Goal: Information Seeking & Learning: Learn about a topic

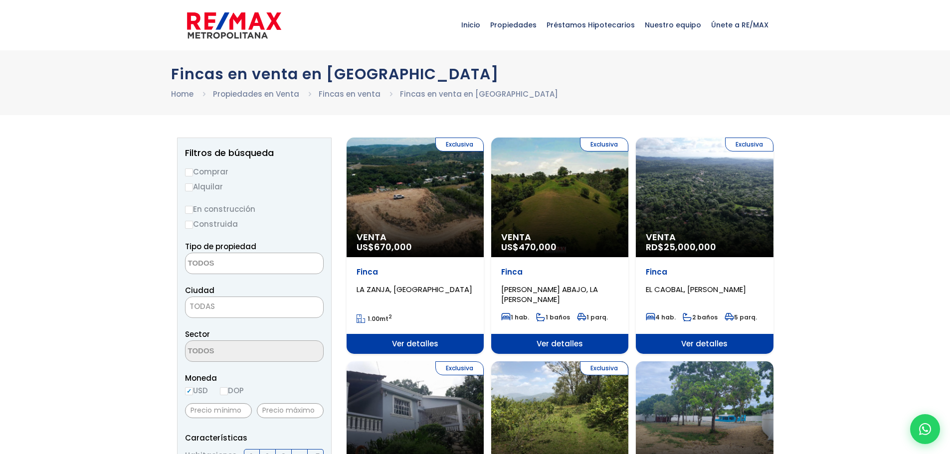
select select
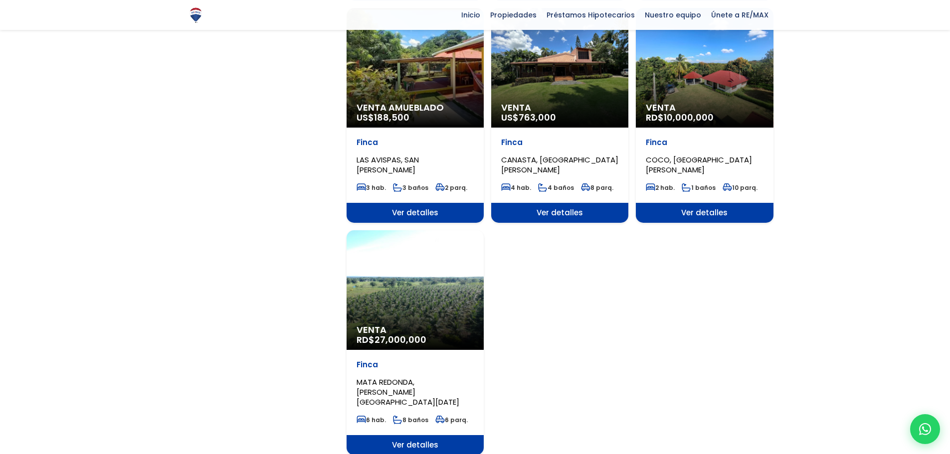
scroll to position [958, 0]
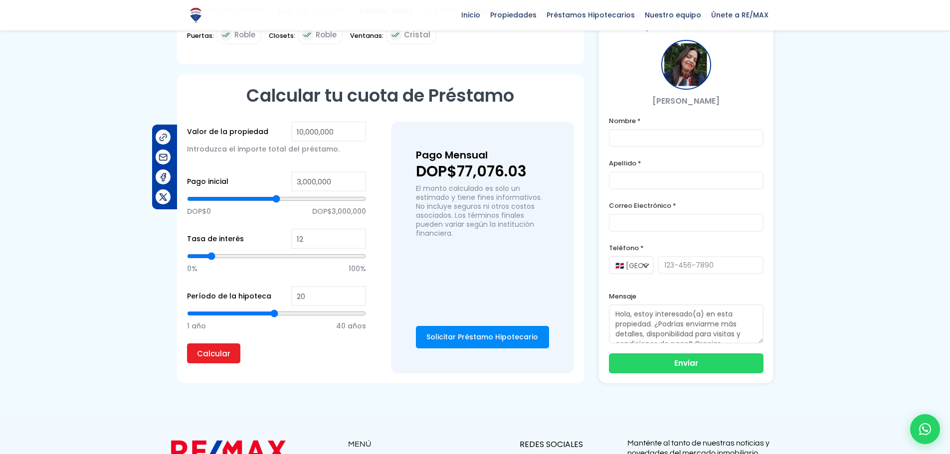
scroll to position [535, 0]
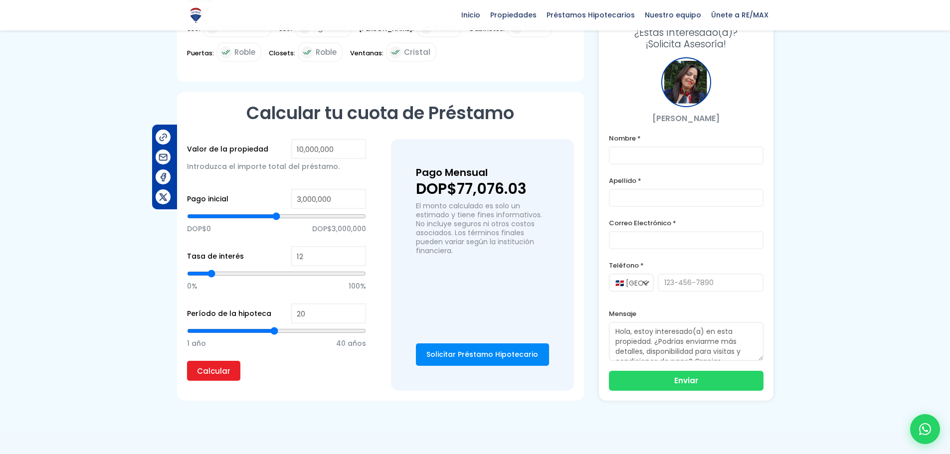
drag, startPoint x: 907, startPoint y: 260, endPoint x: 917, endPoint y: 261, distance: 10.1
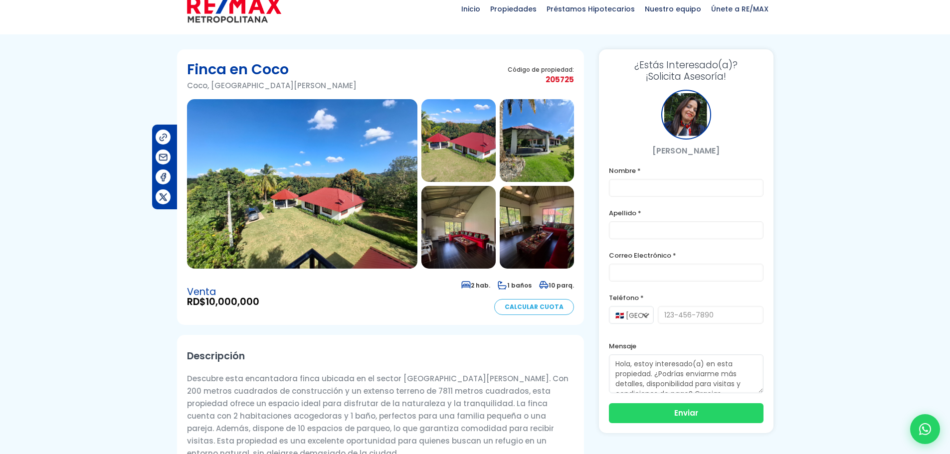
scroll to position [11, 0]
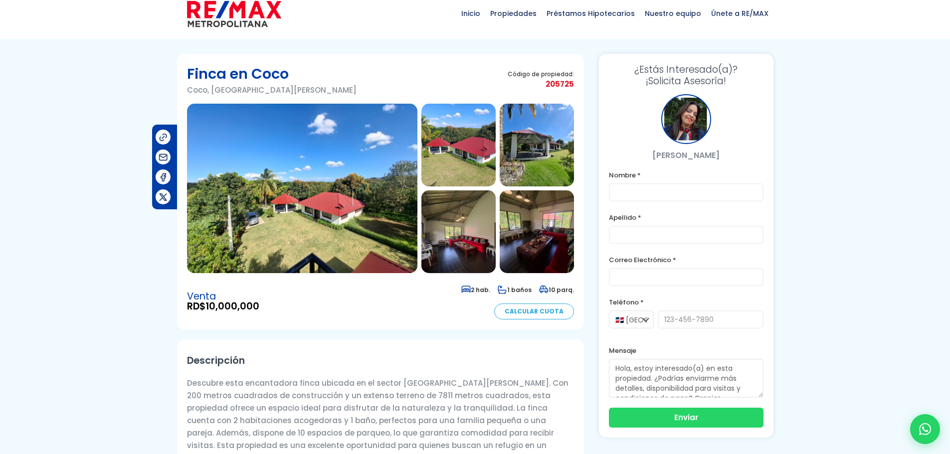
click at [315, 179] on img at bounding box center [302, 188] width 230 height 169
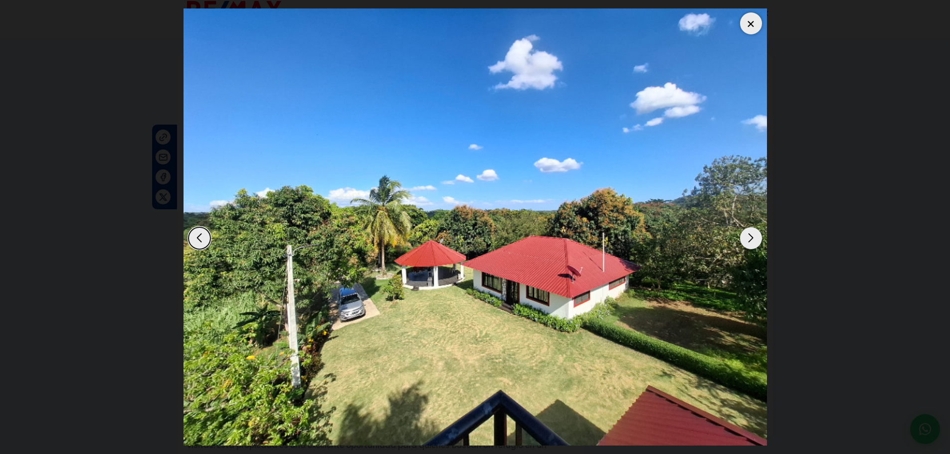
click at [751, 245] on div "Next slide" at bounding box center [751, 238] width 22 height 22
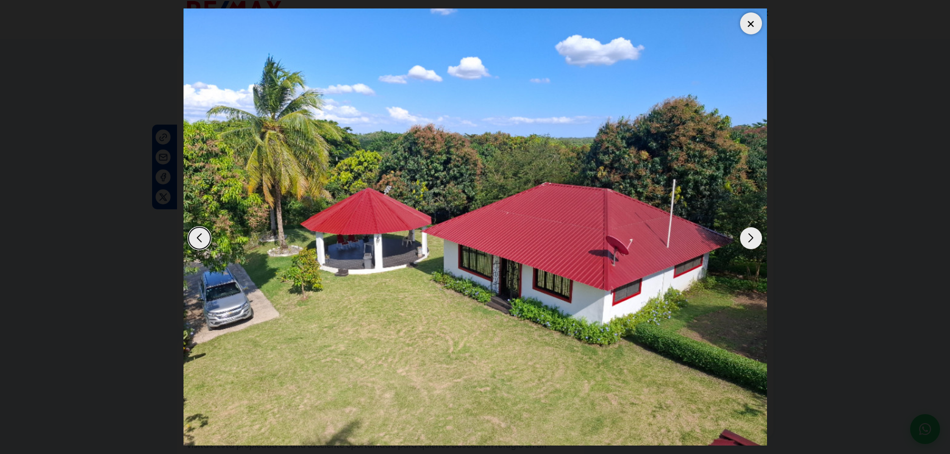
click at [751, 242] on div "Next slide" at bounding box center [751, 238] width 22 height 22
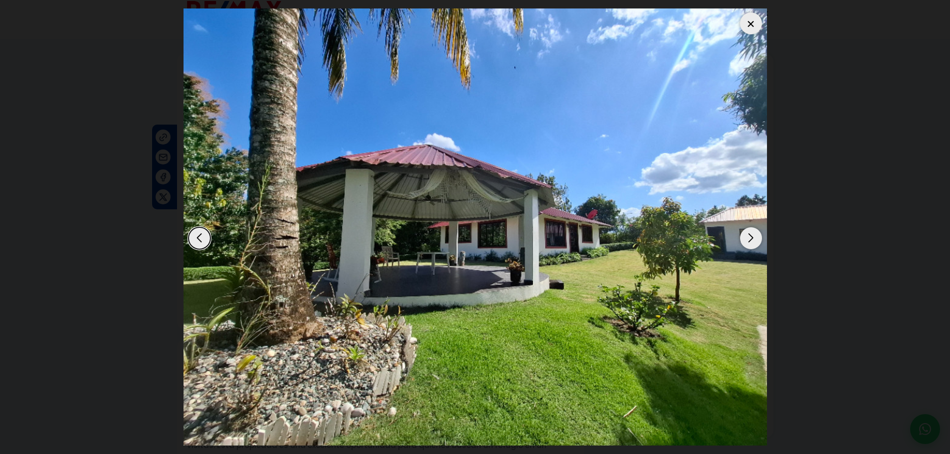
click at [751, 242] on div "Next slide" at bounding box center [751, 238] width 22 height 22
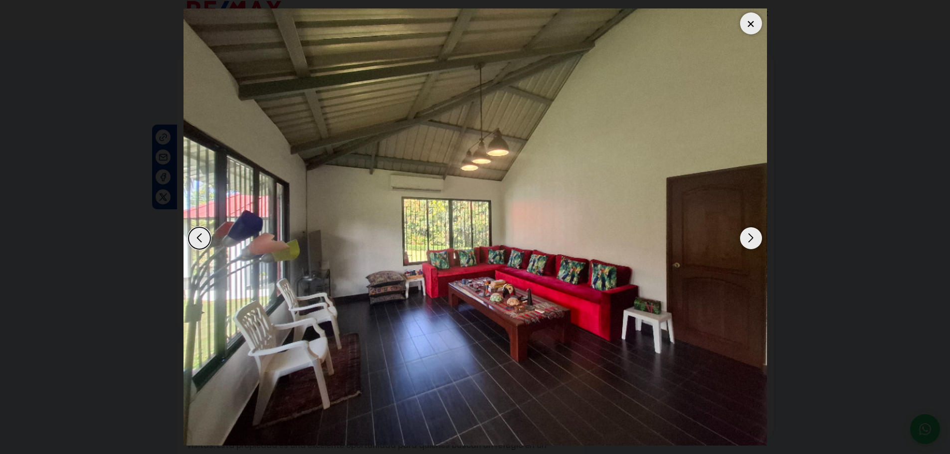
click at [751, 242] on div "Next slide" at bounding box center [751, 238] width 22 height 22
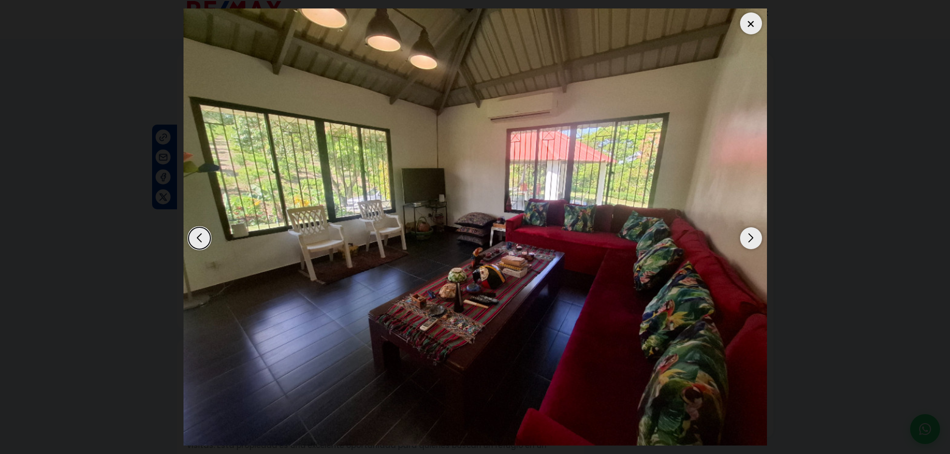
click at [751, 242] on div "Next slide" at bounding box center [751, 238] width 22 height 22
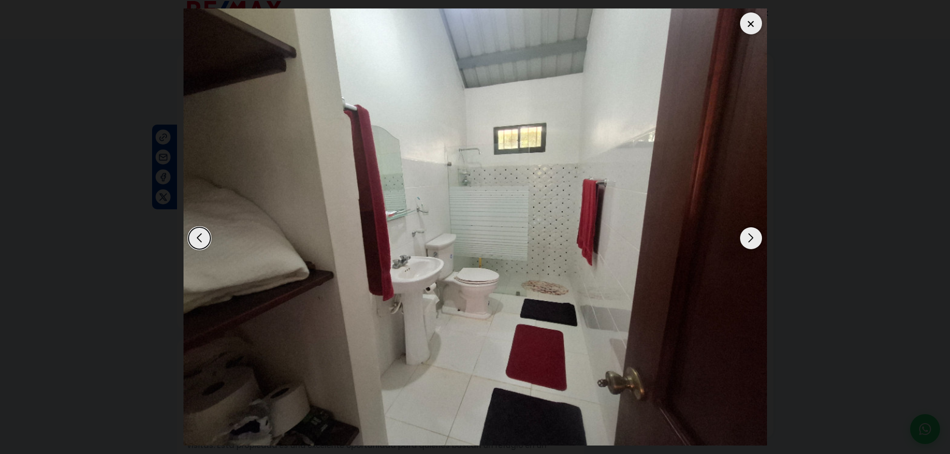
click at [751, 235] on div "Next slide" at bounding box center [751, 238] width 22 height 22
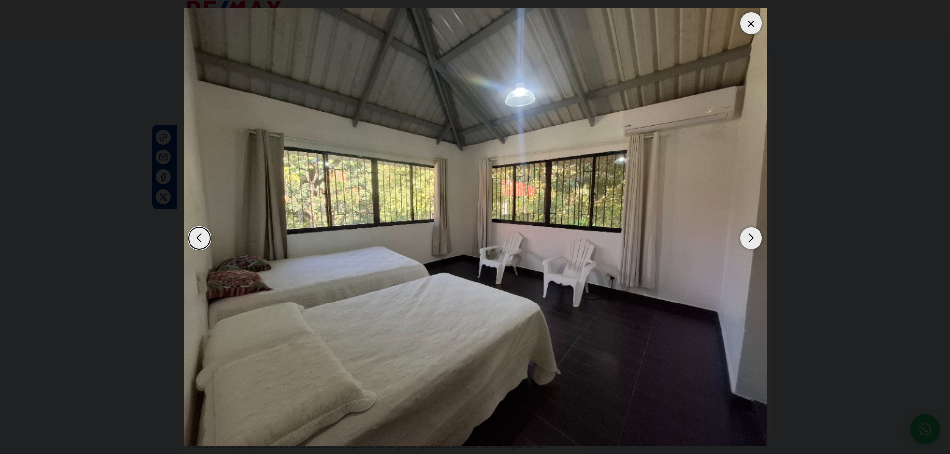
click at [746, 238] on div "Next slide" at bounding box center [751, 238] width 22 height 22
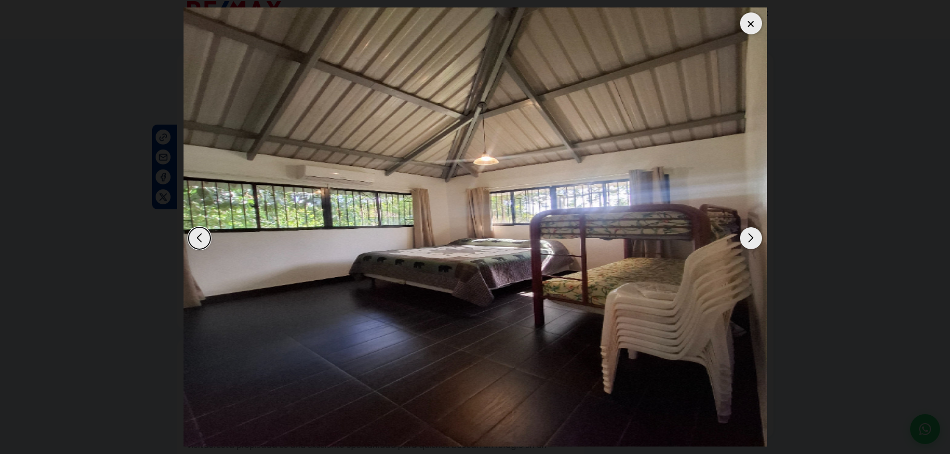
click at [747, 233] on div "Next slide" at bounding box center [751, 238] width 22 height 22
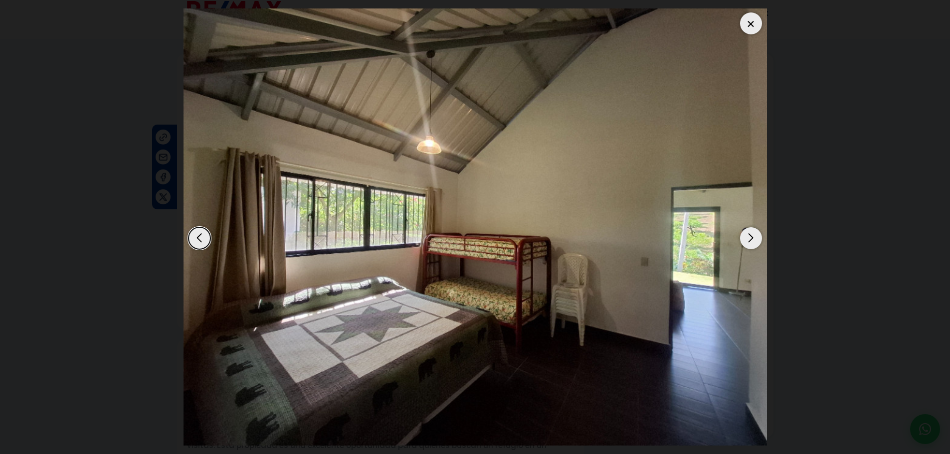
click at [749, 238] on div "Next slide" at bounding box center [751, 238] width 22 height 22
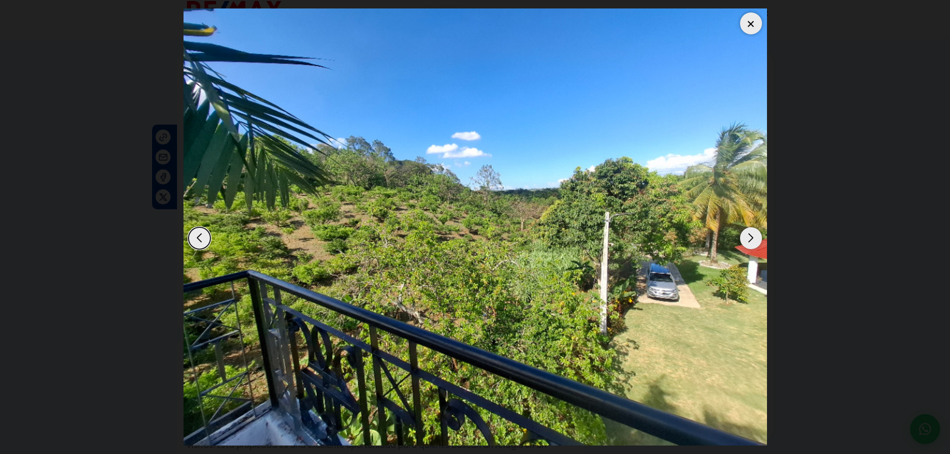
click at [749, 238] on div "Next slide" at bounding box center [751, 238] width 22 height 22
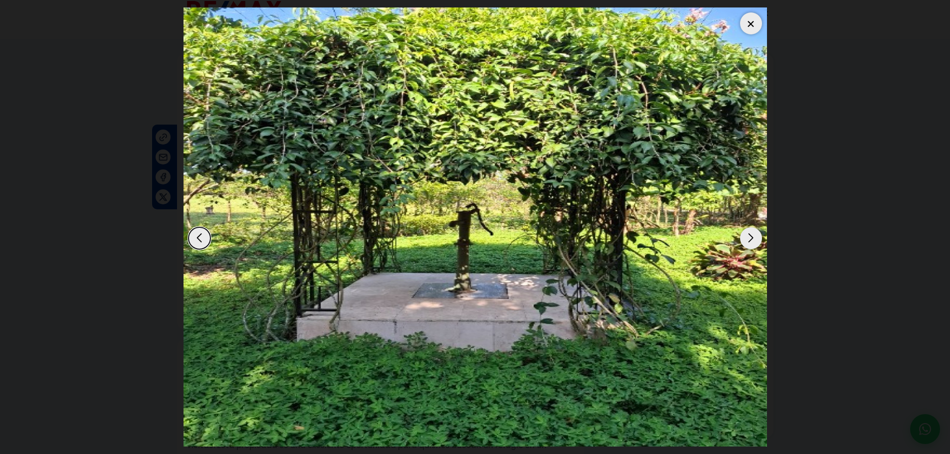
click at [749, 238] on div "Next slide" at bounding box center [751, 238] width 22 height 22
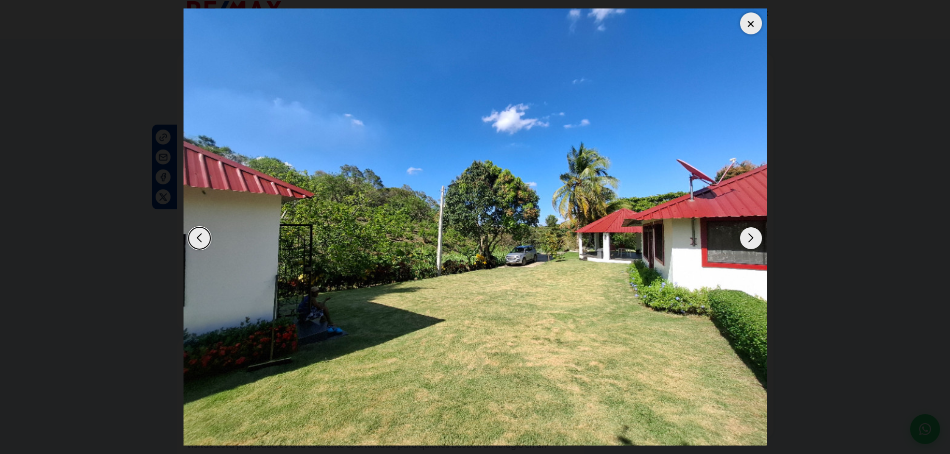
click at [749, 238] on div "Next slide" at bounding box center [751, 238] width 22 height 22
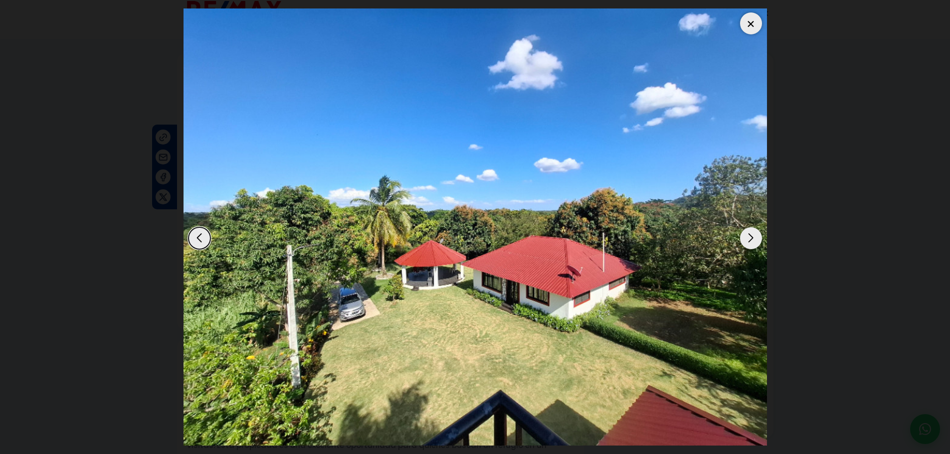
click at [749, 238] on div "Next slide" at bounding box center [751, 238] width 22 height 22
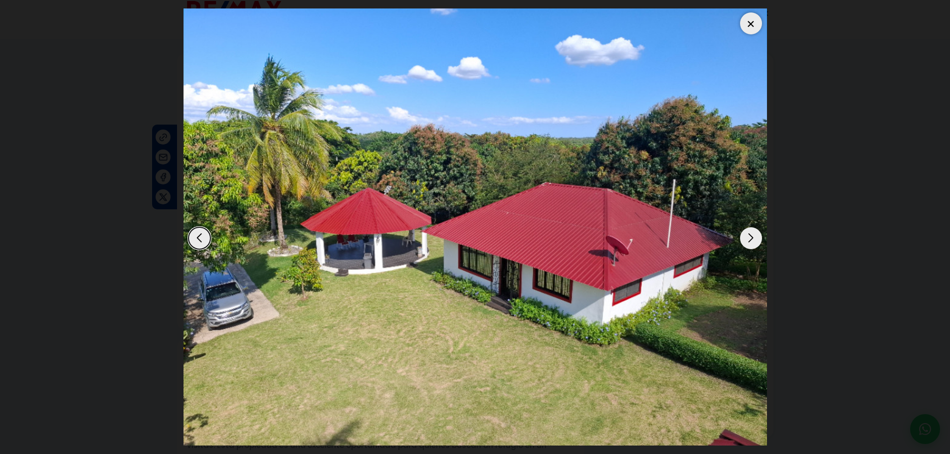
click at [749, 238] on div "Next slide" at bounding box center [751, 238] width 22 height 22
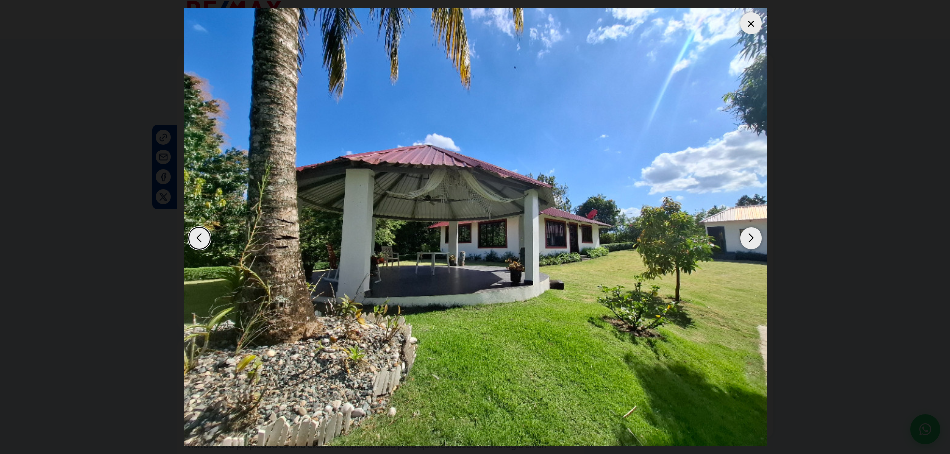
click at [749, 238] on div "Next slide" at bounding box center [751, 238] width 22 height 22
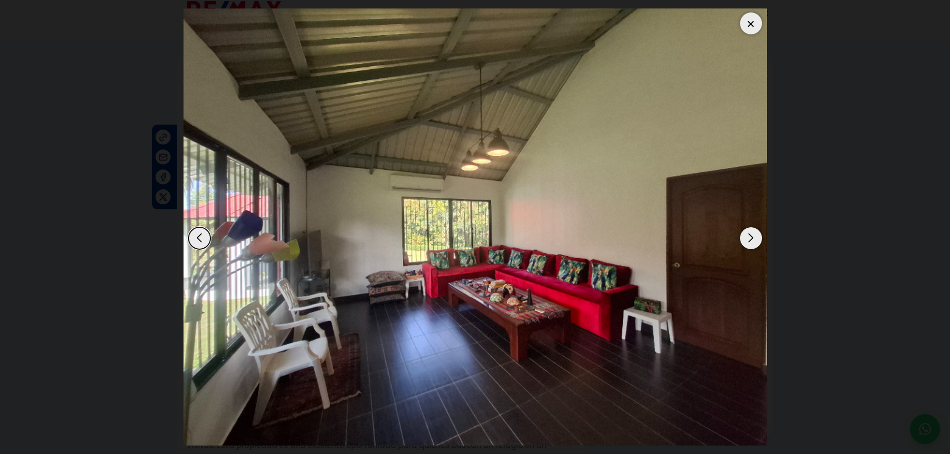
click at [749, 238] on div "Next slide" at bounding box center [751, 238] width 22 height 22
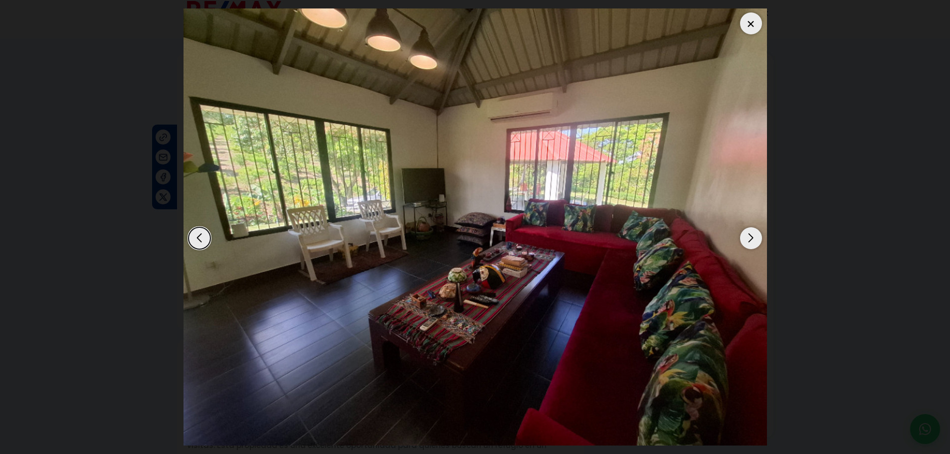
click at [749, 238] on div "Next slide" at bounding box center [751, 238] width 22 height 22
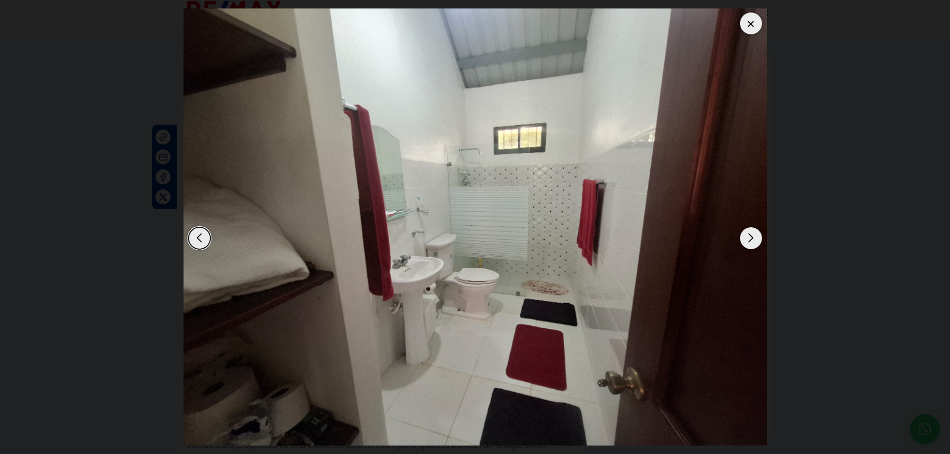
click at [749, 238] on div "Next slide" at bounding box center [751, 238] width 22 height 22
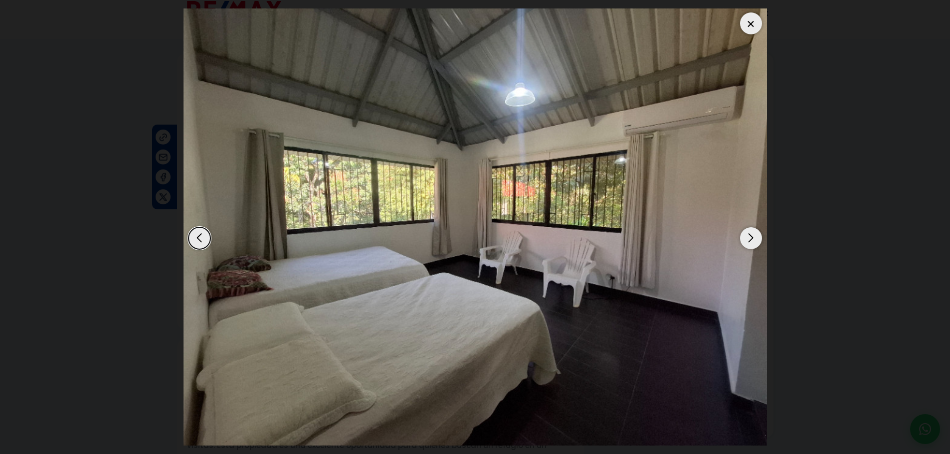
click at [749, 238] on div "Next slide" at bounding box center [751, 238] width 22 height 22
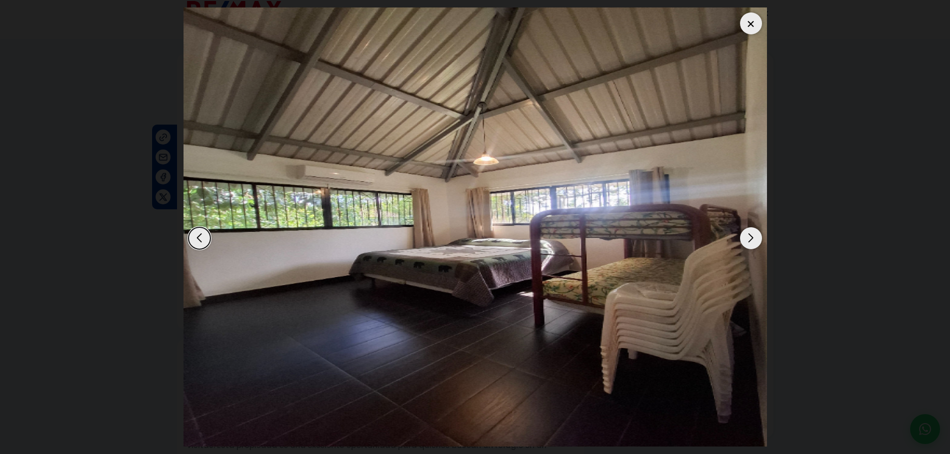
click at [749, 238] on div "Next slide" at bounding box center [751, 238] width 22 height 22
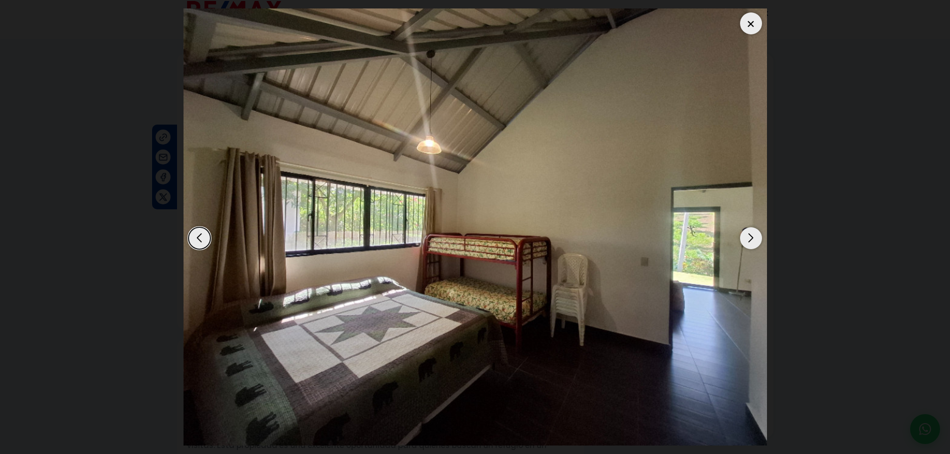
click at [707, 231] on img "9 / 12" at bounding box center [474, 227] width 583 height 438
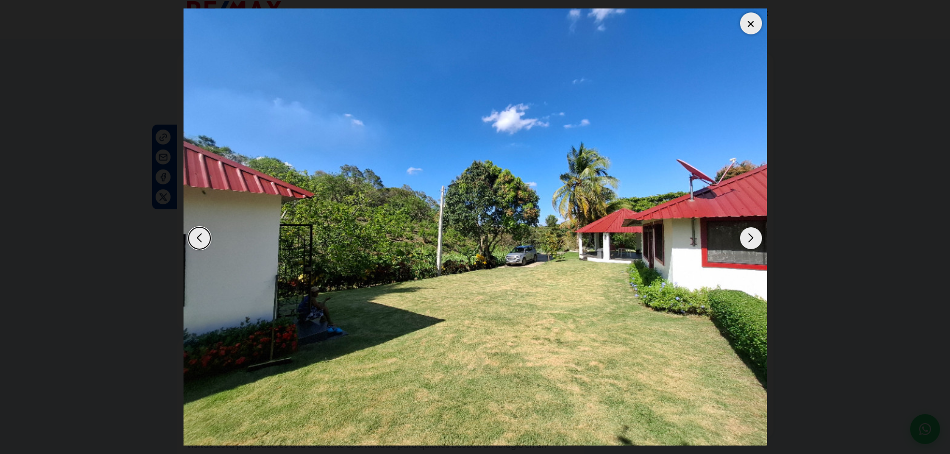
click at [707, 231] on img "12 / 12" at bounding box center [474, 227] width 583 height 438
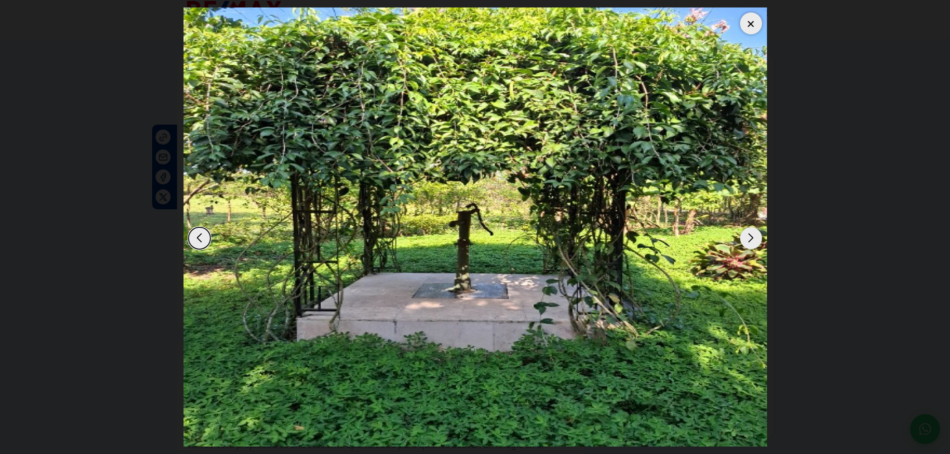
click at [361, 224] on img "11 / 12" at bounding box center [474, 226] width 583 height 439
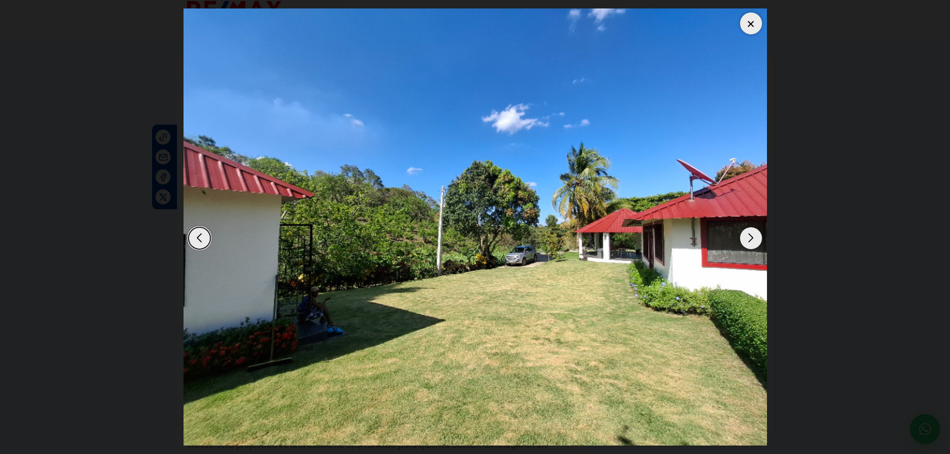
click at [358, 225] on img "12 / 12" at bounding box center [474, 227] width 583 height 438
click at [424, 218] on div at bounding box center [474, 226] width 583 height 439
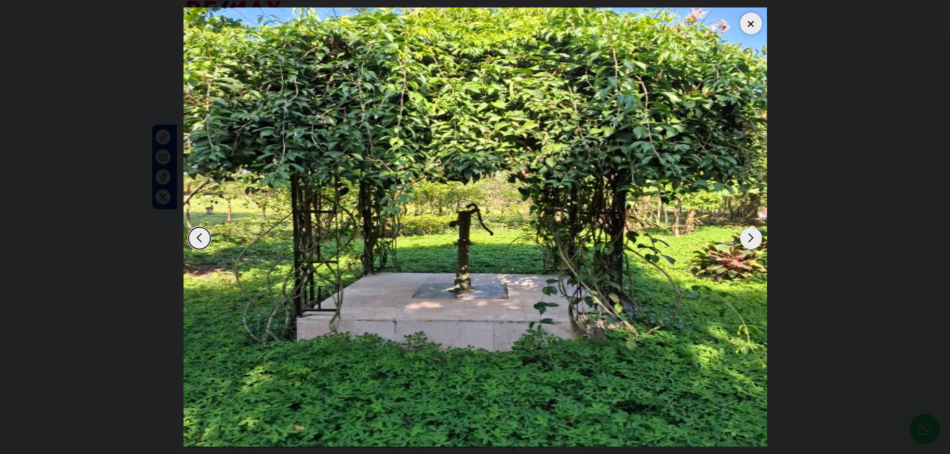
click at [747, 234] on div "Next slide" at bounding box center [751, 238] width 22 height 22
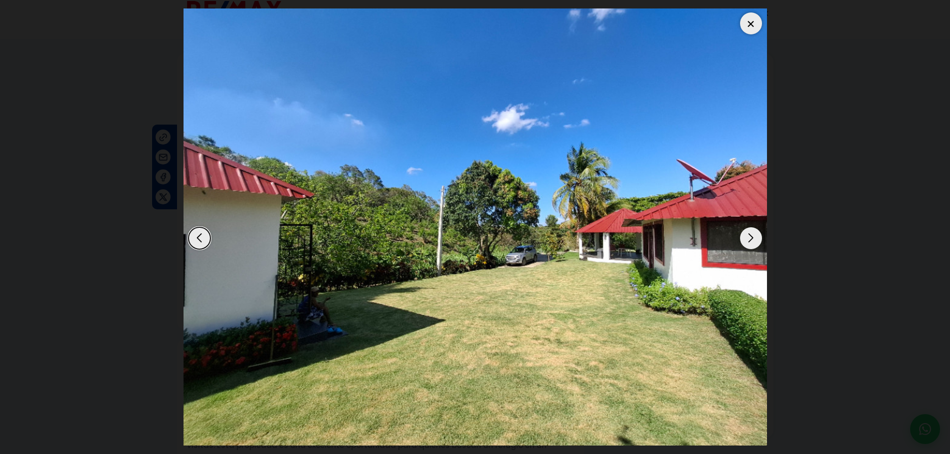
click at [747, 234] on div "Next slide" at bounding box center [751, 238] width 22 height 22
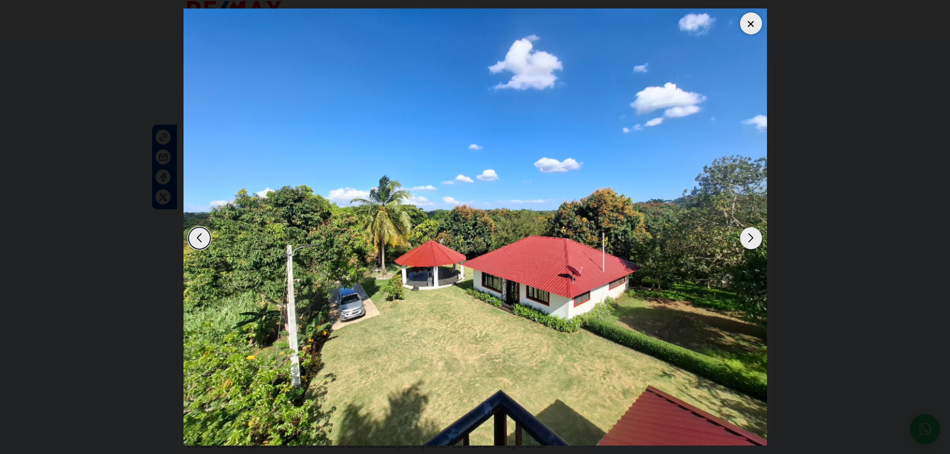
click at [748, 241] on div "Next slide" at bounding box center [751, 238] width 22 height 22
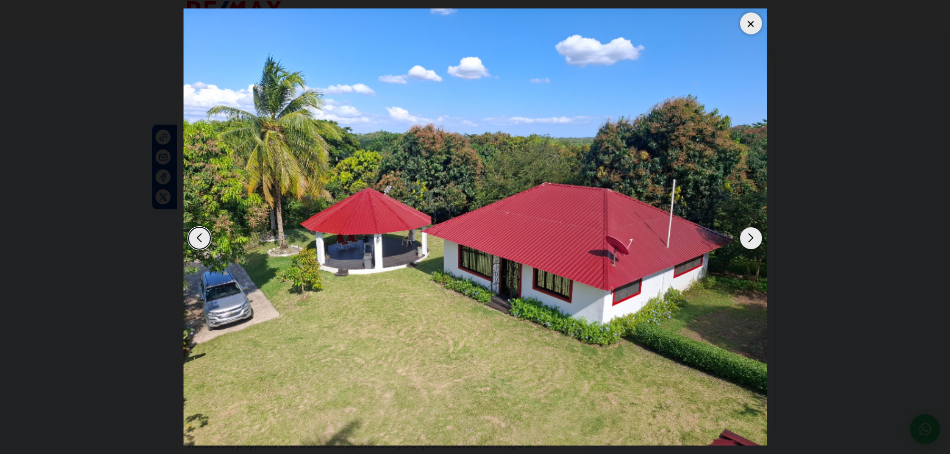
click at [745, 237] on div "Next slide" at bounding box center [751, 238] width 22 height 22
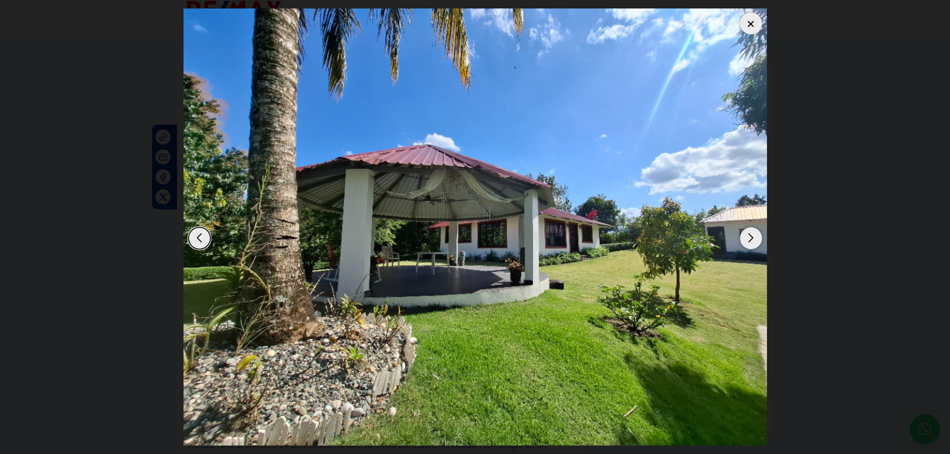
click at [746, 239] on div "Next slide" at bounding box center [751, 238] width 22 height 22
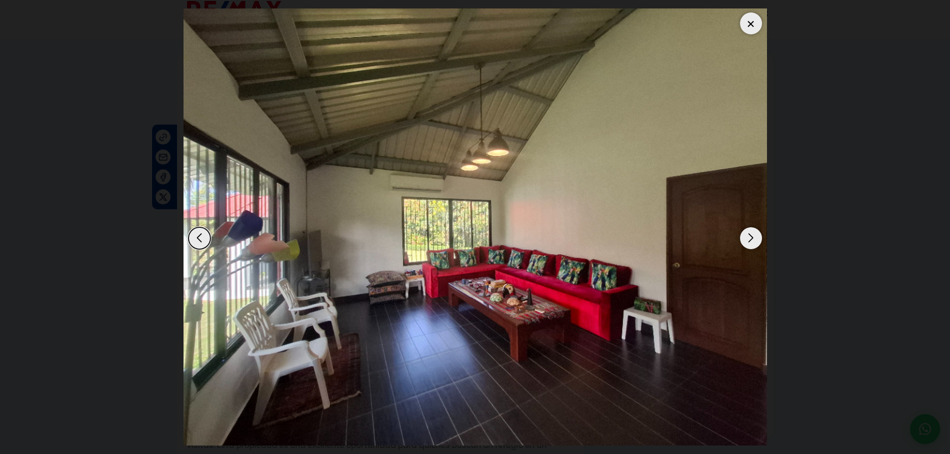
click at [746, 238] on div "Next slide" at bounding box center [751, 238] width 22 height 22
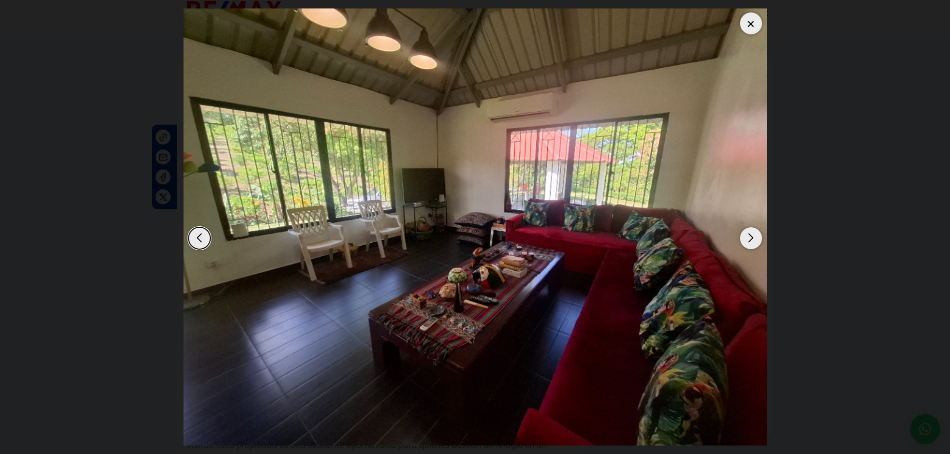
click at [746, 238] on div "Next slide" at bounding box center [751, 238] width 22 height 22
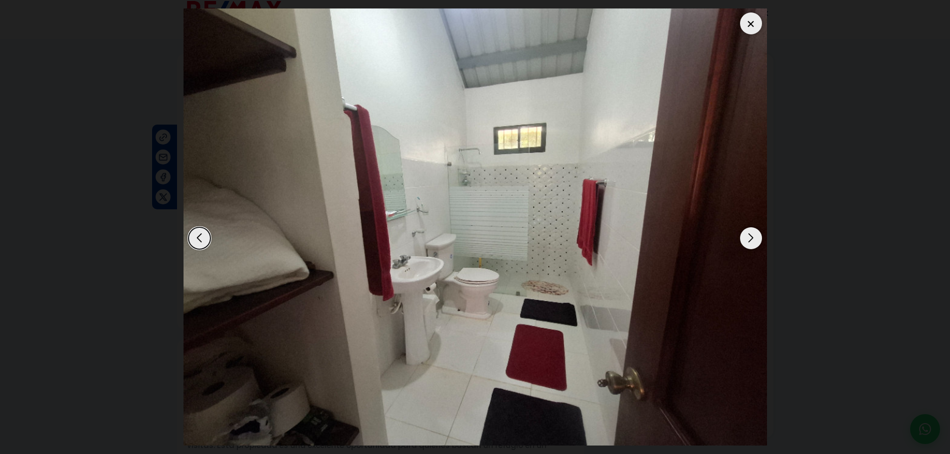
click at [746, 238] on div "Next slide" at bounding box center [751, 238] width 22 height 22
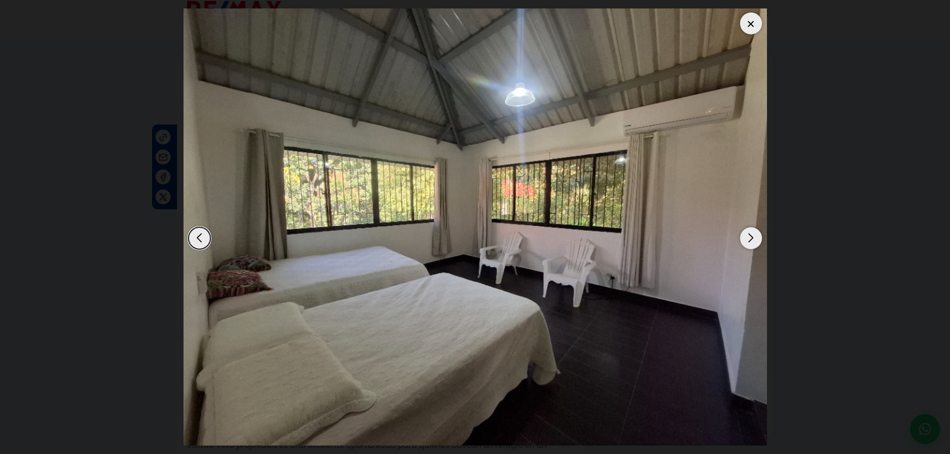
click at [751, 239] on div "Next slide" at bounding box center [751, 238] width 22 height 22
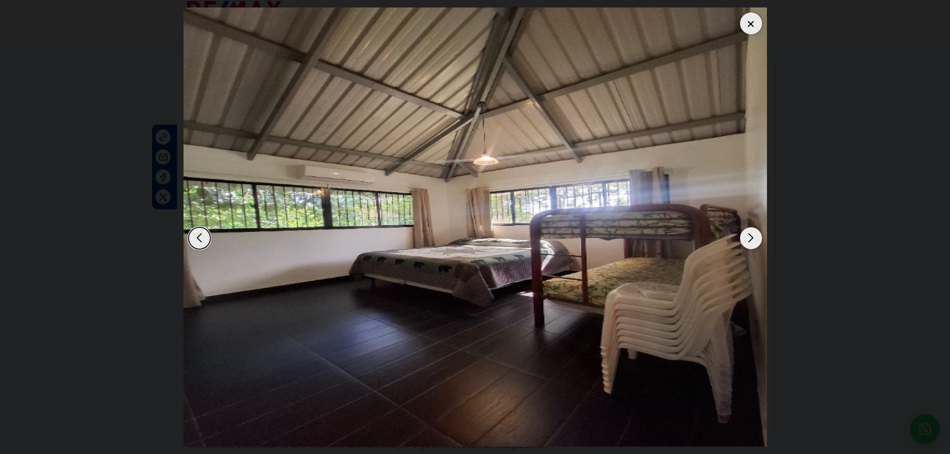
click at [746, 239] on div "Next slide" at bounding box center [751, 238] width 22 height 22
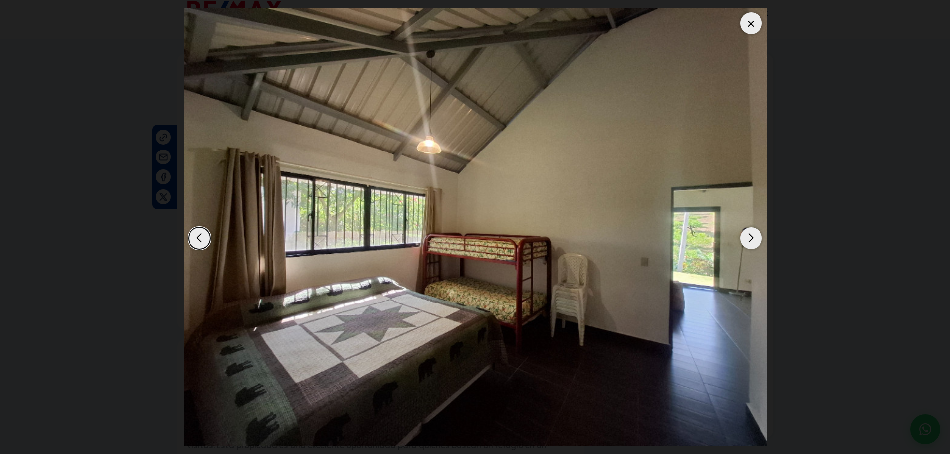
click at [746, 239] on div "Next slide" at bounding box center [751, 238] width 22 height 22
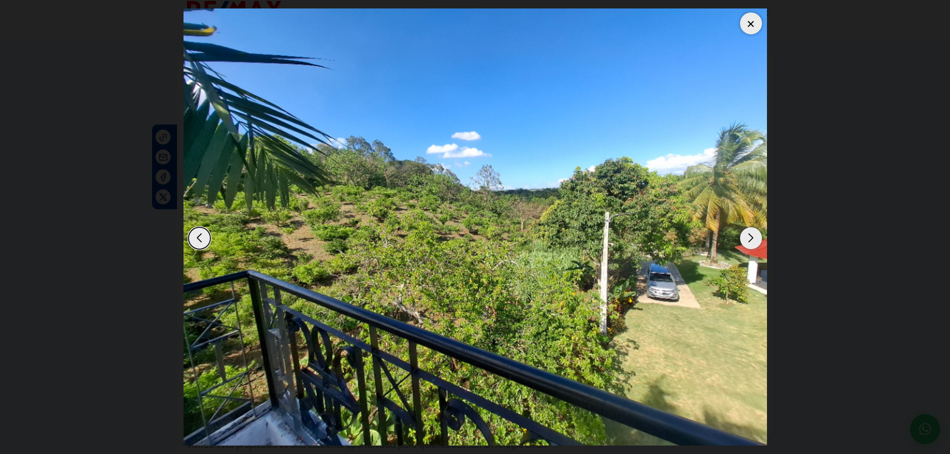
click at [746, 239] on div "Next slide" at bounding box center [751, 238] width 22 height 22
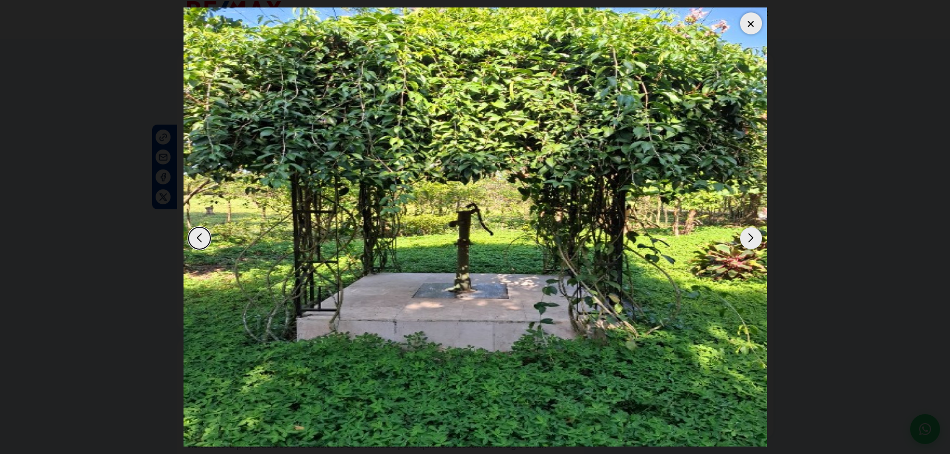
click at [746, 239] on div "Next slide" at bounding box center [751, 238] width 22 height 22
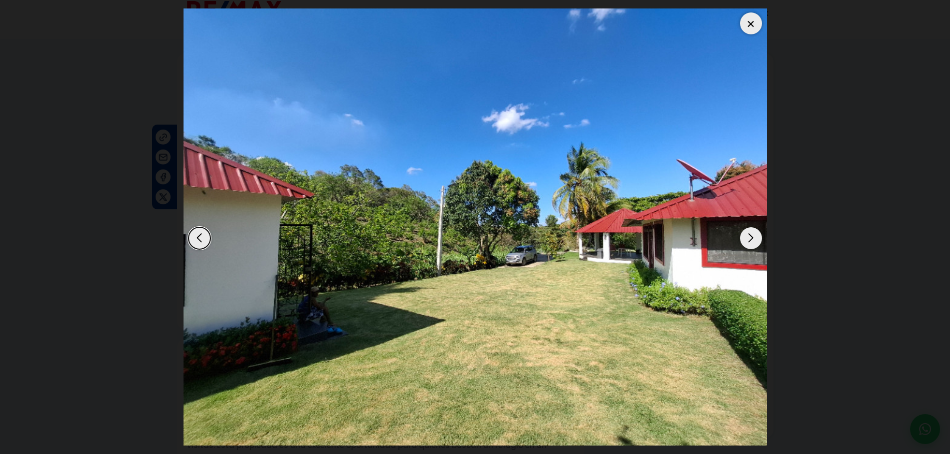
click at [746, 239] on div "Next slide" at bounding box center [751, 238] width 22 height 22
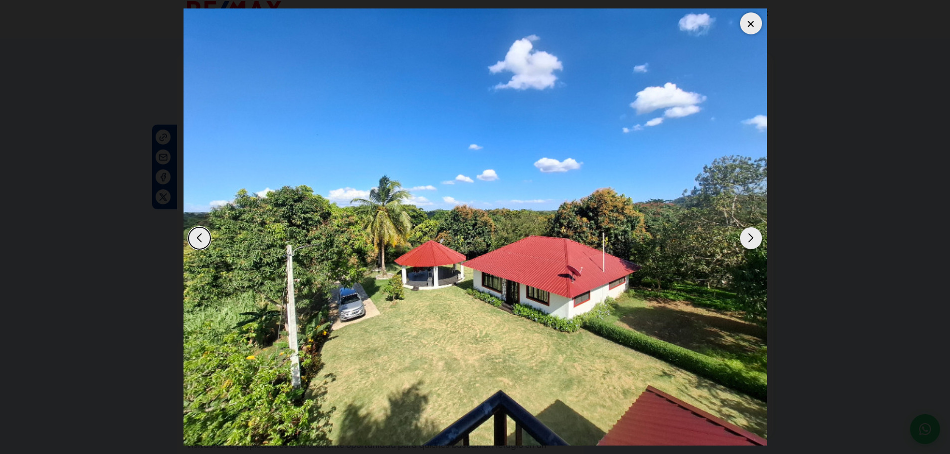
click at [746, 239] on div "Next slide" at bounding box center [751, 238] width 22 height 22
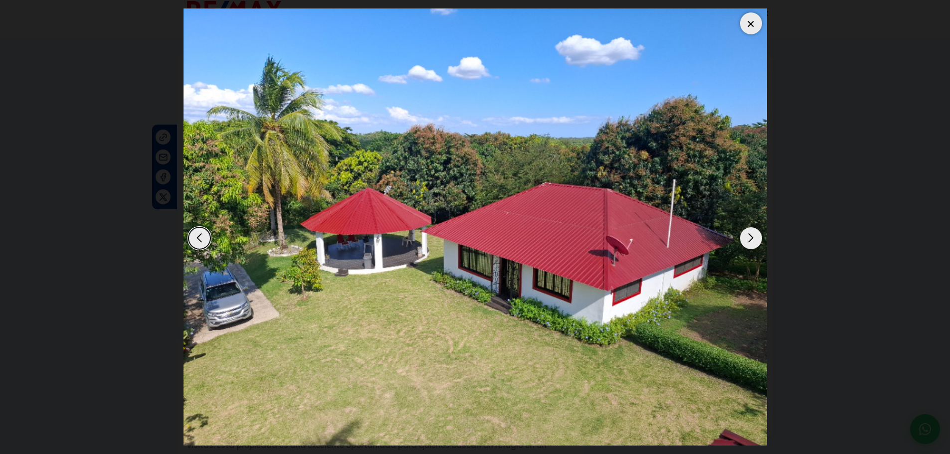
click at [746, 239] on div "Next slide" at bounding box center [751, 238] width 22 height 22
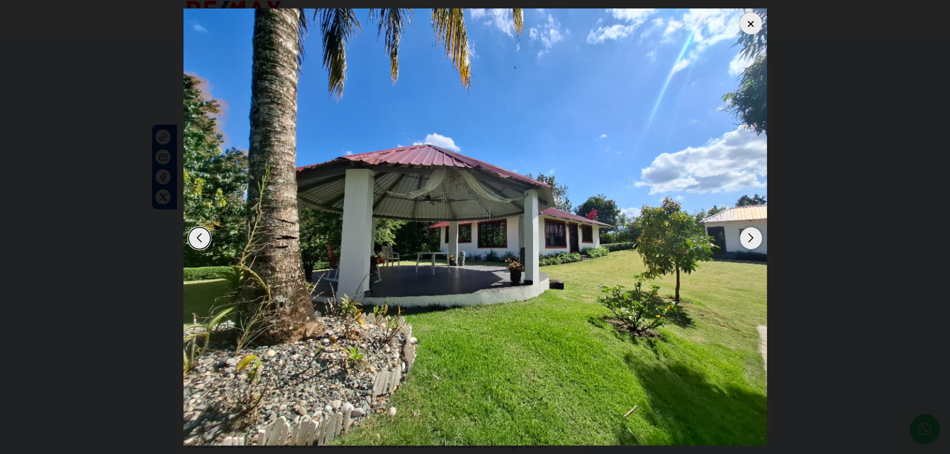
click at [746, 239] on div "Next slide" at bounding box center [751, 238] width 22 height 22
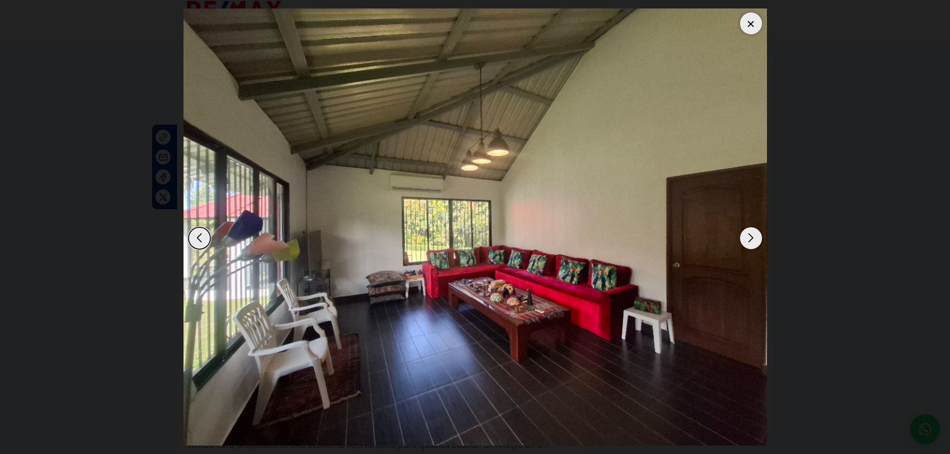
click at [746, 239] on div "Next slide" at bounding box center [751, 238] width 22 height 22
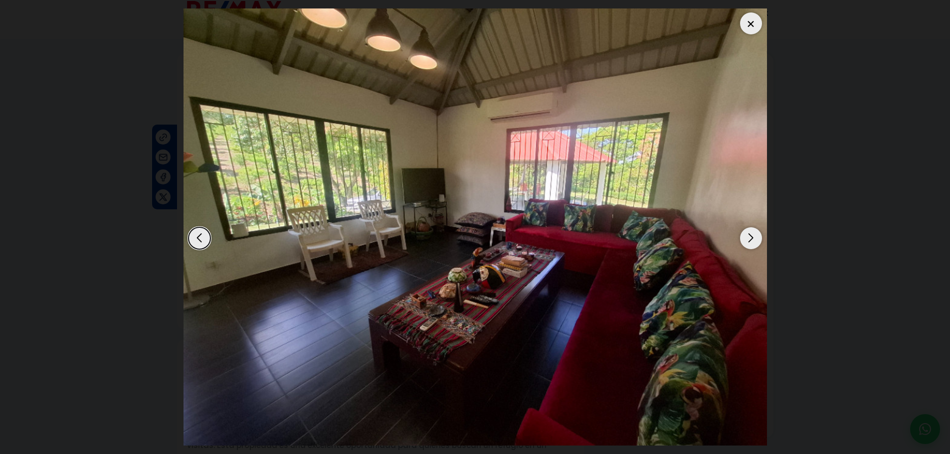
click at [746, 239] on div "Next slide" at bounding box center [751, 238] width 22 height 22
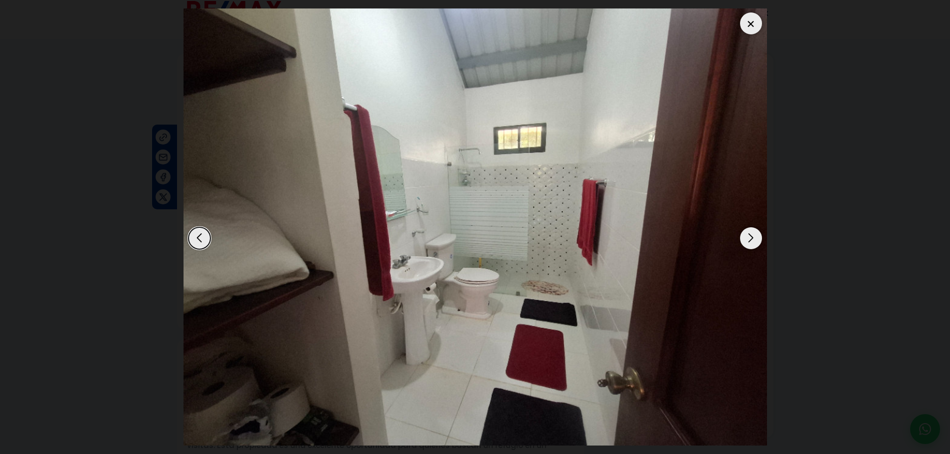
click at [746, 239] on div "Next slide" at bounding box center [751, 238] width 22 height 22
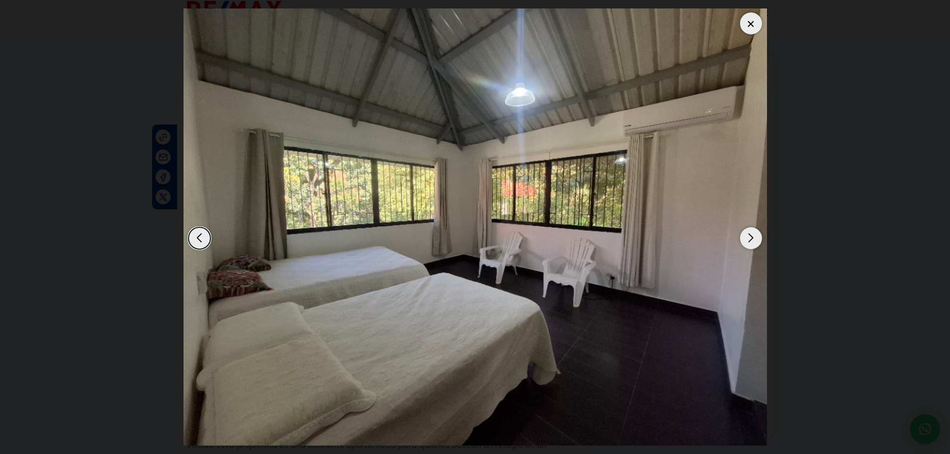
click at [746, 239] on div "Next slide" at bounding box center [751, 238] width 22 height 22
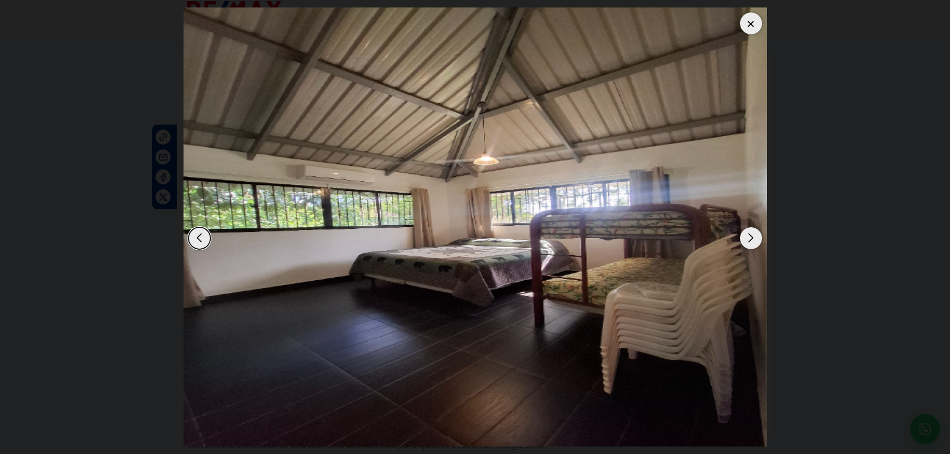
click at [746, 239] on div "Next slide" at bounding box center [751, 238] width 22 height 22
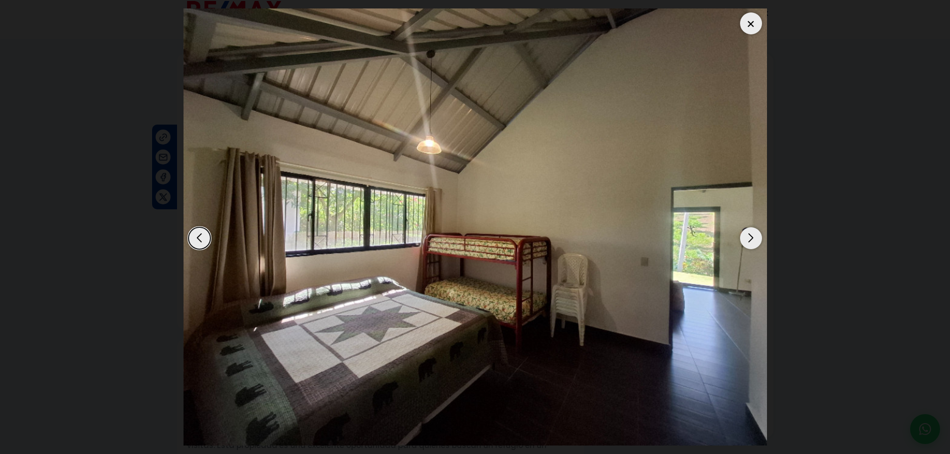
click at [746, 239] on div "Next slide" at bounding box center [751, 238] width 22 height 22
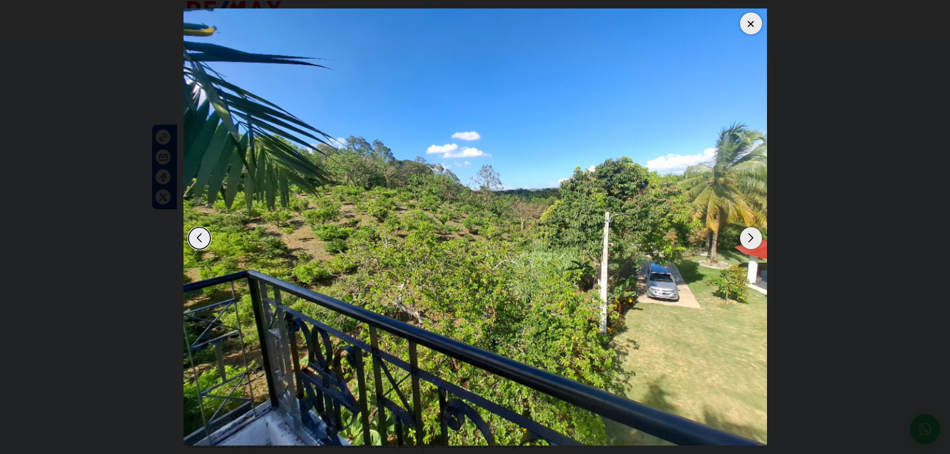
click at [746, 239] on div "Next slide" at bounding box center [751, 238] width 22 height 22
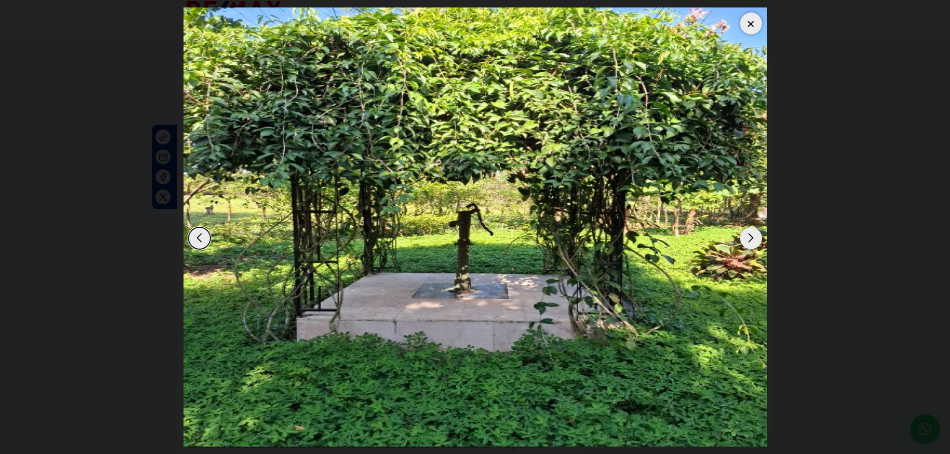
click at [746, 239] on div "Next slide" at bounding box center [751, 238] width 22 height 22
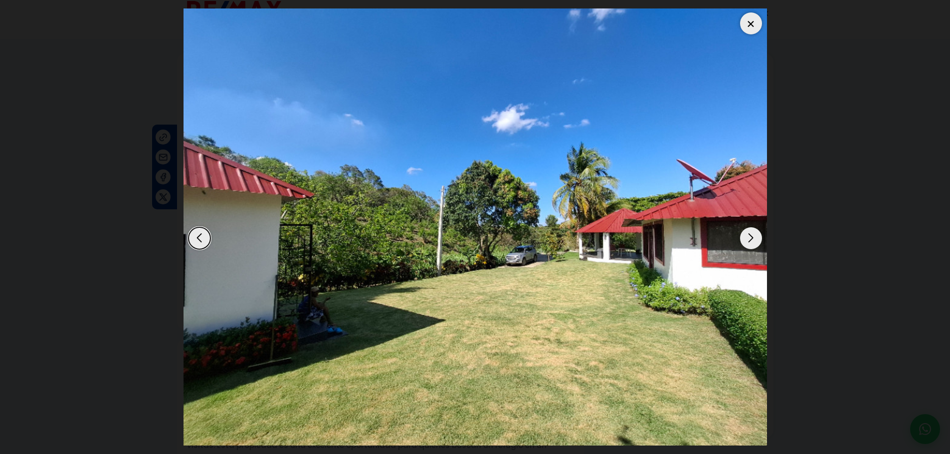
click at [749, 27] on div at bounding box center [751, 23] width 22 height 22
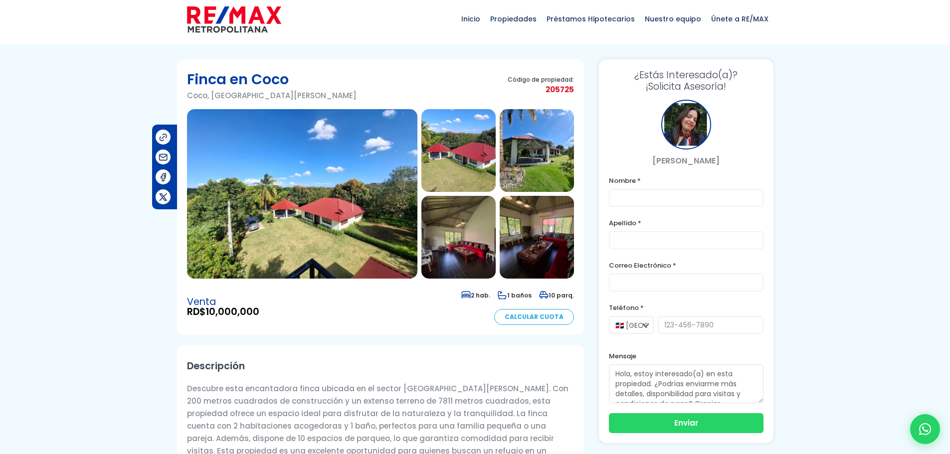
scroll to position [0, 0]
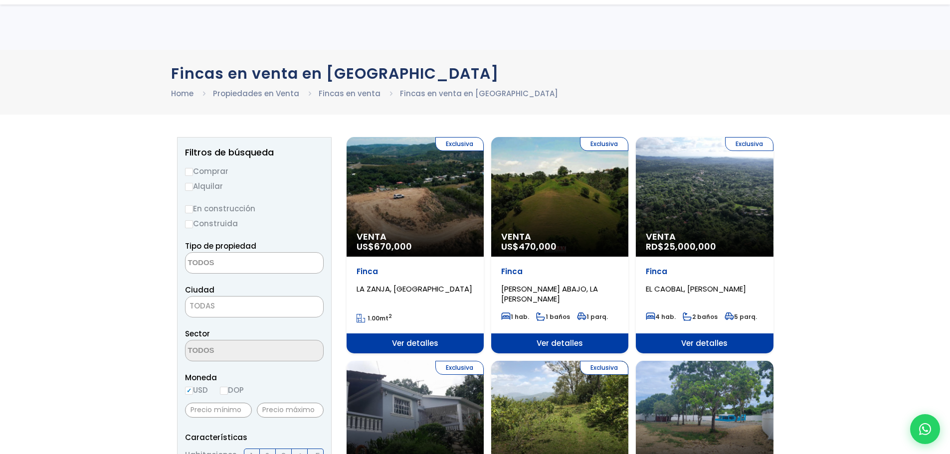
select select
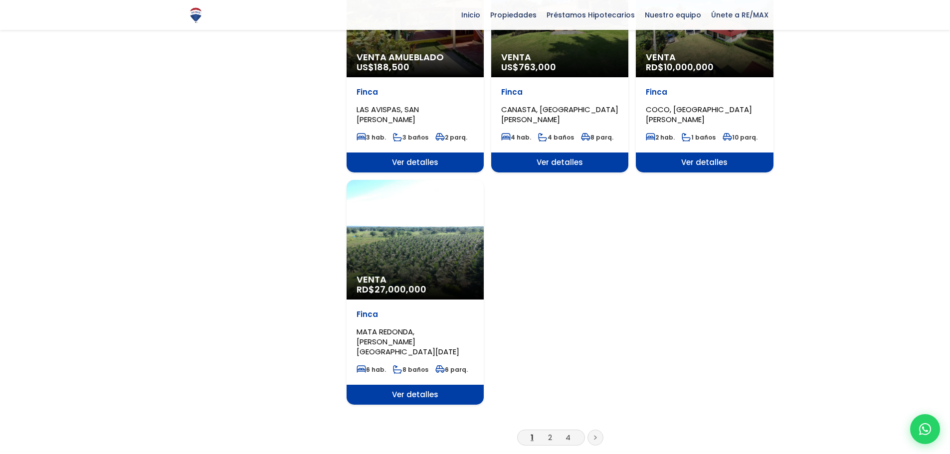
scroll to position [1208, 0]
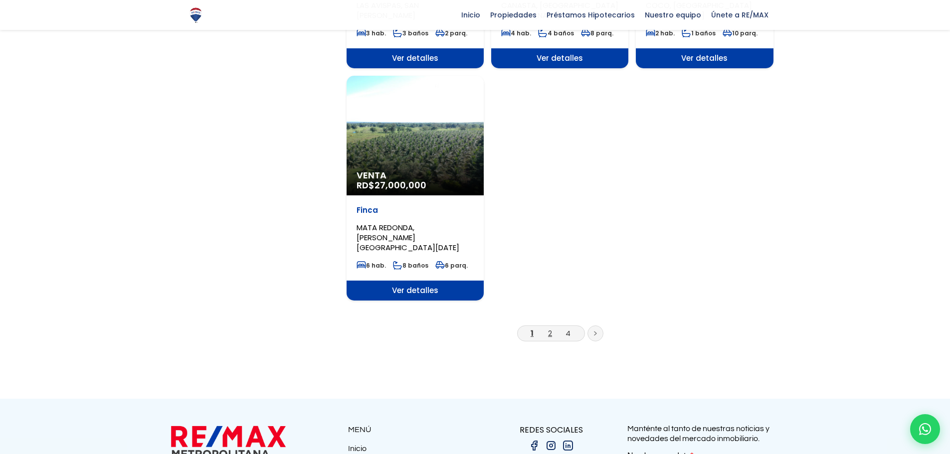
click at [550, 328] on link "2" at bounding box center [550, 333] width 4 height 10
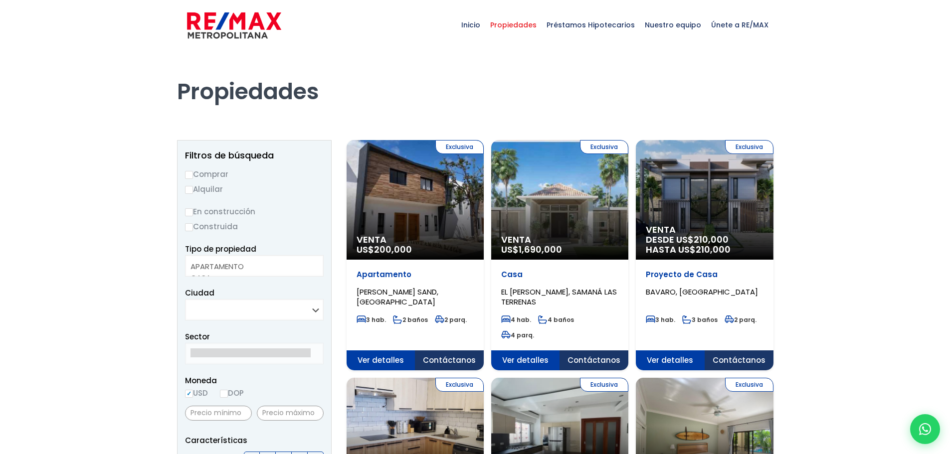
select select
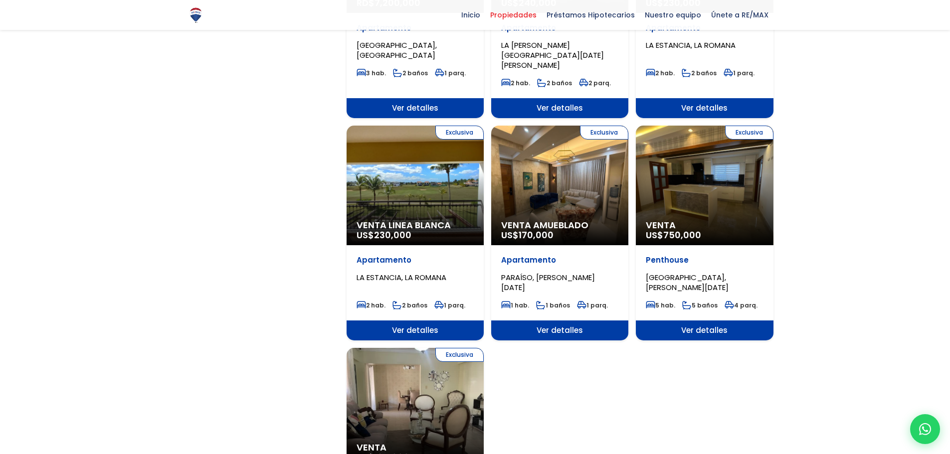
scroll to position [924, 0]
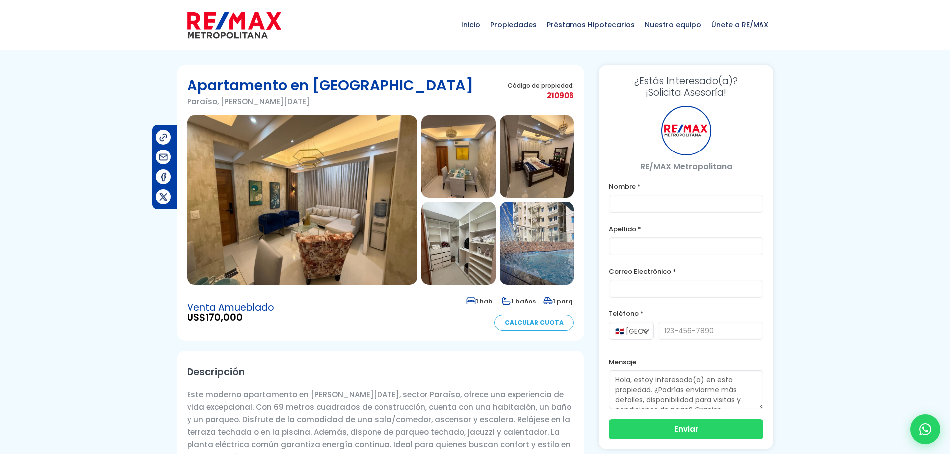
click at [290, 175] on img at bounding box center [302, 199] width 230 height 169
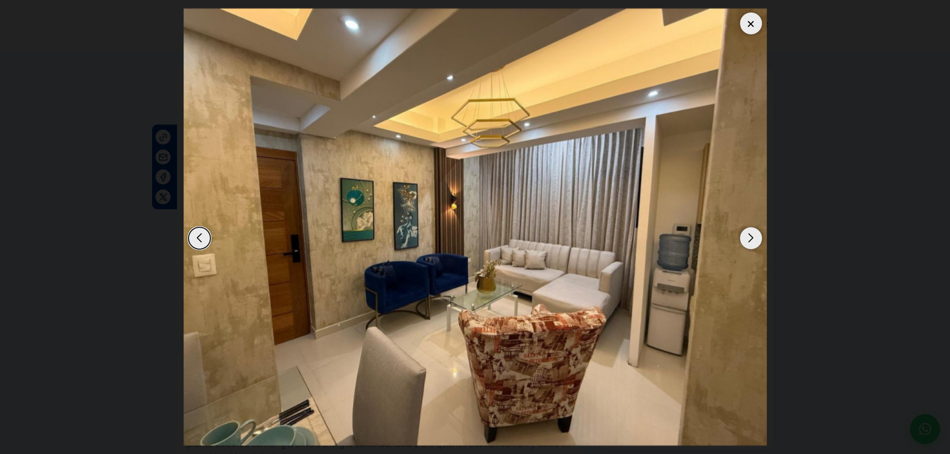
click at [753, 241] on div "Next slide" at bounding box center [751, 238] width 22 height 22
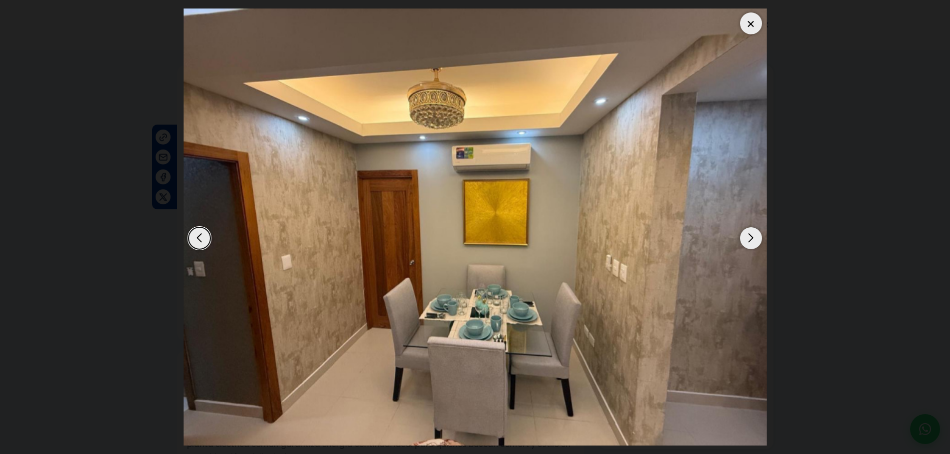
click at [753, 241] on div "Next slide" at bounding box center [751, 238] width 22 height 22
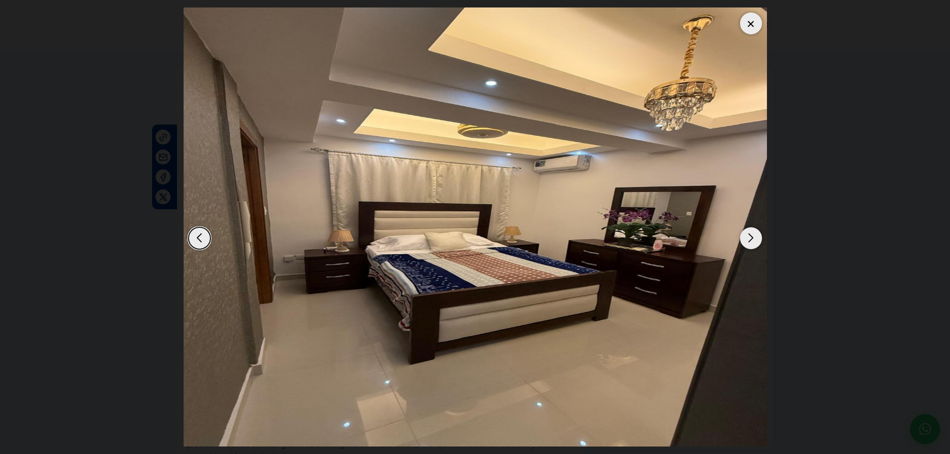
click at [753, 242] on div "Next slide" at bounding box center [751, 238] width 22 height 22
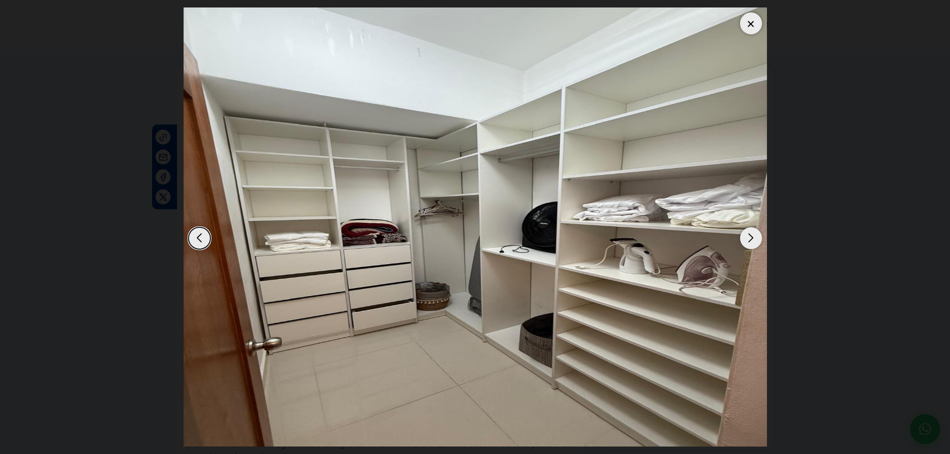
click at [748, 238] on div "Next slide" at bounding box center [751, 238] width 22 height 22
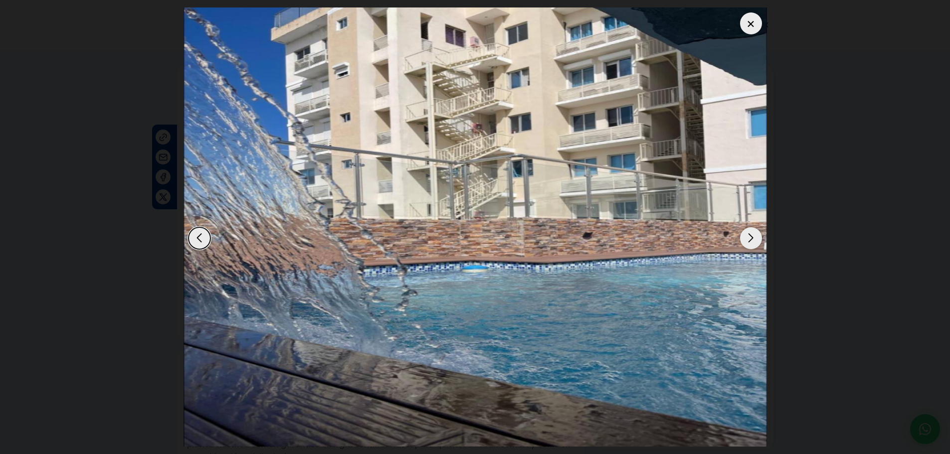
click at [748, 238] on div "Next slide" at bounding box center [751, 238] width 22 height 22
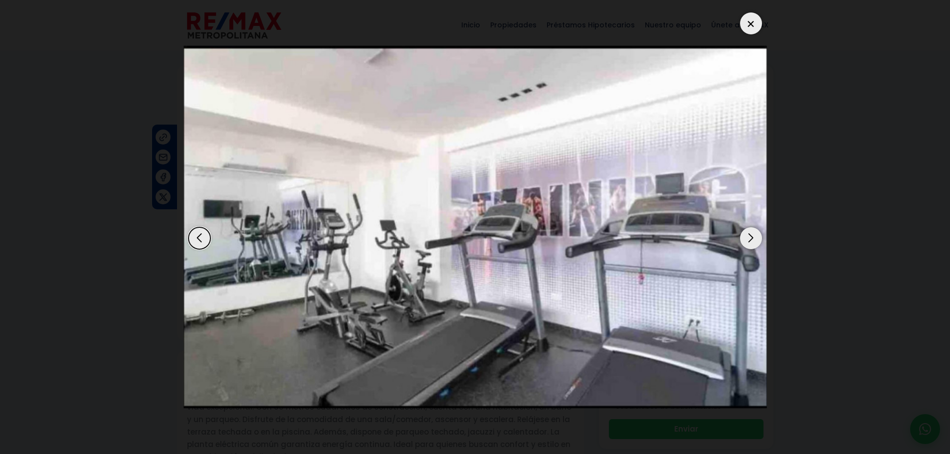
click at [748, 238] on div "Next slide" at bounding box center [751, 238] width 22 height 22
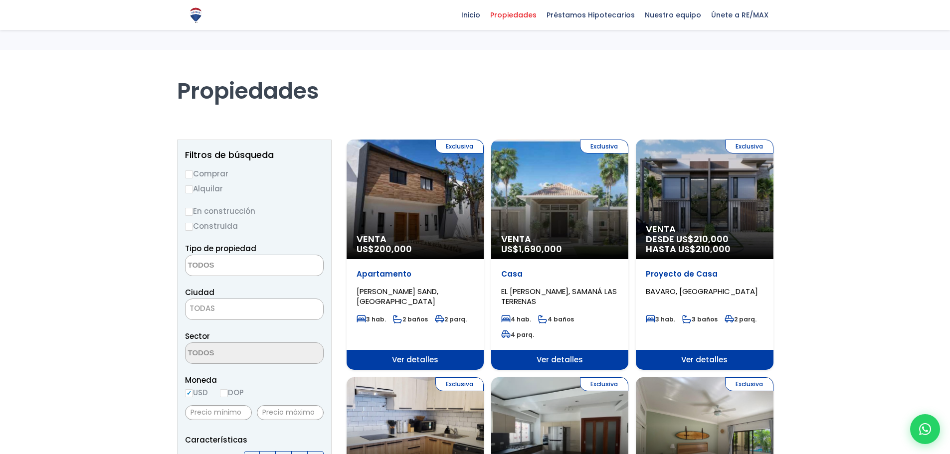
select select
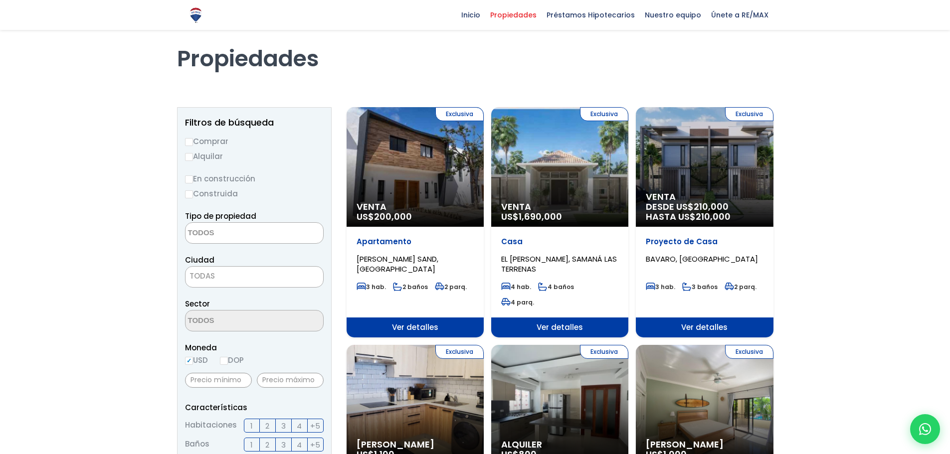
scroll to position [30, 0]
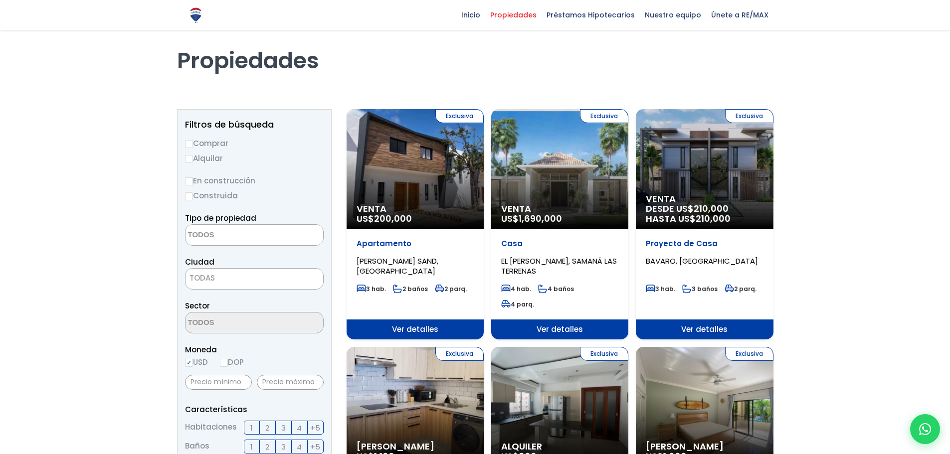
click at [484, 162] on div "Exclusiva Venta US$ 1,690,000" at bounding box center [414, 169] width 137 height 120
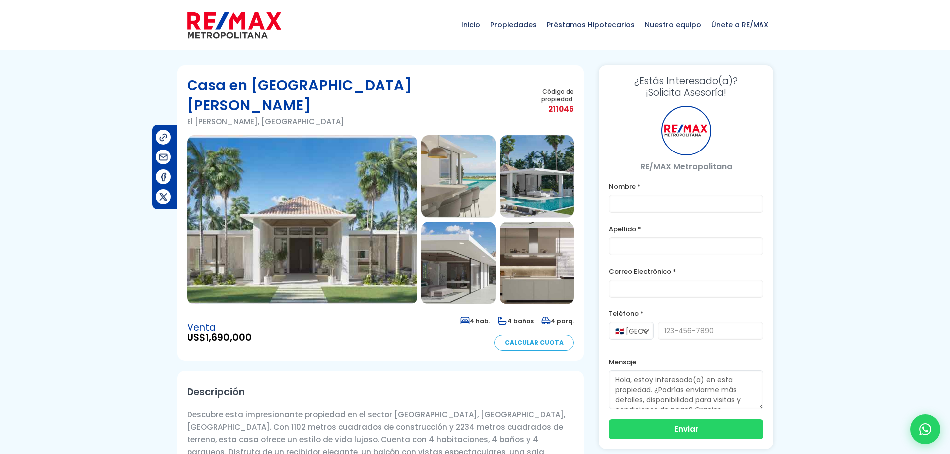
click at [306, 212] on img at bounding box center [302, 219] width 230 height 169
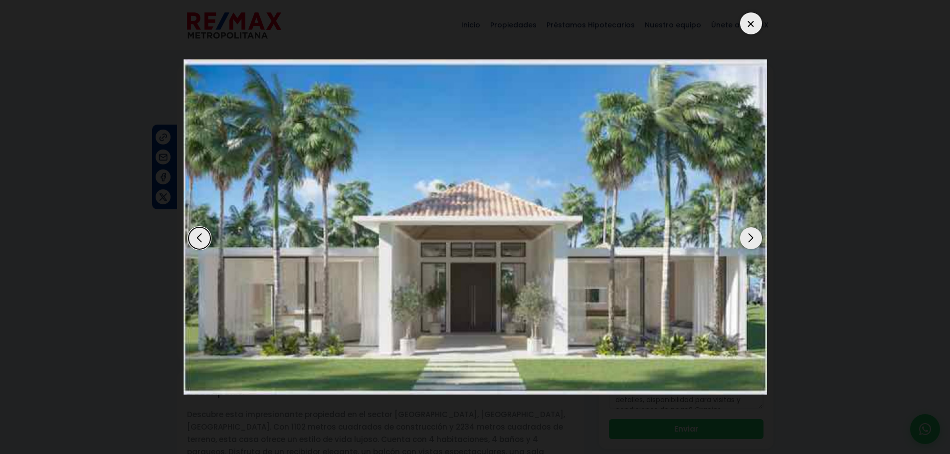
click at [747, 240] on div "Next slide" at bounding box center [751, 238] width 22 height 22
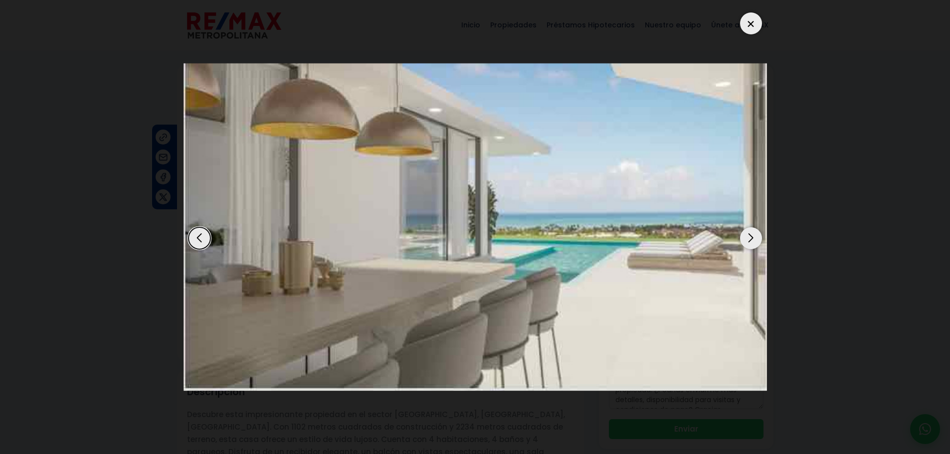
click at [748, 240] on div "Next slide" at bounding box center [751, 238] width 22 height 22
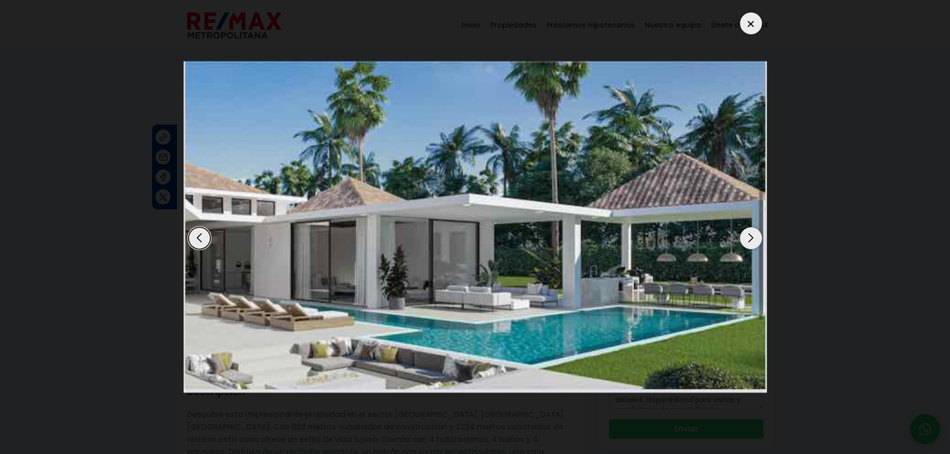
click at [748, 240] on div "Next slide" at bounding box center [751, 238] width 22 height 22
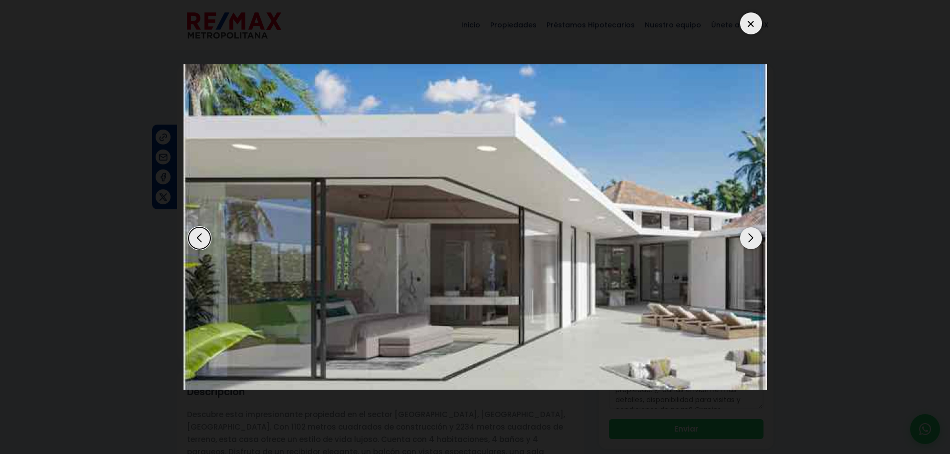
click at [748, 240] on div "Next slide" at bounding box center [751, 238] width 22 height 22
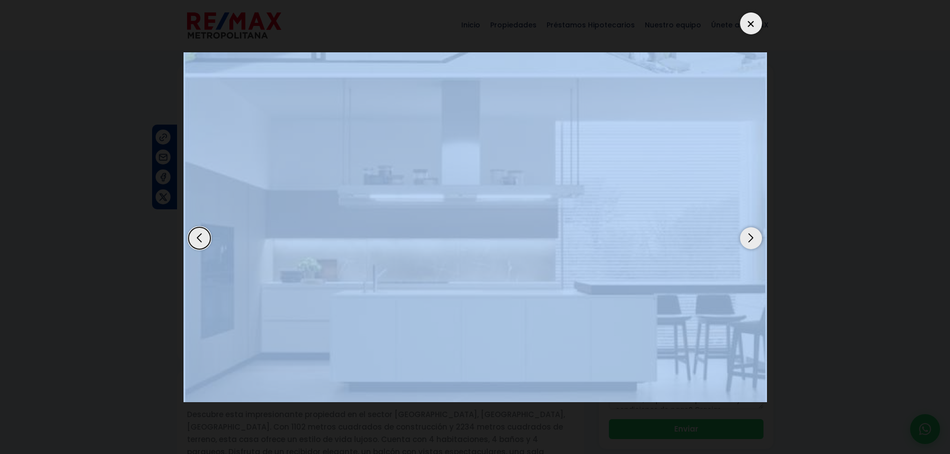
click at [748, 241] on div "Next slide" at bounding box center [751, 238] width 22 height 22
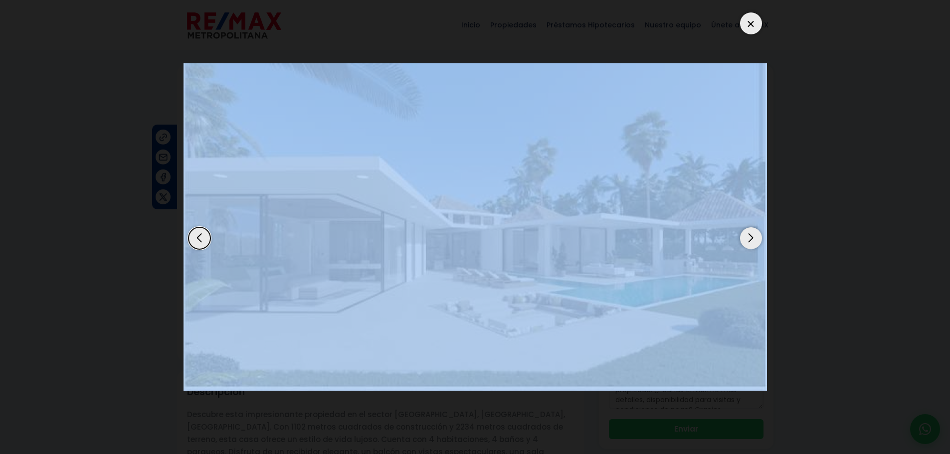
click at [749, 241] on div "Next slide" at bounding box center [751, 238] width 22 height 22
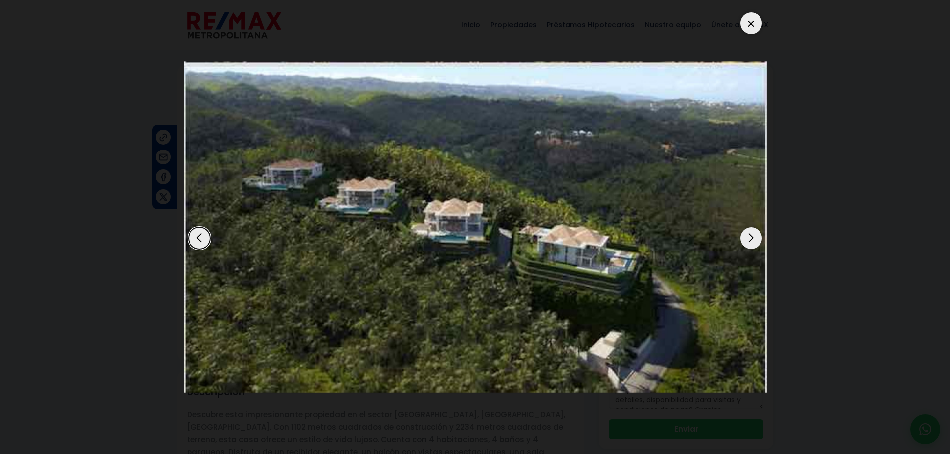
click at [748, 19] on div at bounding box center [751, 23] width 22 height 22
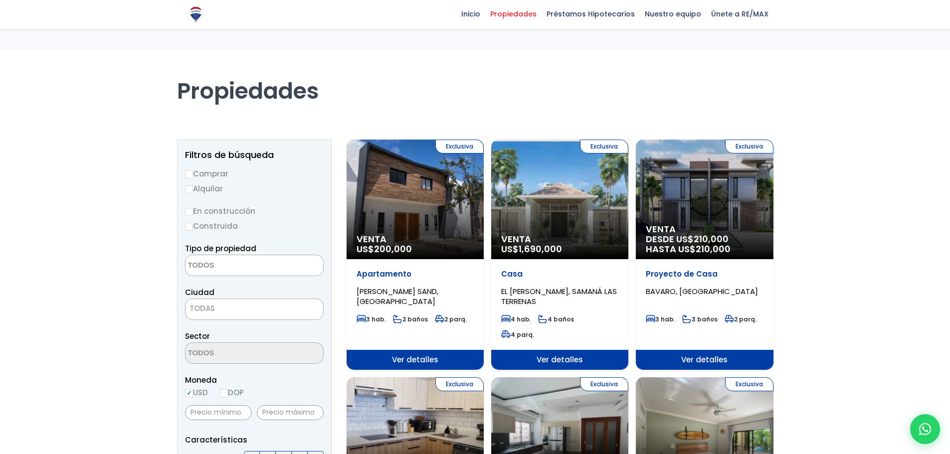
select select
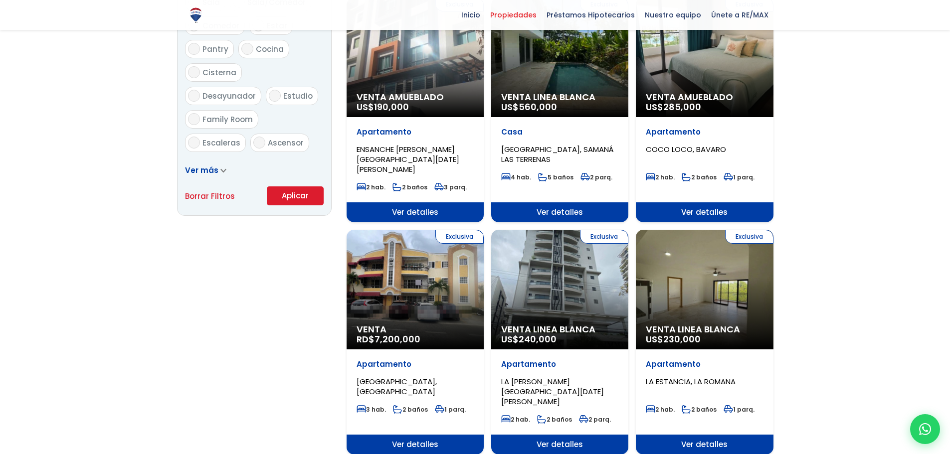
scroll to position [567, 0]
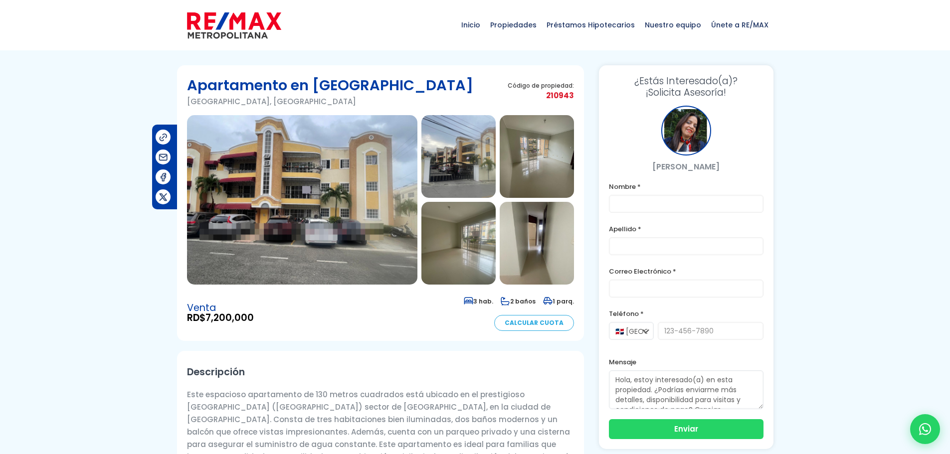
click at [329, 177] on img at bounding box center [302, 199] width 230 height 169
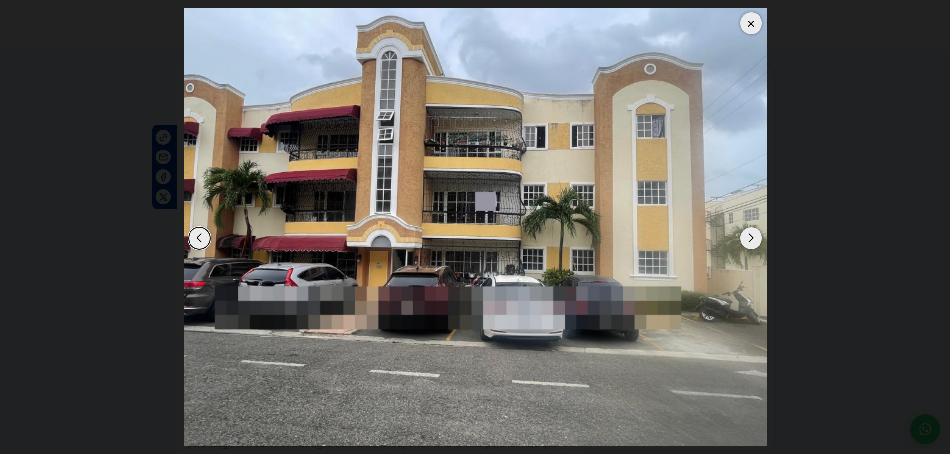
click at [755, 237] on div "Next slide" at bounding box center [751, 238] width 22 height 22
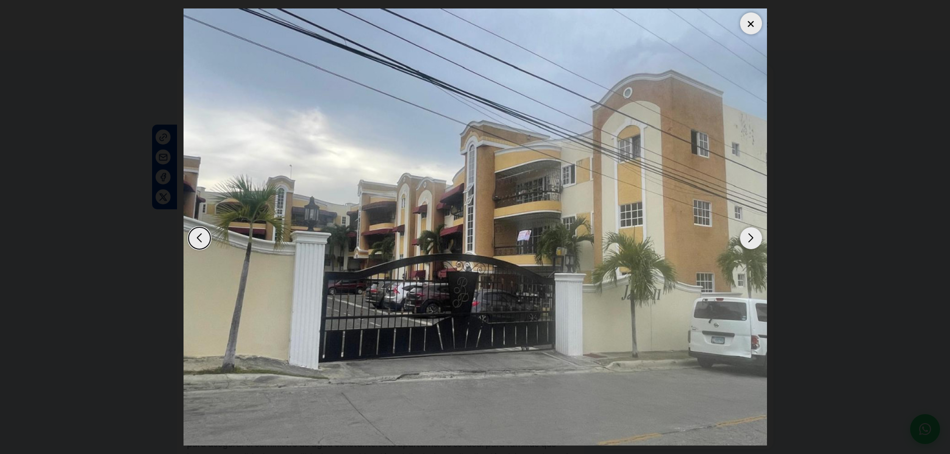
click at [755, 237] on div "Next slide" at bounding box center [751, 238] width 22 height 22
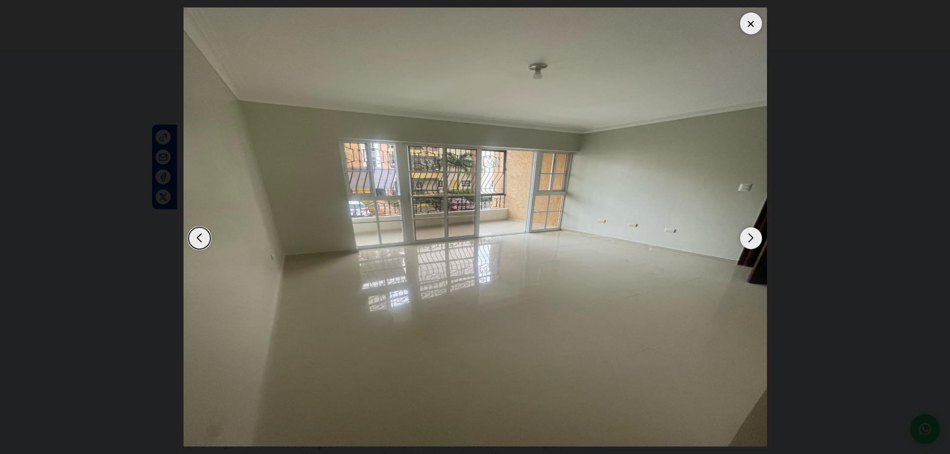
click at [755, 237] on div "Next slide" at bounding box center [751, 238] width 22 height 22
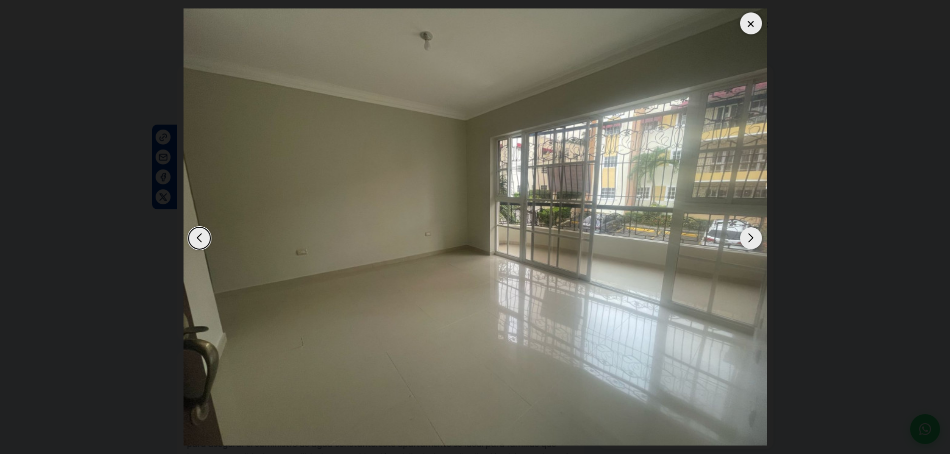
click at [755, 237] on div "Next slide" at bounding box center [751, 238] width 22 height 22
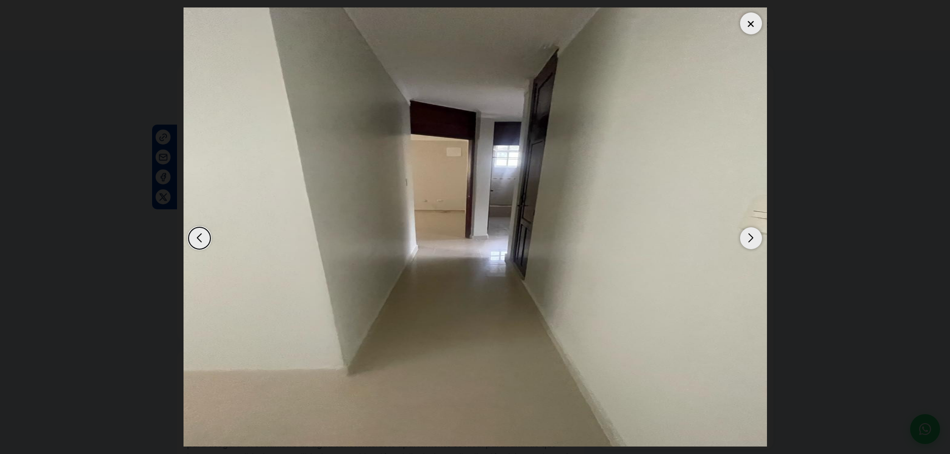
click at [755, 237] on div "Next slide" at bounding box center [751, 238] width 22 height 22
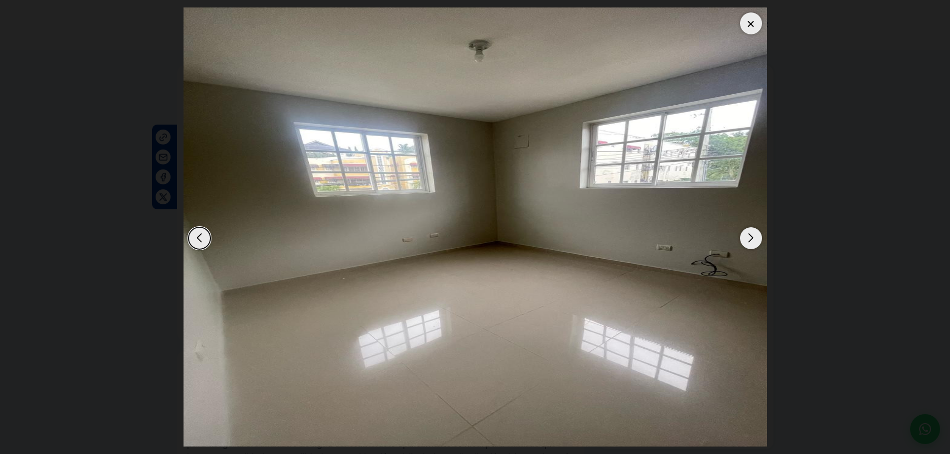
click at [755, 237] on div "Next slide" at bounding box center [751, 238] width 22 height 22
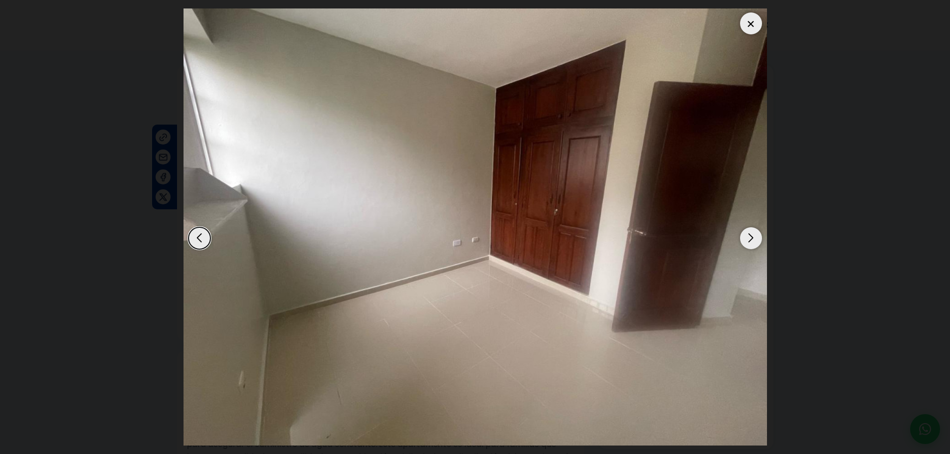
click at [755, 237] on div "Next slide" at bounding box center [751, 238] width 22 height 22
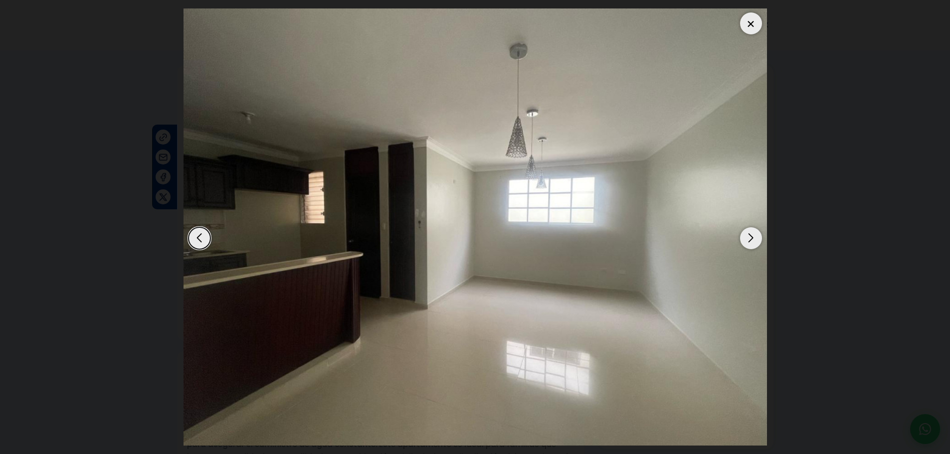
click at [755, 237] on div "Next slide" at bounding box center [751, 238] width 22 height 22
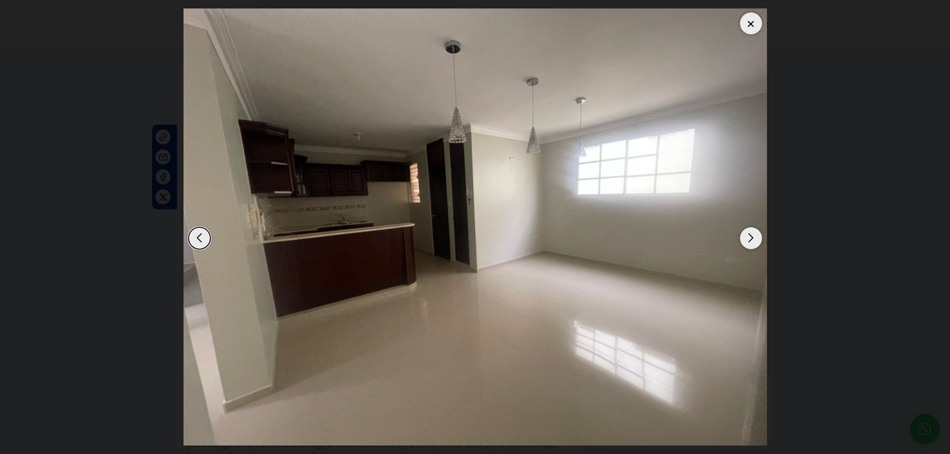
click at [755, 237] on div "Next slide" at bounding box center [751, 238] width 22 height 22
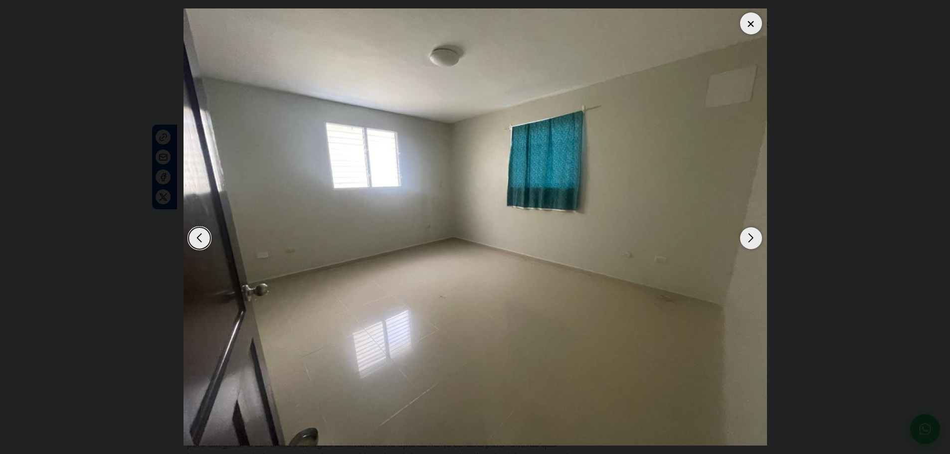
click at [755, 237] on div "Next slide" at bounding box center [751, 238] width 22 height 22
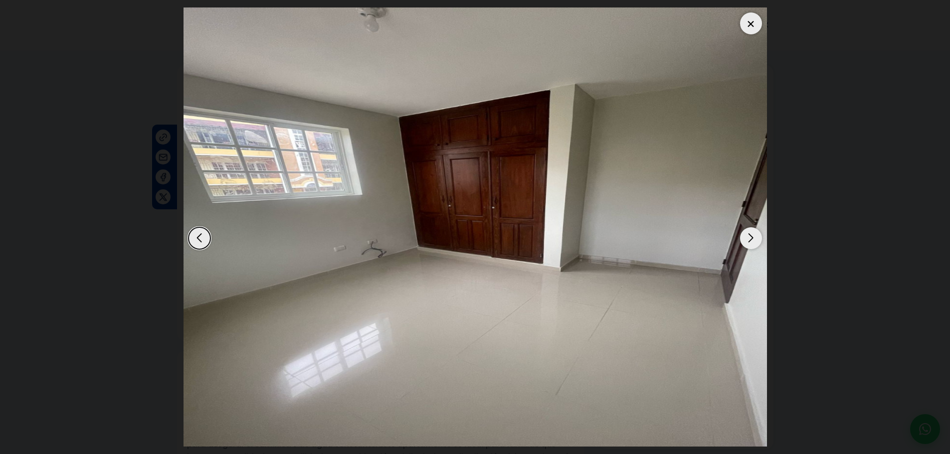
click at [754, 237] on div "Next slide" at bounding box center [751, 238] width 22 height 22
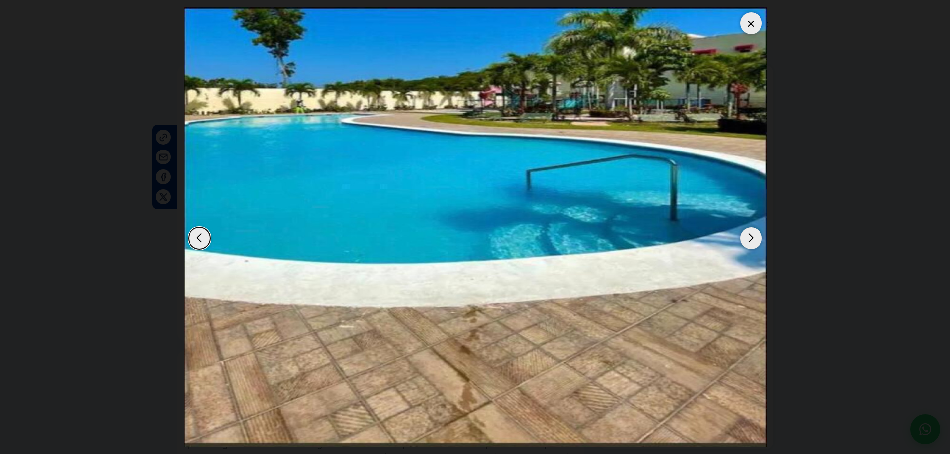
click at [754, 237] on div "Next slide" at bounding box center [751, 238] width 22 height 22
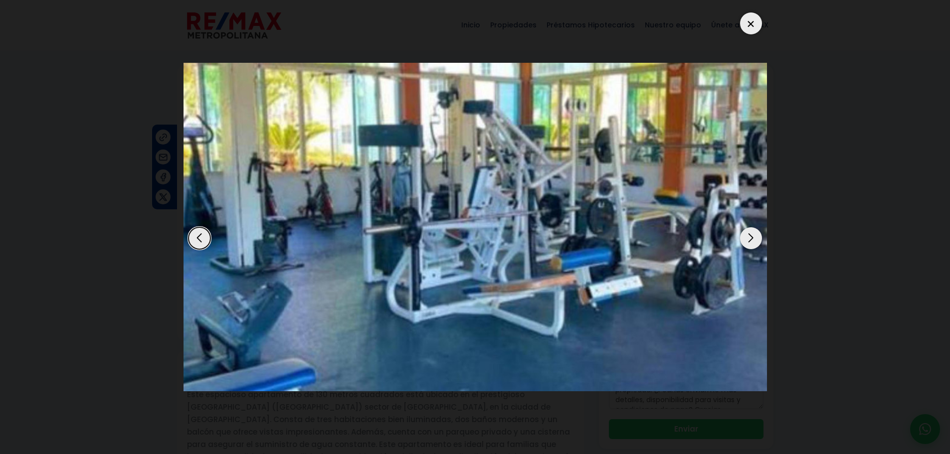
click at [754, 237] on div "Next slide" at bounding box center [751, 238] width 22 height 22
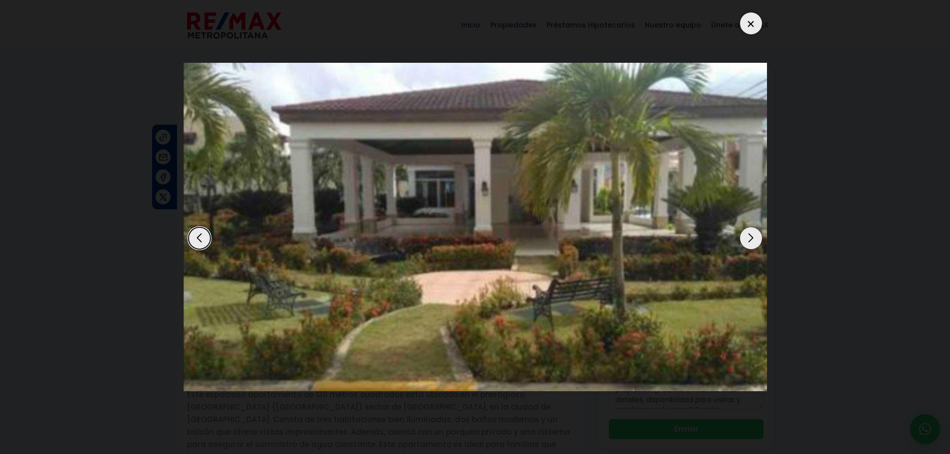
click at [754, 237] on div "Next slide" at bounding box center [751, 238] width 22 height 22
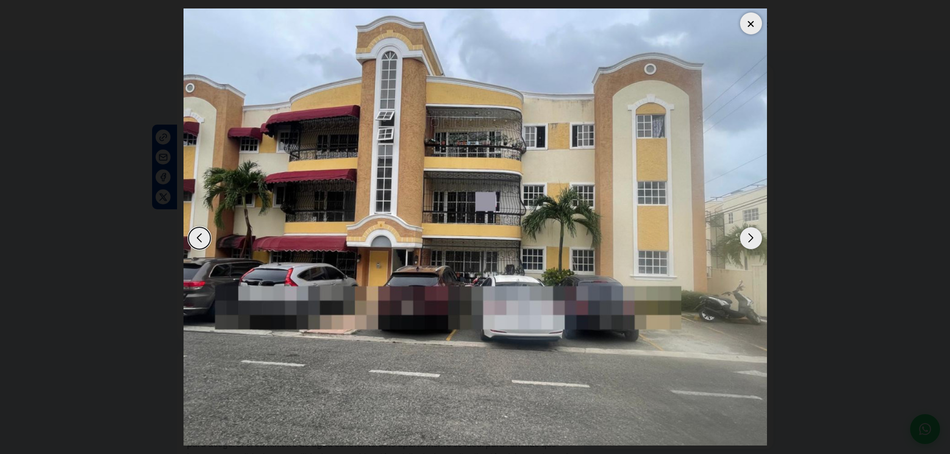
click at [753, 236] on div "Next slide" at bounding box center [751, 238] width 22 height 22
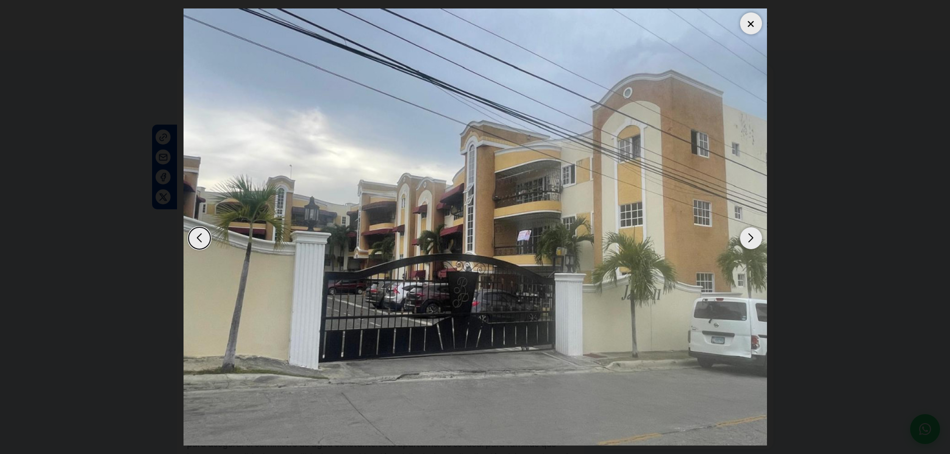
click at [754, 21] on div at bounding box center [751, 23] width 22 height 22
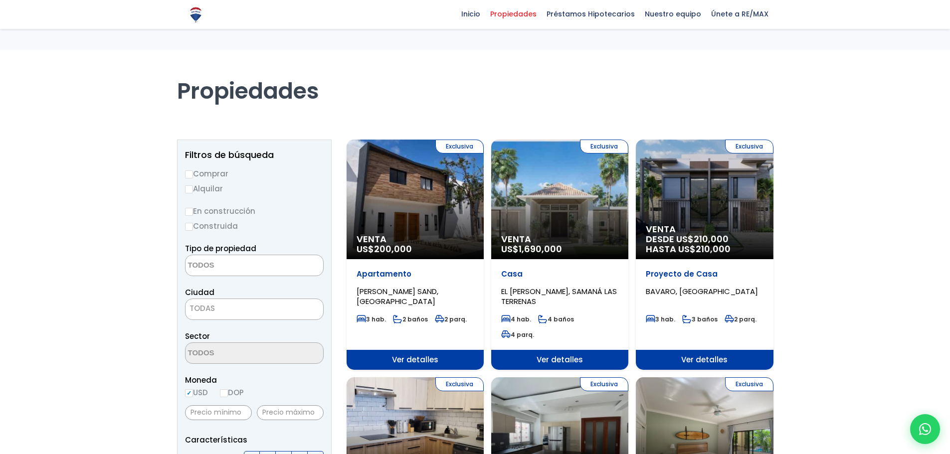
select select
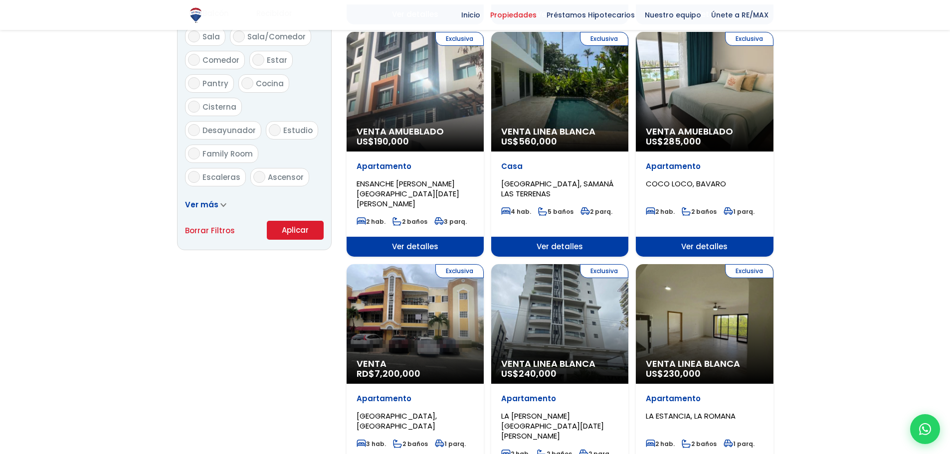
scroll to position [567, 0]
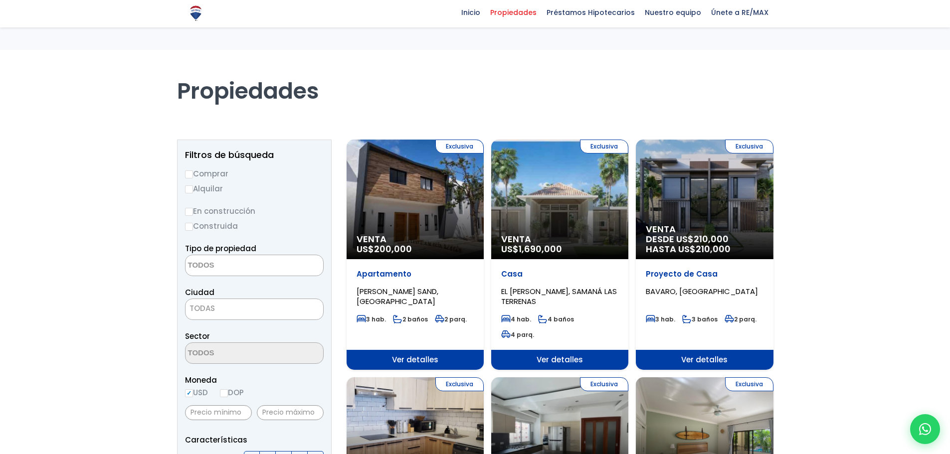
select select
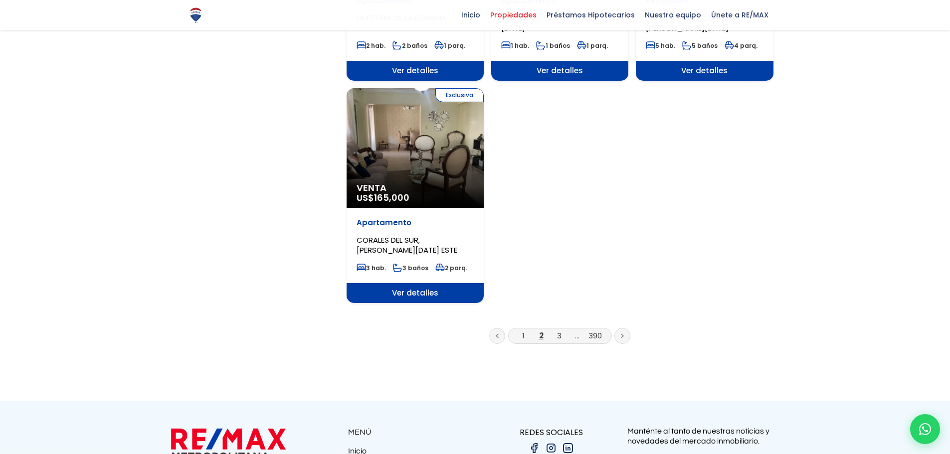
scroll to position [1211, 0]
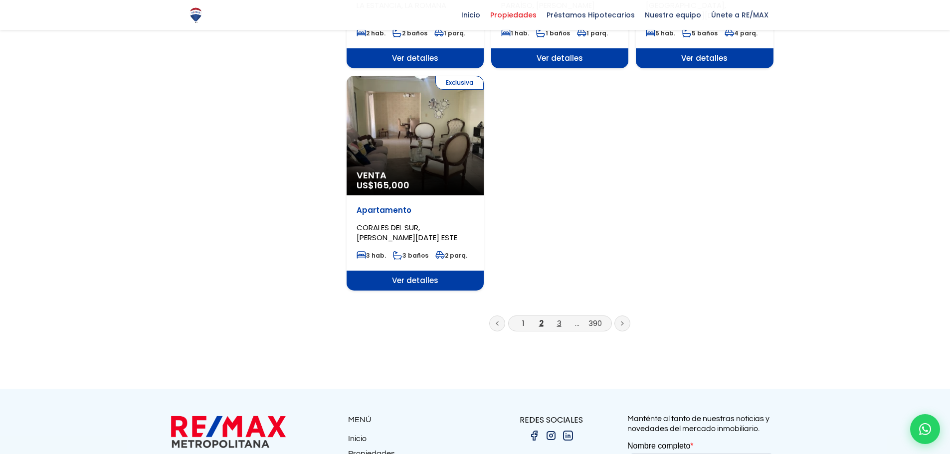
click at [558, 318] on link "3" at bounding box center [559, 323] width 4 height 10
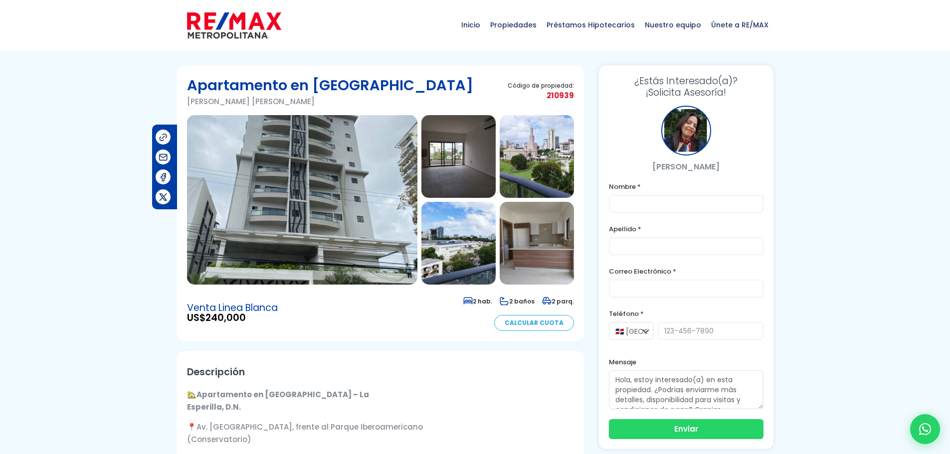
click at [378, 180] on img at bounding box center [302, 199] width 230 height 169
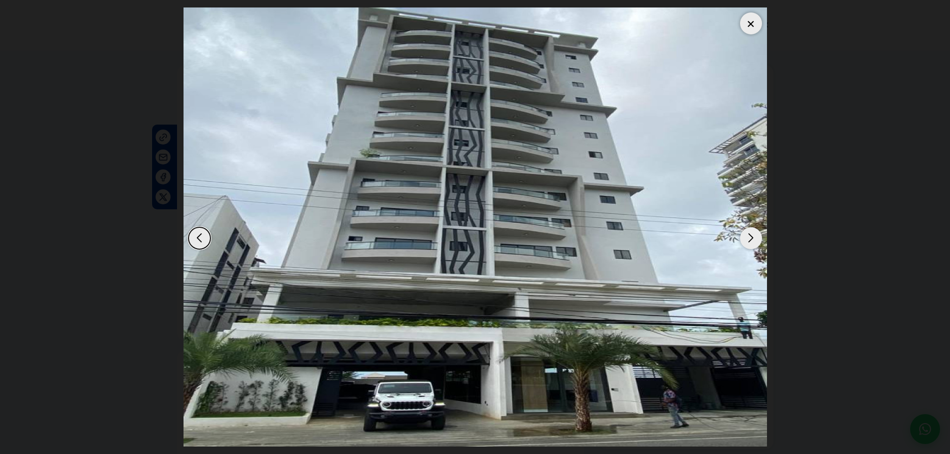
click at [747, 236] on div "Next slide" at bounding box center [751, 238] width 22 height 22
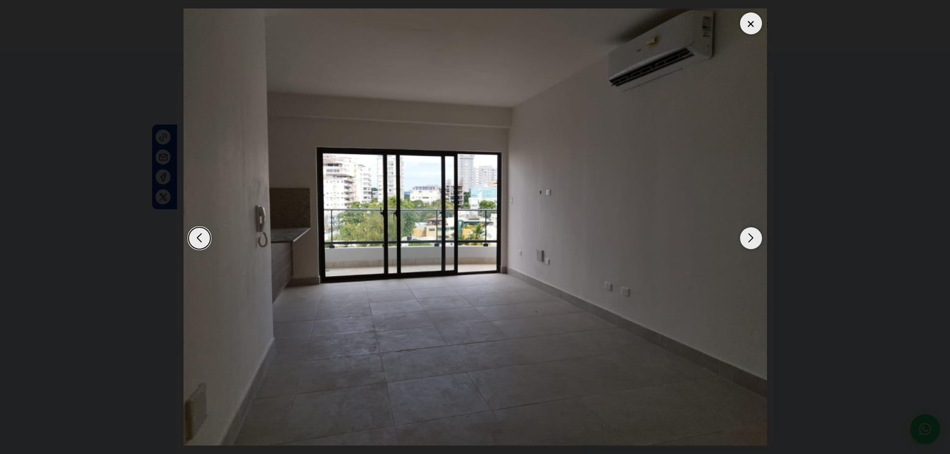
click at [747, 236] on div "Next slide" at bounding box center [751, 238] width 22 height 22
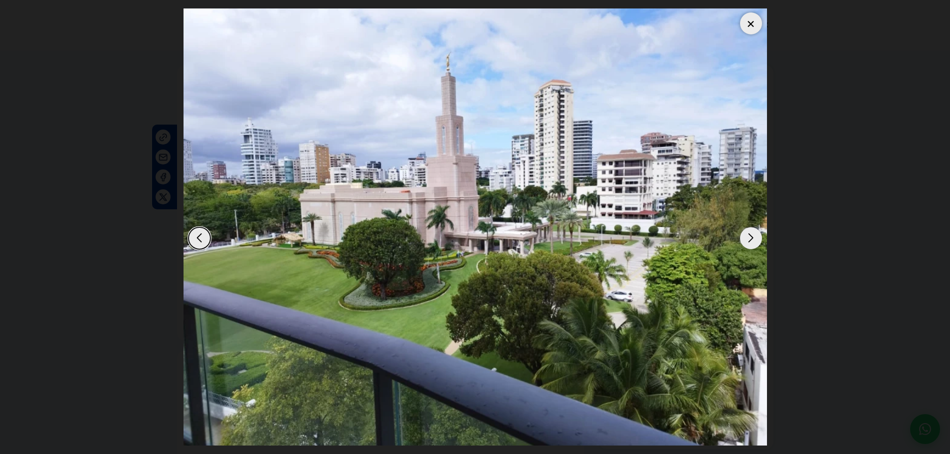
click at [747, 236] on div "Next slide" at bounding box center [751, 238] width 22 height 22
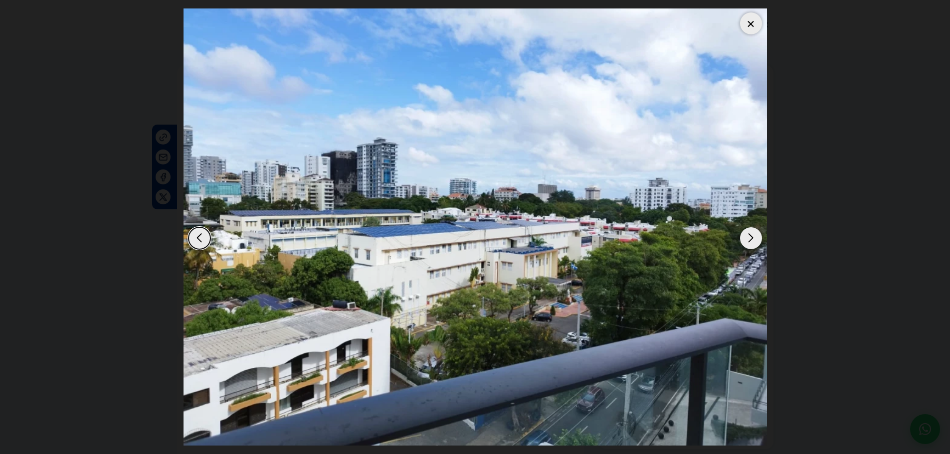
click at [747, 236] on div "Next slide" at bounding box center [751, 238] width 22 height 22
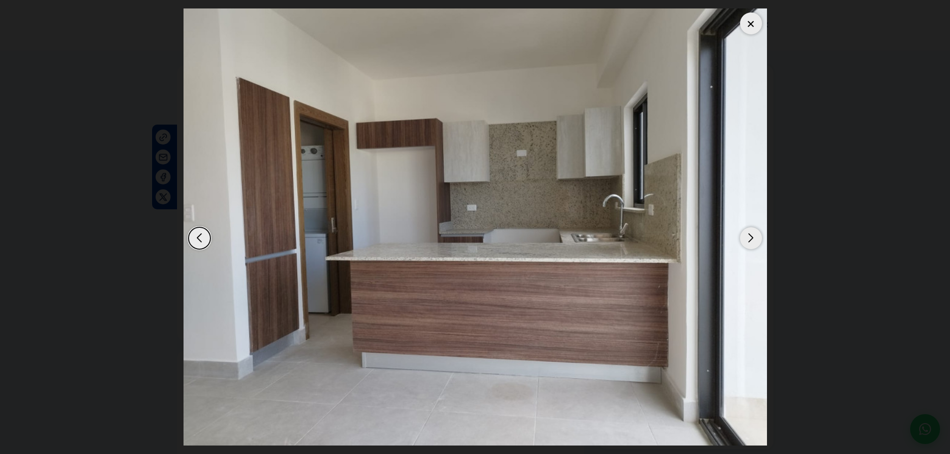
click at [747, 236] on div "Next slide" at bounding box center [751, 238] width 22 height 22
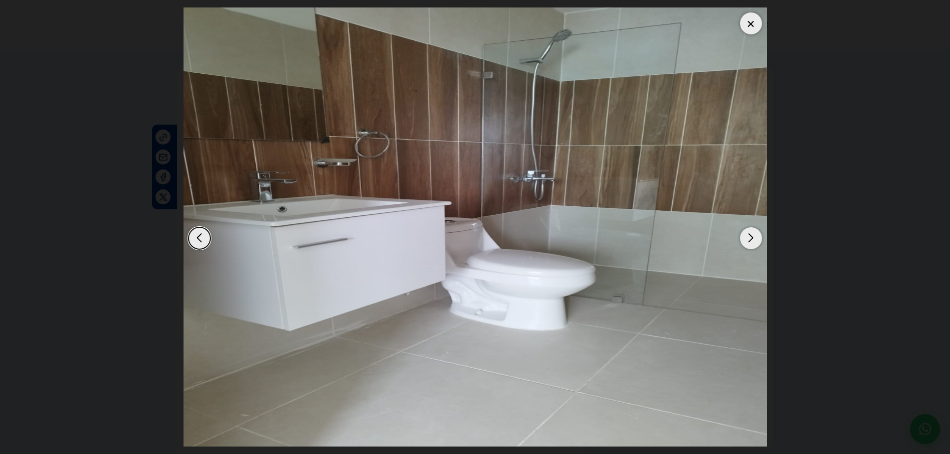
click at [747, 236] on div "Next slide" at bounding box center [751, 238] width 22 height 22
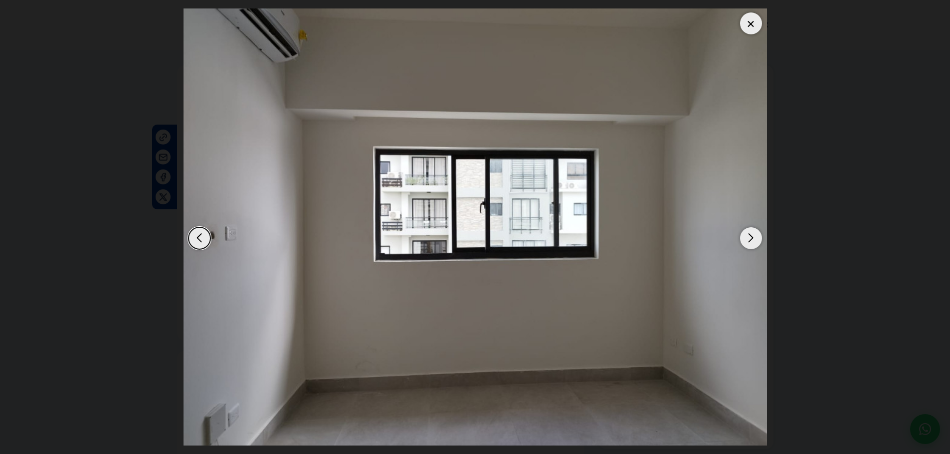
click at [747, 236] on div "Next slide" at bounding box center [751, 238] width 22 height 22
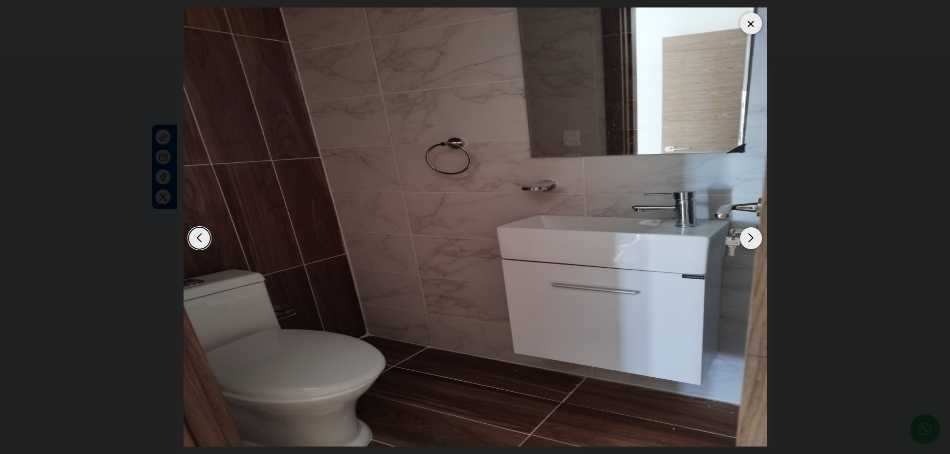
click at [747, 236] on div "Next slide" at bounding box center [751, 238] width 22 height 22
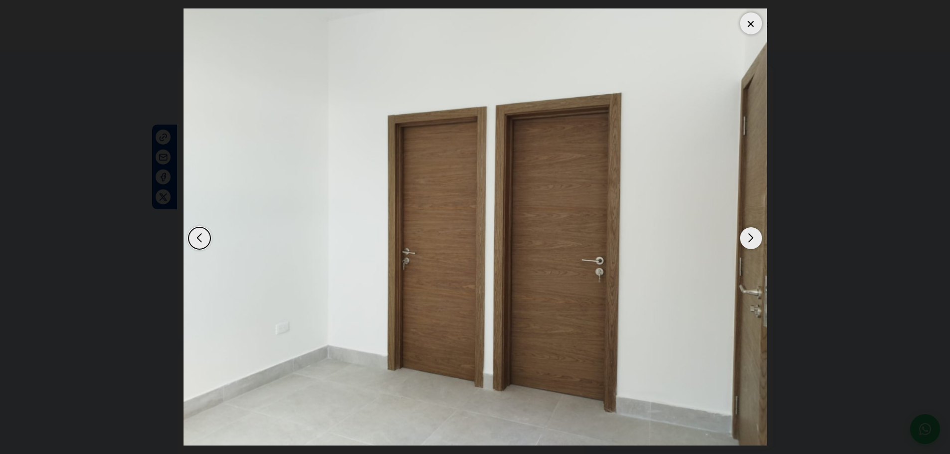
click at [747, 236] on div "Next slide" at bounding box center [751, 238] width 22 height 22
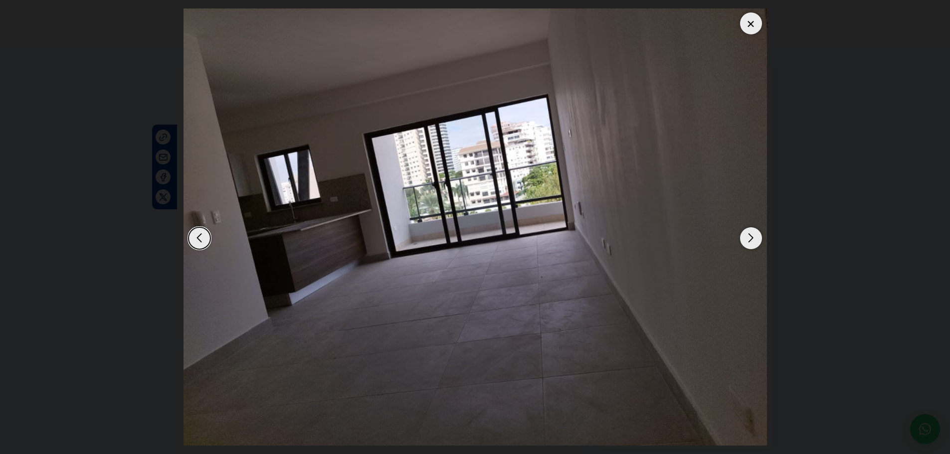
click at [747, 236] on div "Next slide" at bounding box center [751, 238] width 22 height 22
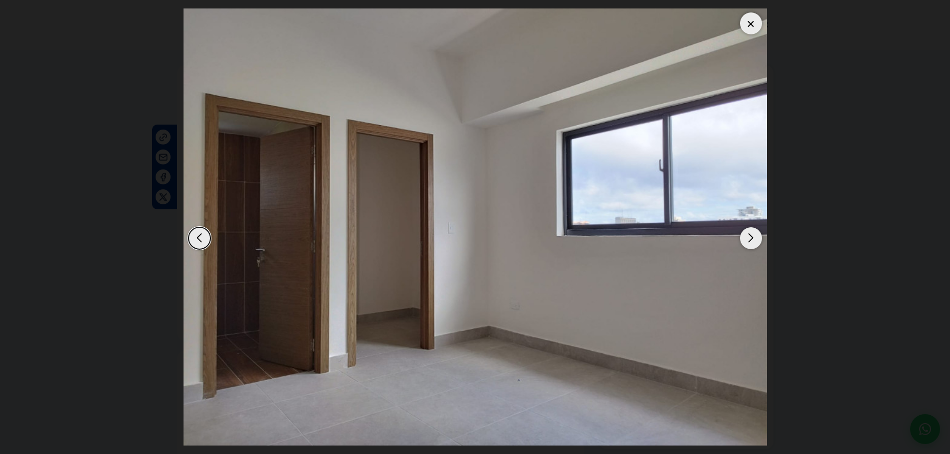
click at [747, 236] on div "Next slide" at bounding box center [751, 238] width 22 height 22
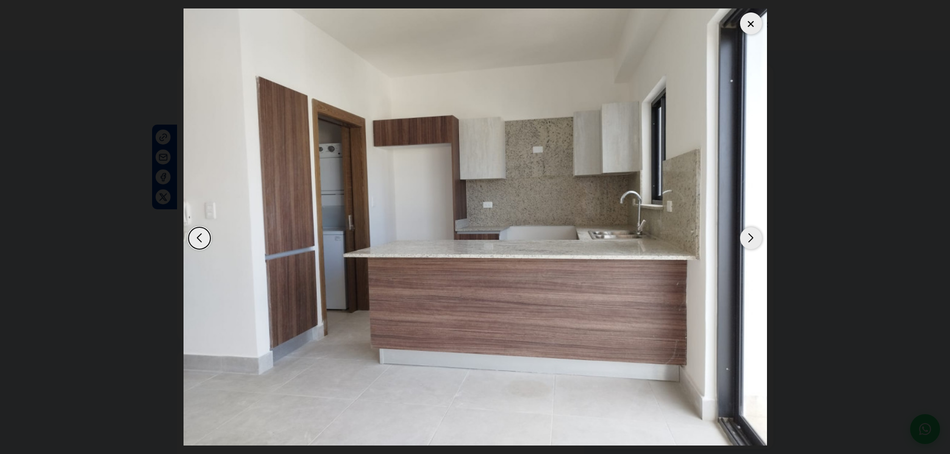
click at [747, 236] on div "Next slide" at bounding box center [751, 238] width 22 height 22
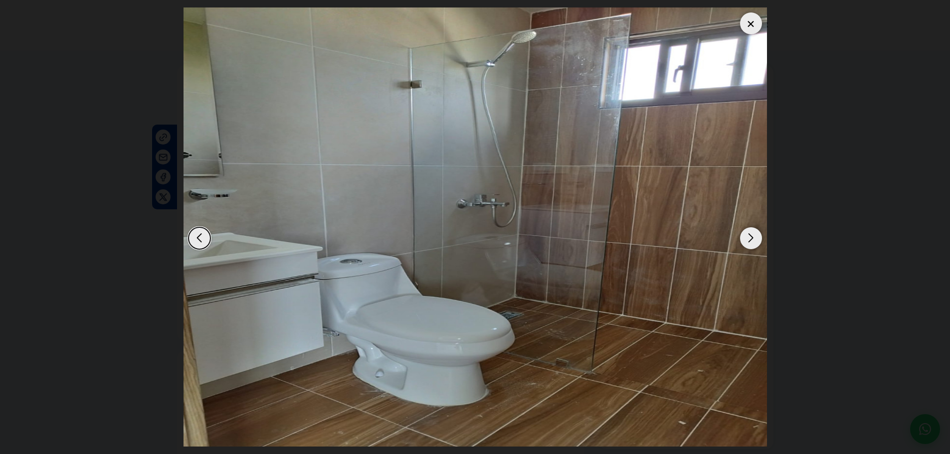
click at [747, 236] on div "Next slide" at bounding box center [751, 238] width 22 height 22
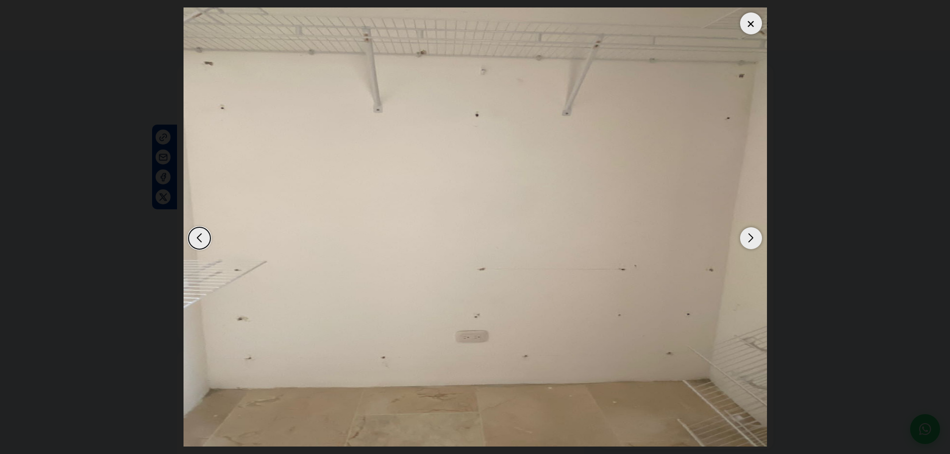
click at [747, 236] on div "Next slide" at bounding box center [751, 238] width 22 height 22
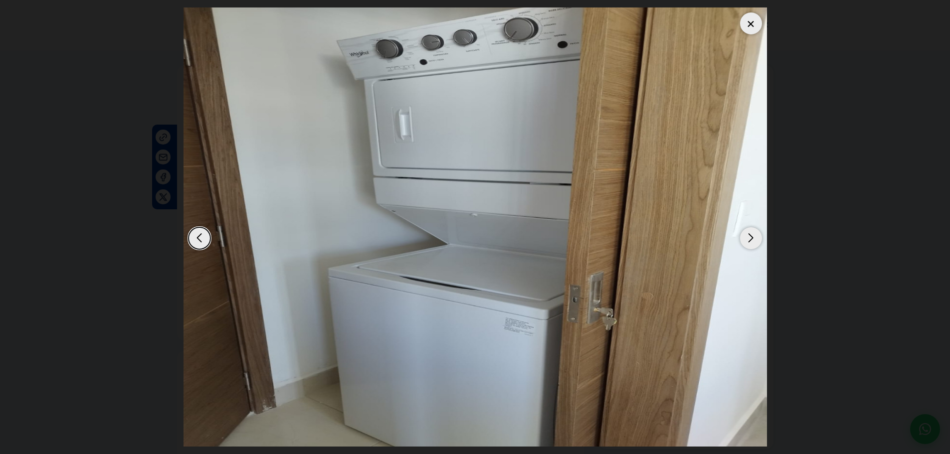
click at [747, 236] on div "Next slide" at bounding box center [751, 238] width 22 height 22
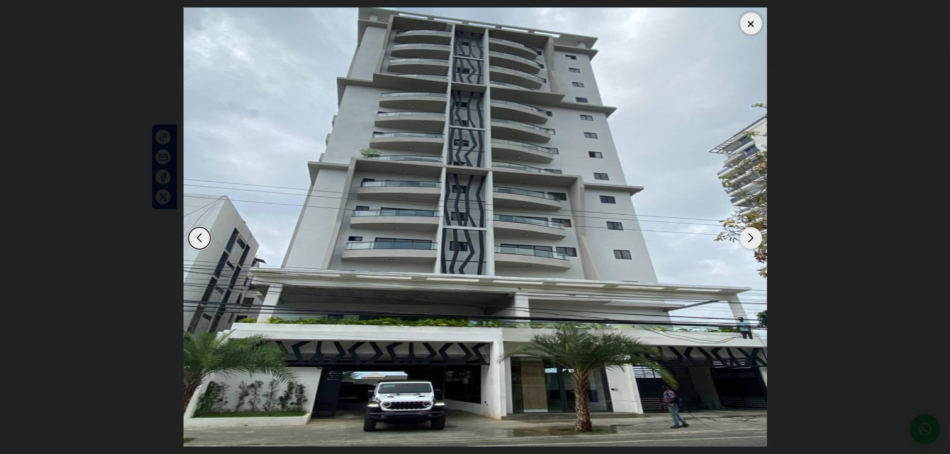
click at [747, 236] on div "Next slide" at bounding box center [751, 238] width 22 height 22
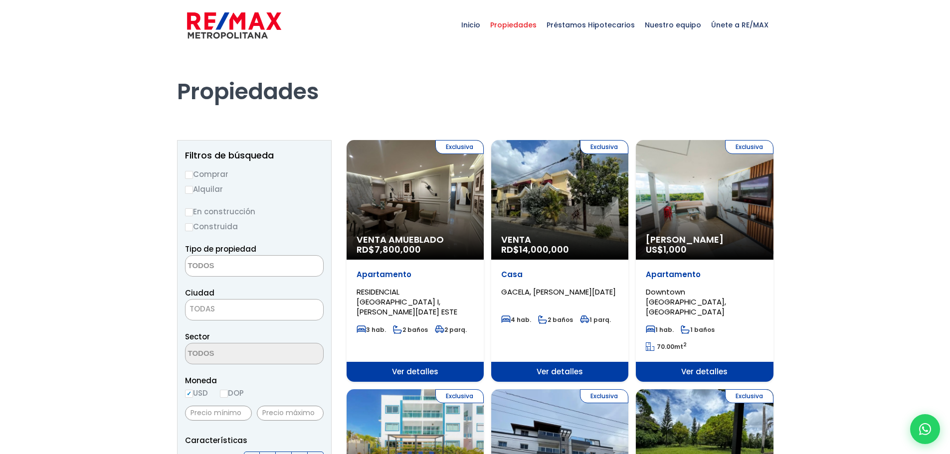
select select
click at [484, 197] on div "Exclusiva [PERSON_NAME] US$ 1,000" at bounding box center [414, 200] width 137 height 120
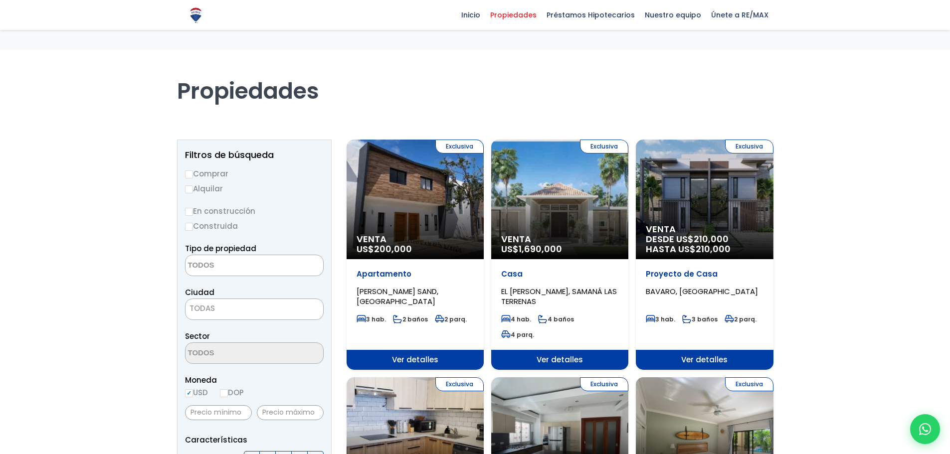
select select
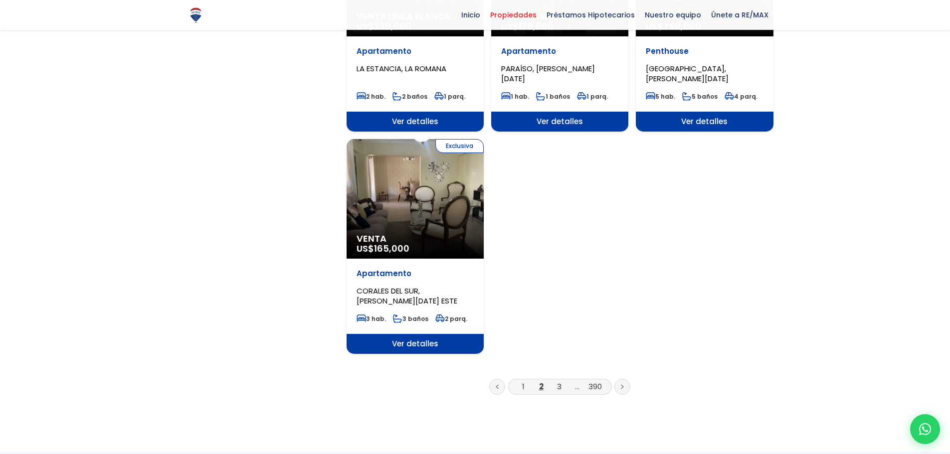
scroll to position [1242, 0]
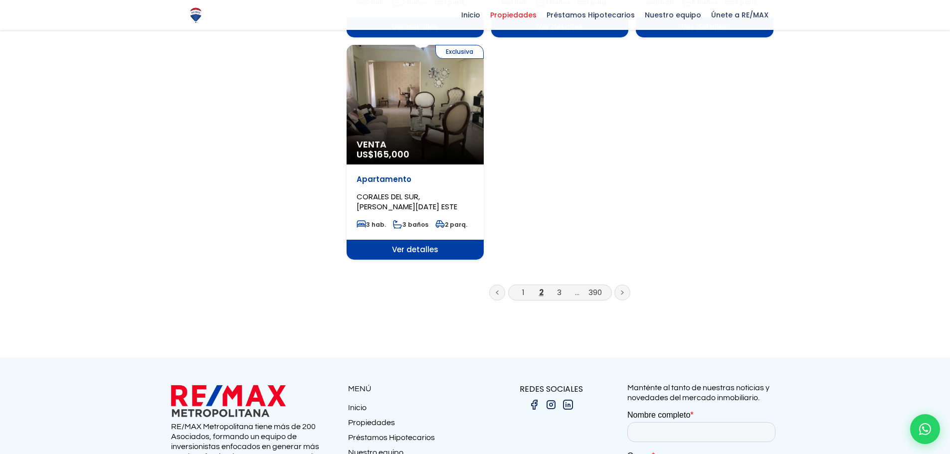
click at [575, 287] on link "..." at bounding box center [577, 292] width 4 height 10
click at [617, 285] on link at bounding box center [622, 293] width 16 height 16
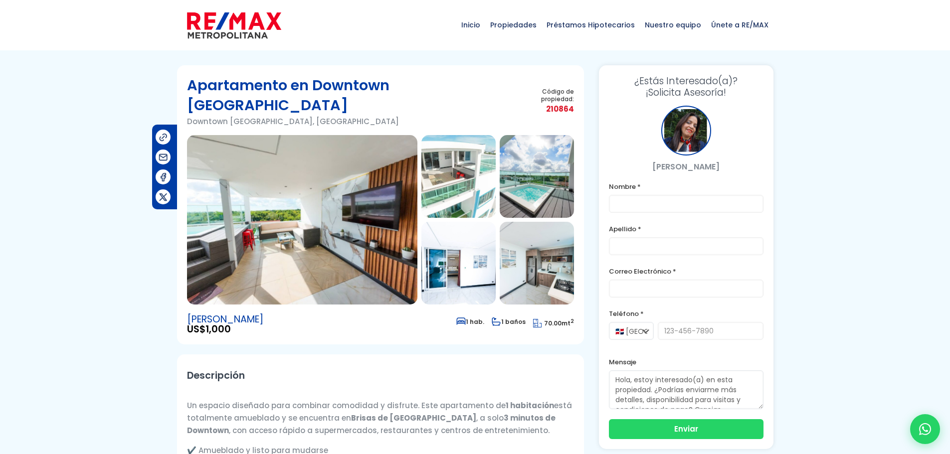
click at [341, 188] on img at bounding box center [302, 219] width 230 height 169
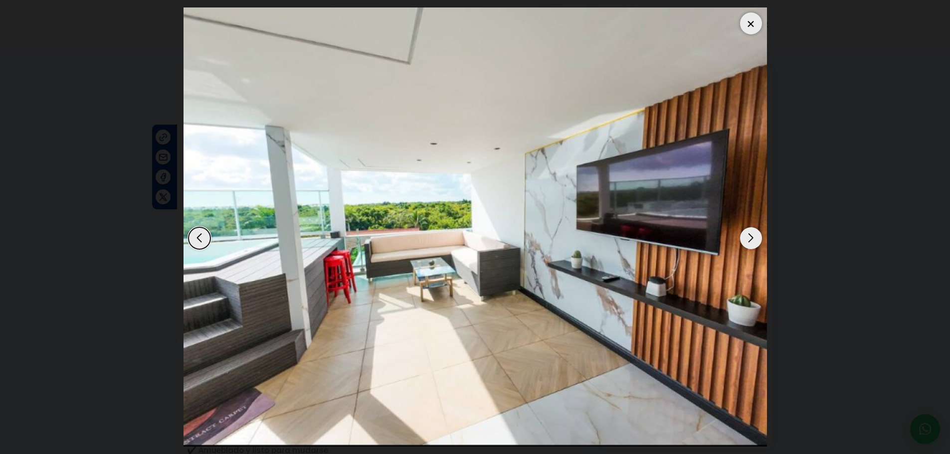
click at [754, 236] on div "Next slide" at bounding box center [751, 238] width 22 height 22
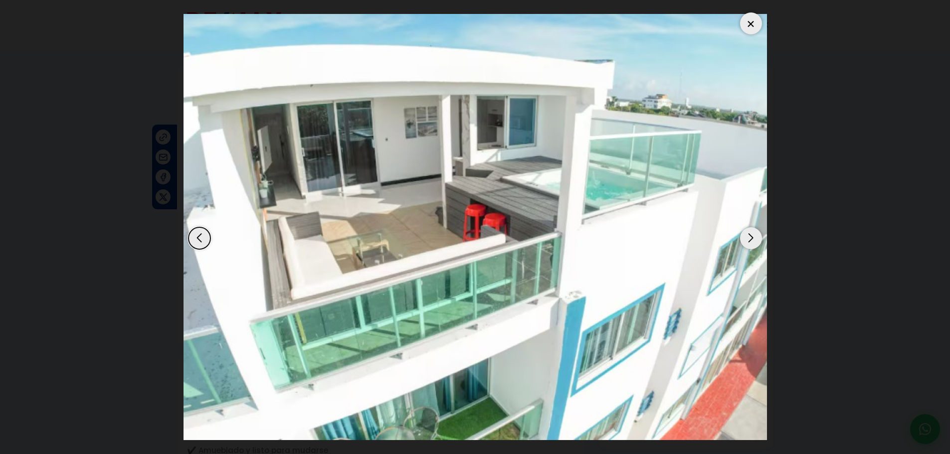
click at [756, 239] on div "Next slide" at bounding box center [751, 238] width 22 height 22
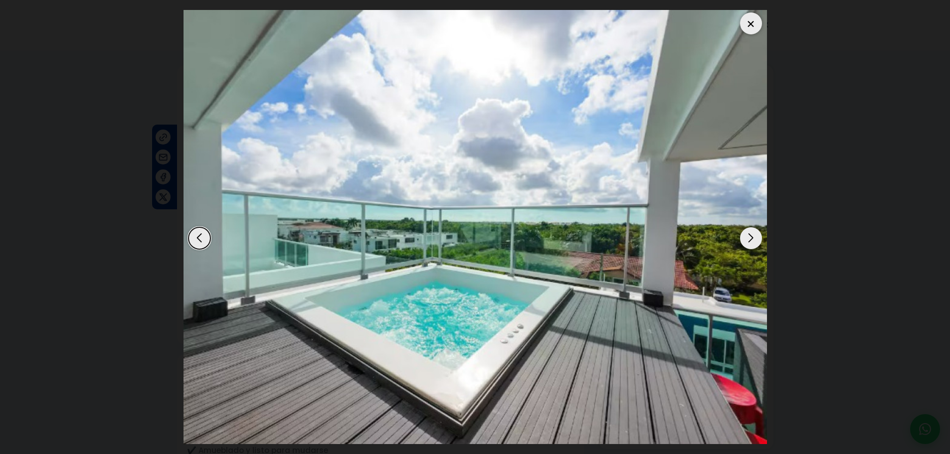
click at [756, 239] on div "Next slide" at bounding box center [751, 238] width 22 height 22
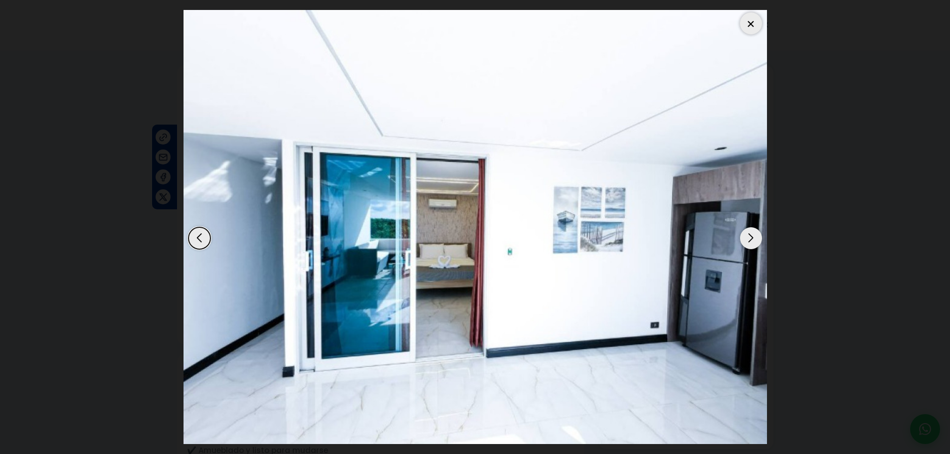
click at [756, 239] on div "Next slide" at bounding box center [751, 238] width 22 height 22
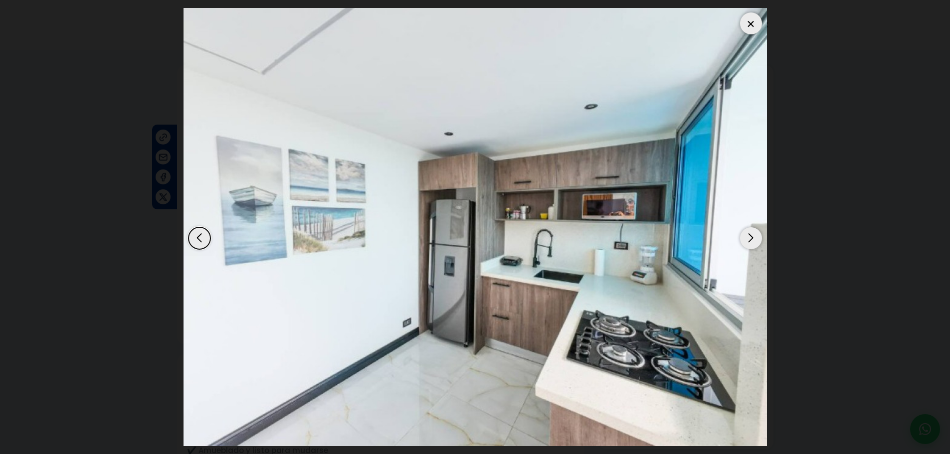
click at [748, 237] on div "Next slide" at bounding box center [751, 238] width 22 height 22
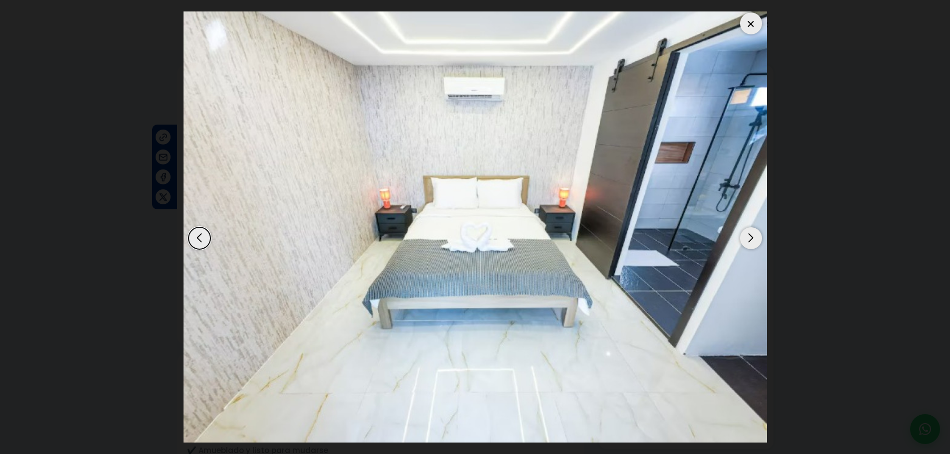
click at [751, 240] on div "Next slide" at bounding box center [751, 238] width 22 height 22
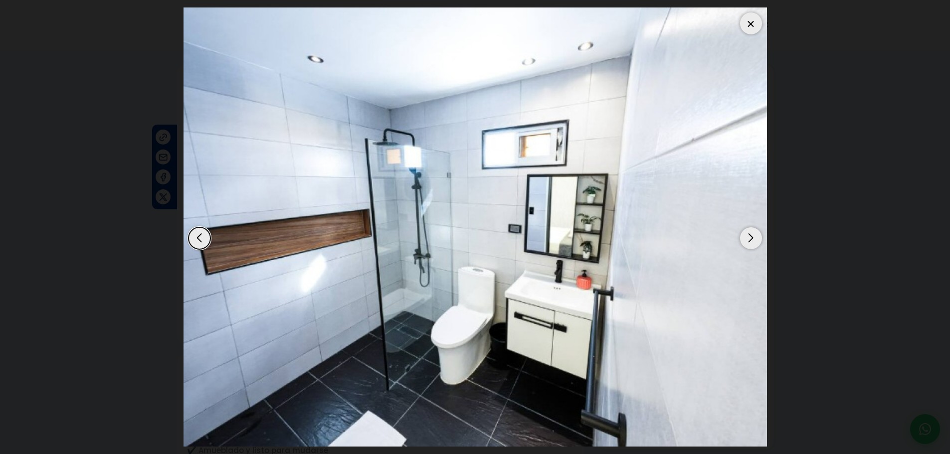
click at [751, 240] on div "Next slide" at bounding box center [751, 238] width 22 height 22
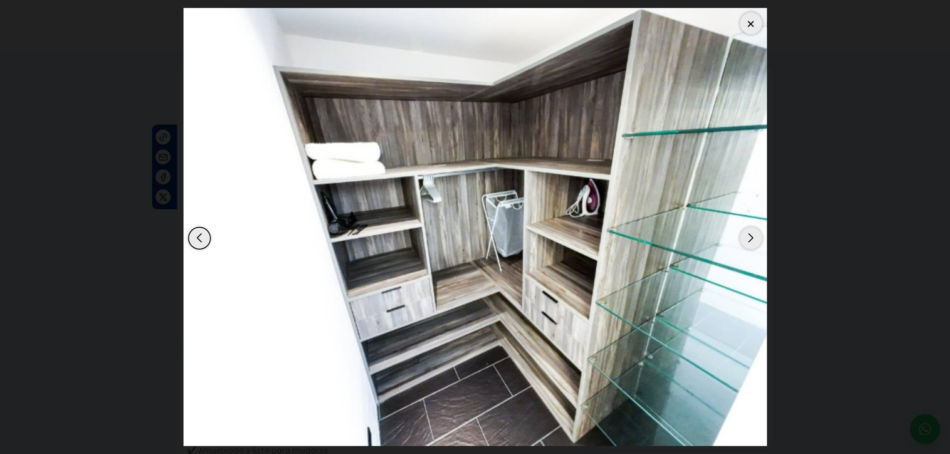
click at [751, 240] on div "Next slide" at bounding box center [751, 238] width 22 height 22
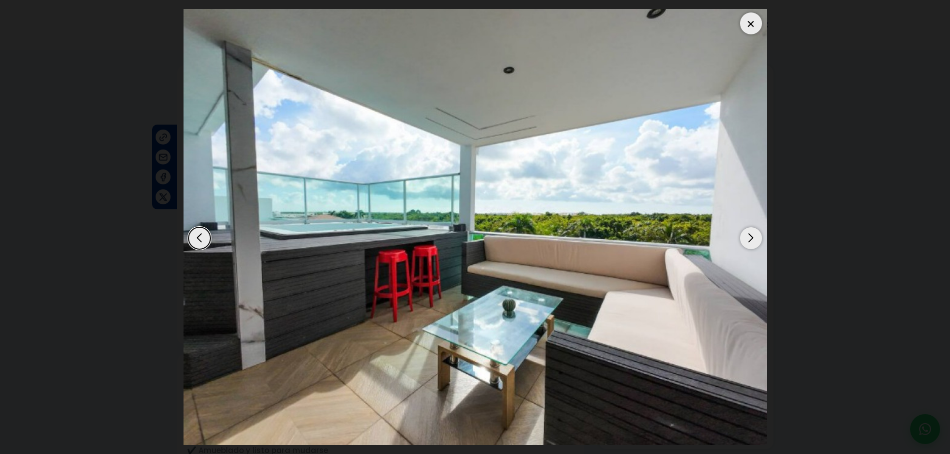
click at [752, 240] on div "Next slide" at bounding box center [751, 238] width 22 height 22
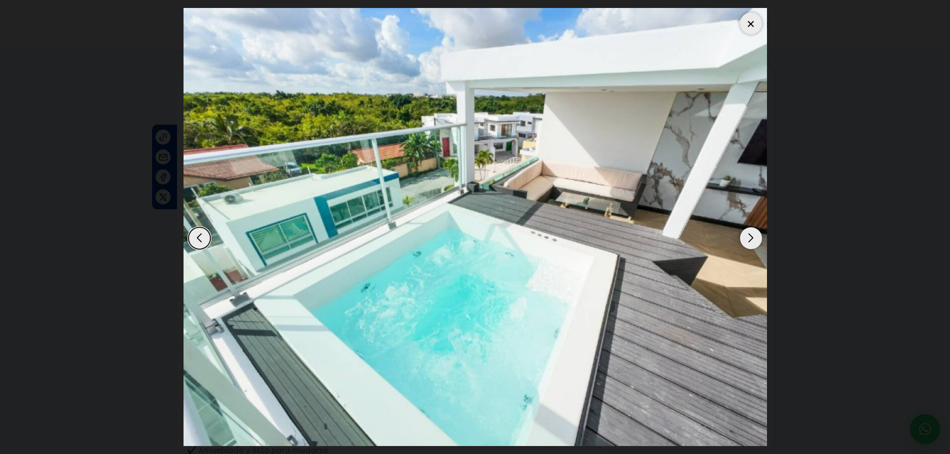
click at [752, 240] on div "Next slide" at bounding box center [751, 238] width 22 height 22
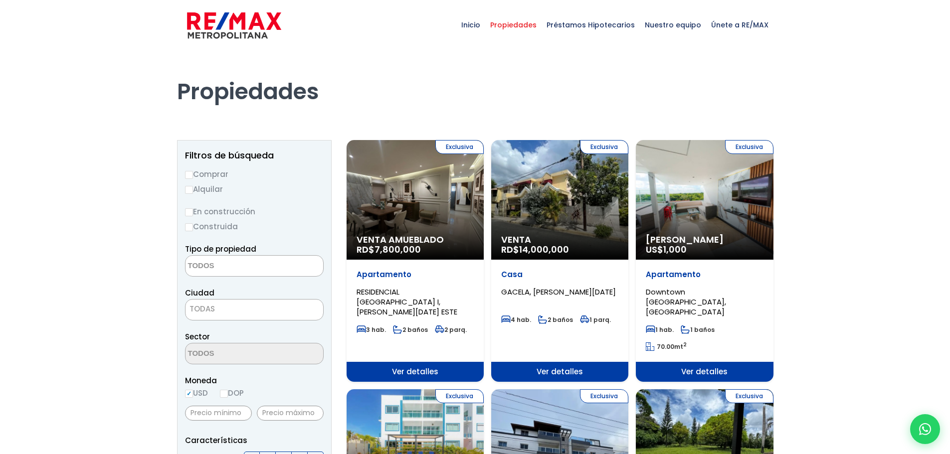
select select
click at [484, 196] on div "Exclusiva Venta RD$ 14,000,000" at bounding box center [414, 200] width 137 height 120
select select
click at [409, 208] on div "Exclusiva Venta Amueblado RD$ 7,800,000" at bounding box center [414, 200] width 137 height 120
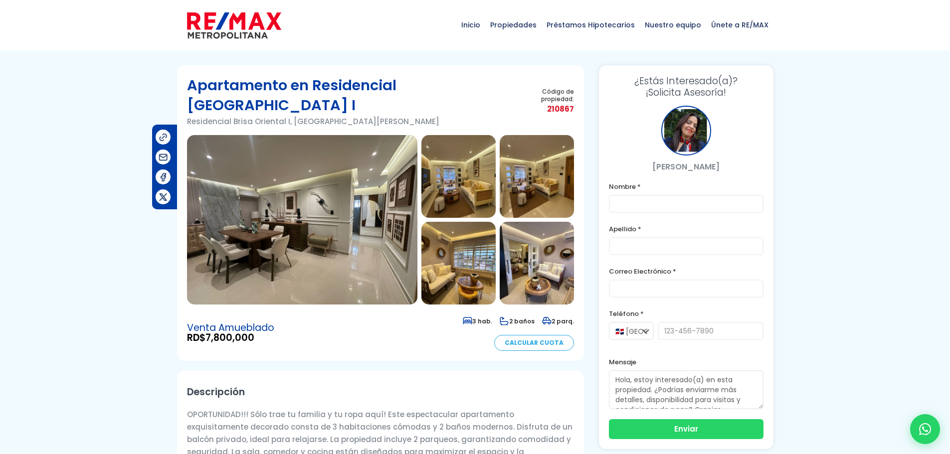
click at [355, 220] on img at bounding box center [302, 219] width 230 height 169
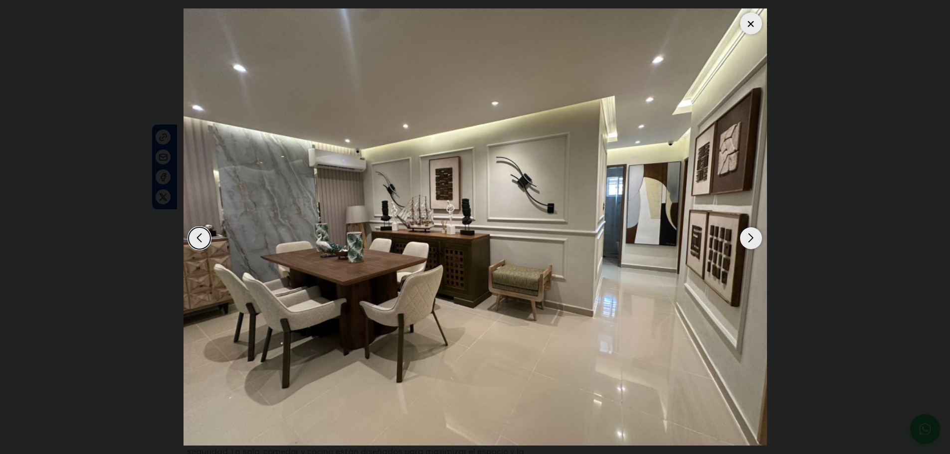
click at [748, 243] on div "Next slide" at bounding box center [751, 238] width 22 height 22
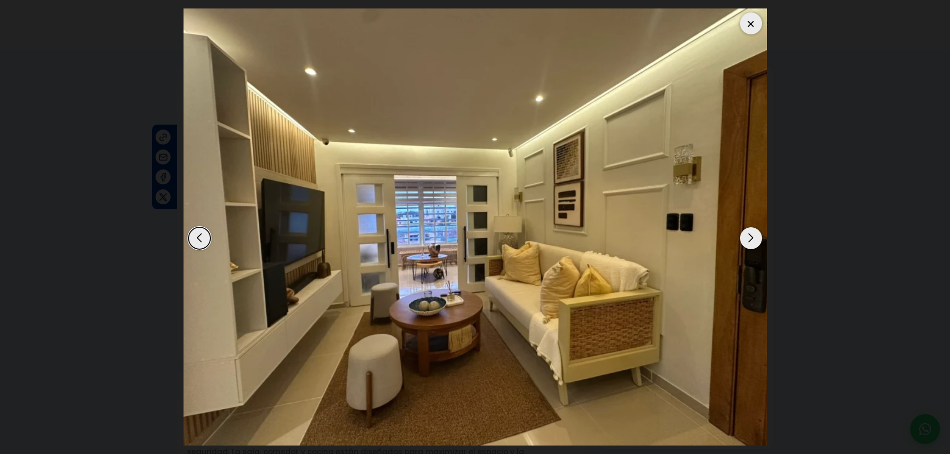
click at [749, 233] on div "Next slide" at bounding box center [751, 238] width 22 height 22
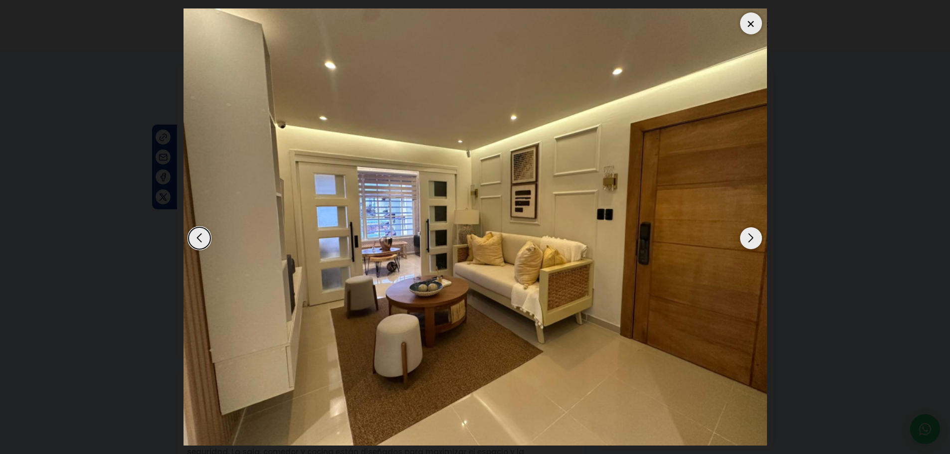
click at [751, 235] on div "Next slide" at bounding box center [751, 238] width 22 height 22
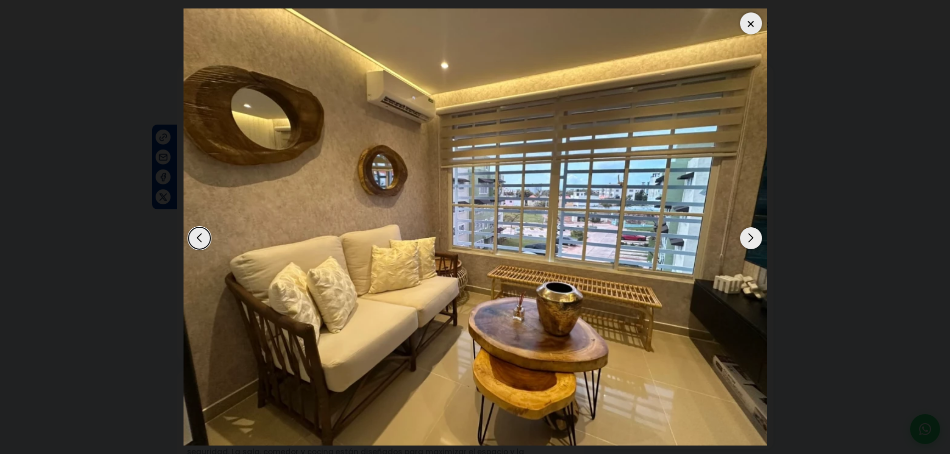
click at [751, 235] on div "Next slide" at bounding box center [751, 238] width 22 height 22
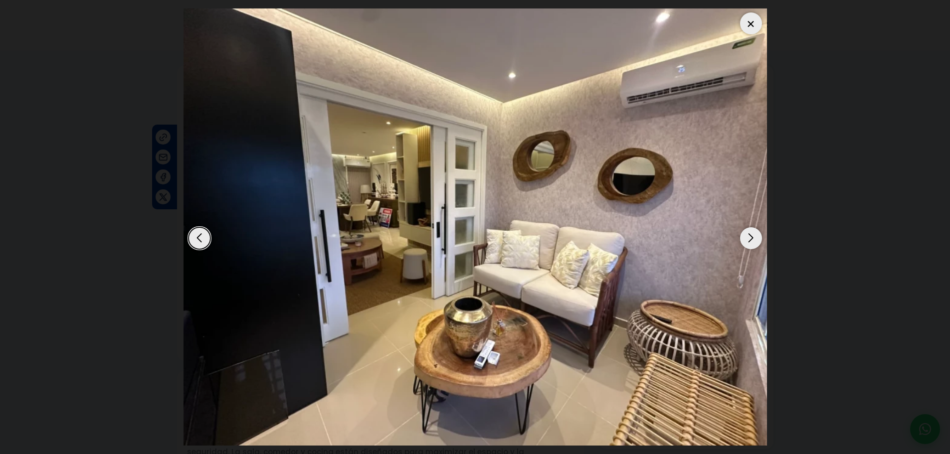
click at [751, 236] on div "Next slide" at bounding box center [751, 238] width 22 height 22
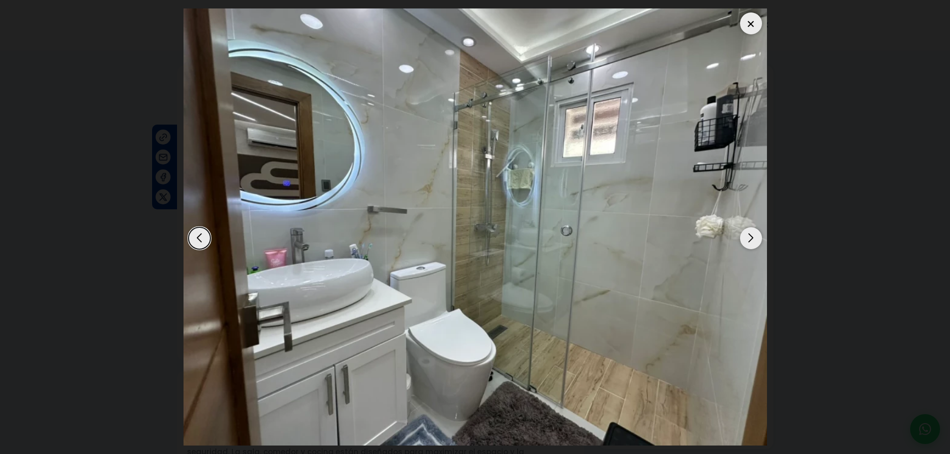
click at [751, 236] on div "Next slide" at bounding box center [751, 238] width 22 height 22
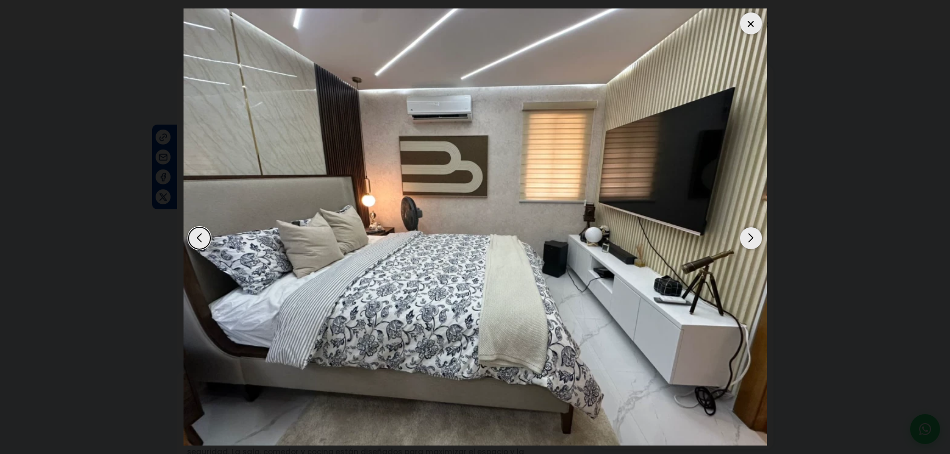
click at [751, 236] on div "Next slide" at bounding box center [751, 238] width 22 height 22
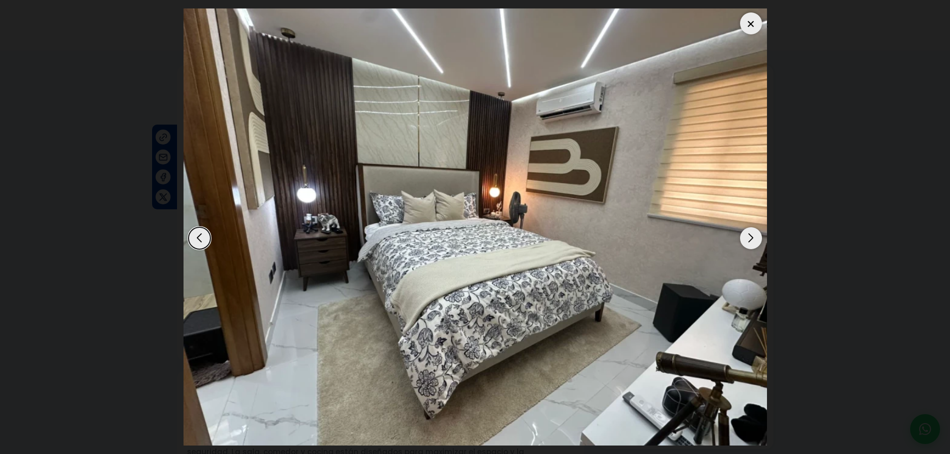
click at [751, 236] on div "Next slide" at bounding box center [751, 238] width 22 height 22
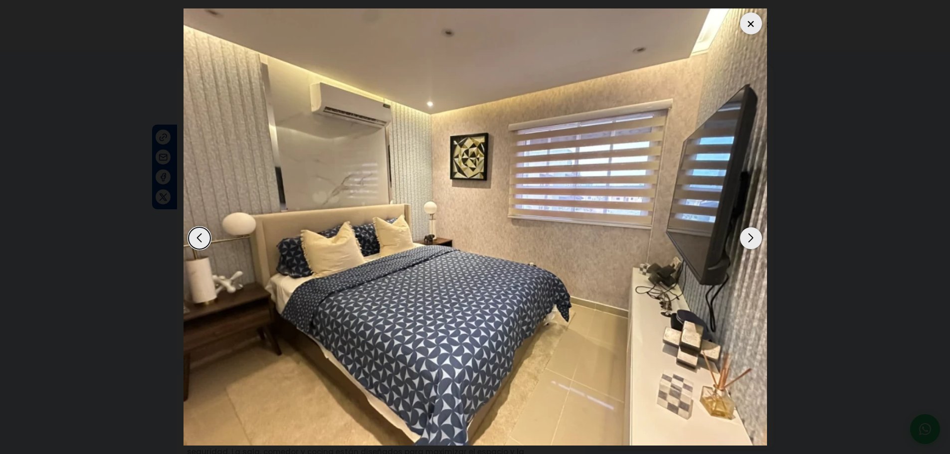
click at [751, 236] on div "Next slide" at bounding box center [751, 238] width 22 height 22
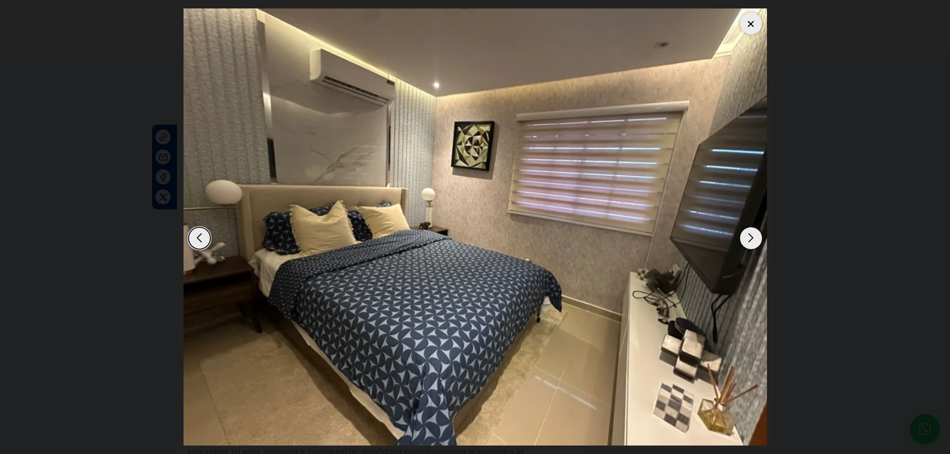
click at [751, 236] on div "Next slide" at bounding box center [751, 238] width 22 height 22
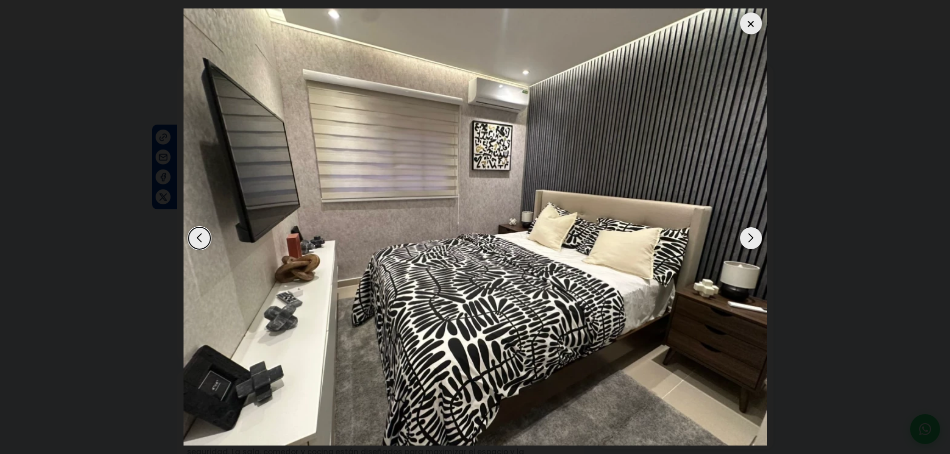
click at [751, 236] on div "Next slide" at bounding box center [751, 238] width 22 height 22
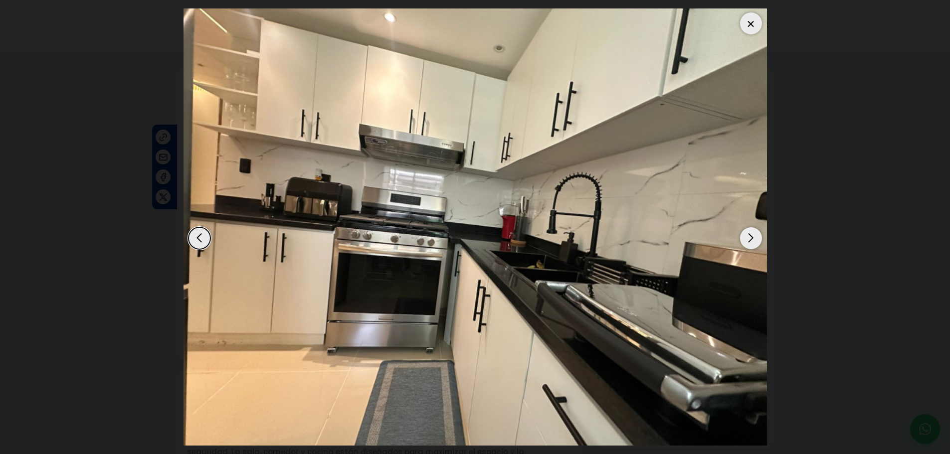
click at [751, 236] on div "Next slide" at bounding box center [751, 238] width 22 height 22
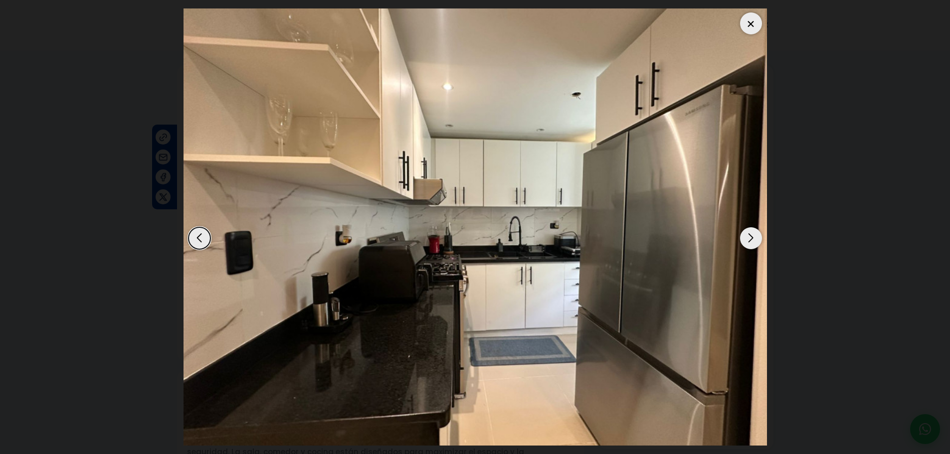
click at [751, 236] on div "Next slide" at bounding box center [751, 238] width 22 height 22
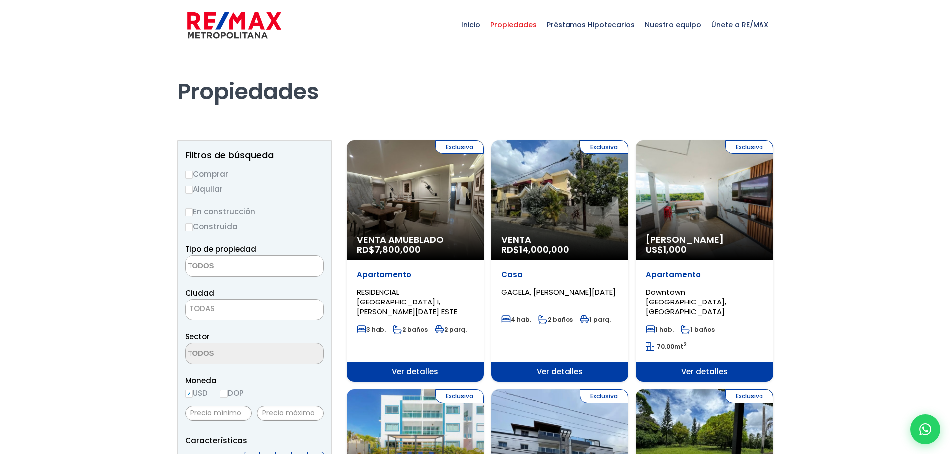
select select
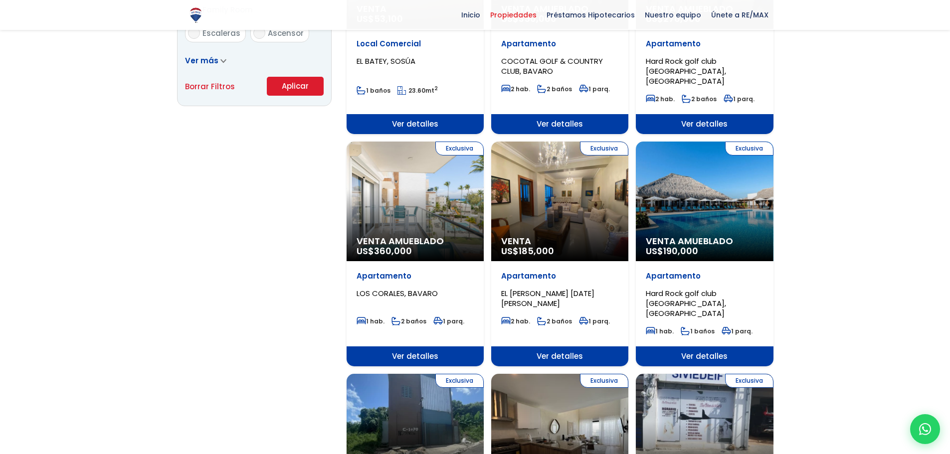
scroll to position [716, 0]
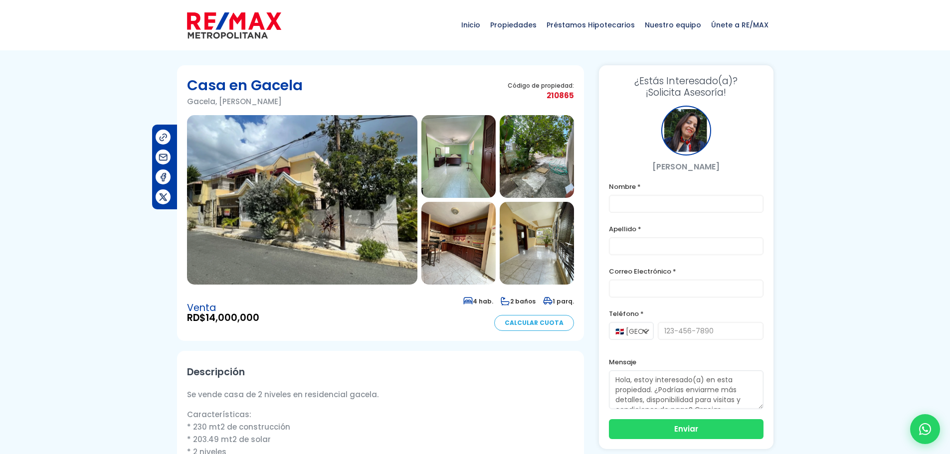
click at [343, 189] on img at bounding box center [302, 199] width 230 height 169
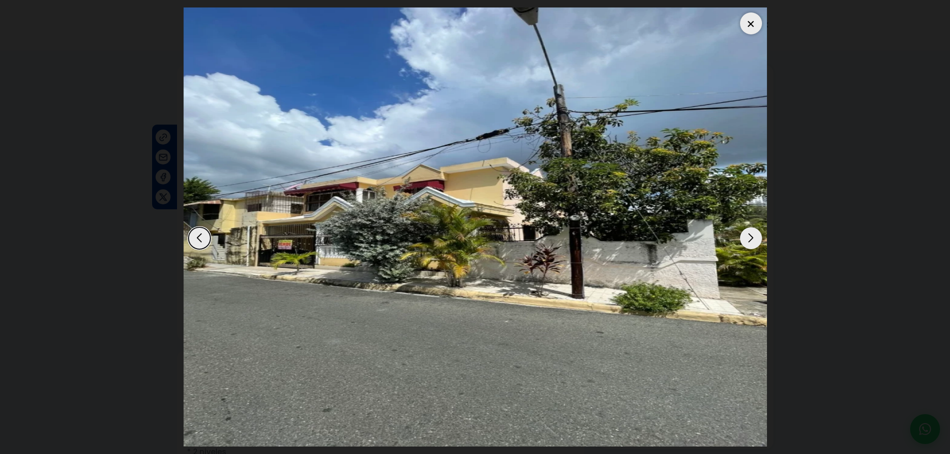
click at [748, 237] on div "Next slide" at bounding box center [751, 238] width 22 height 22
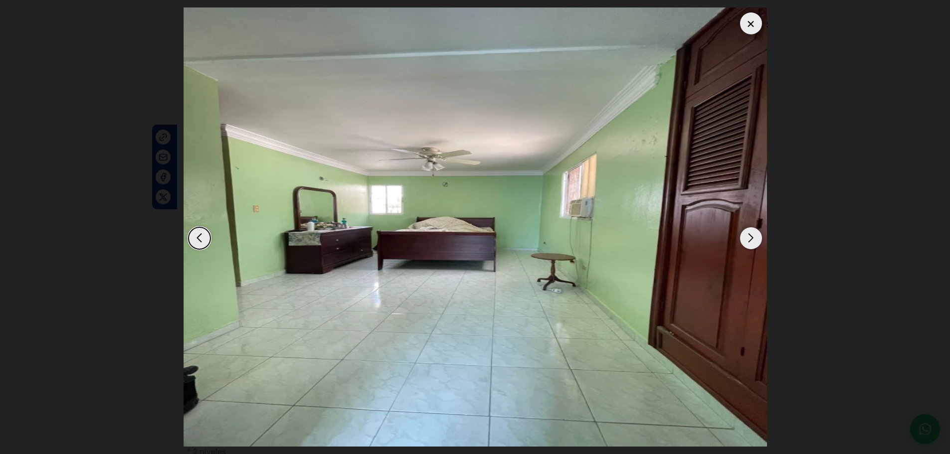
click at [746, 238] on div "Next slide" at bounding box center [751, 238] width 22 height 22
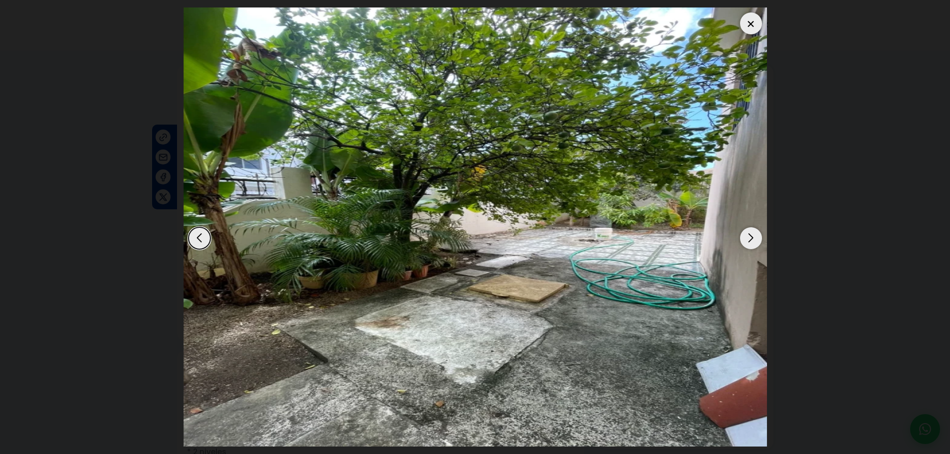
click at [746, 238] on div "Next slide" at bounding box center [751, 238] width 22 height 22
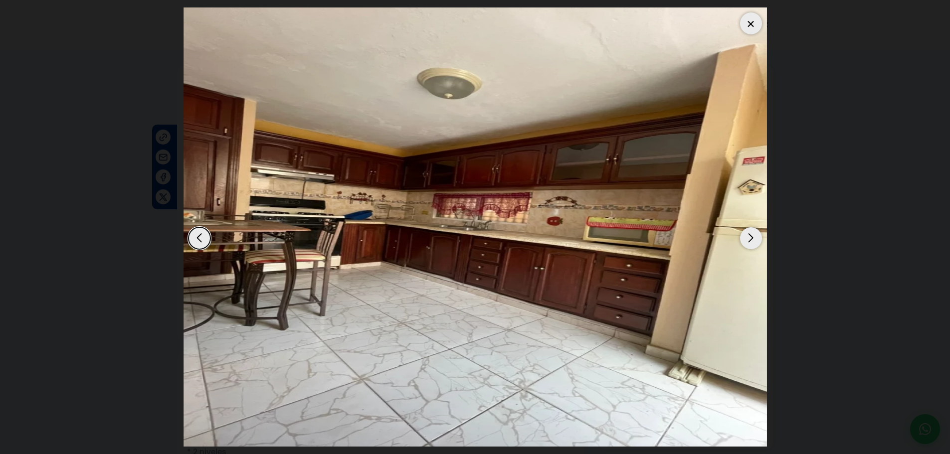
click at [746, 238] on div "Next slide" at bounding box center [751, 238] width 22 height 22
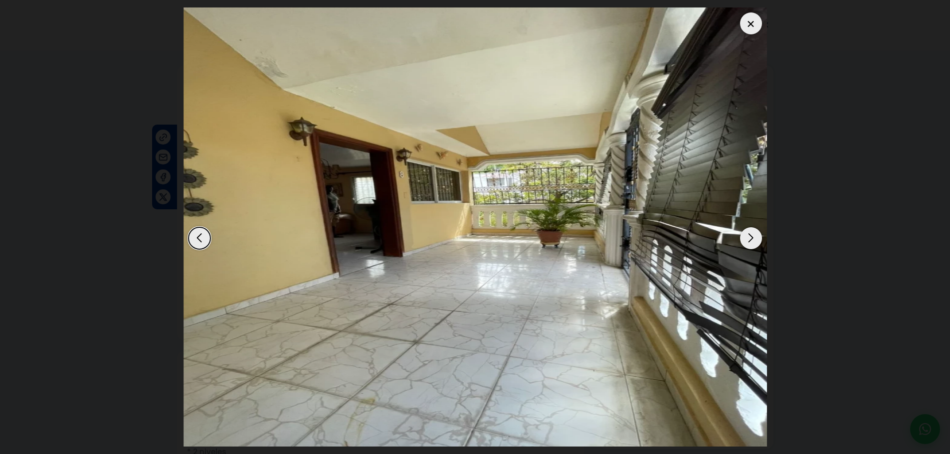
click at [746, 238] on div "Next slide" at bounding box center [751, 238] width 22 height 22
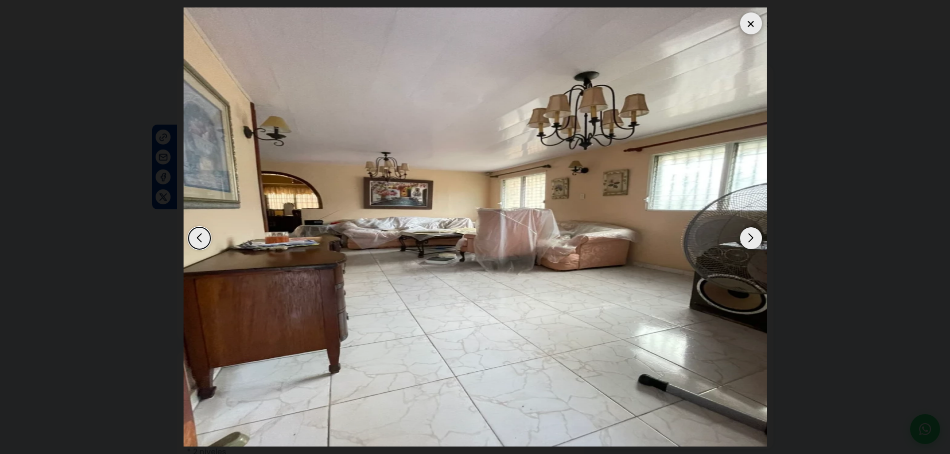
click at [746, 238] on div "Next slide" at bounding box center [751, 238] width 22 height 22
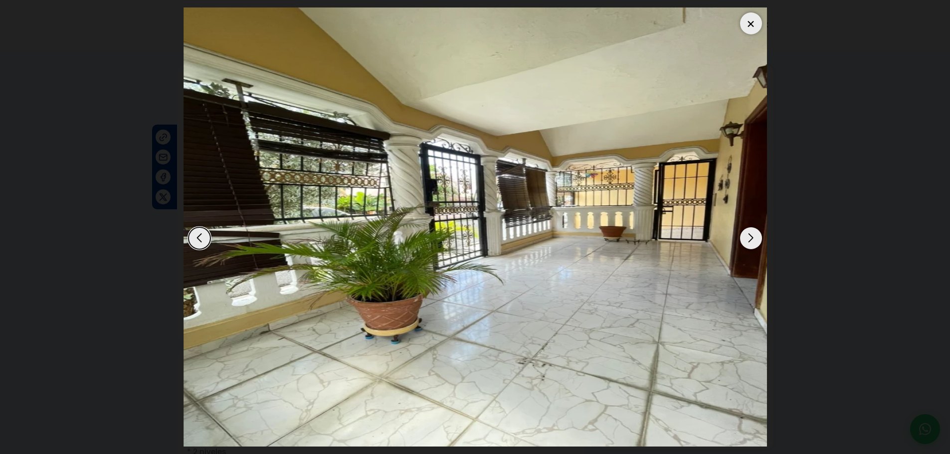
click at [746, 238] on div "Next slide" at bounding box center [751, 238] width 22 height 22
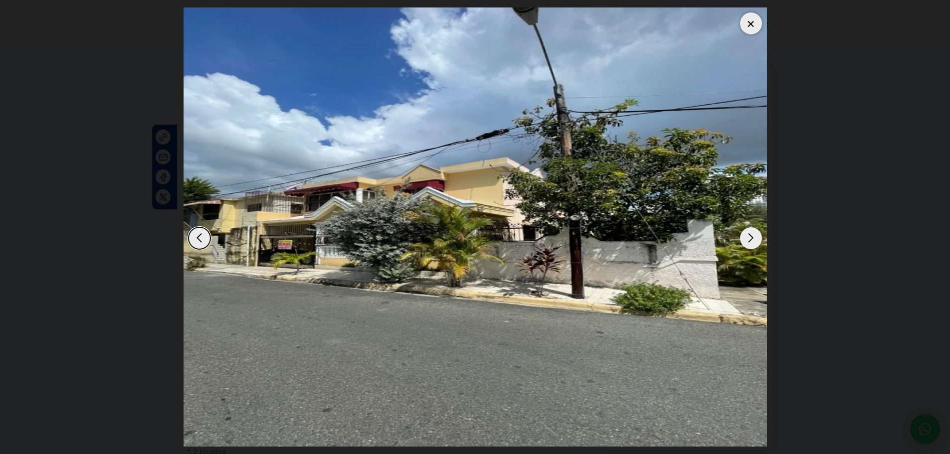
click at [746, 238] on div "Next slide" at bounding box center [751, 238] width 22 height 22
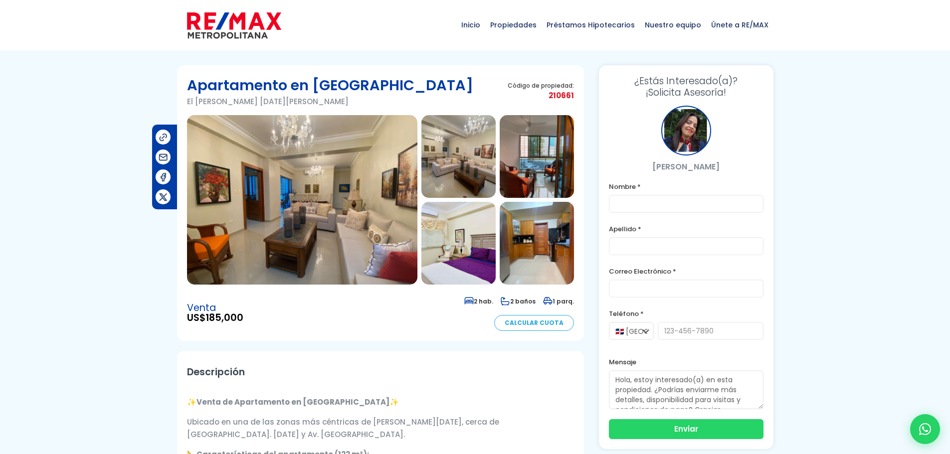
click at [356, 219] on img at bounding box center [302, 199] width 230 height 169
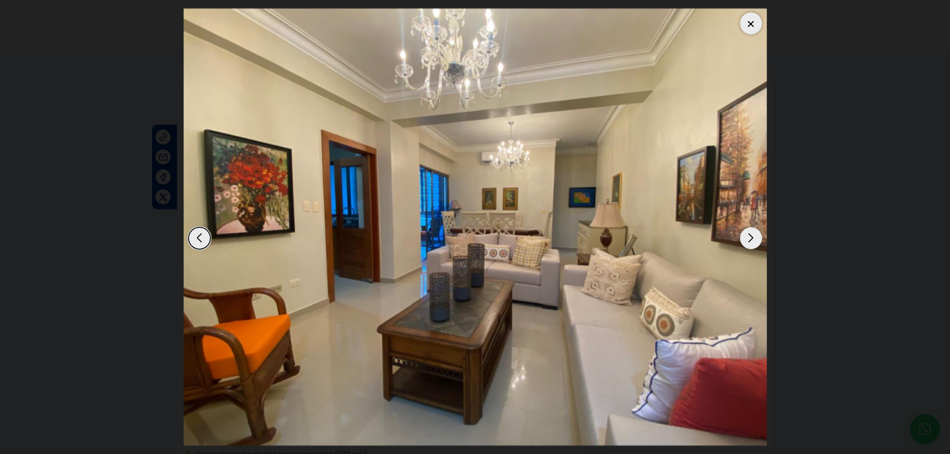
click at [749, 236] on div "Next slide" at bounding box center [751, 238] width 22 height 22
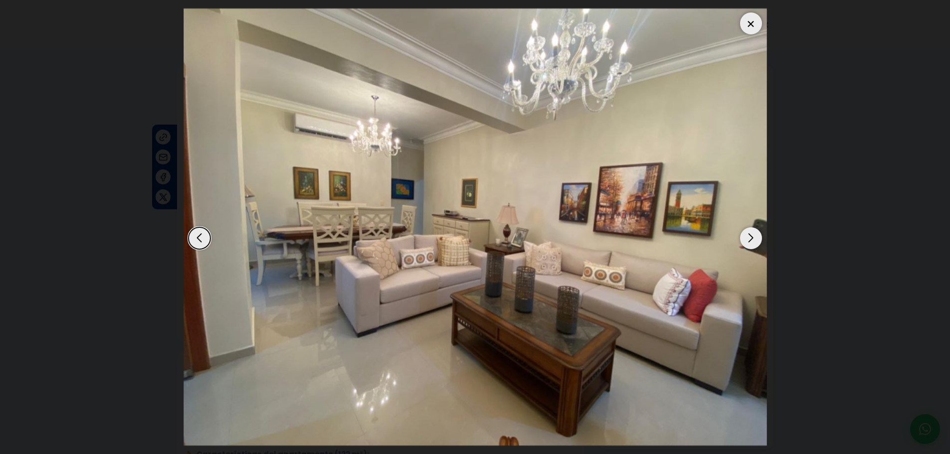
click at [750, 236] on div "Next slide" at bounding box center [751, 238] width 22 height 22
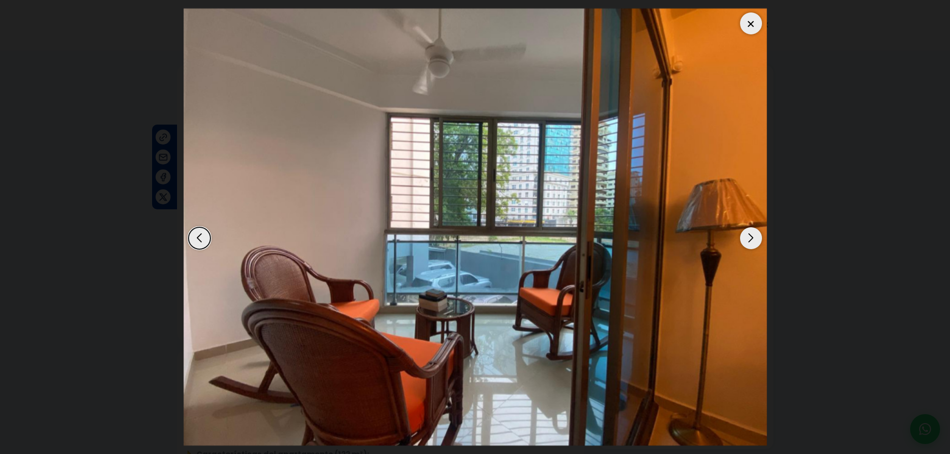
click at [750, 236] on div "Next slide" at bounding box center [751, 238] width 22 height 22
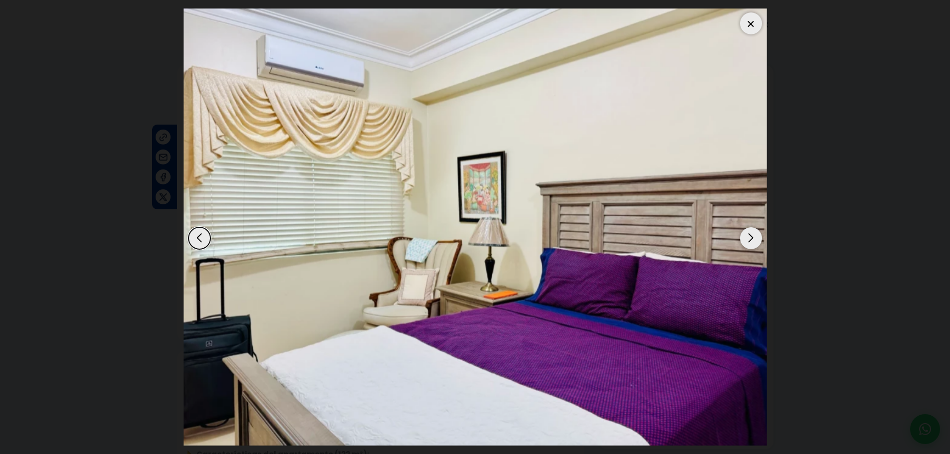
click at [750, 236] on div "Next slide" at bounding box center [751, 238] width 22 height 22
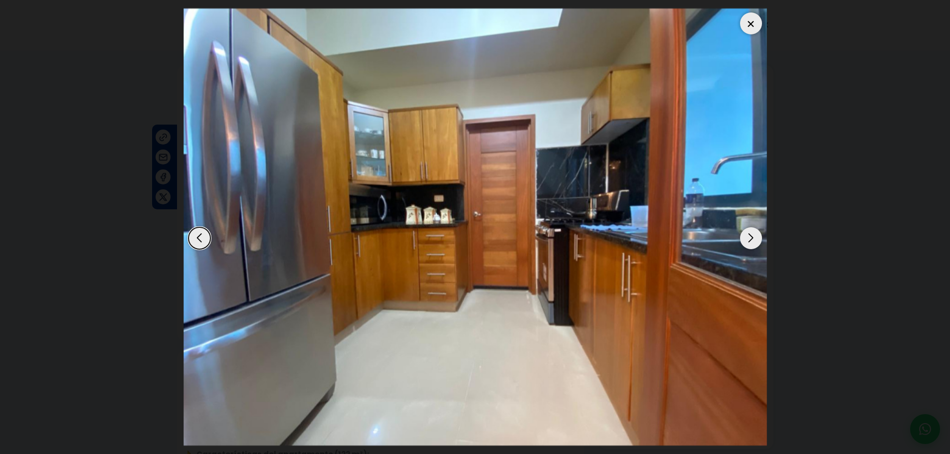
click at [750, 236] on div "Next slide" at bounding box center [751, 238] width 22 height 22
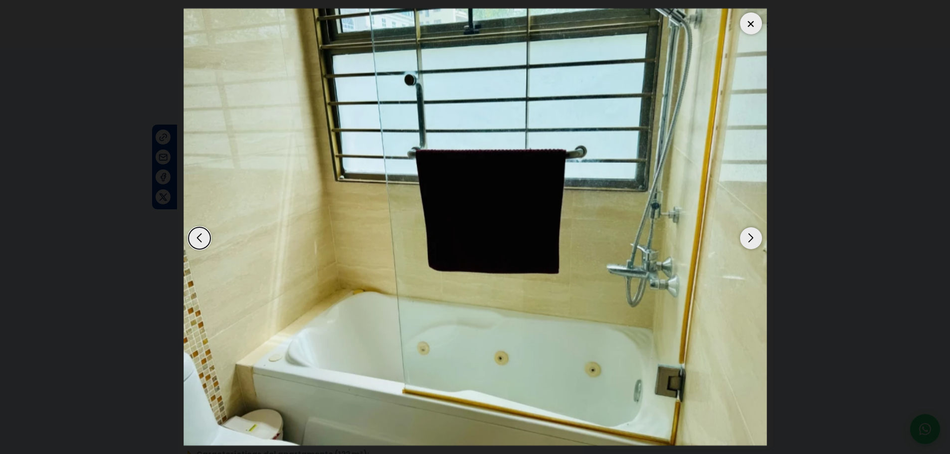
click at [750, 236] on div "Next slide" at bounding box center [751, 238] width 22 height 22
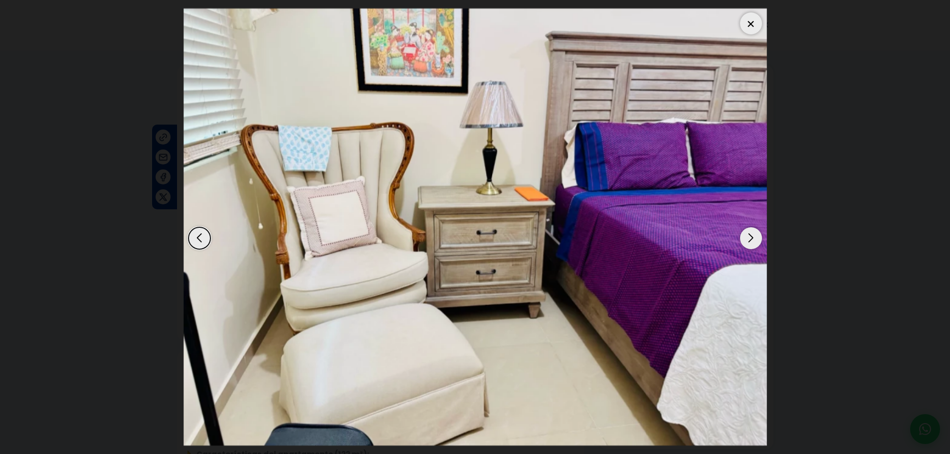
click at [750, 238] on div "Next slide" at bounding box center [751, 238] width 22 height 22
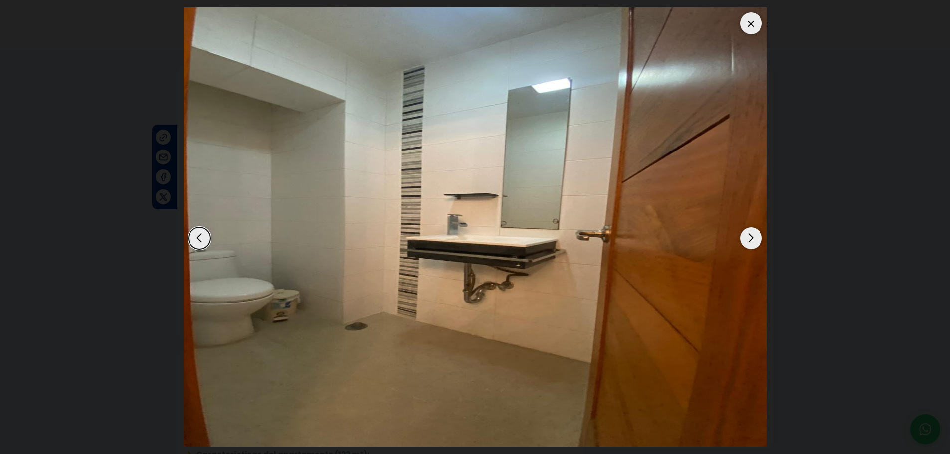
click at [750, 238] on div "Next slide" at bounding box center [751, 238] width 22 height 22
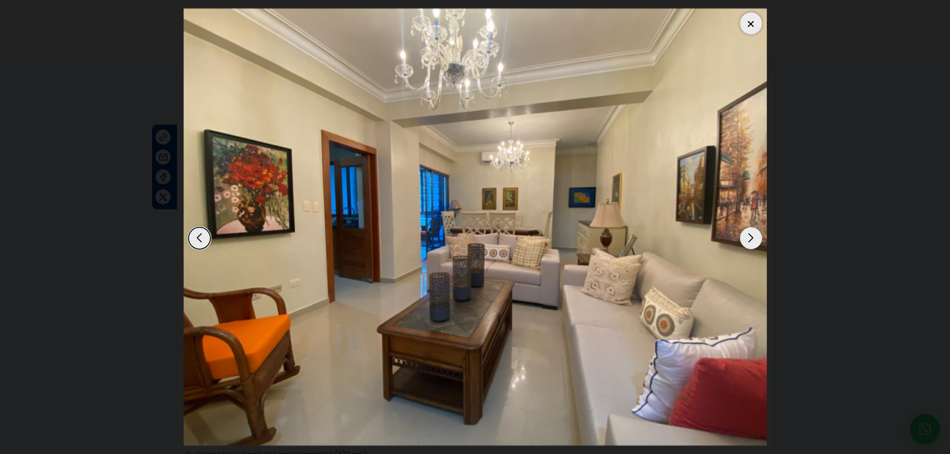
click at [750, 238] on div "Next slide" at bounding box center [751, 238] width 22 height 22
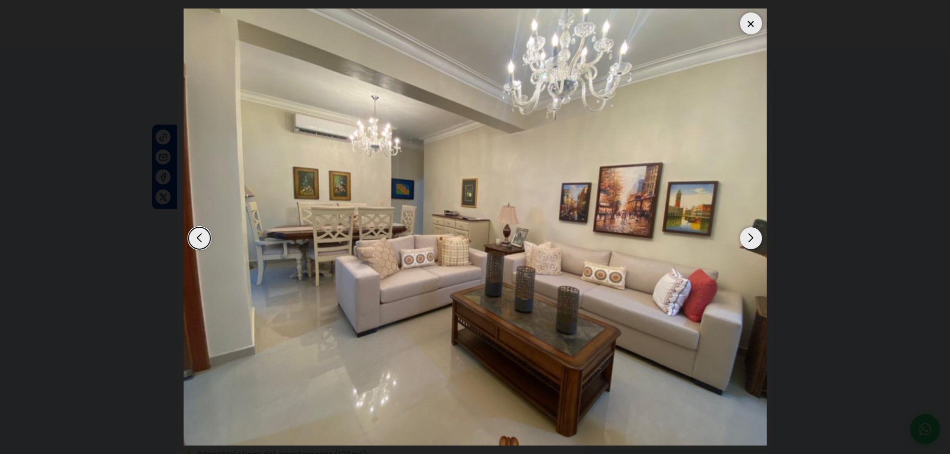
click at [750, 238] on div "Next slide" at bounding box center [751, 238] width 22 height 22
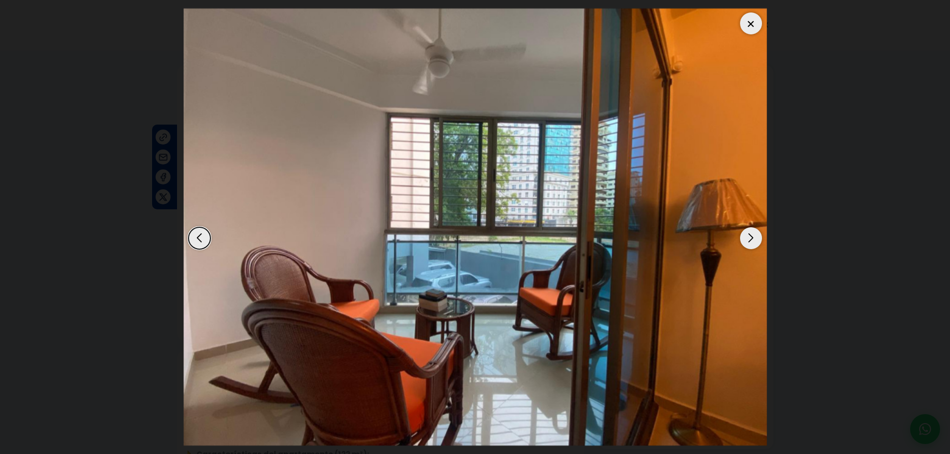
click at [750, 238] on div "Next slide" at bounding box center [751, 238] width 22 height 22
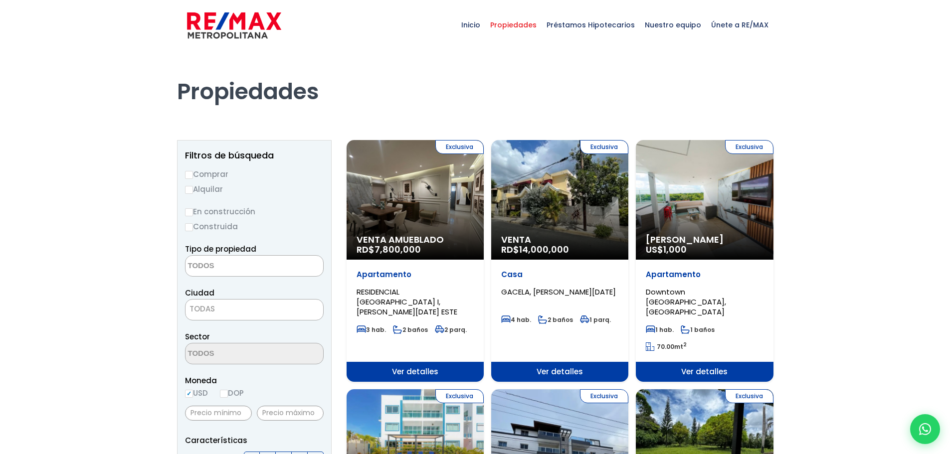
select select
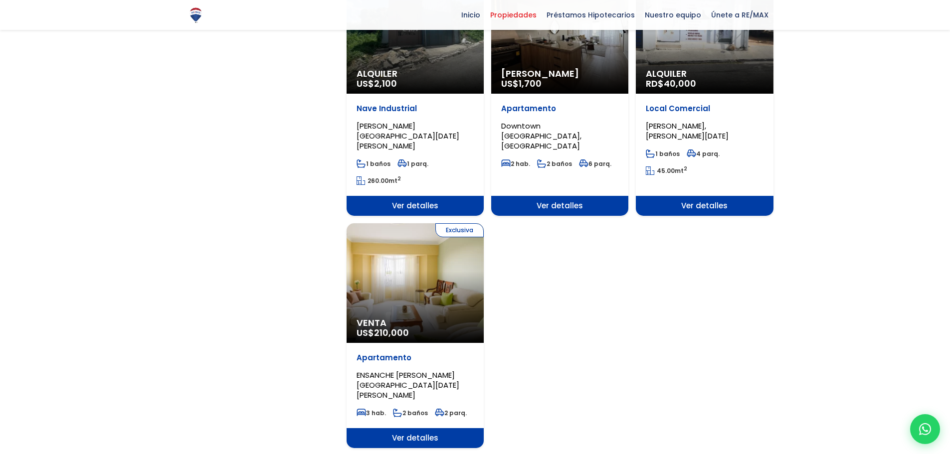
scroll to position [1377, 0]
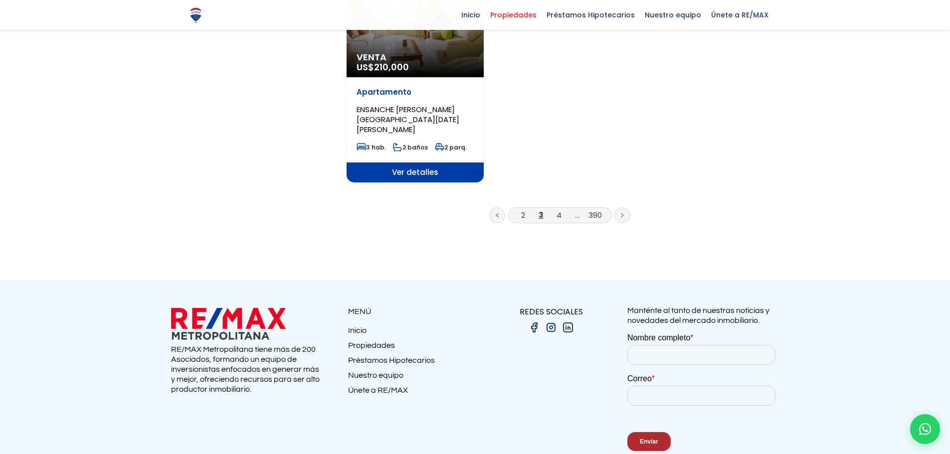
click at [621, 207] on link at bounding box center [622, 215] width 16 height 16
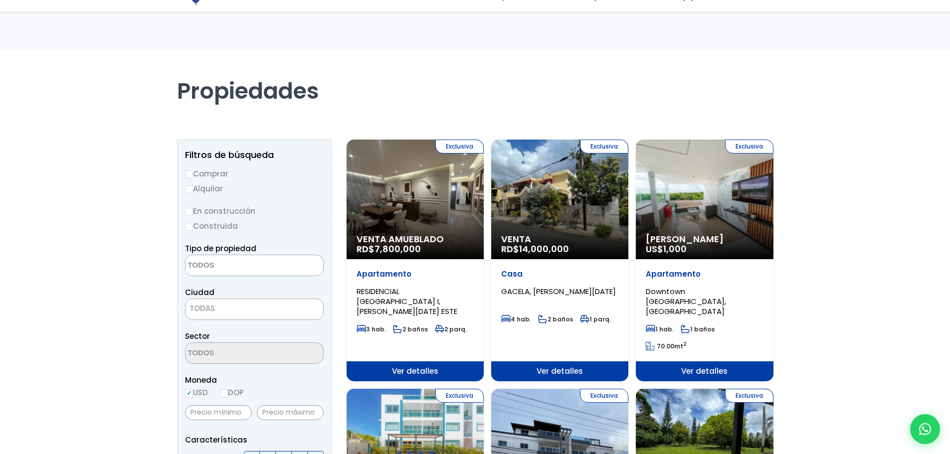
select select
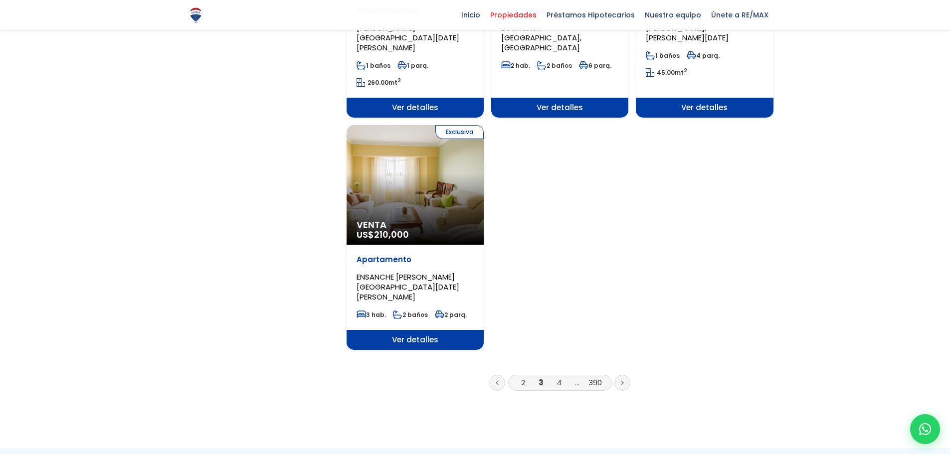
scroll to position [1218, 0]
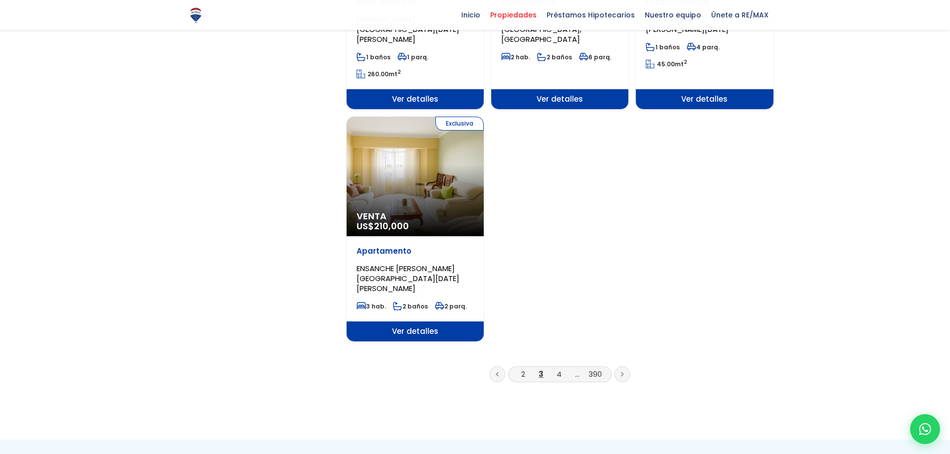
click at [621, 372] on icon at bounding box center [622, 374] width 3 height 5
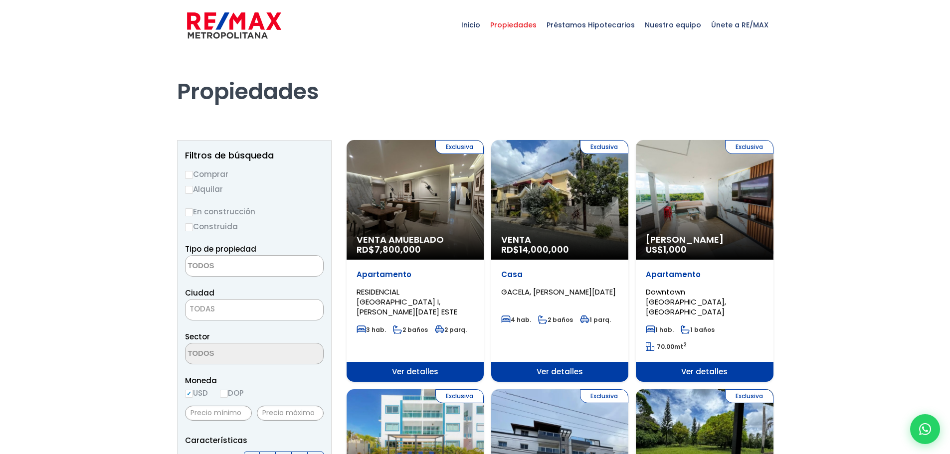
select select
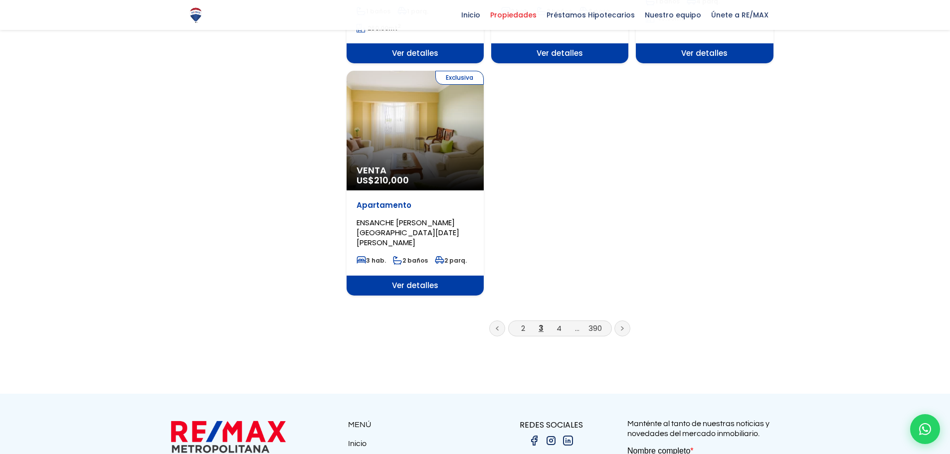
scroll to position [1260, 0]
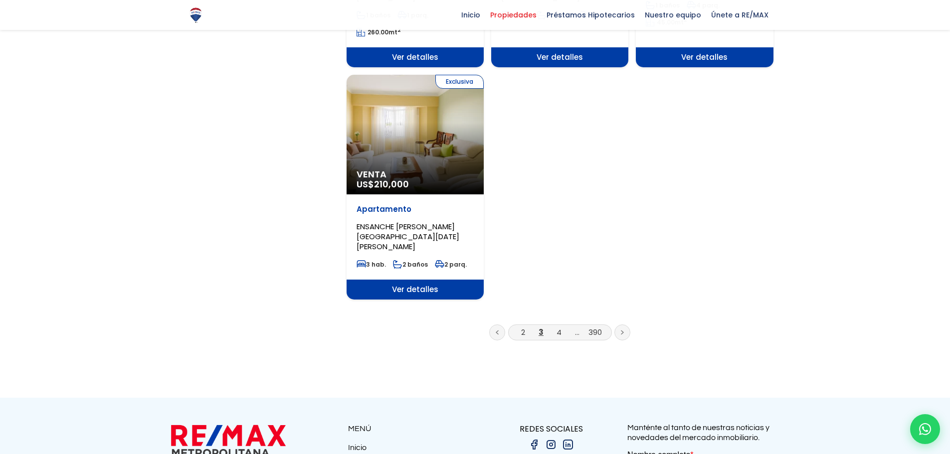
click at [628, 325] on link at bounding box center [622, 333] width 16 height 16
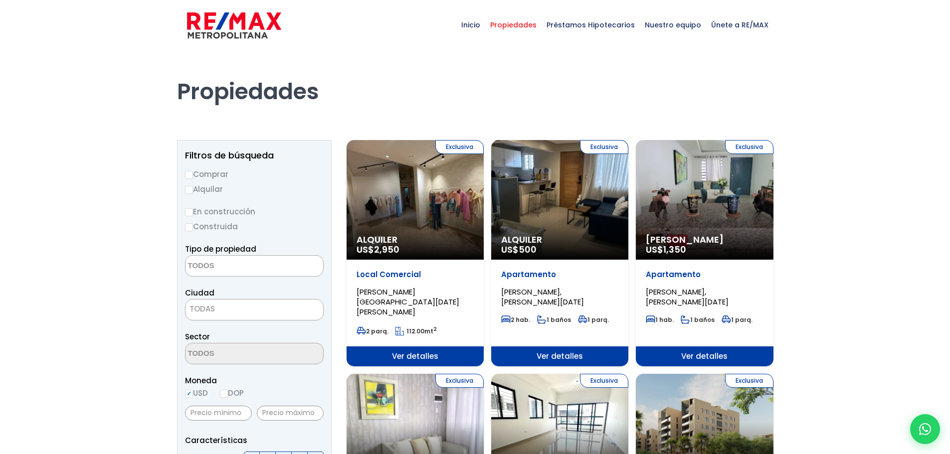
select select
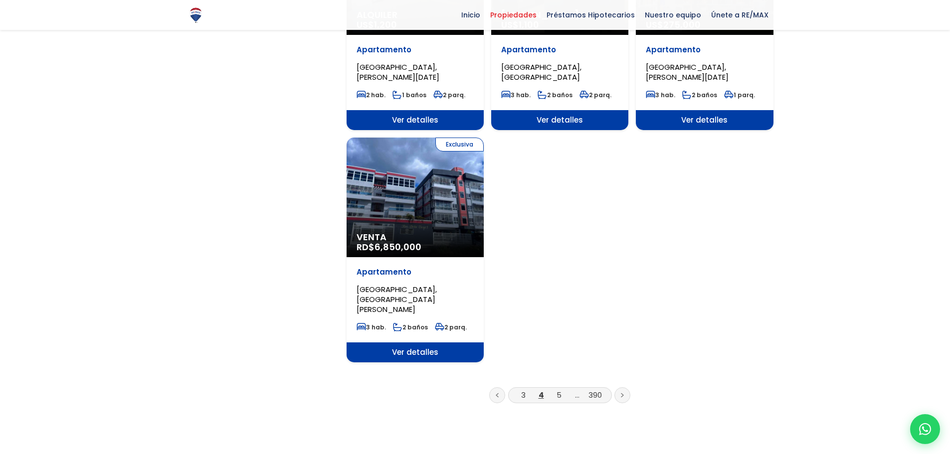
scroll to position [1192, 0]
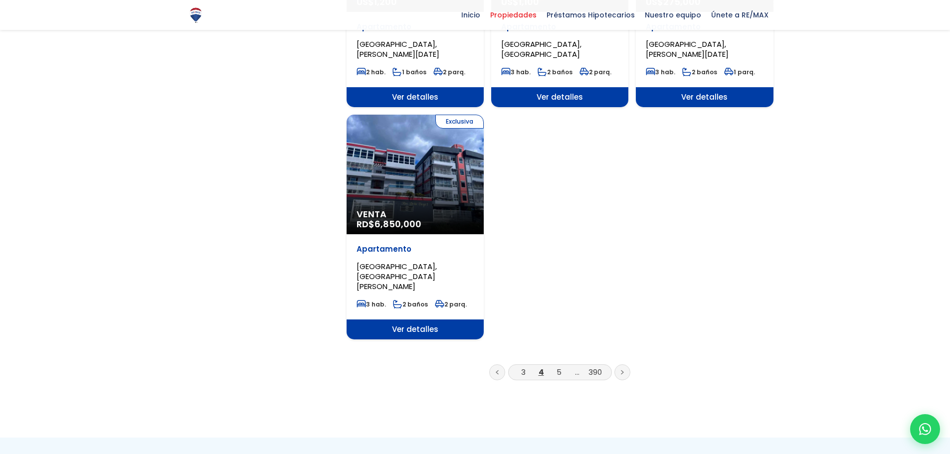
click at [621, 364] on link at bounding box center [622, 372] width 16 height 16
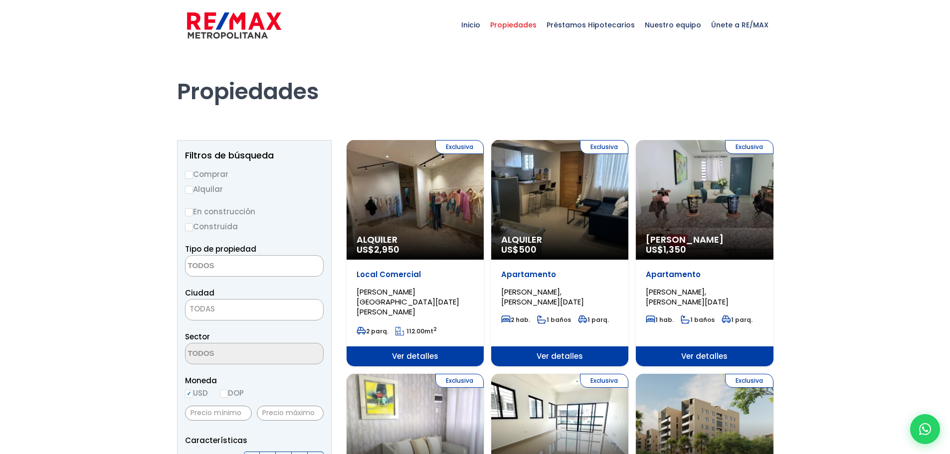
select select
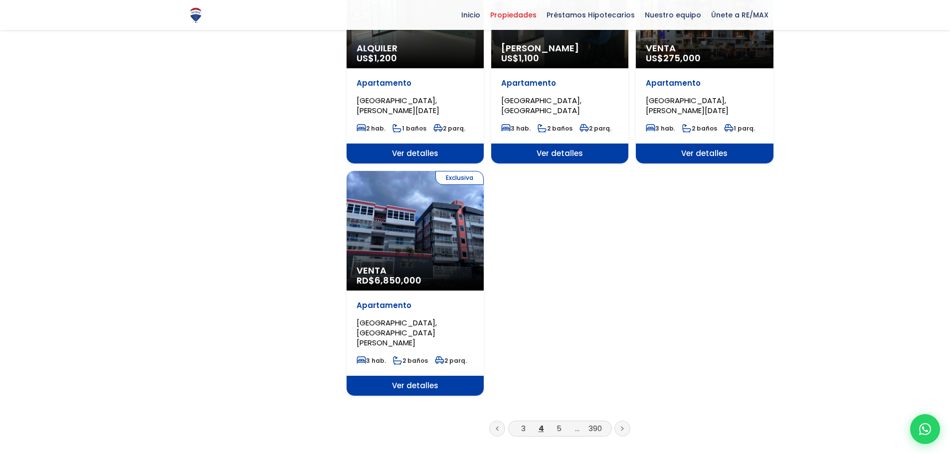
scroll to position [1376, 0]
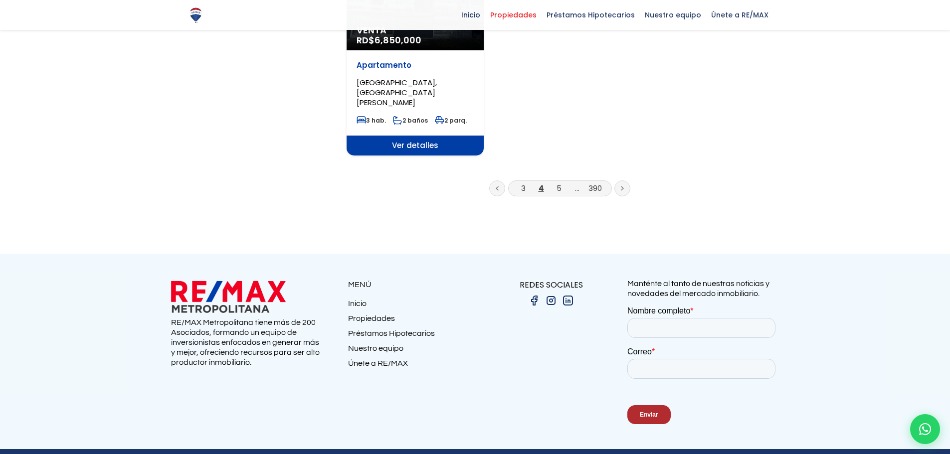
click at [621, 186] on icon at bounding box center [622, 188] width 3 height 5
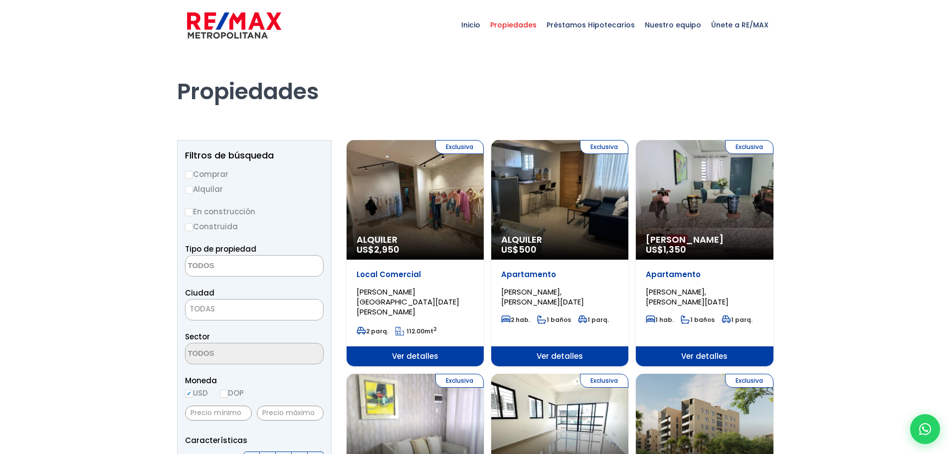
select select
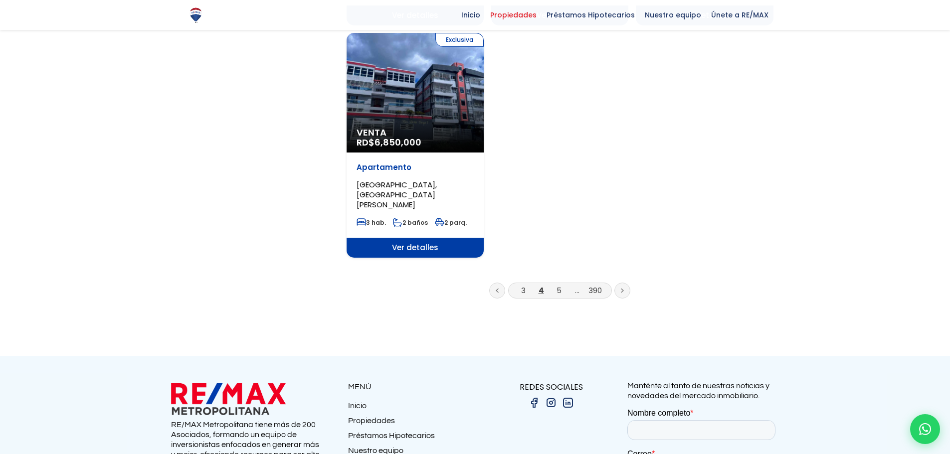
scroll to position [1276, 0]
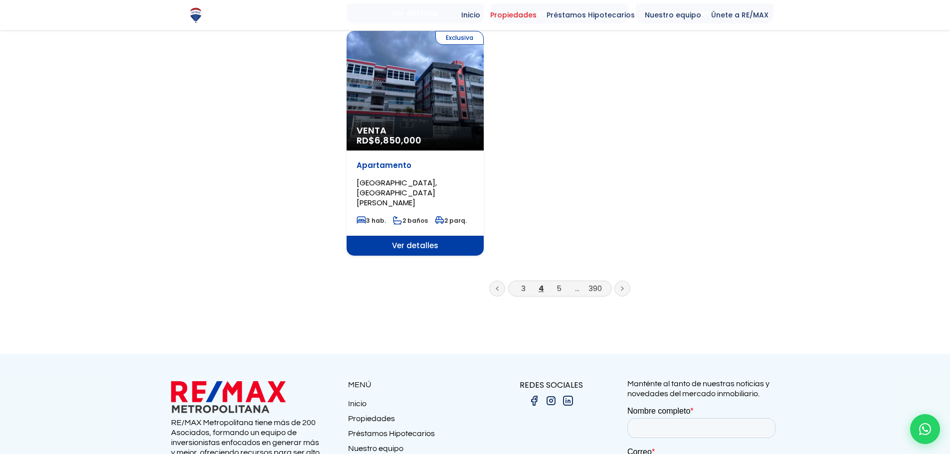
click at [619, 281] on link at bounding box center [622, 289] width 16 height 16
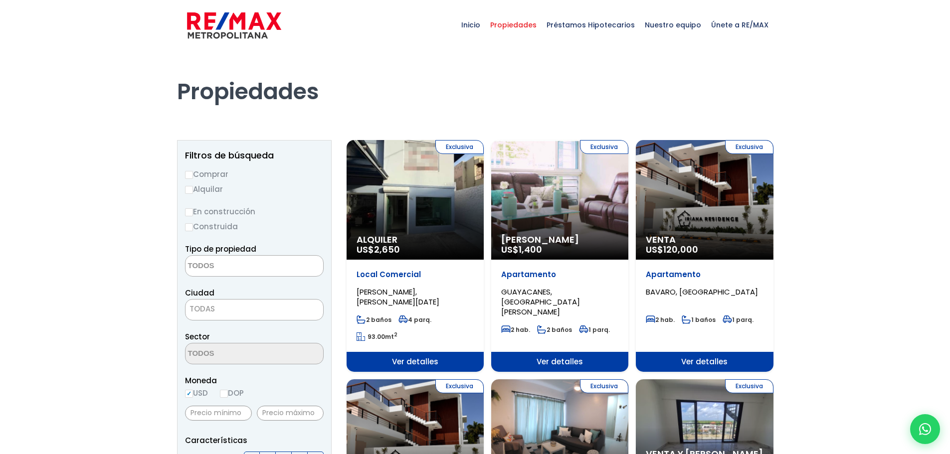
select select
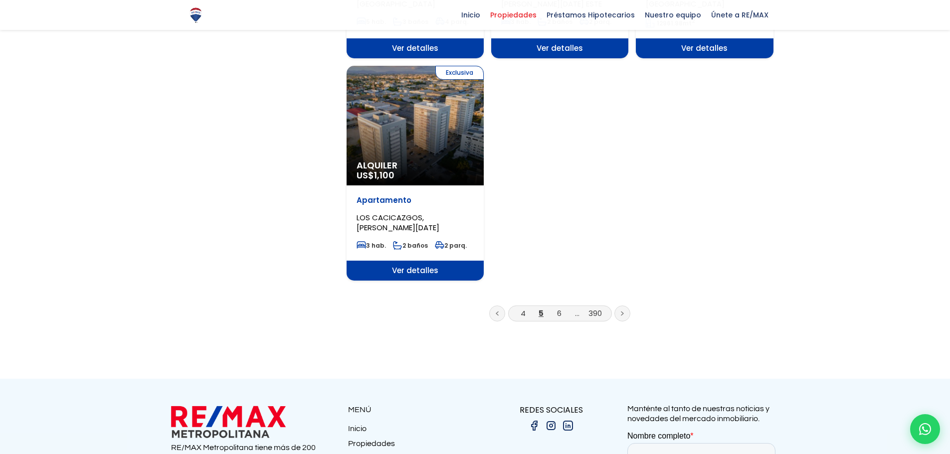
scroll to position [1222, 0]
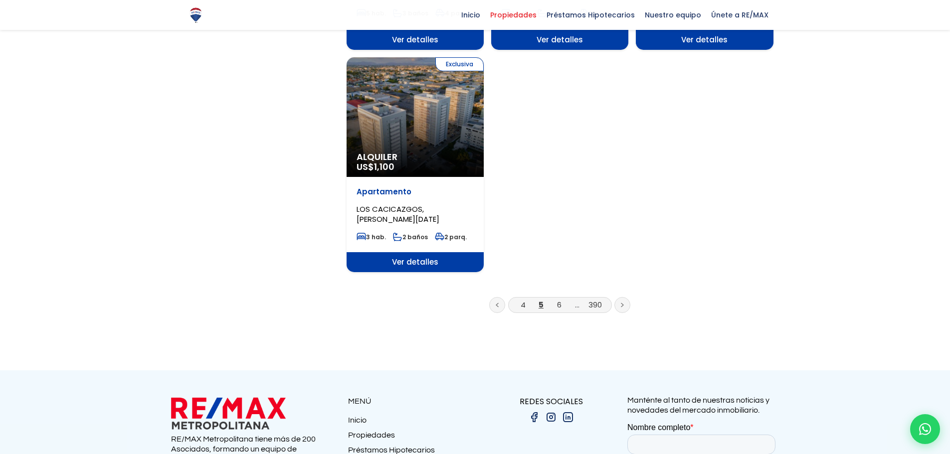
click at [626, 297] on link at bounding box center [622, 305] width 16 height 16
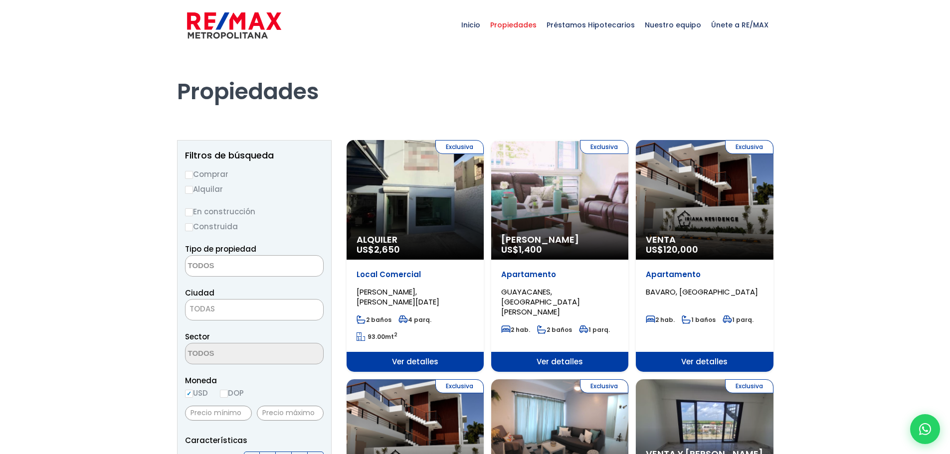
select select
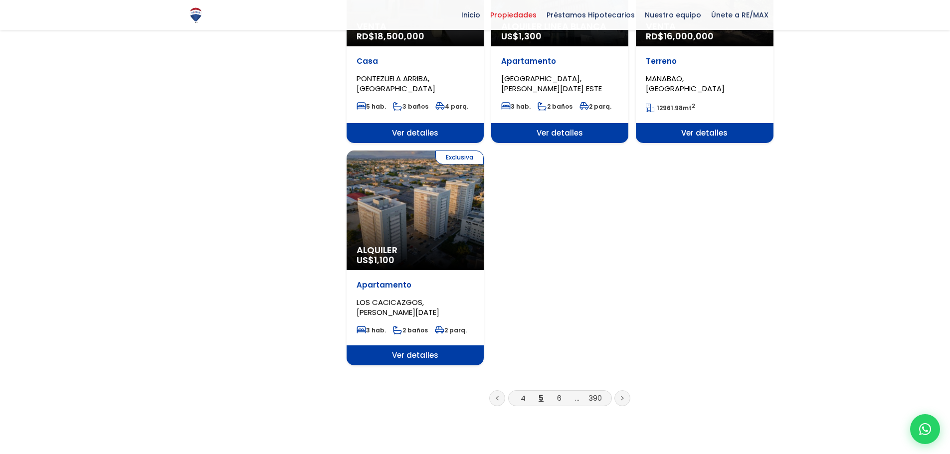
scroll to position [1148, 0]
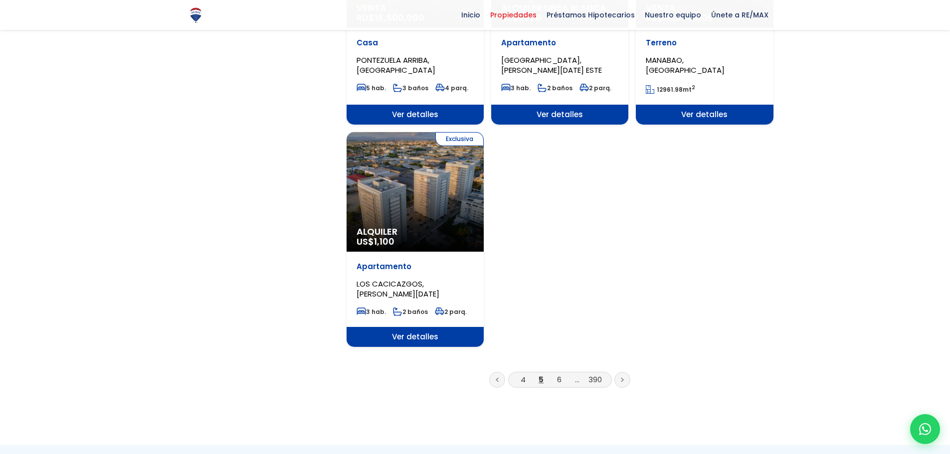
click at [622, 377] on icon at bounding box center [622, 379] width 3 height 5
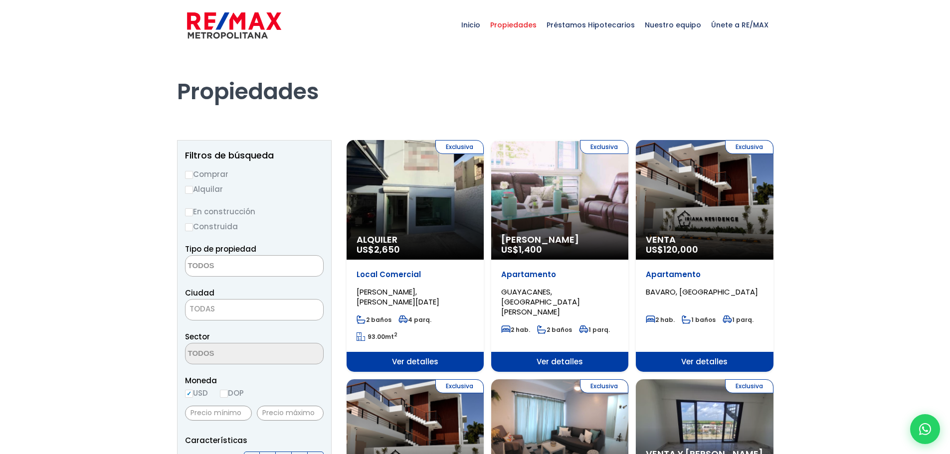
select select
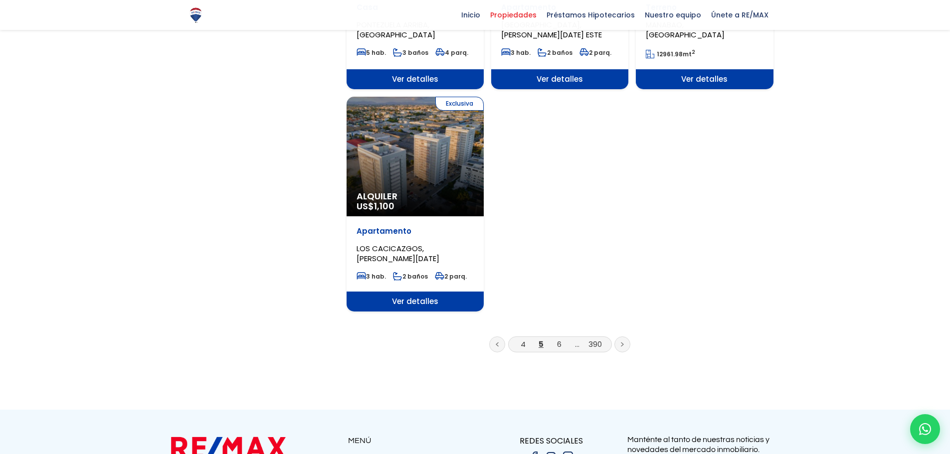
scroll to position [1187, 0]
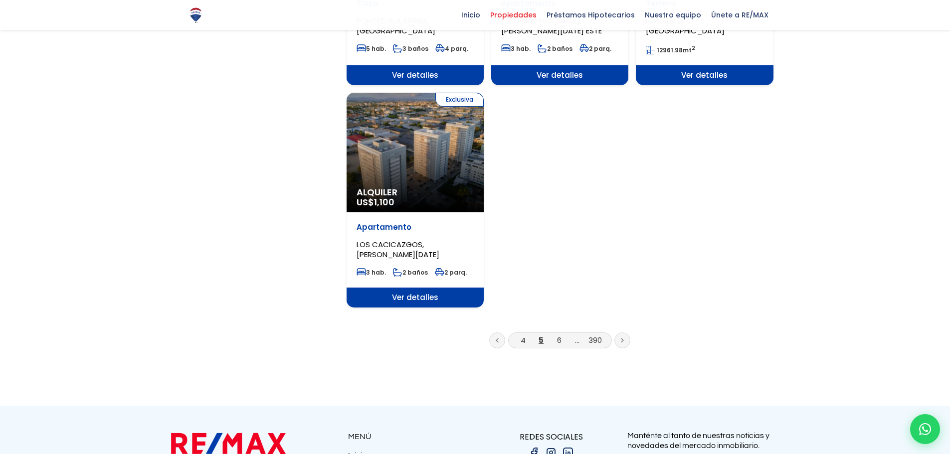
click at [624, 333] on link at bounding box center [622, 341] width 16 height 16
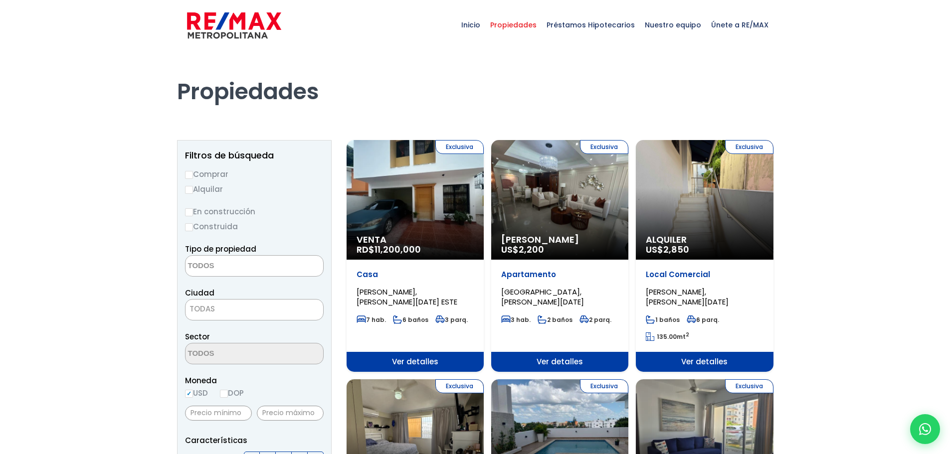
select select
click at [484, 191] on div "Exclusiva Alquiler Amueblado US$ 2,200" at bounding box center [414, 200] width 137 height 120
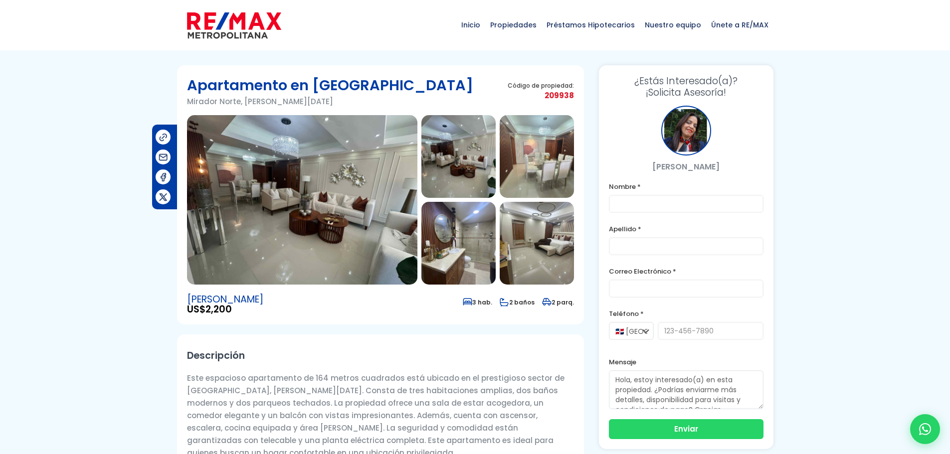
click at [304, 198] on img at bounding box center [302, 199] width 230 height 169
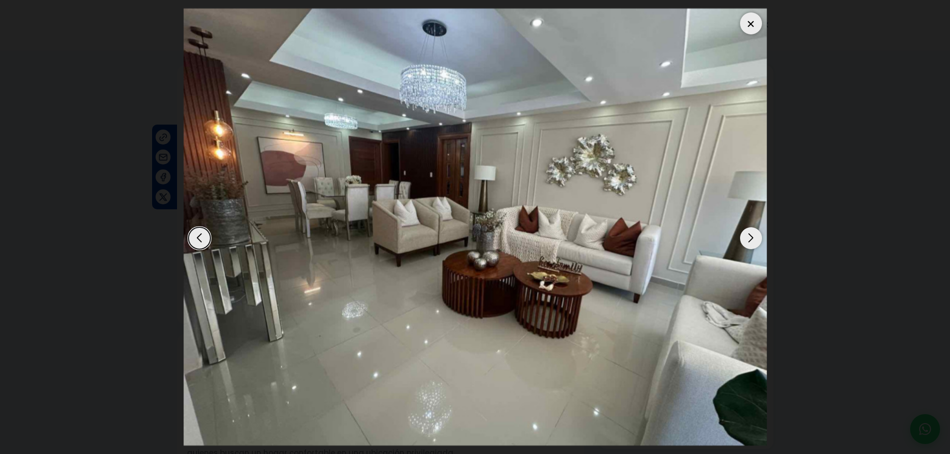
click at [751, 239] on div "Next slide" at bounding box center [751, 238] width 22 height 22
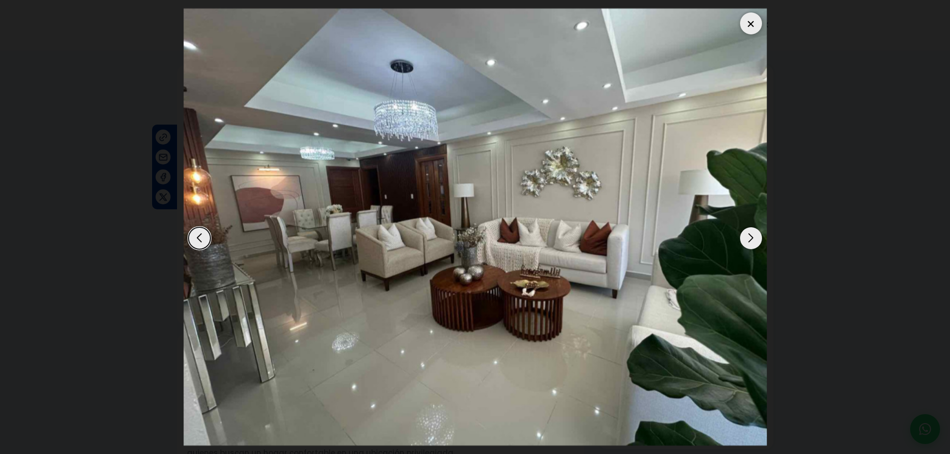
click at [750, 239] on div "Next slide" at bounding box center [751, 238] width 22 height 22
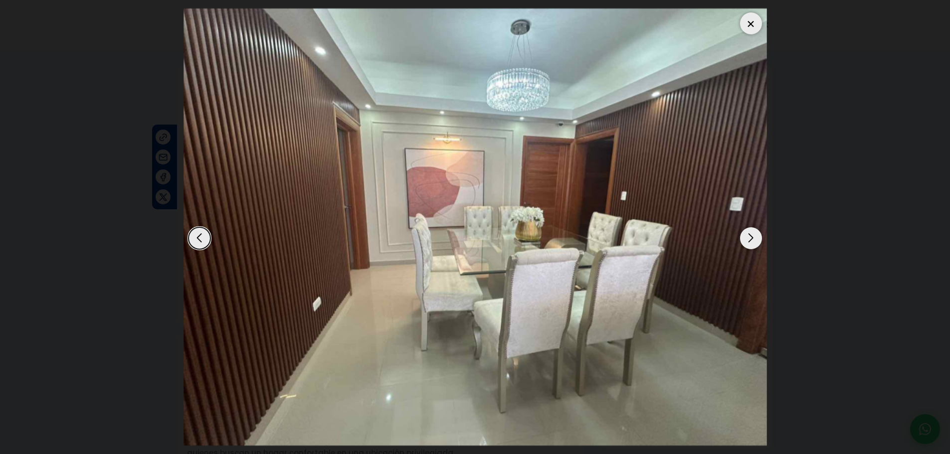
click at [748, 241] on div "Next slide" at bounding box center [751, 238] width 22 height 22
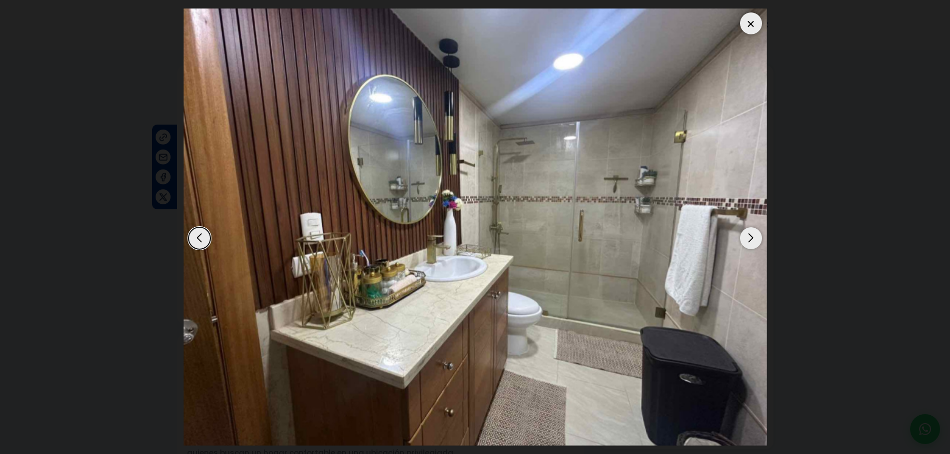
click at [747, 239] on div "Next slide" at bounding box center [751, 238] width 22 height 22
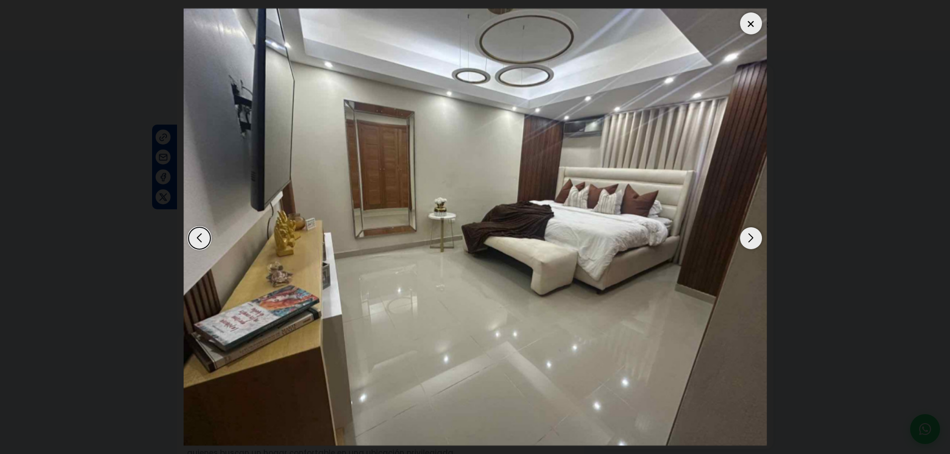
click at [746, 236] on div "Next slide" at bounding box center [751, 238] width 22 height 22
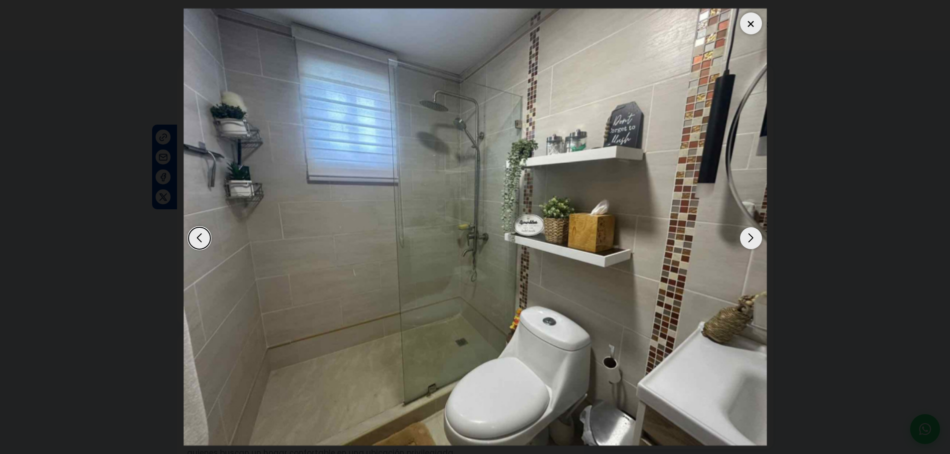
click at [746, 236] on div "Next slide" at bounding box center [751, 238] width 22 height 22
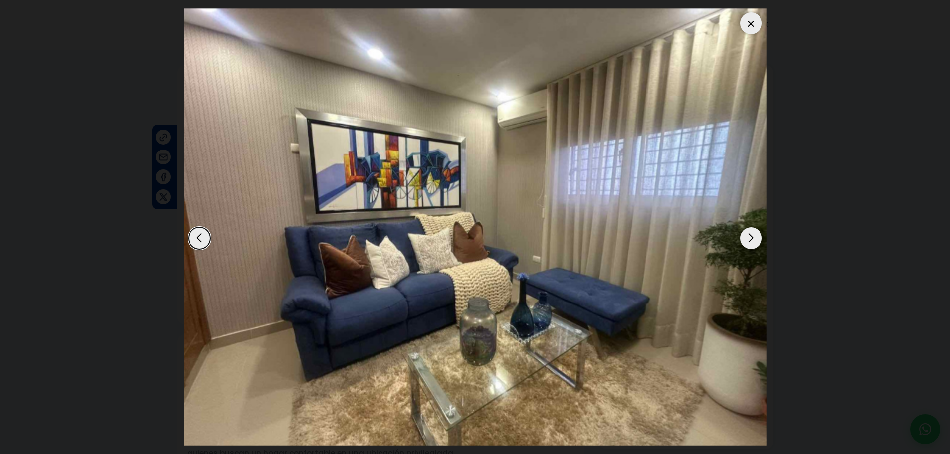
click at [747, 238] on div "Next slide" at bounding box center [751, 238] width 22 height 22
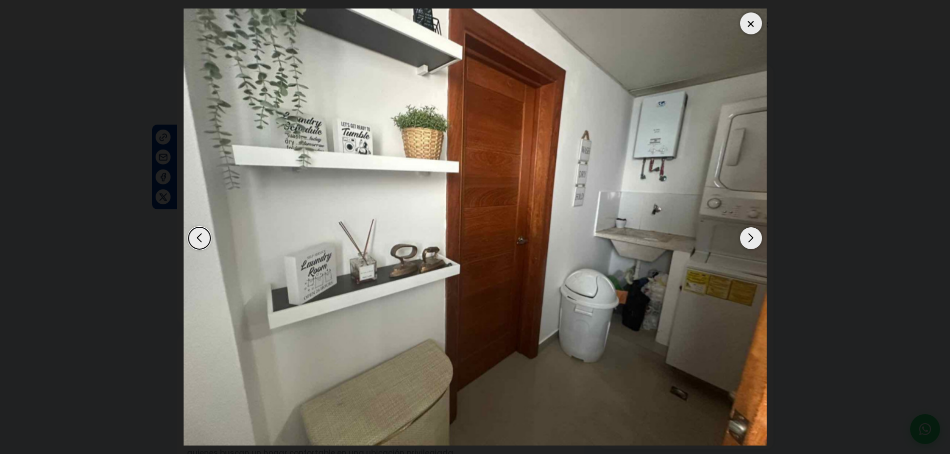
click at [744, 236] on div "Next slide" at bounding box center [751, 238] width 22 height 22
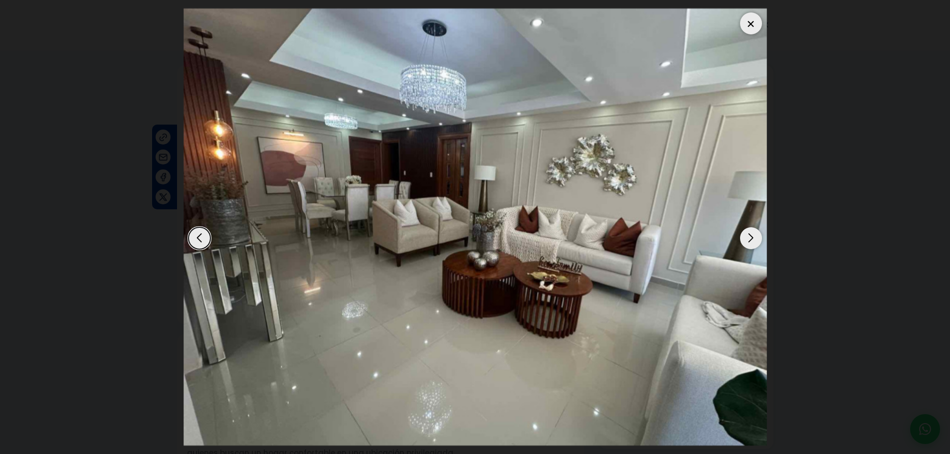
click at [199, 239] on div "Previous slide" at bounding box center [199, 238] width 22 height 22
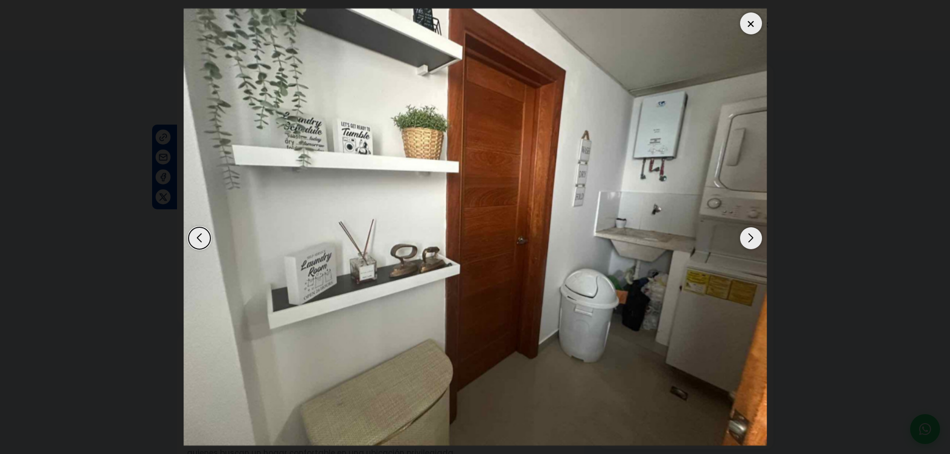
click at [751, 233] on div "Next slide" at bounding box center [751, 238] width 22 height 22
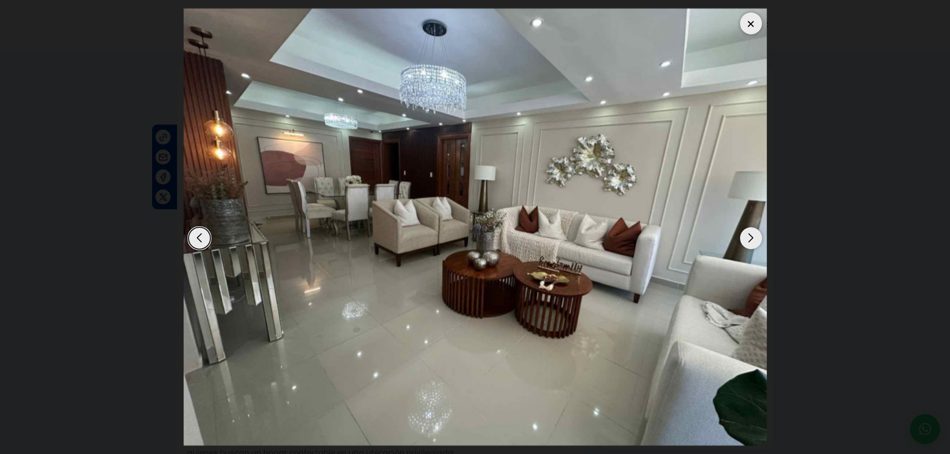
click at [751, 233] on div "Next slide" at bounding box center [751, 238] width 22 height 22
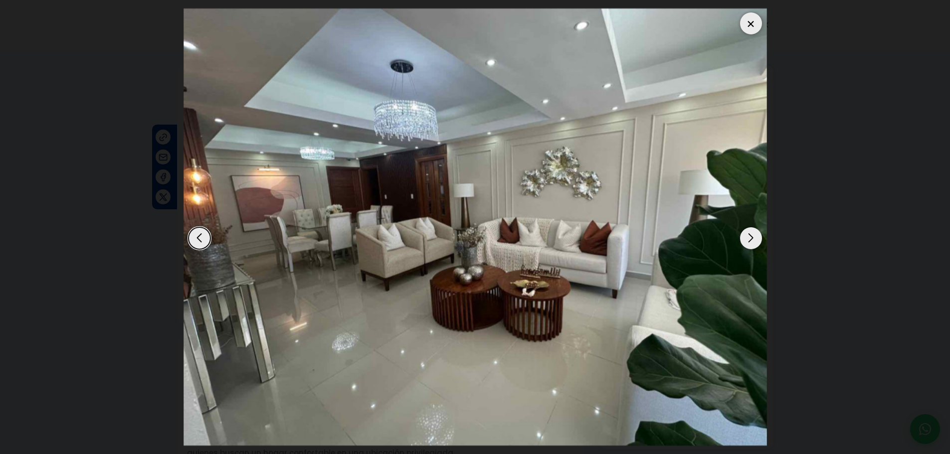
click at [751, 233] on div "Next slide" at bounding box center [751, 238] width 22 height 22
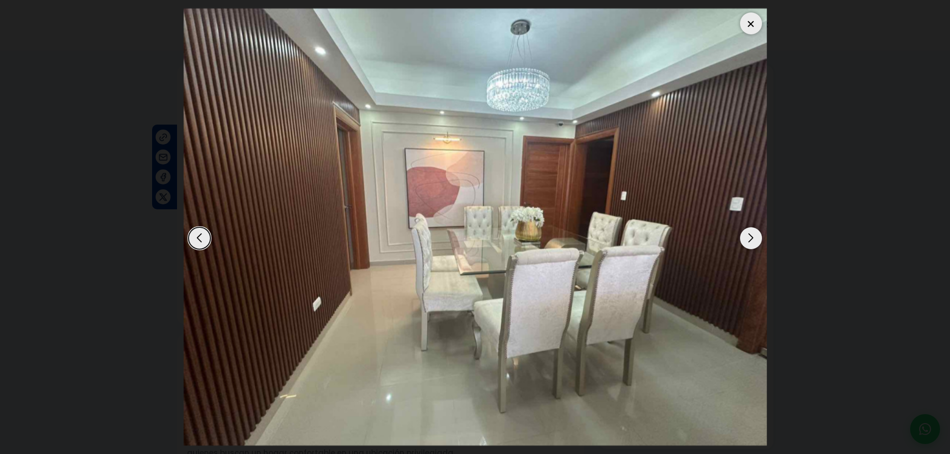
click at [752, 234] on div "Next slide" at bounding box center [751, 238] width 22 height 22
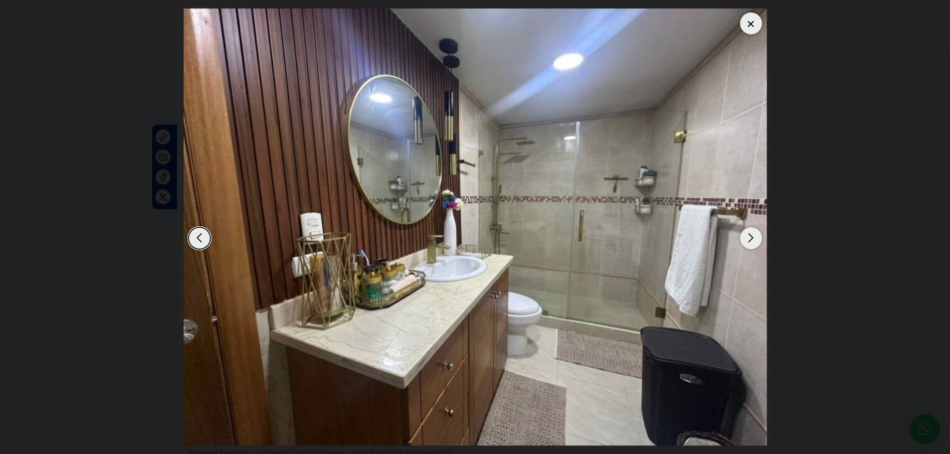
click at [195, 236] on div "Previous slide" at bounding box center [199, 238] width 22 height 22
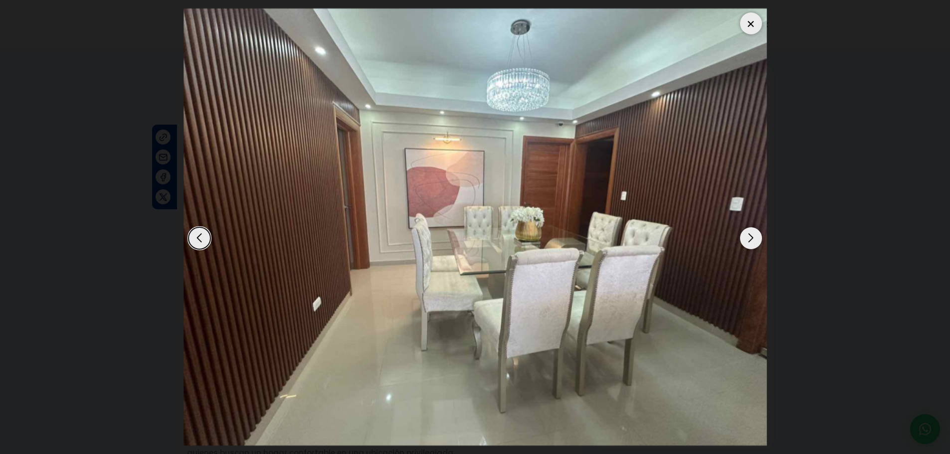
click at [748, 241] on div "Next slide" at bounding box center [751, 238] width 22 height 22
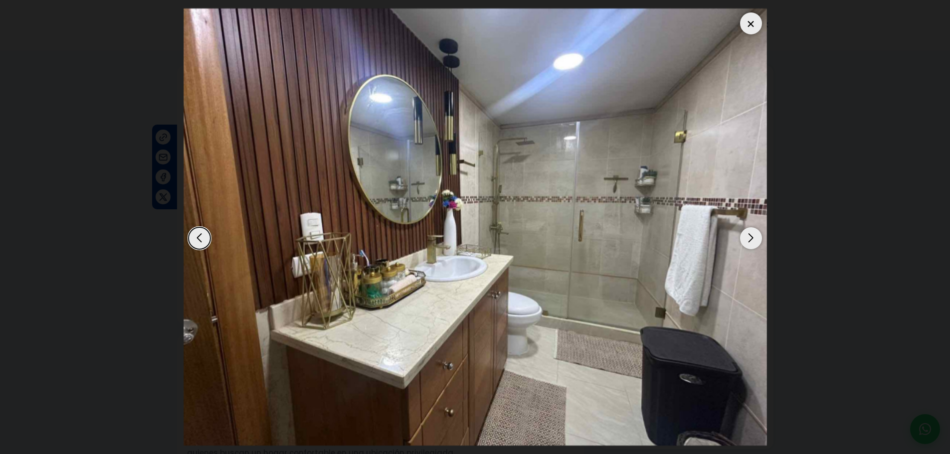
click at [744, 245] on div "Next slide" at bounding box center [751, 238] width 22 height 22
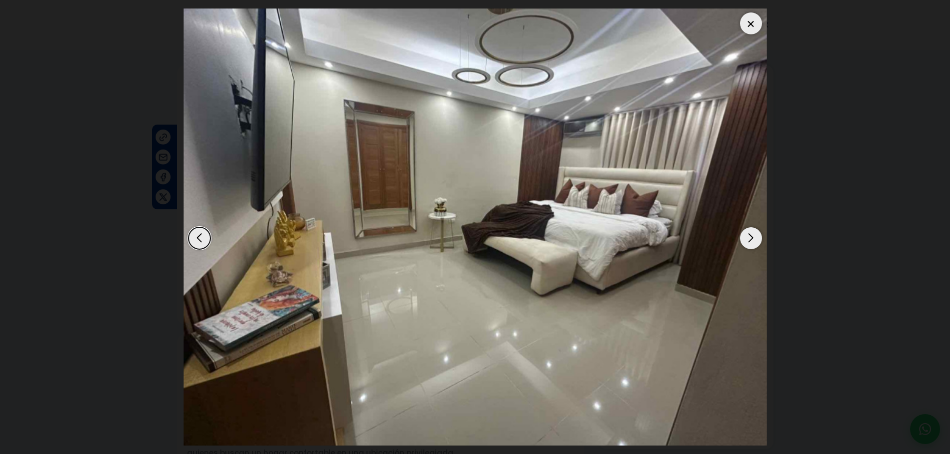
click at [743, 243] on div "Next slide" at bounding box center [751, 238] width 22 height 22
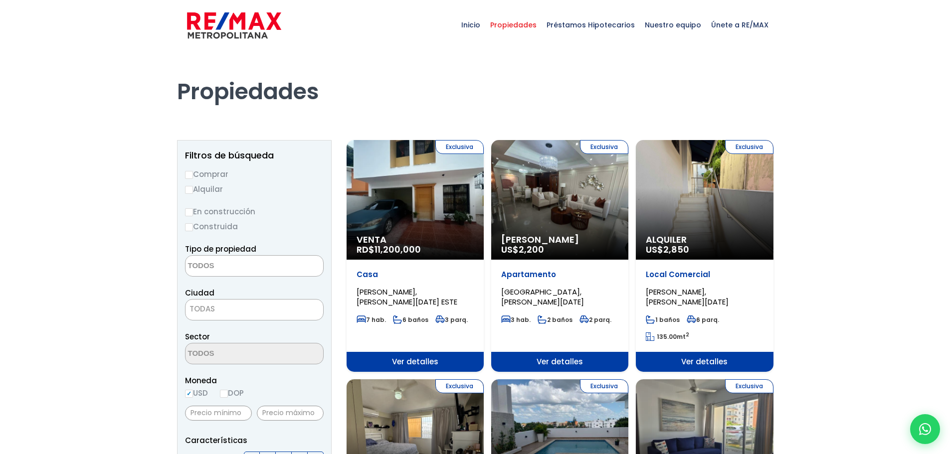
select select
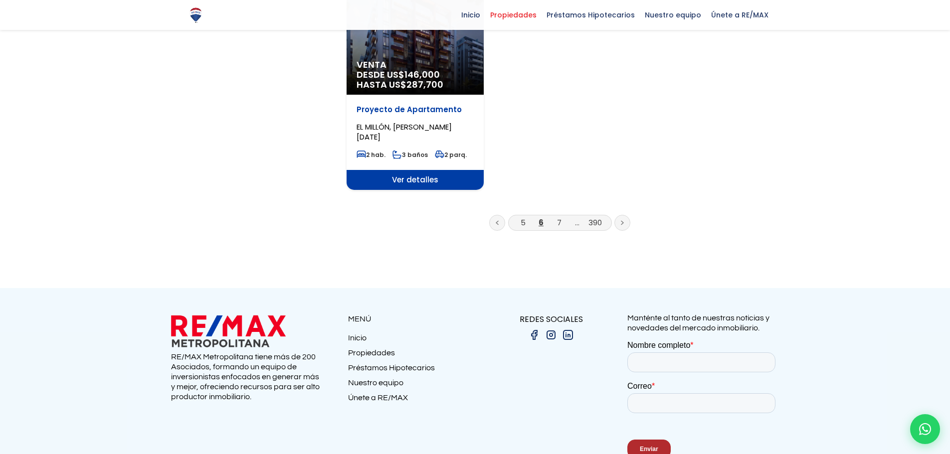
scroll to position [1319, 0]
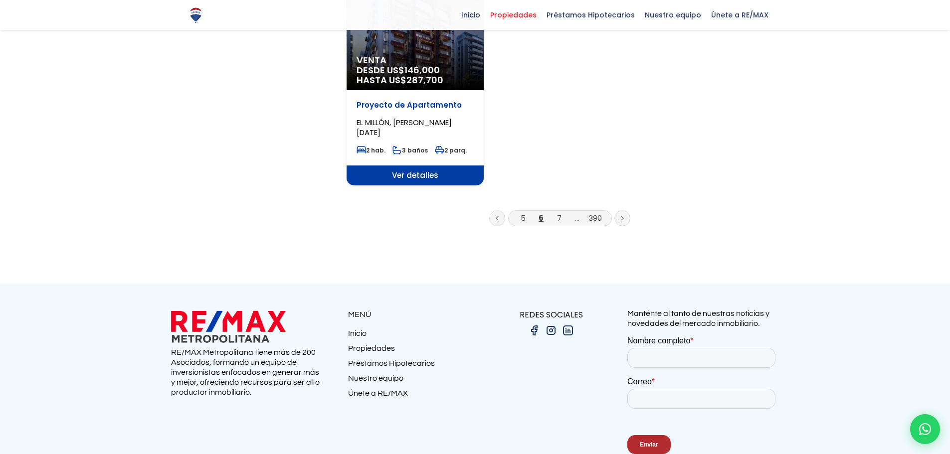
click at [625, 210] on link at bounding box center [622, 218] width 16 height 16
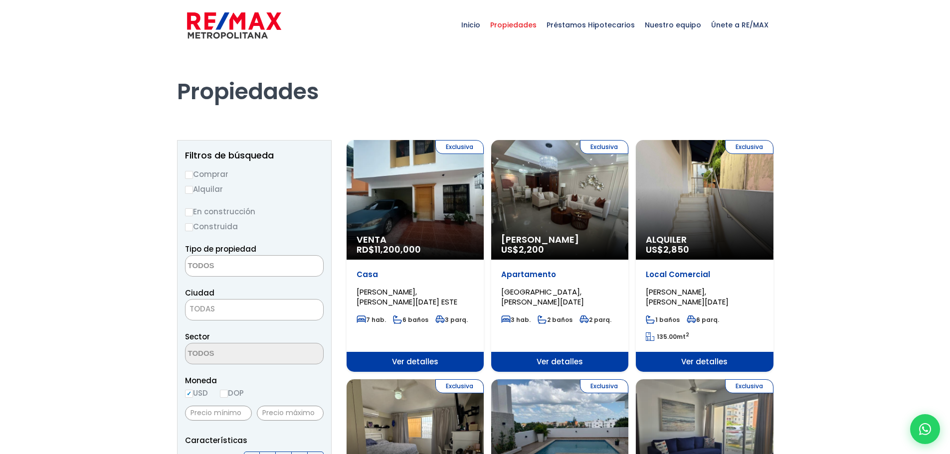
select select
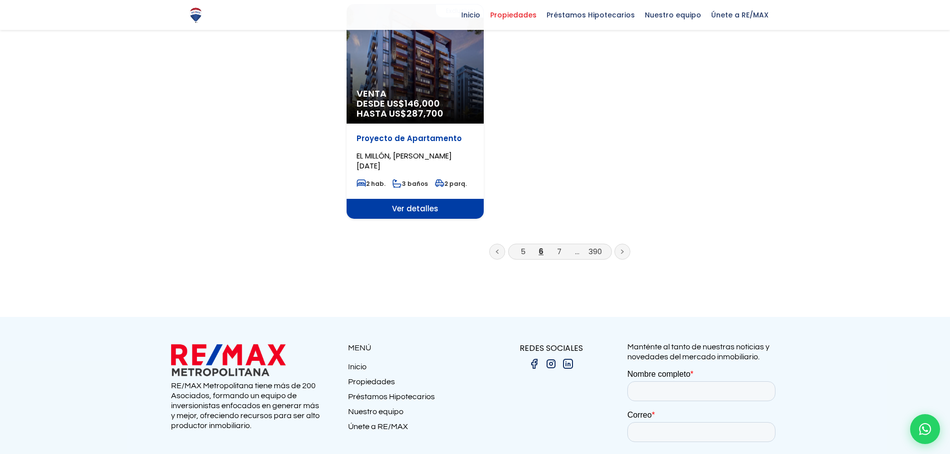
scroll to position [1350, 0]
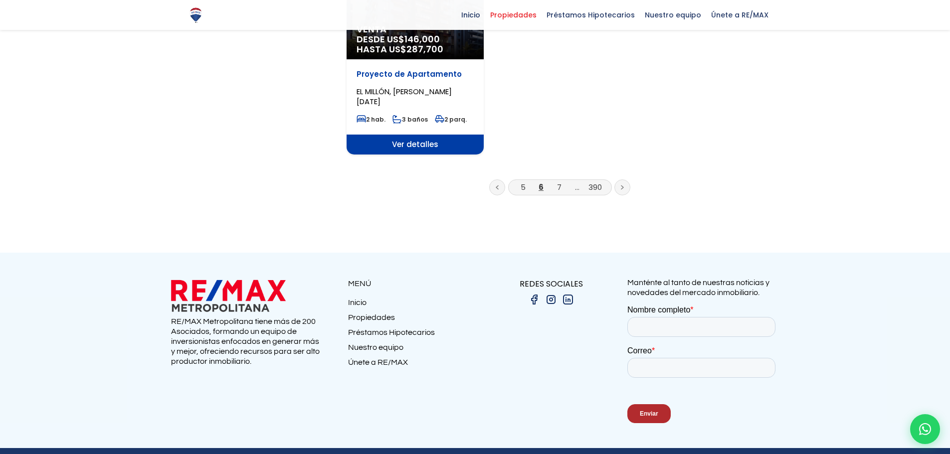
click at [623, 185] on icon at bounding box center [622, 187] width 3 height 5
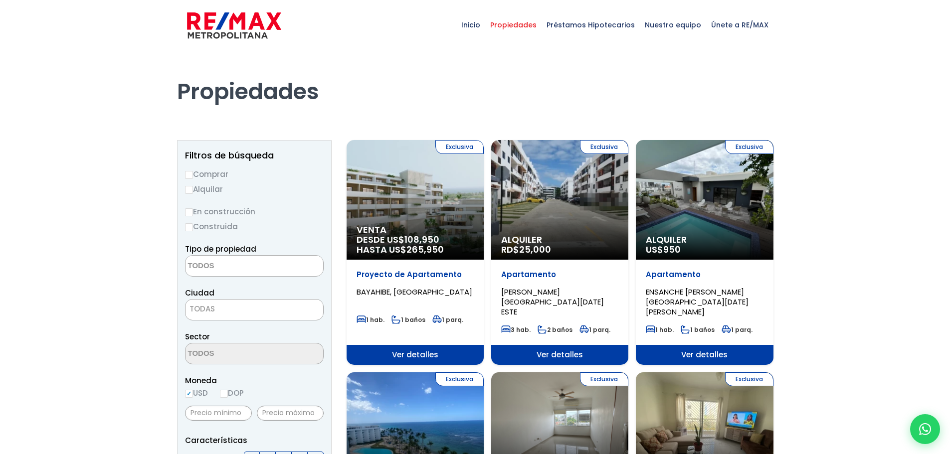
select select
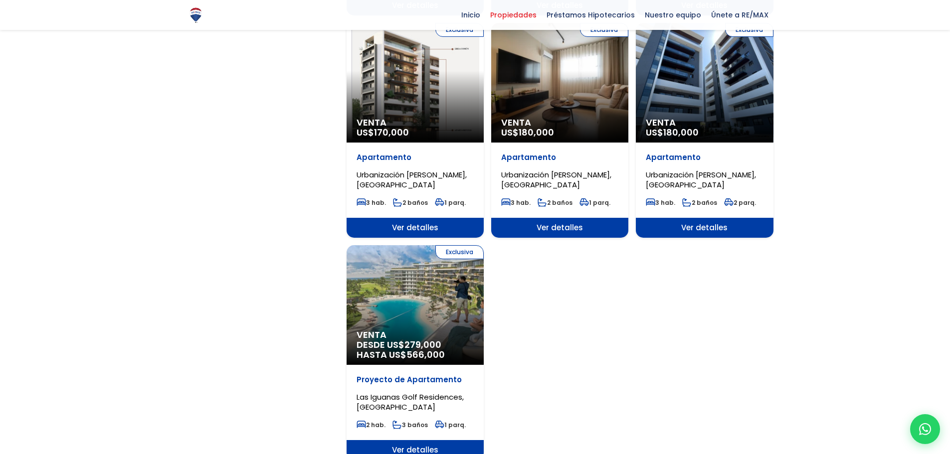
scroll to position [1067, 0]
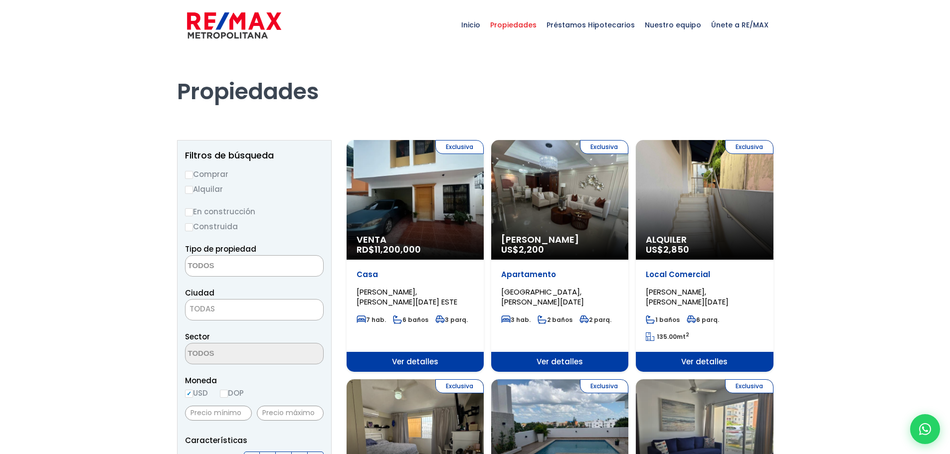
select select
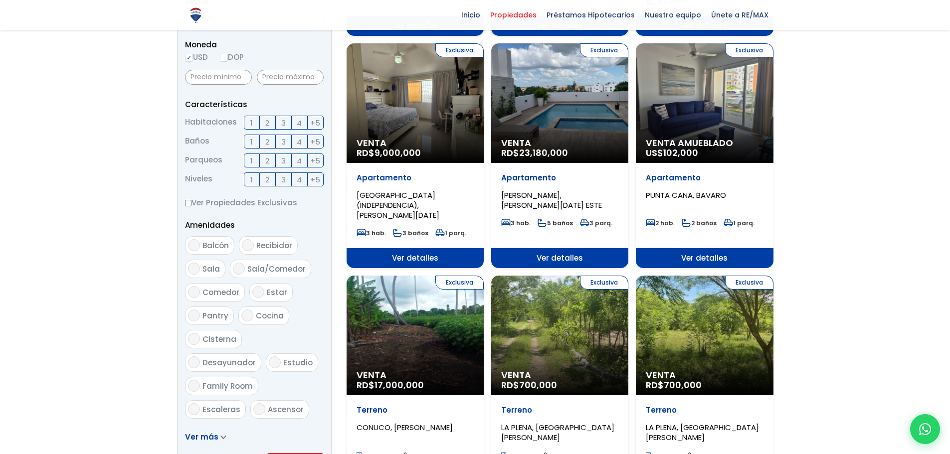
scroll to position [323, 0]
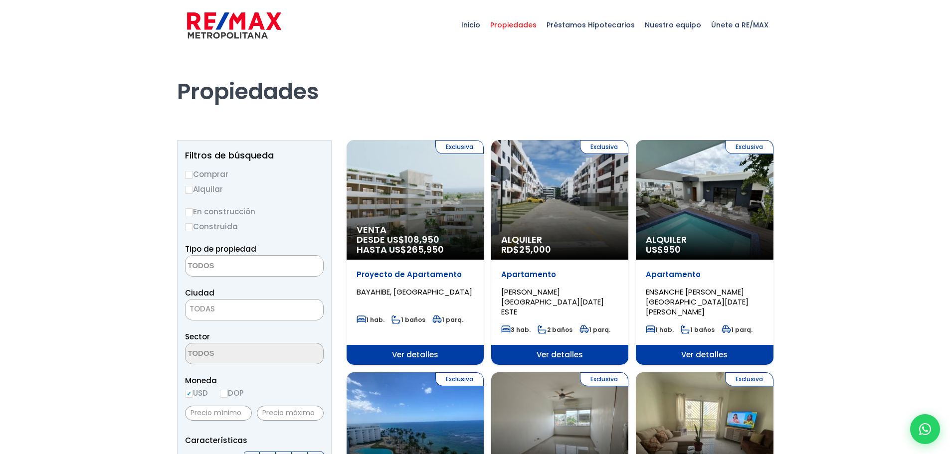
select select
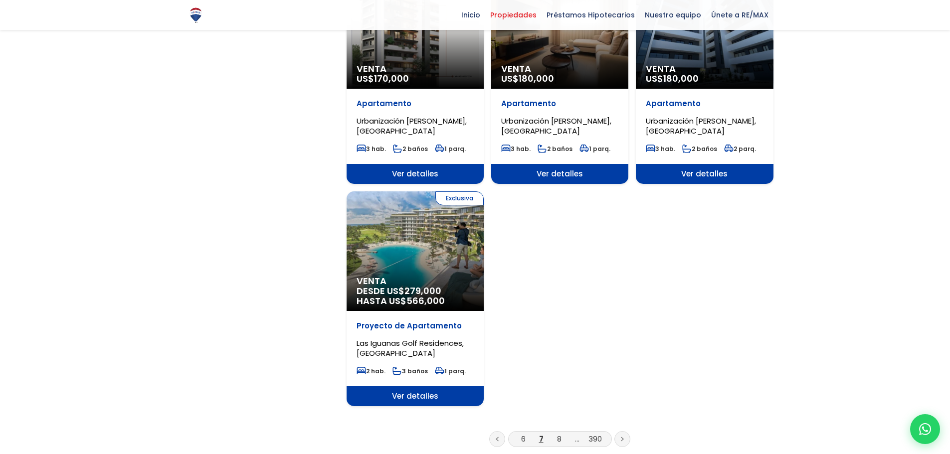
scroll to position [1127, 0]
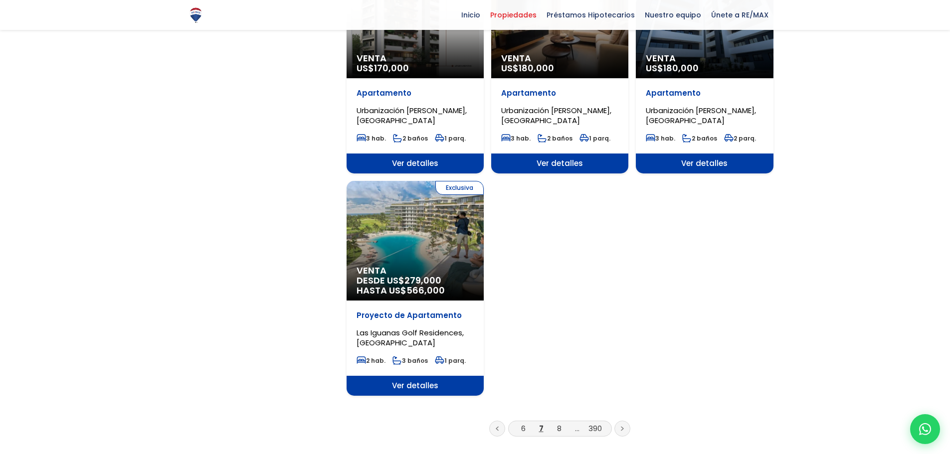
click at [622, 426] on icon at bounding box center [622, 428] width 3 height 5
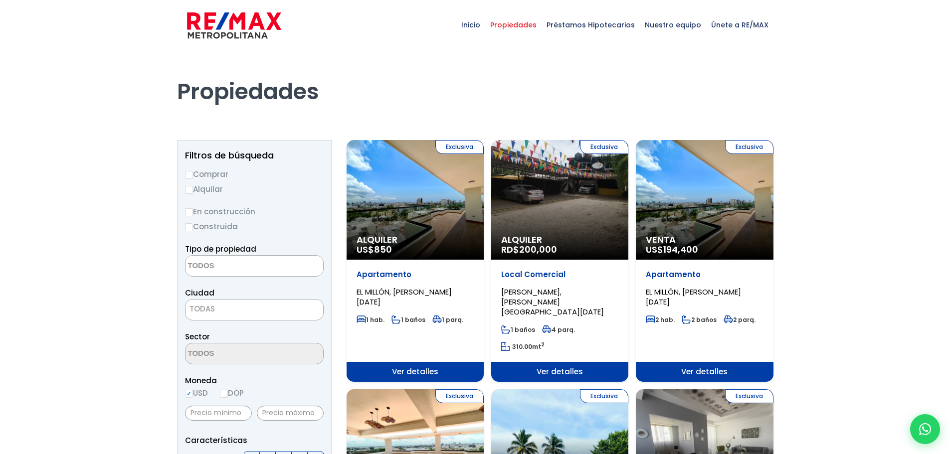
select select
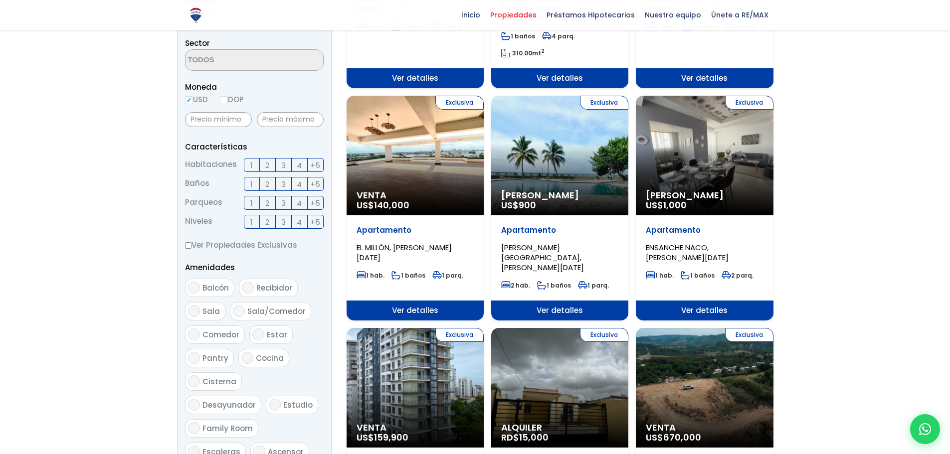
scroll to position [314, 0]
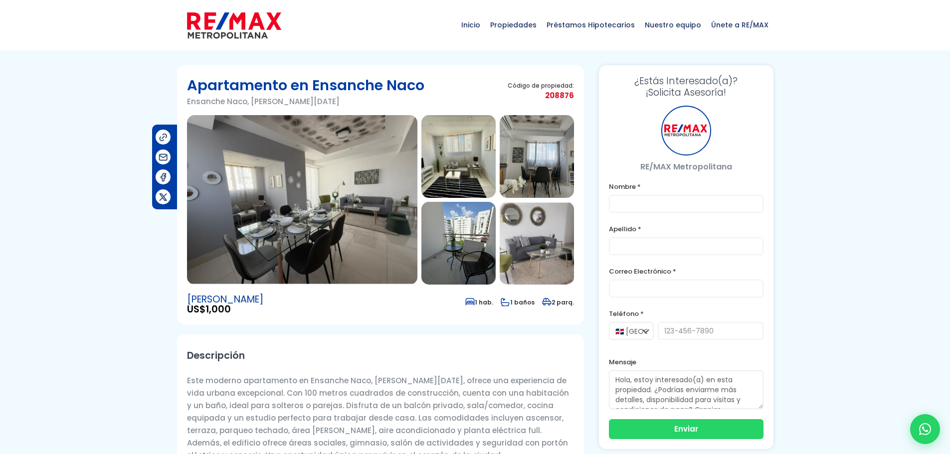
click at [285, 201] on img at bounding box center [302, 199] width 230 height 169
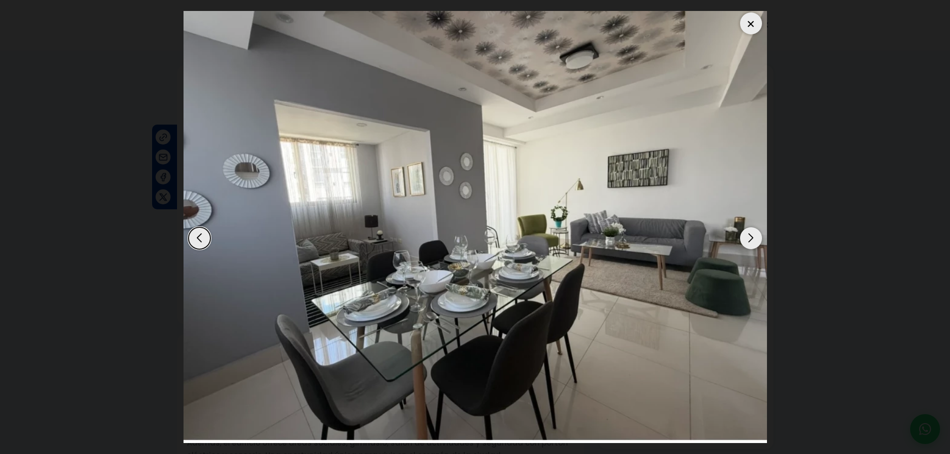
click at [745, 229] on div at bounding box center [474, 226] width 583 height 439
click at [754, 238] on div "Next slide" at bounding box center [751, 238] width 22 height 22
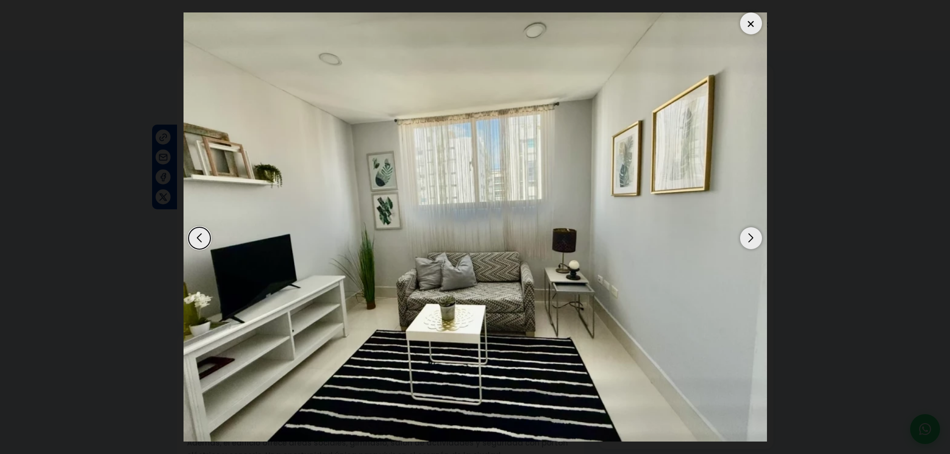
click at [754, 238] on div "Next slide" at bounding box center [751, 238] width 22 height 22
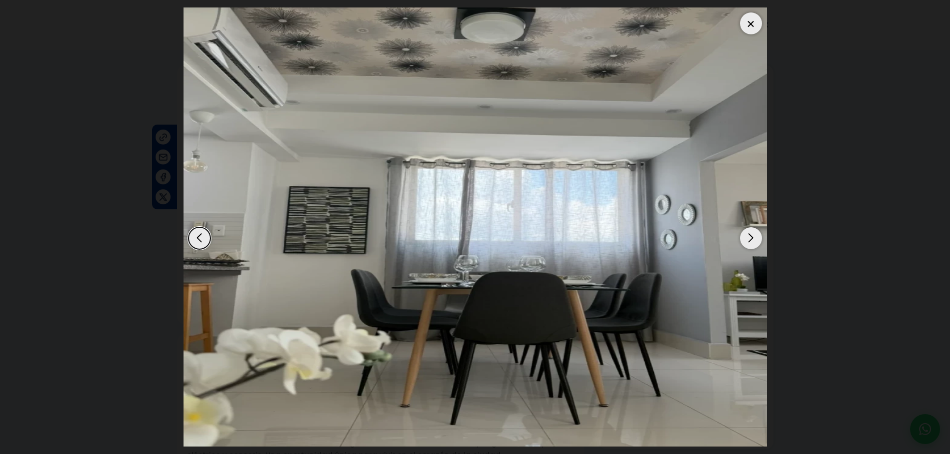
click at [753, 237] on div "Next slide" at bounding box center [751, 238] width 22 height 22
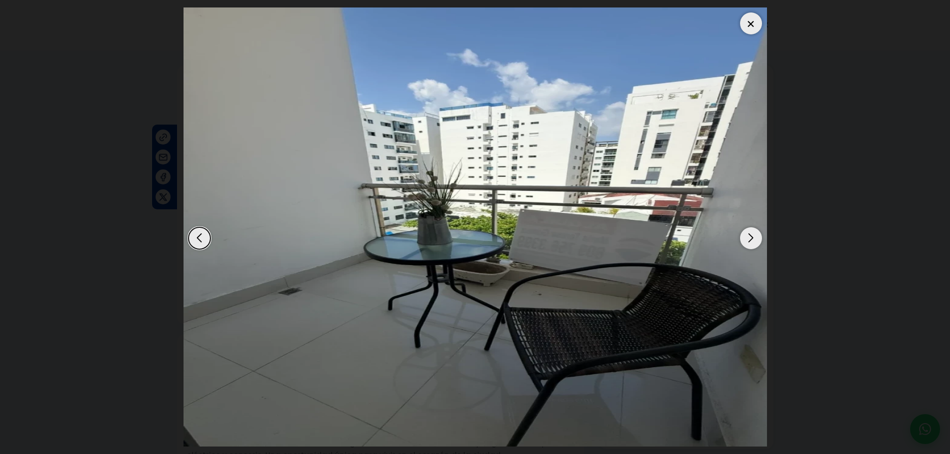
click at [753, 237] on div "Next slide" at bounding box center [751, 238] width 22 height 22
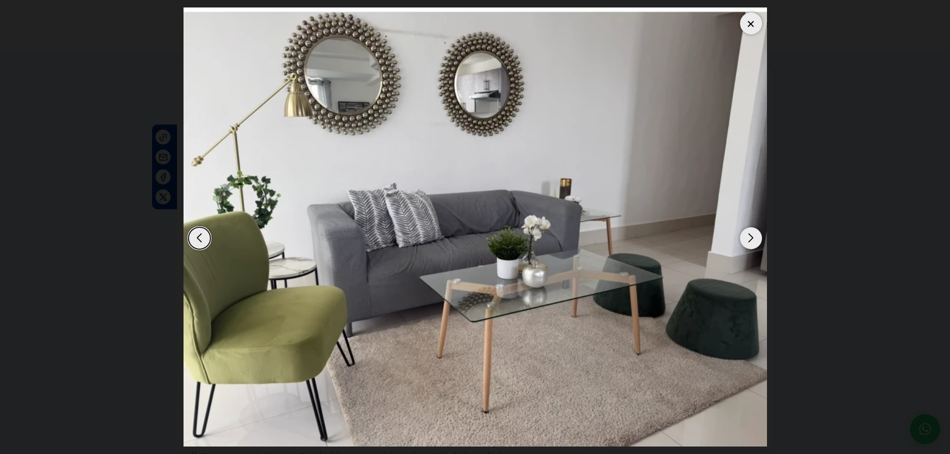
click at [753, 237] on div "Next slide" at bounding box center [751, 238] width 22 height 22
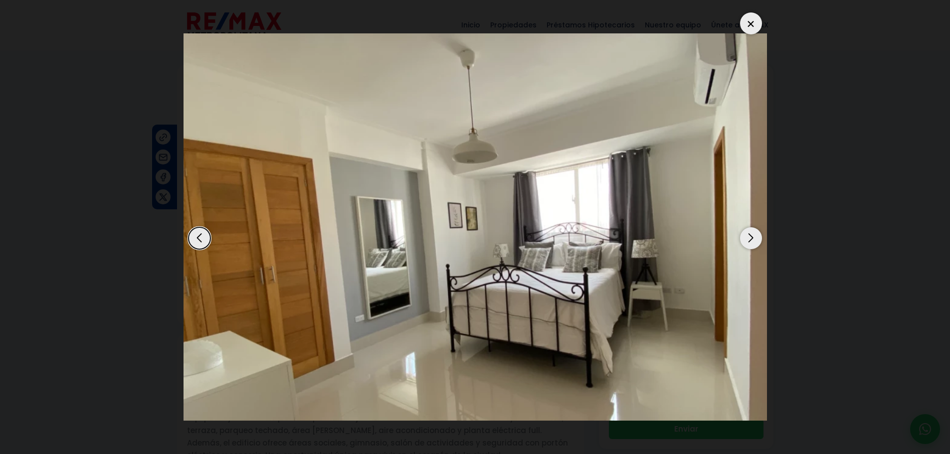
click at [753, 237] on div "Next slide" at bounding box center [751, 238] width 22 height 22
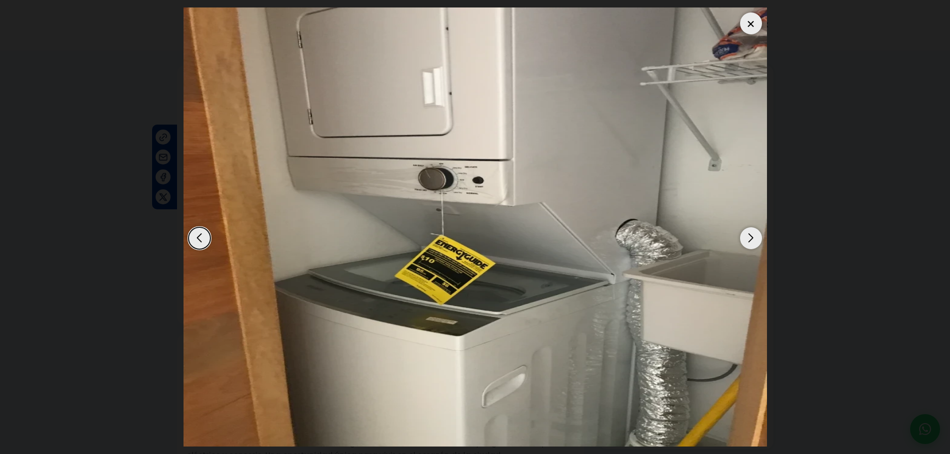
click at [753, 237] on div "Next slide" at bounding box center [751, 238] width 22 height 22
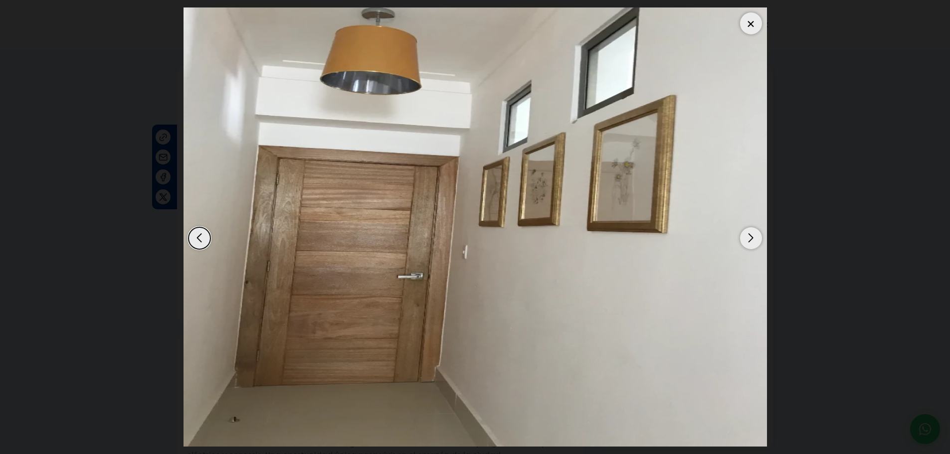
click at [753, 237] on div "Next slide" at bounding box center [751, 238] width 22 height 22
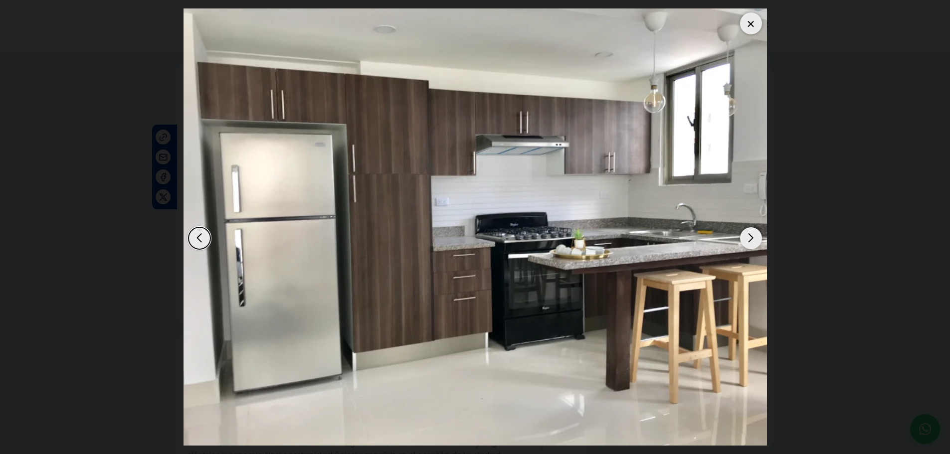
click at [753, 237] on div "Next slide" at bounding box center [751, 238] width 22 height 22
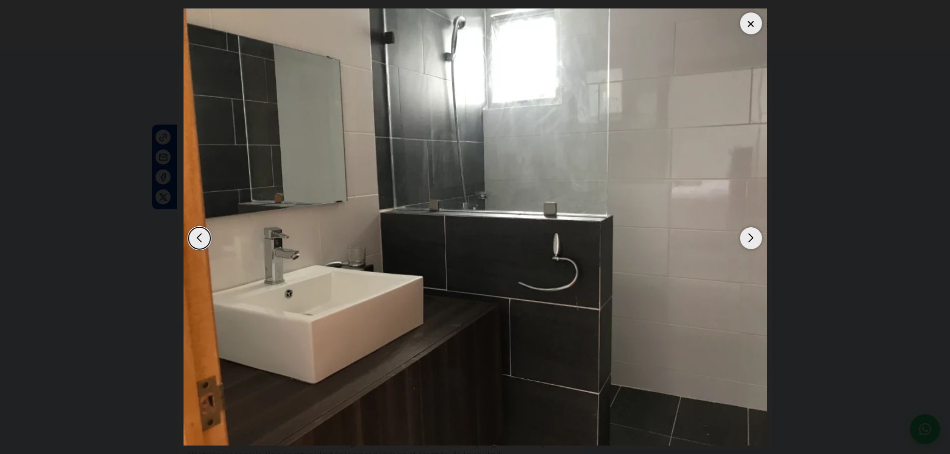
click at [753, 237] on div "Next slide" at bounding box center [751, 238] width 22 height 22
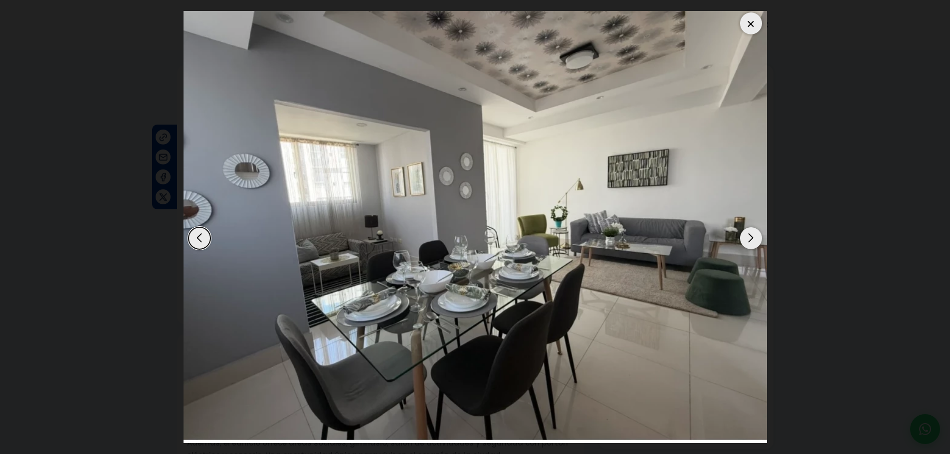
click at [753, 237] on div "Next slide" at bounding box center [751, 238] width 22 height 22
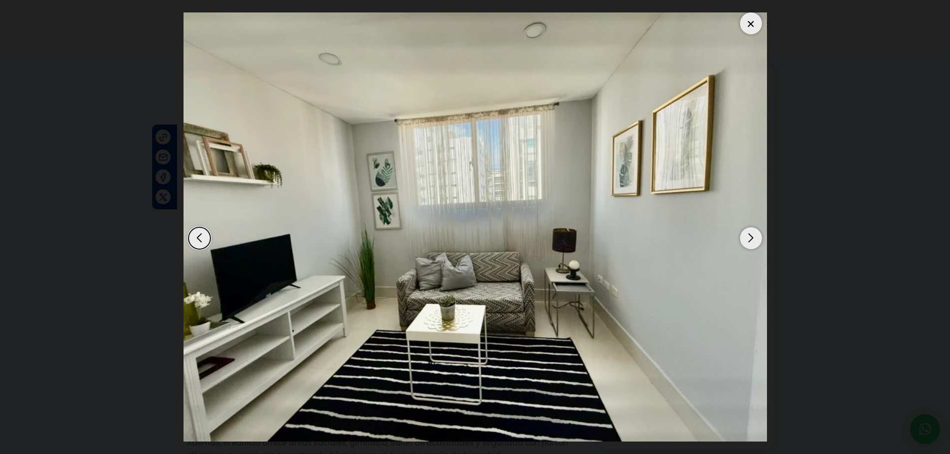
click at [753, 237] on div "Next slide" at bounding box center [751, 238] width 22 height 22
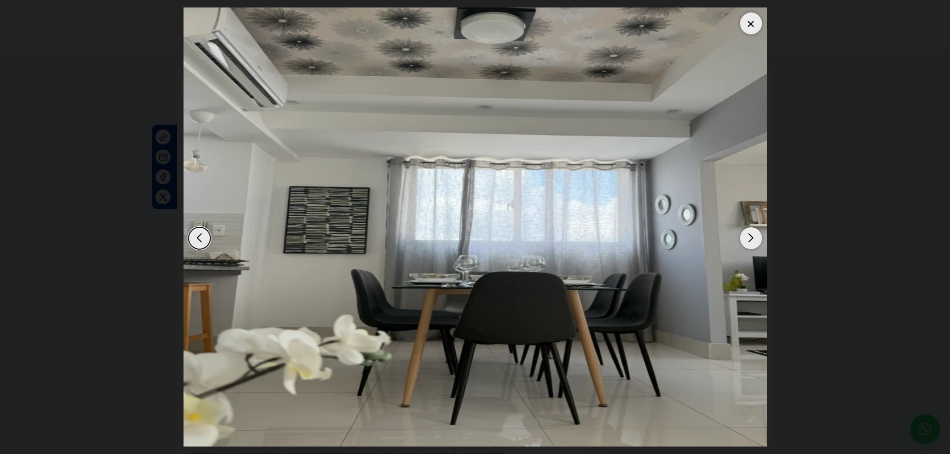
click at [197, 233] on div "Previous slide" at bounding box center [199, 238] width 22 height 22
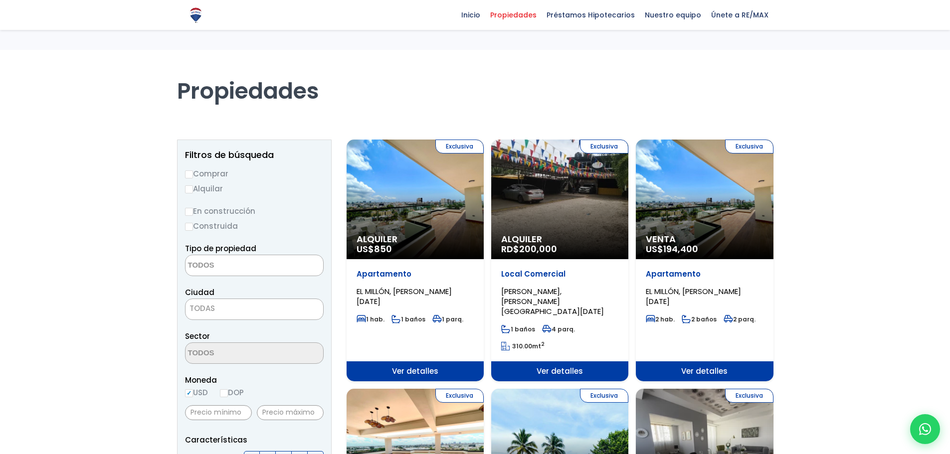
select select
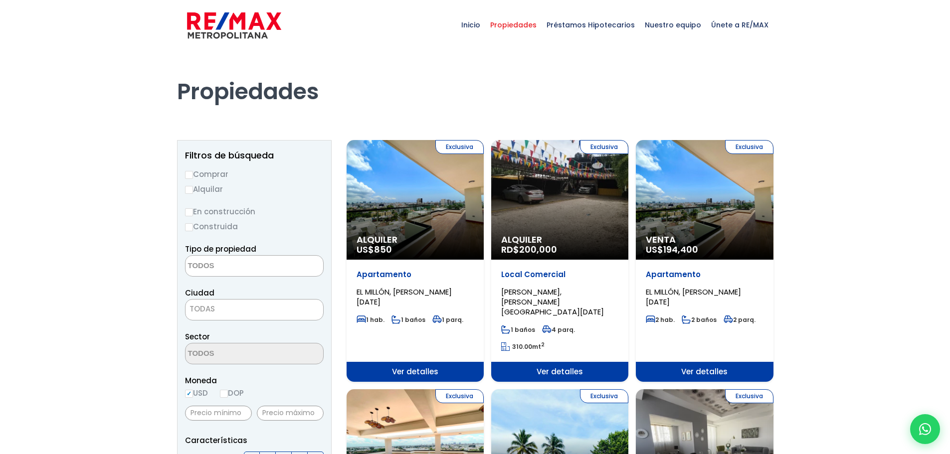
select select
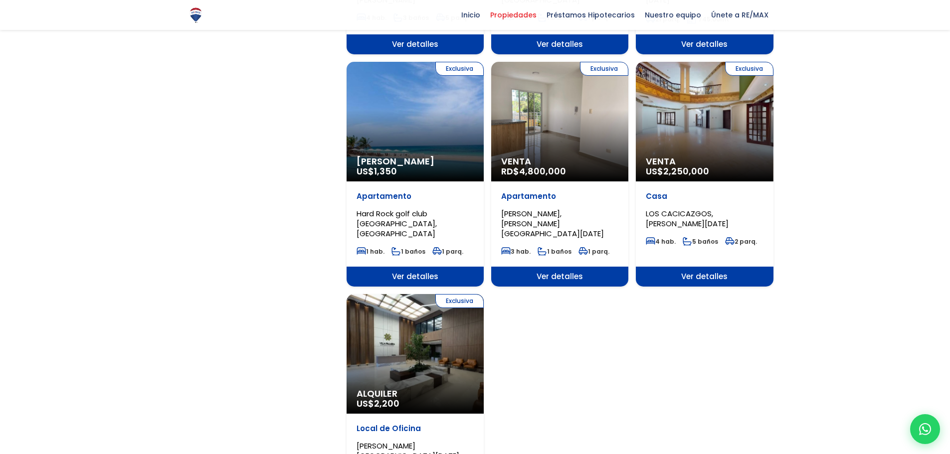
scroll to position [1285, 0]
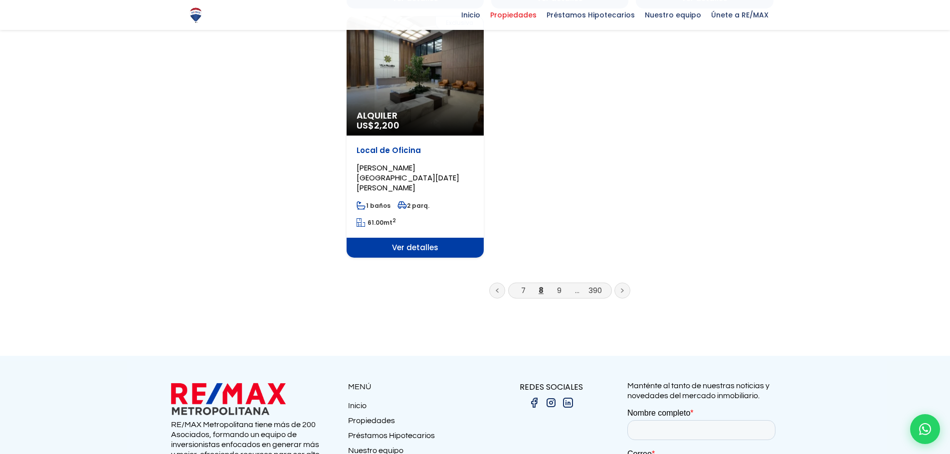
click at [617, 283] on link at bounding box center [622, 291] width 16 height 16
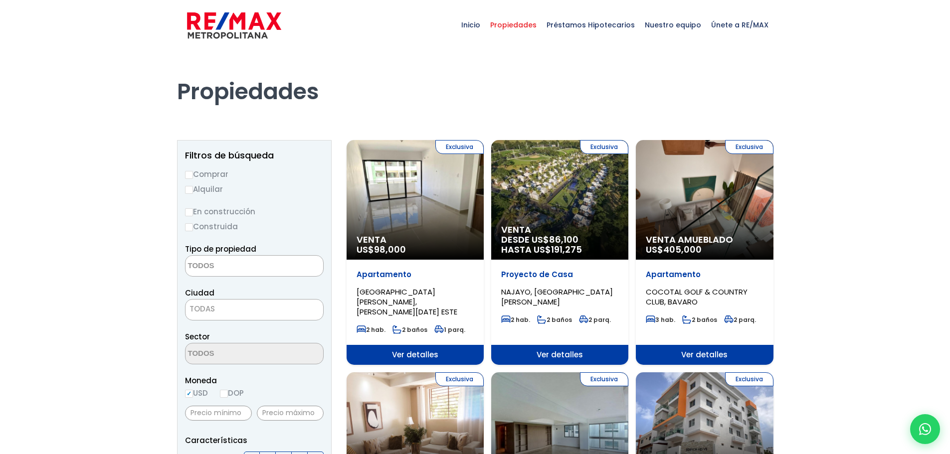
select select
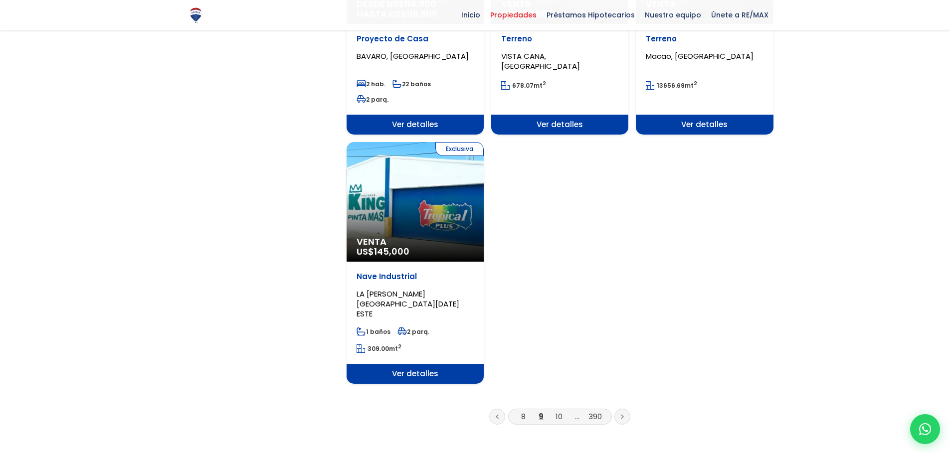
scroll to position [1185, 0]
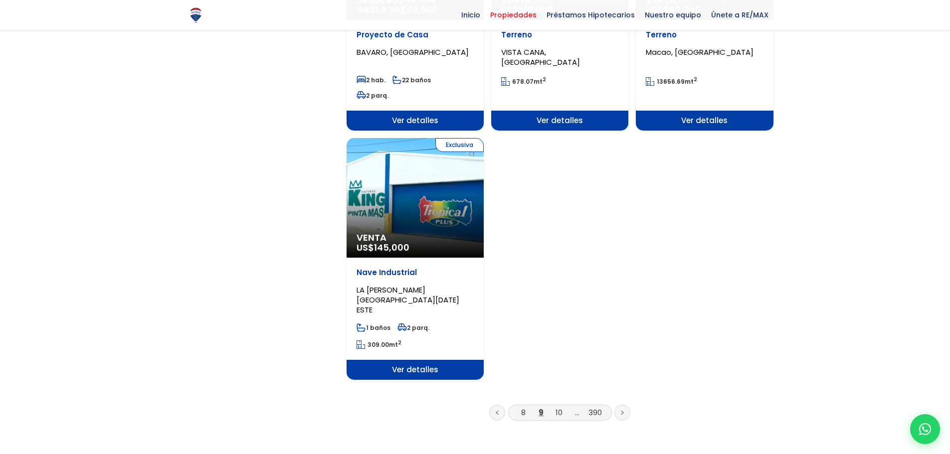
click at [624, 405] on link at bounding box center [622, 413] width 16 height 16
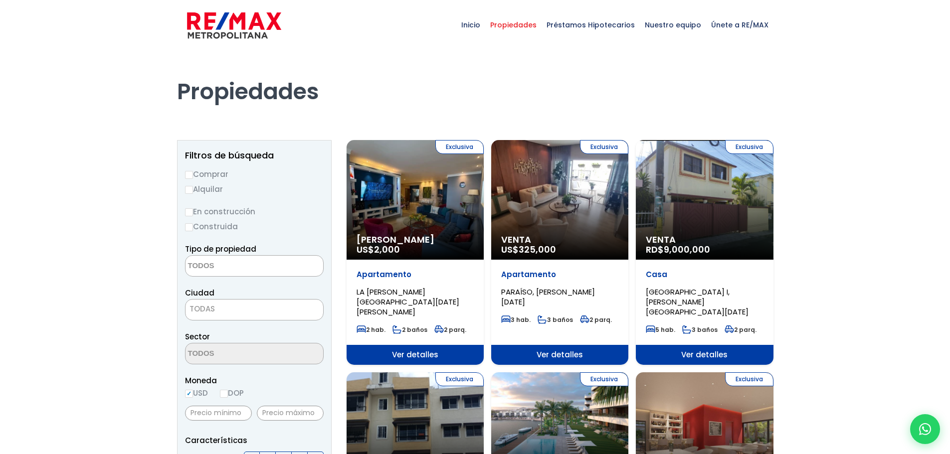
select select
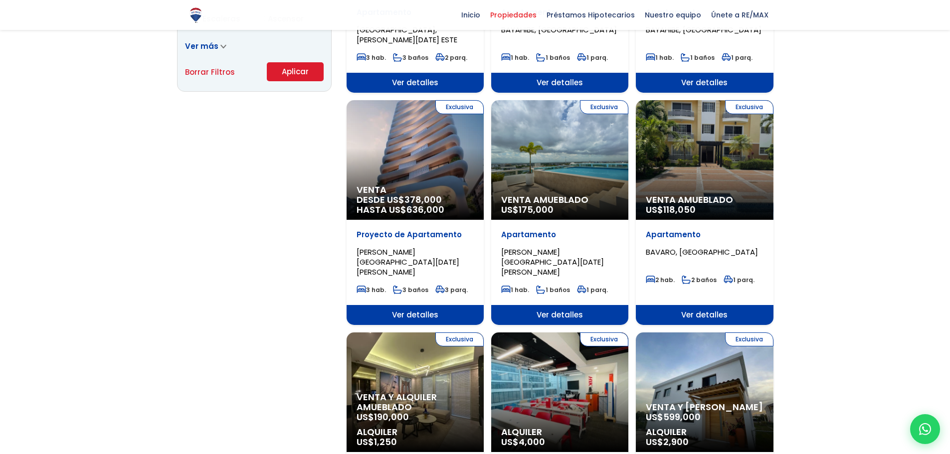
scroll to position [730, 0]
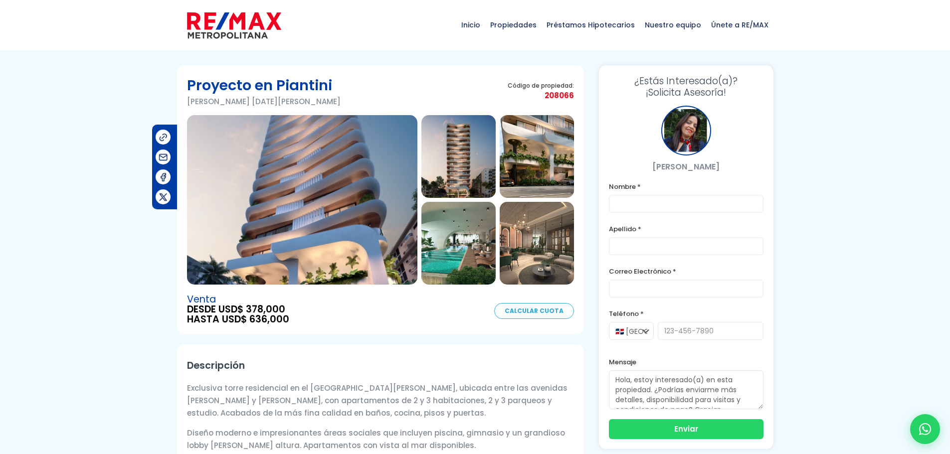
click at [361, 237] on img at bounding box center [302, 199] width 230 height 169
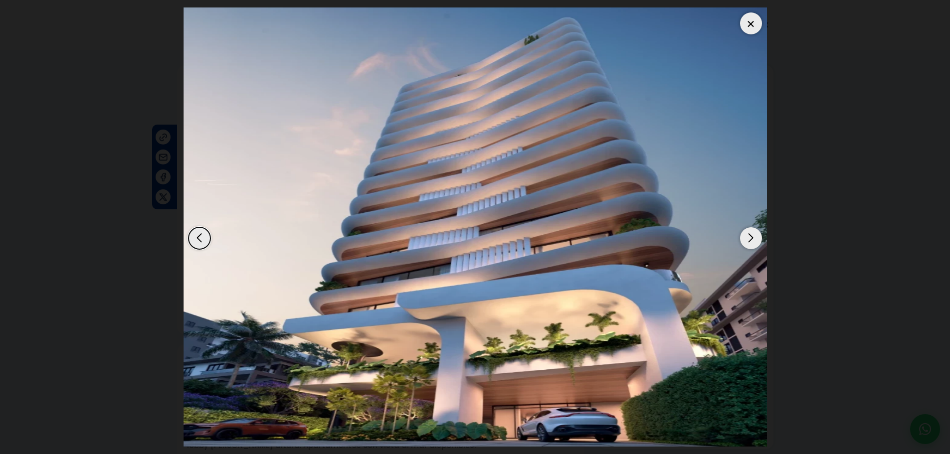
click at [749, 238] on div "Next slide" at bounding box center [751, 238] width 22 height 22
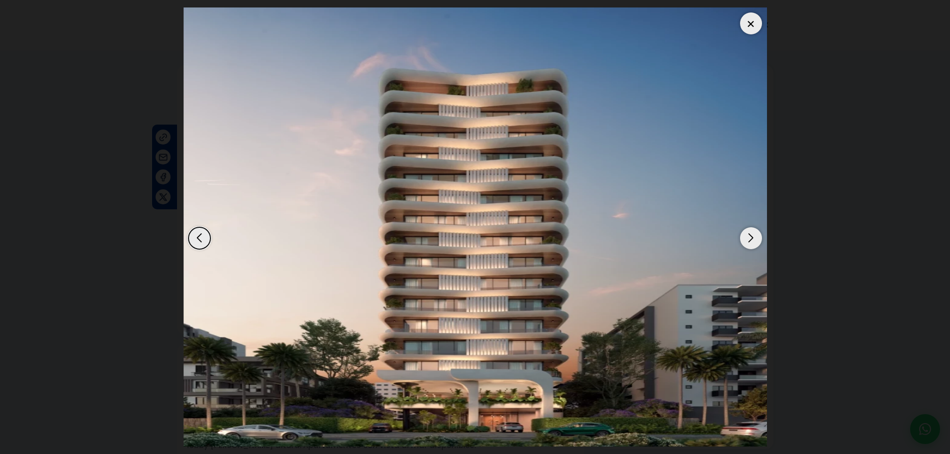
click at [749, 240] on div "Next slide" at bounding box center [751, 238] width 22 height 22
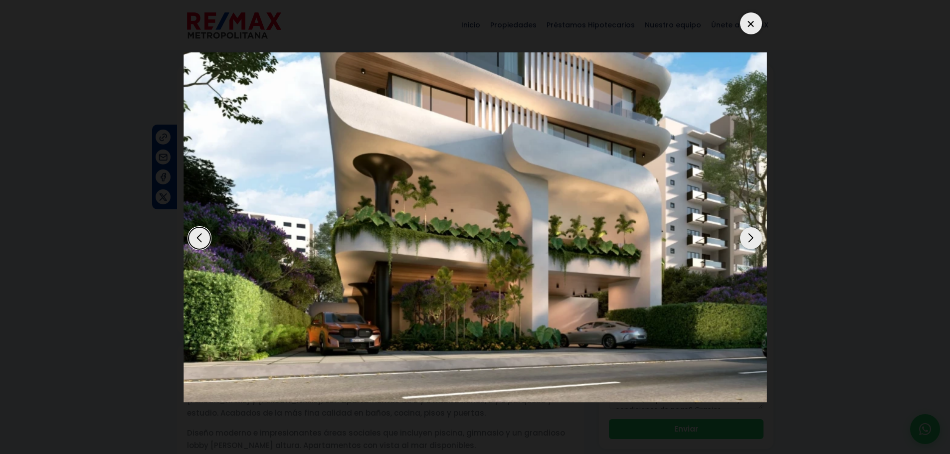
click at [751, 243] on div "Next slide" at bounding box center [751, 238] width 22 height 22
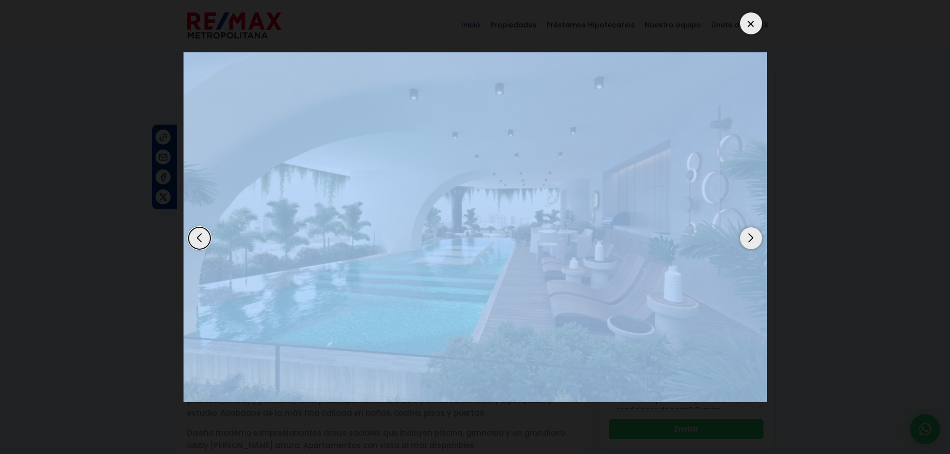
click at [751, 244] on div "Next slide" at bounding box center [751, 238] width 22 height 22
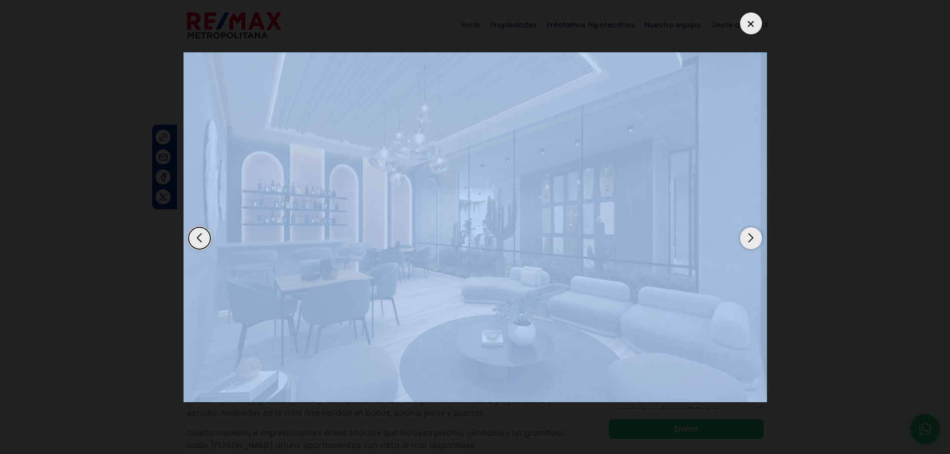
click at [648, 302] on img "5 / 8" at bounding box center [474, 227] width 583 height 350
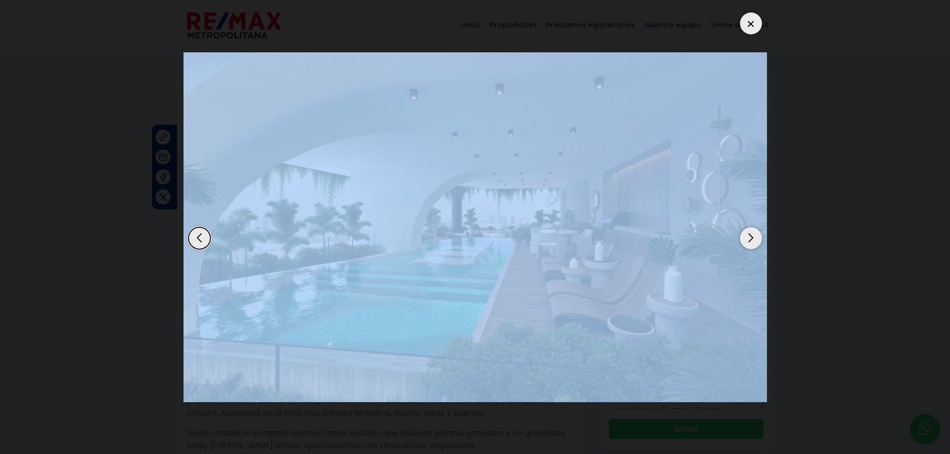
click at [710, 273] on img "4 / 8" at bounding box center [474, 227] width 583 height 350
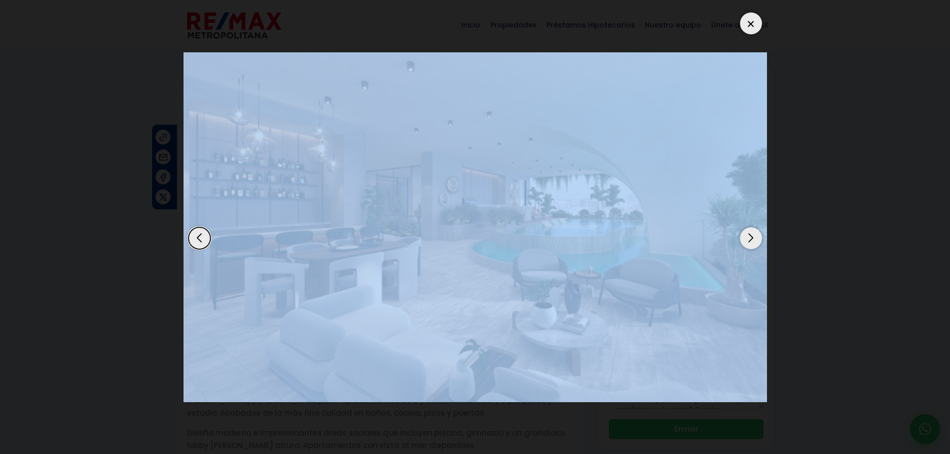
click at [658, 243] on div at bounding box center [474, 226] width 583 height 439
click at [499, 241] on img "8 / 8" at bounding box center [473, 227] width 583 height 350
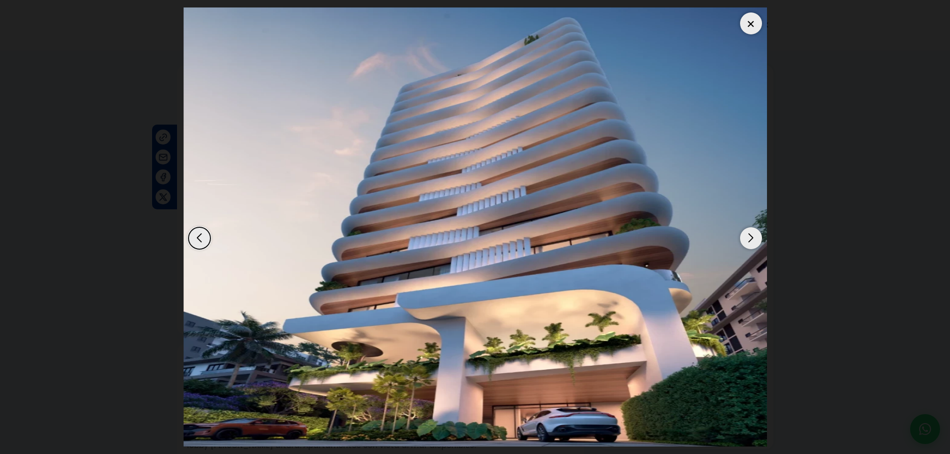
click at [774, 176] on dialog at bounding box center [475, 227] width 598 height 454
click at [751, 241] on div "Next slide" at bounding box center [751, 238] width 22 height 22
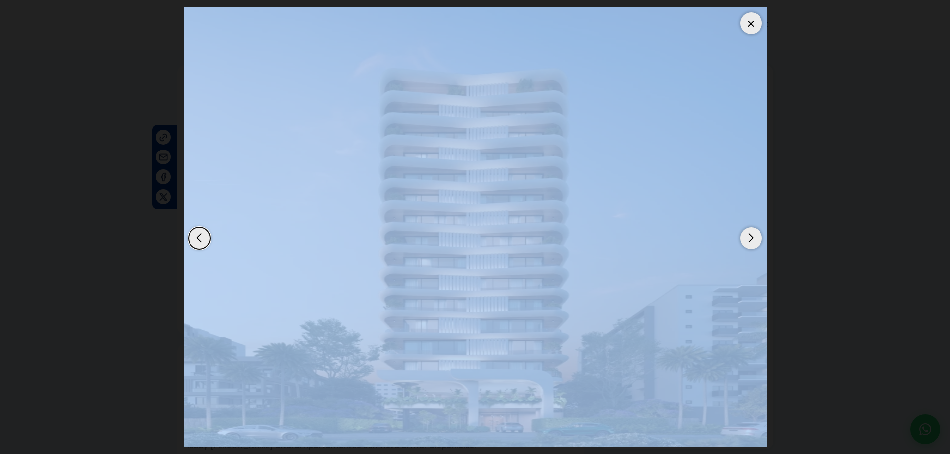
click at [751, 241] on div "Next slide" at bounding box center [751, 238] width 22 height 22
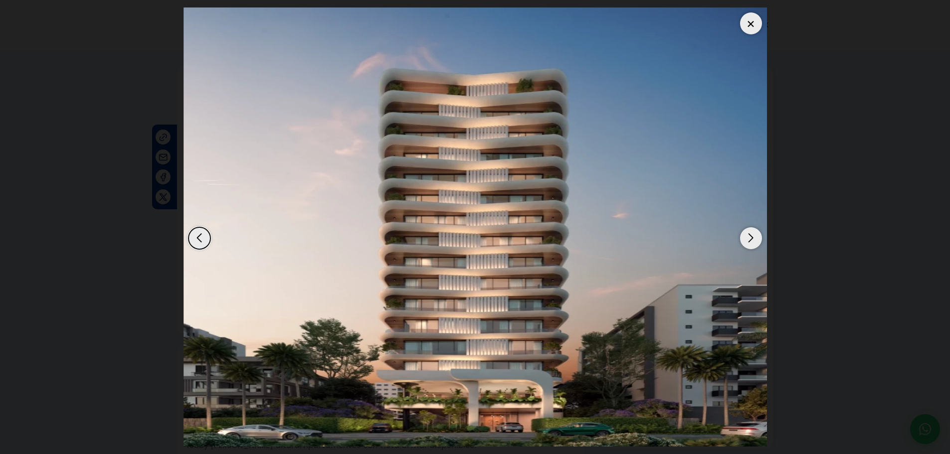
click at [751, 241] on div "Next slide" at bounding box center [751, 238] width 22 height 22
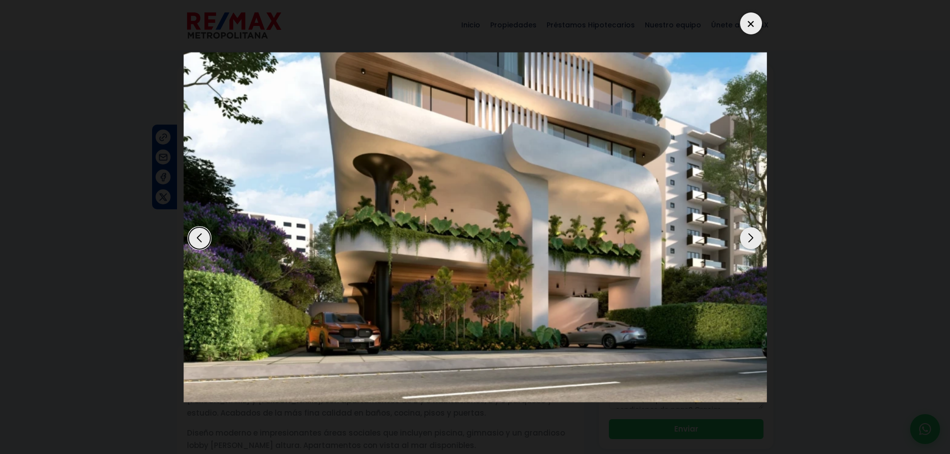
click at [762, 236] on img "3 / 8" at bounding box center [474, 227] width 583 height 350
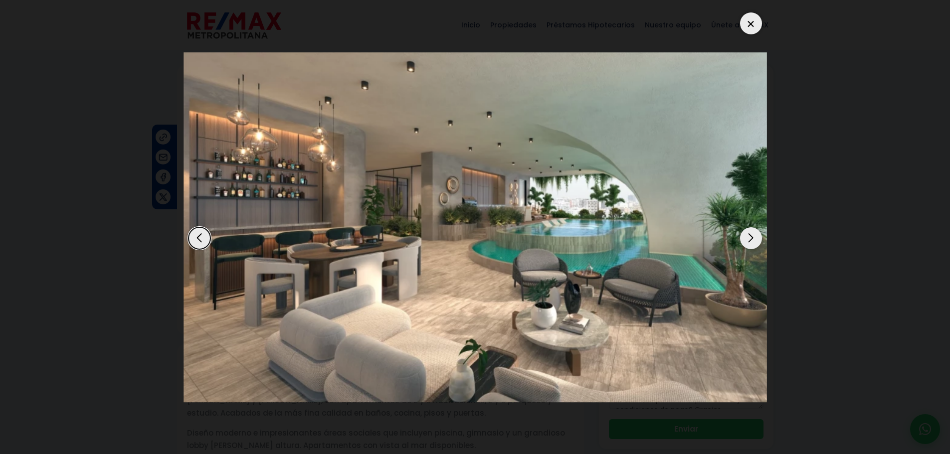
click at [748, 237] on div "Next slide" at bounding box center [751, 238] width 22 height 22
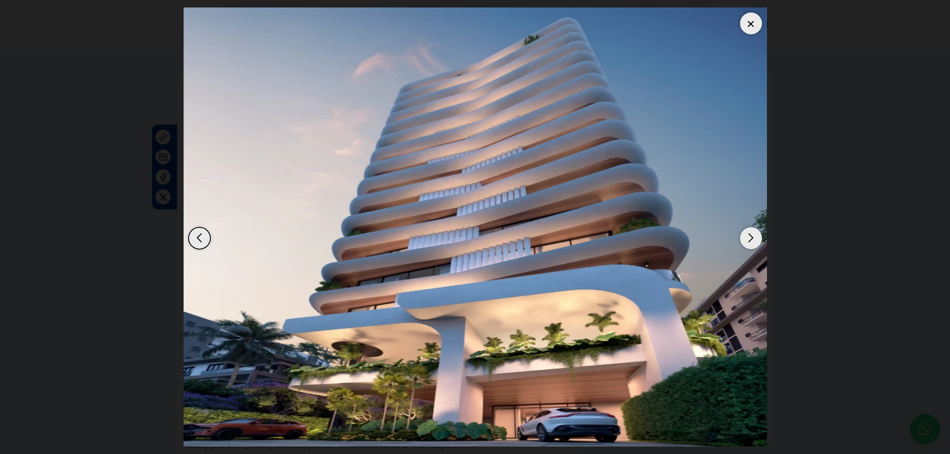
click at [748, 237] on div "Next slide" at bounding box center [751, 238] width 22 height 22
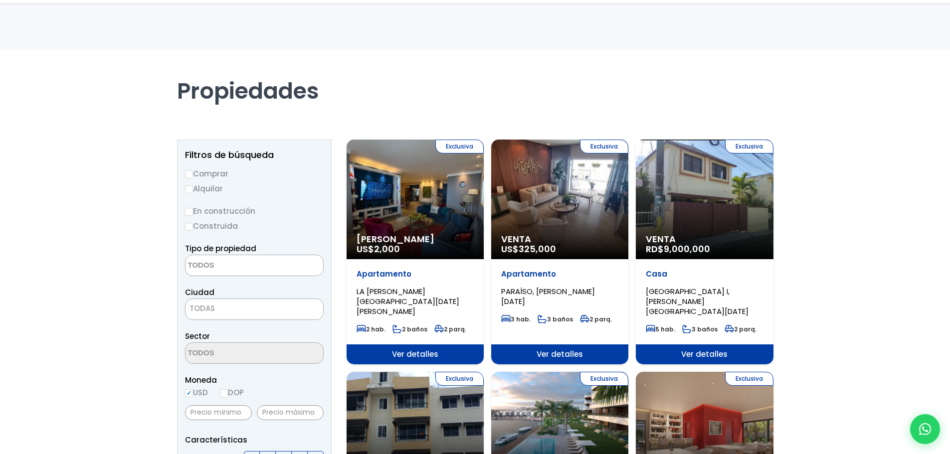
select select
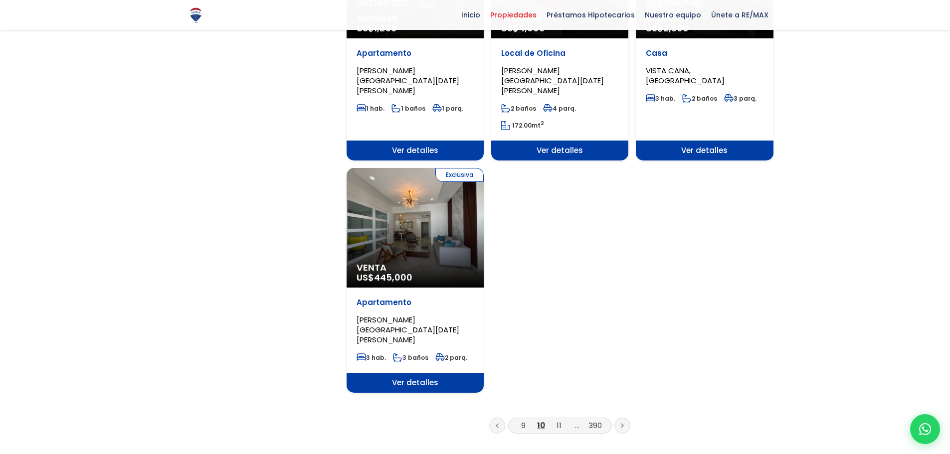
scroll to position [1155, 0]
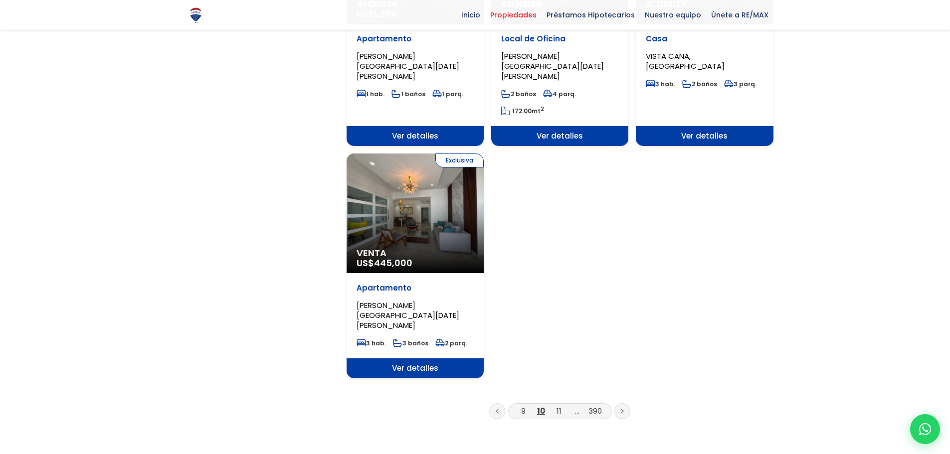
click at [624, 403] on link at bounding box center [622, 411] width 16 height 16
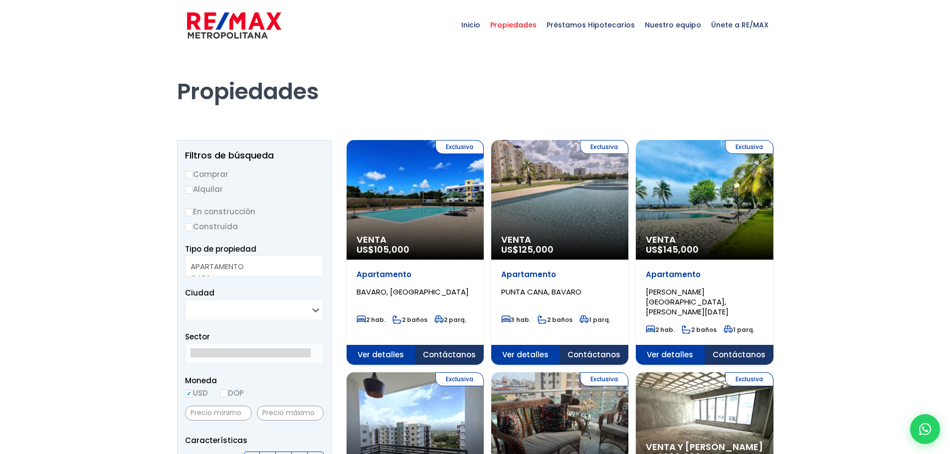
select select
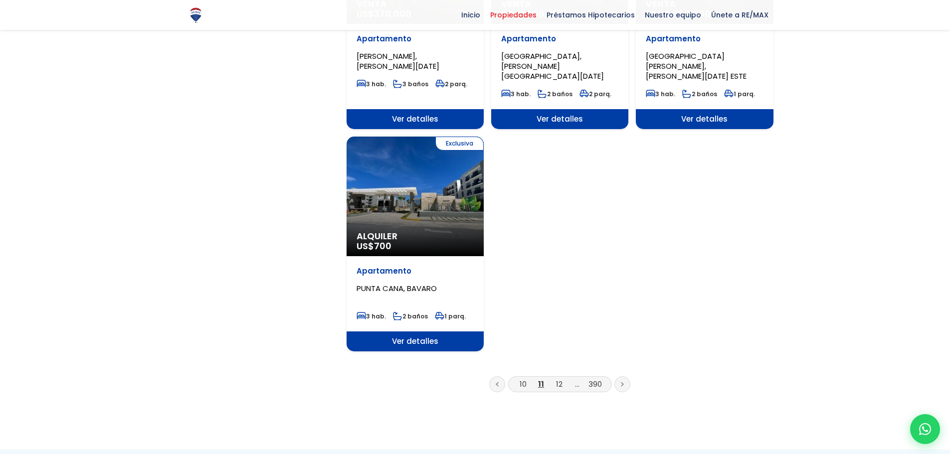
scroll to position [1187, 0]
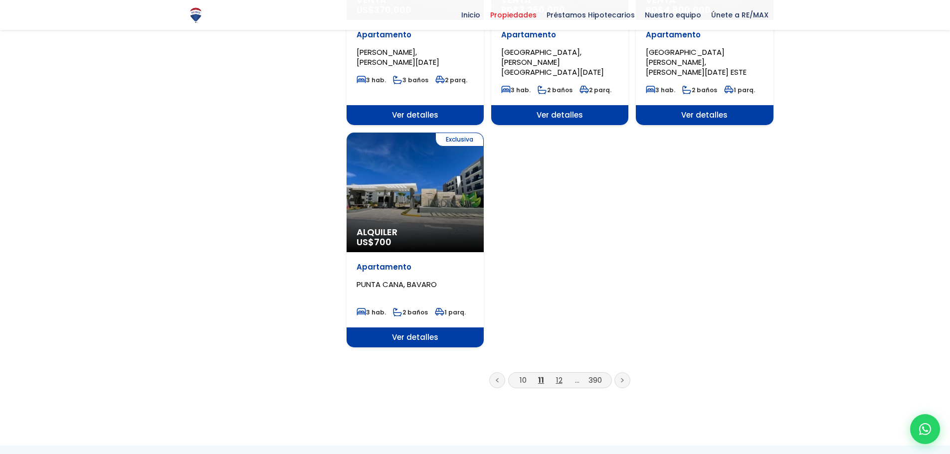
click at [560, 375] on link "12" at bounding box center [559, 380] width 6 height 10
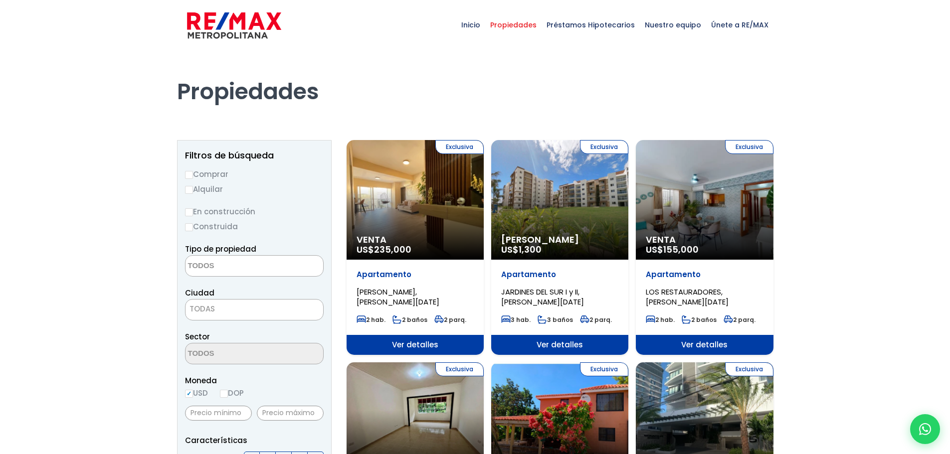
select select
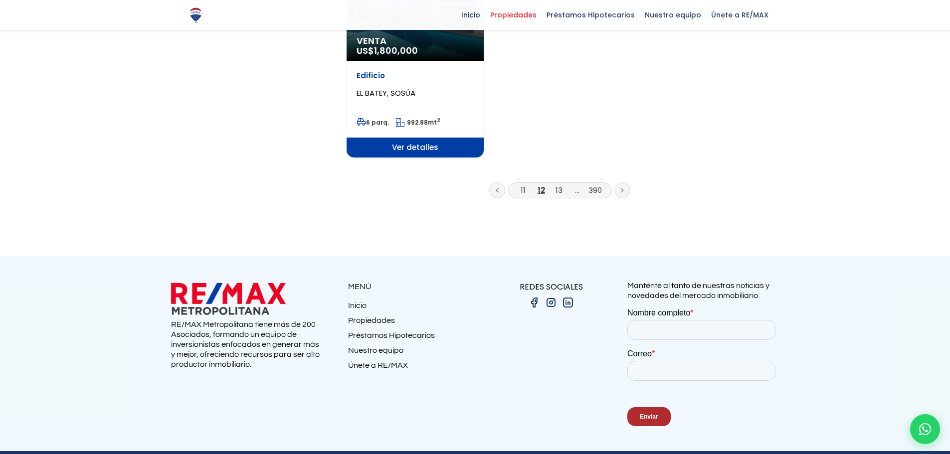
scroll to position [1360, 0]
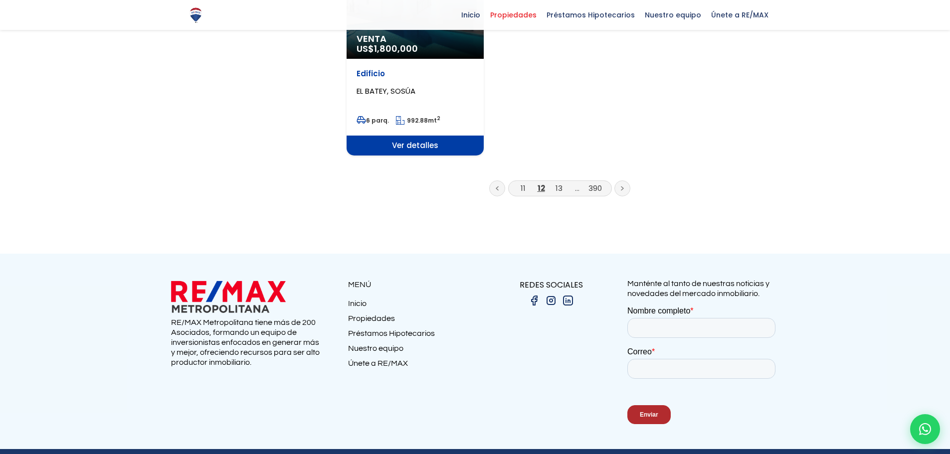
click at [621, 186] on icon at bounding box center [622, 188] width 3 height 5
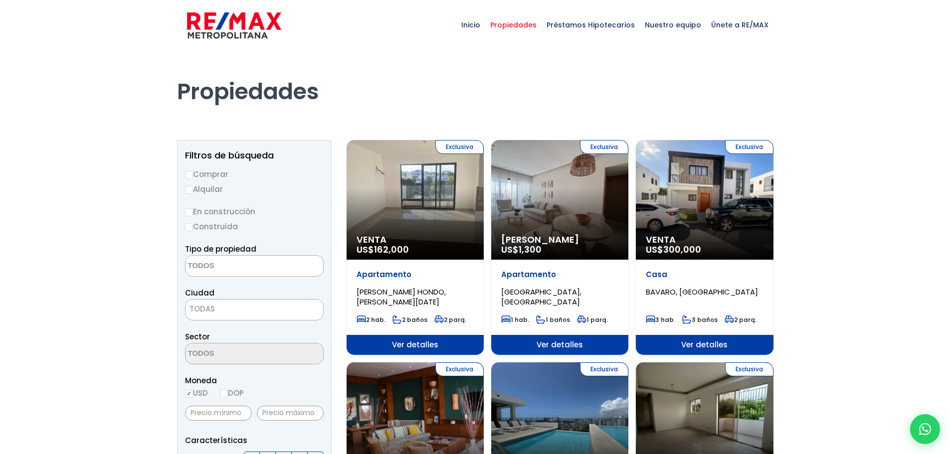
select select
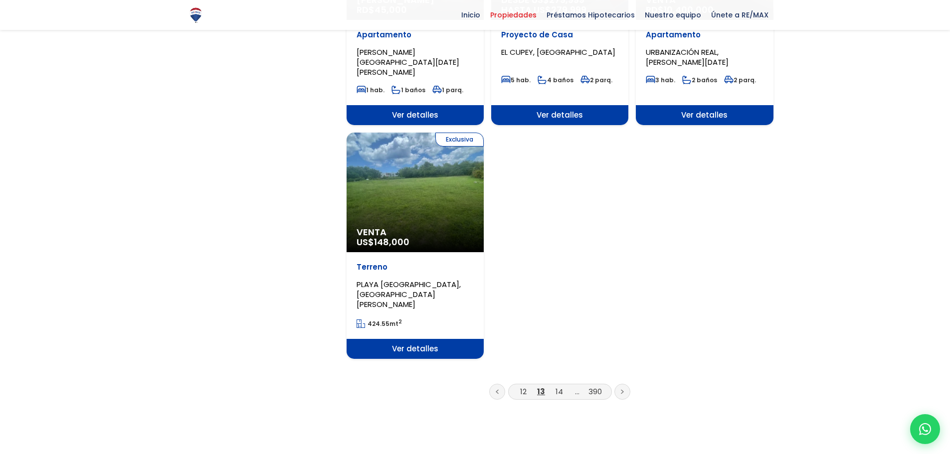
scroll to position [1151, 0]
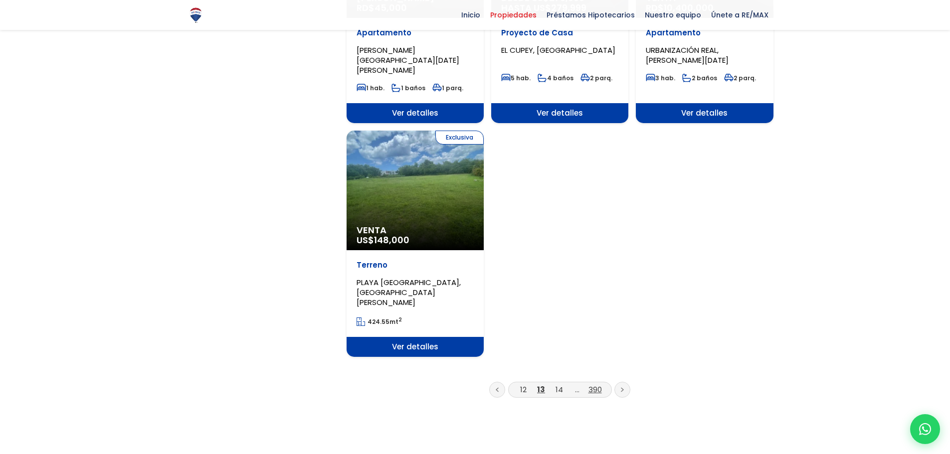
click at [596, 384] on link "390" at bounding box center [594, 389] width 13 height 10
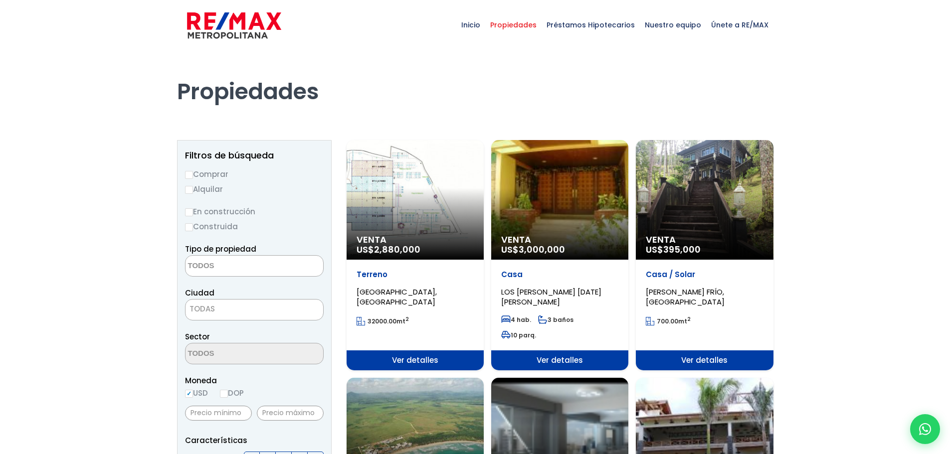
select select
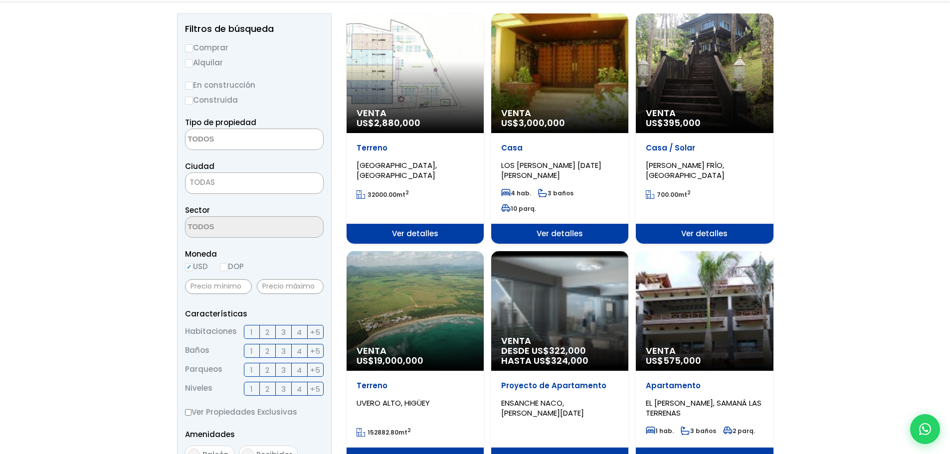
scroll to position [129, 0]
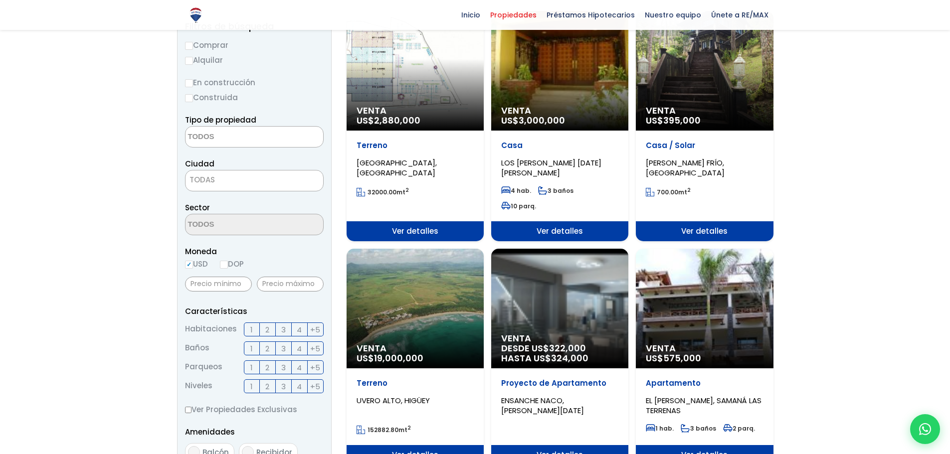
click at [484, 131] on div "Venta US$ 575,000" at bounding box center [414, 71] width 137 height 120
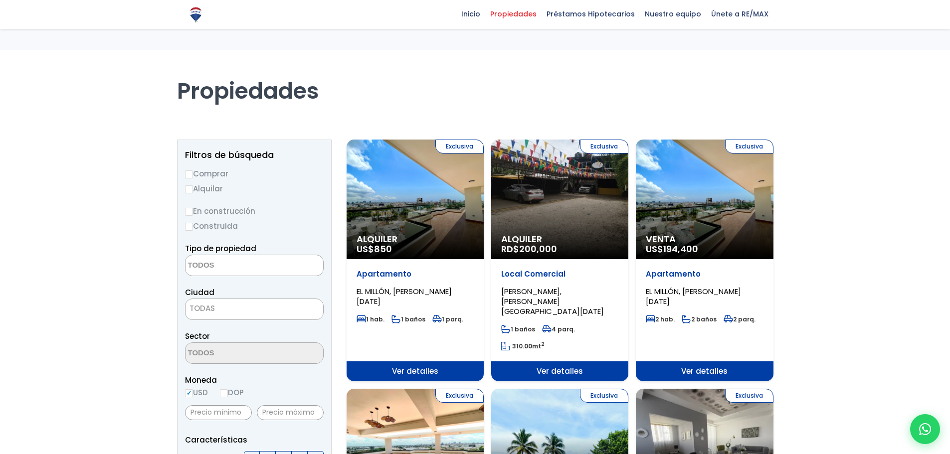
select select
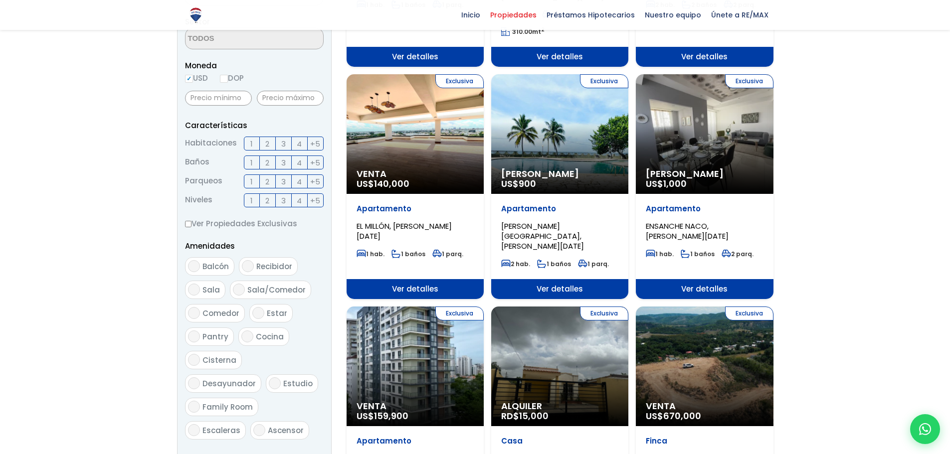
scroll to position [314, 0]
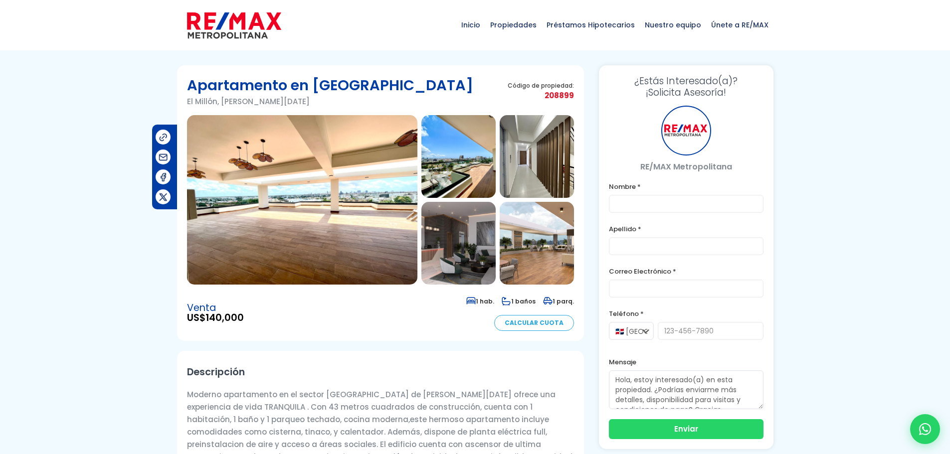
click at [264, 196] on img at bounding box center [302, 199] width 230 height 169
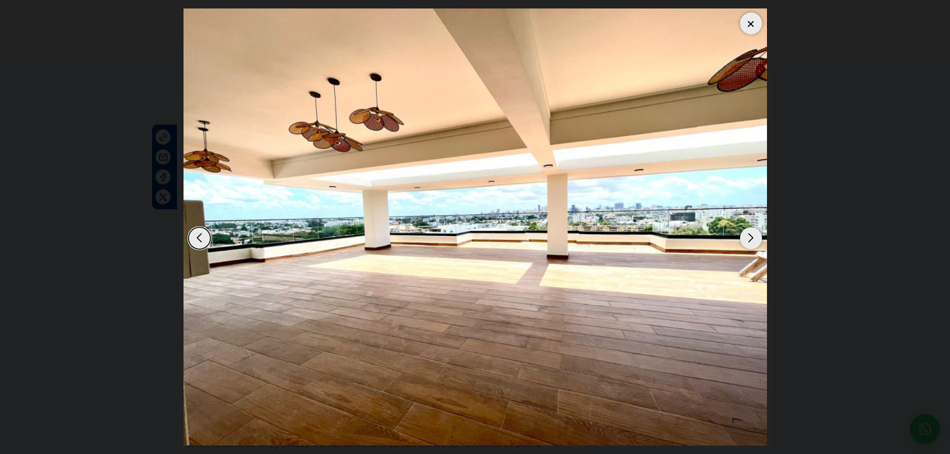
click at [744, 236] on div "Next slide" at bounding box center [751, 238] width 22 height 22
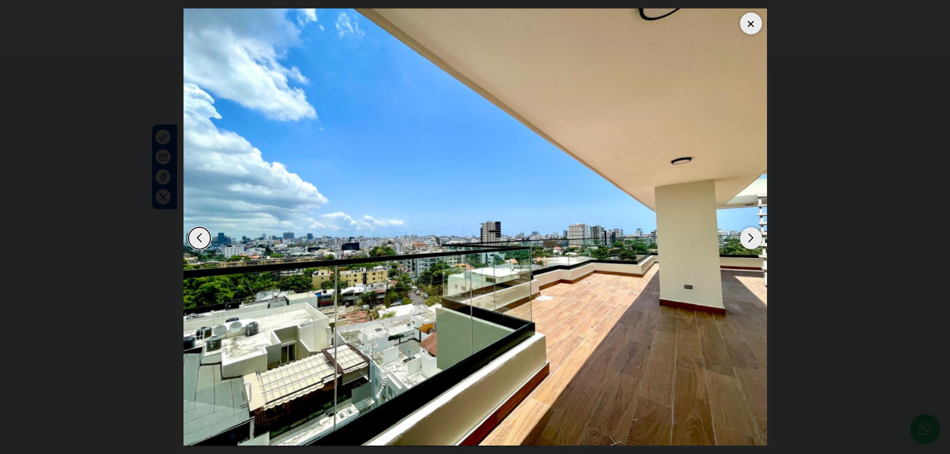
click at [748, 238] on div "Next slide" at bounding box center [751, 238] width 22 height 22
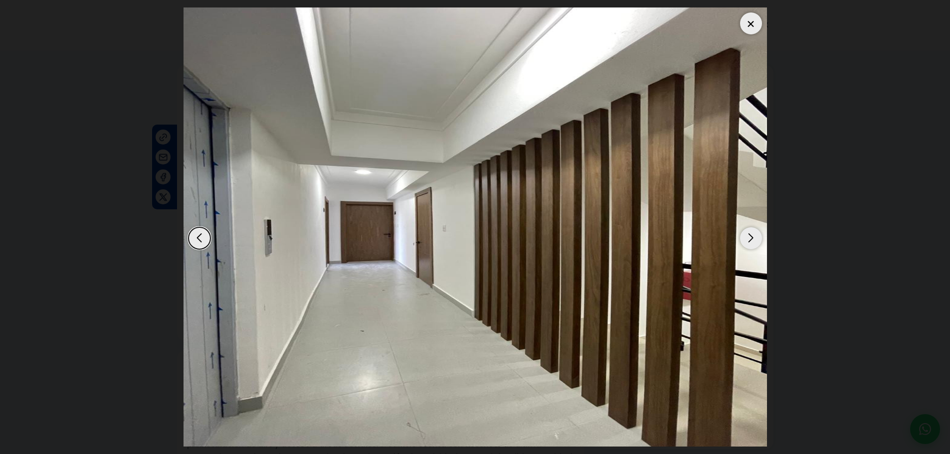
click at [748, 238] on div "Next slide" at bounding box center [751, 238] width 22 height 22
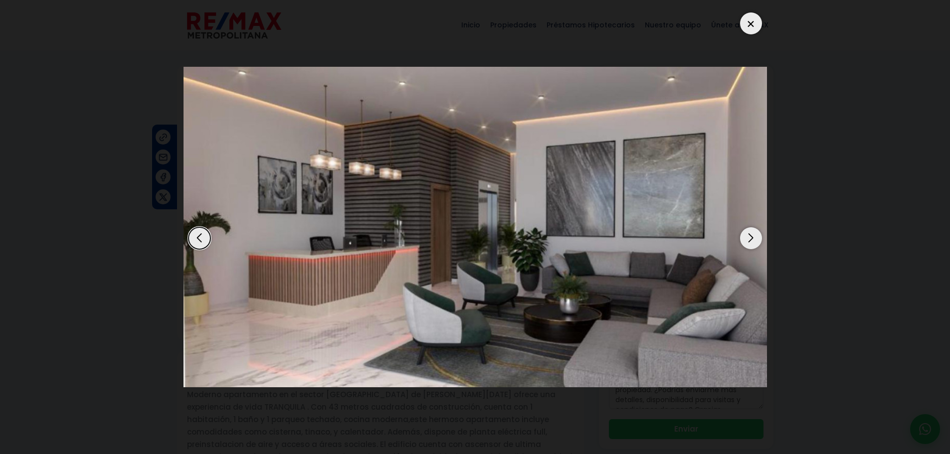
click at [748, 238] on div "Next slide" at bounding box center [751, 238] width 22 height 22
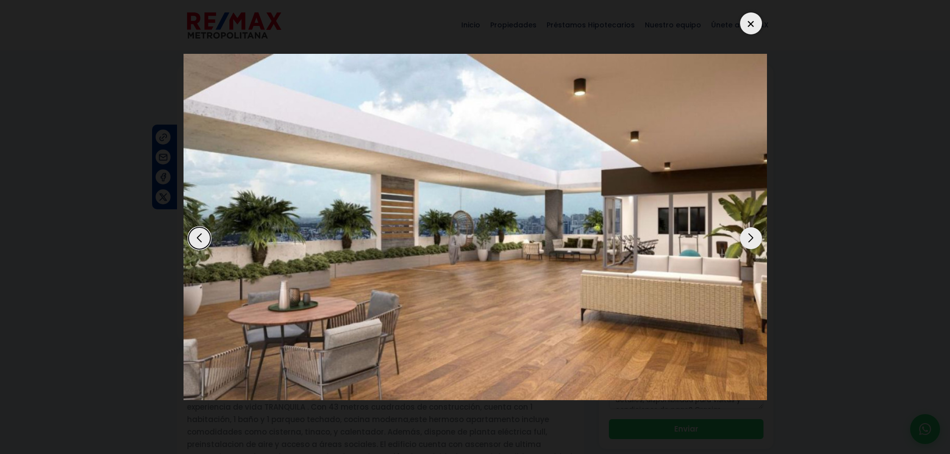
click at [748, 239] on div "Next slide" at bounding box center [751, 238] width 22 height 22
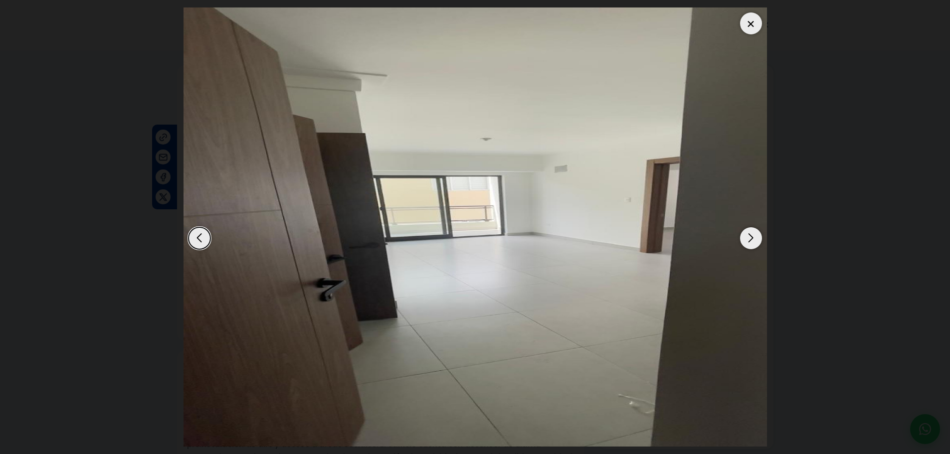
click at [748, 239] on div "Next slide" at bounding box center [751, 238] width 22 height 22
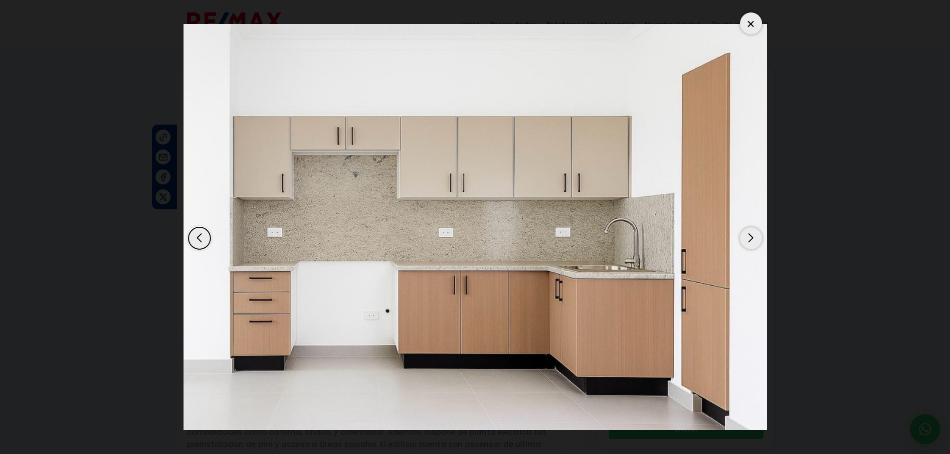
click at [748, 239] on div "Next slide" at bounding box center [751, 238] width 22 height 22
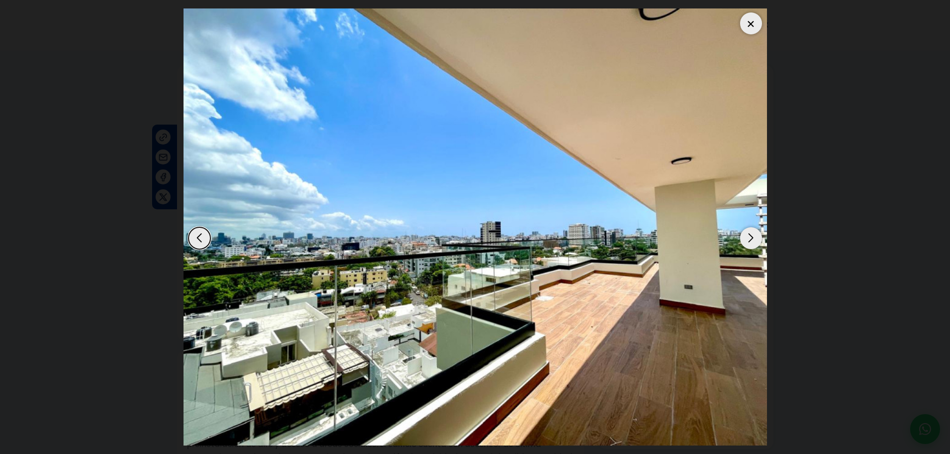
click at [748, 239] on div "Next slide" at bounding box center [751, 238] width 22 height 22
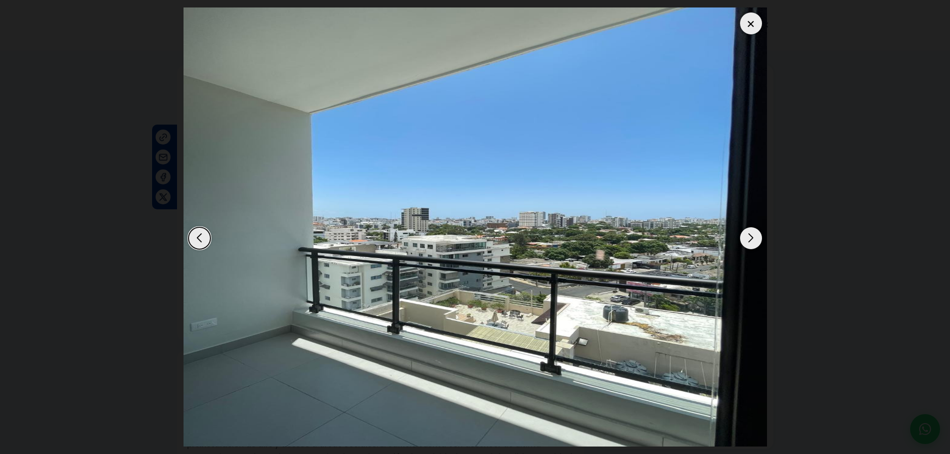
click at [748, 239] on div "Next slide" at bounding box center [751, 238] width 22 height 22
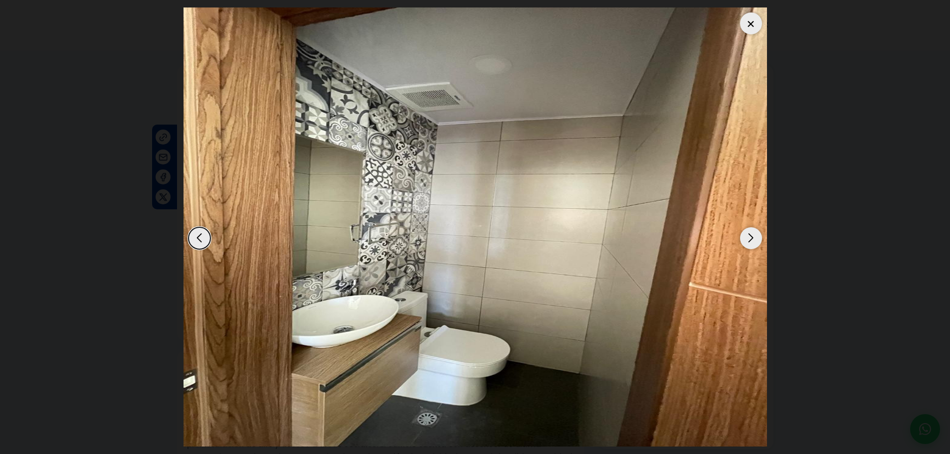
click at [748, 239] on div "Next slide" at bounding box center [751, 238] width 22 height 22
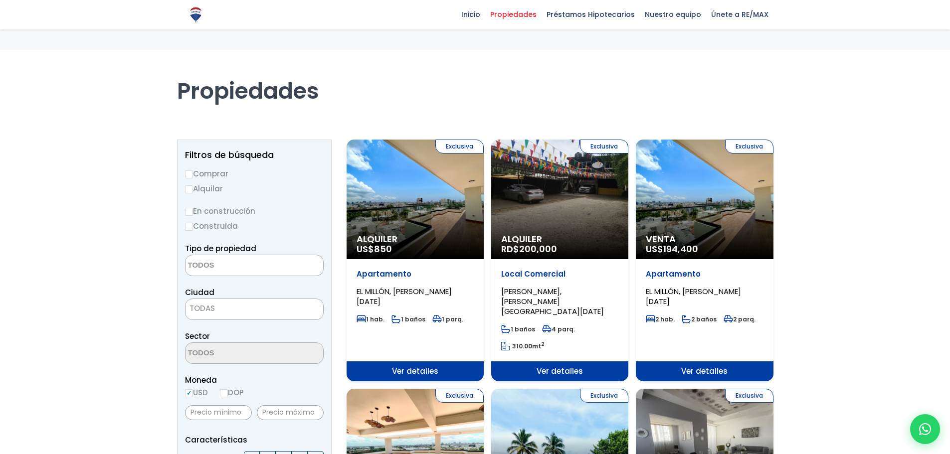
select select
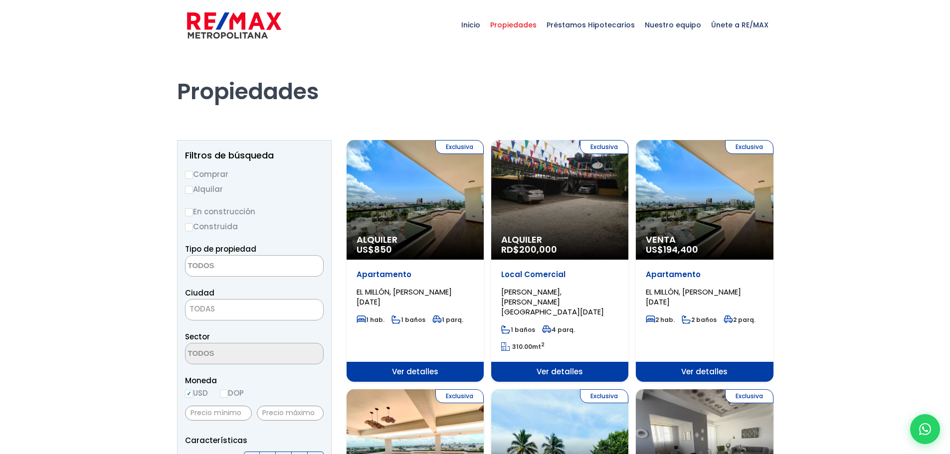
click at [510, 27] on span "Propiedades" at bounding box center [513, 25] width 56 height 30
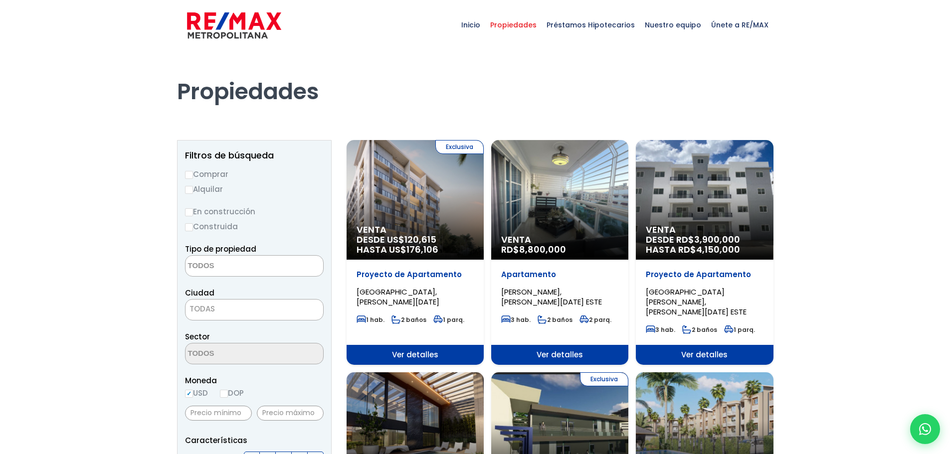
select select
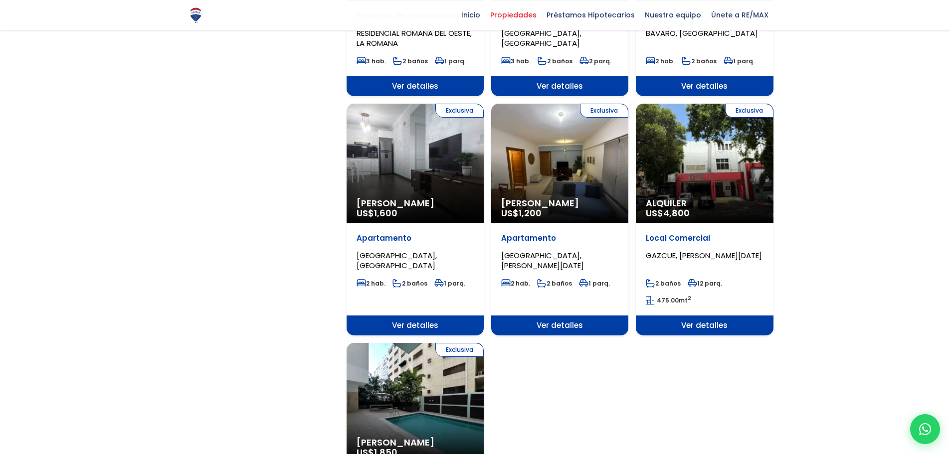
scroll to position [972, 0]
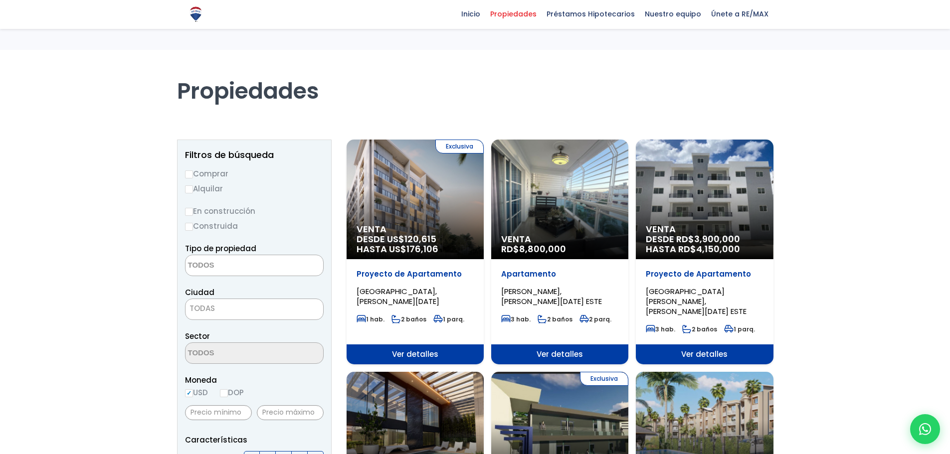
select select
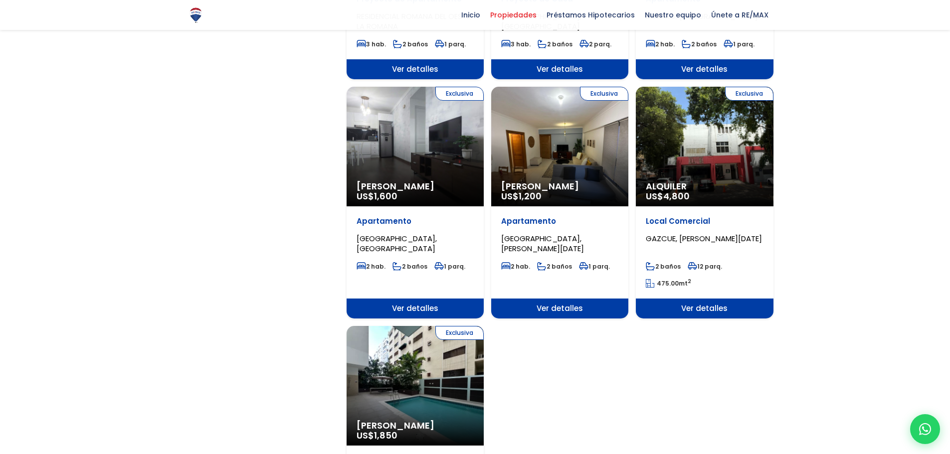
scroll to position [972, 0]
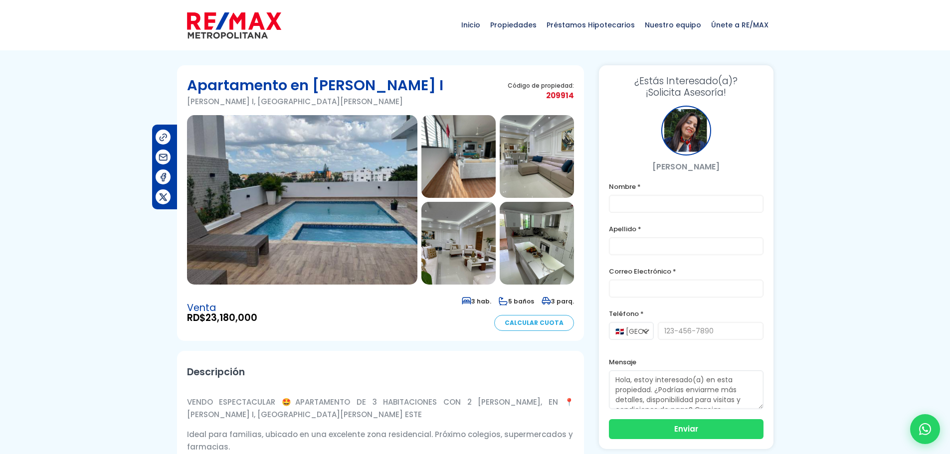
click at [339, 185] on img at bounding box center [302, 199] width 230 height 169
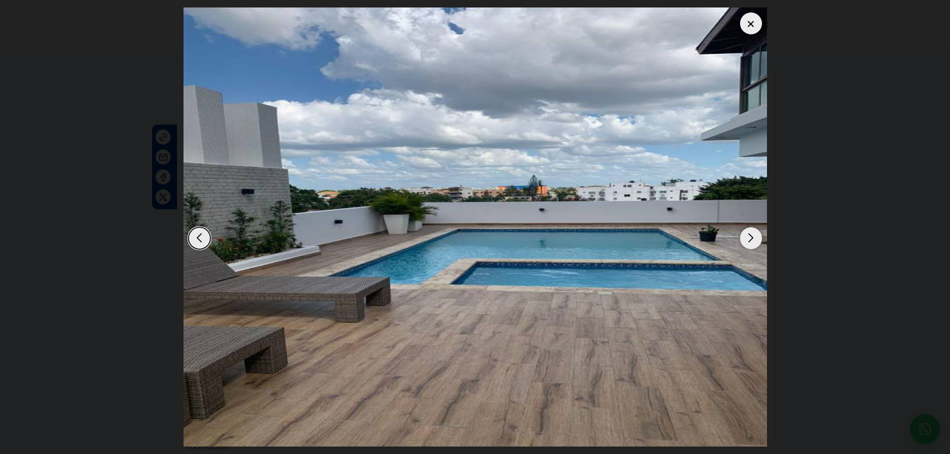
click at [753, 234] on div "Next slide" at bounding box center [751, 238] width 22 height 22
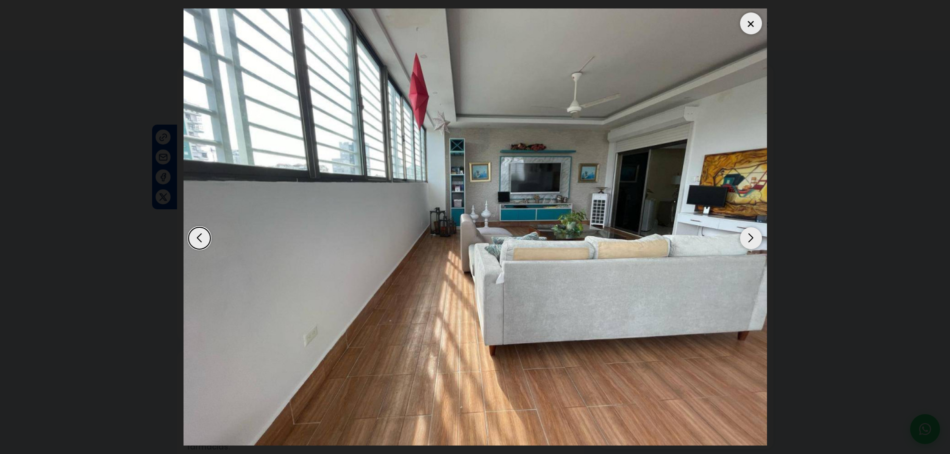
click at [753, 234] on div "Next slide" at bounding box center [751, 238] width 22 height 22
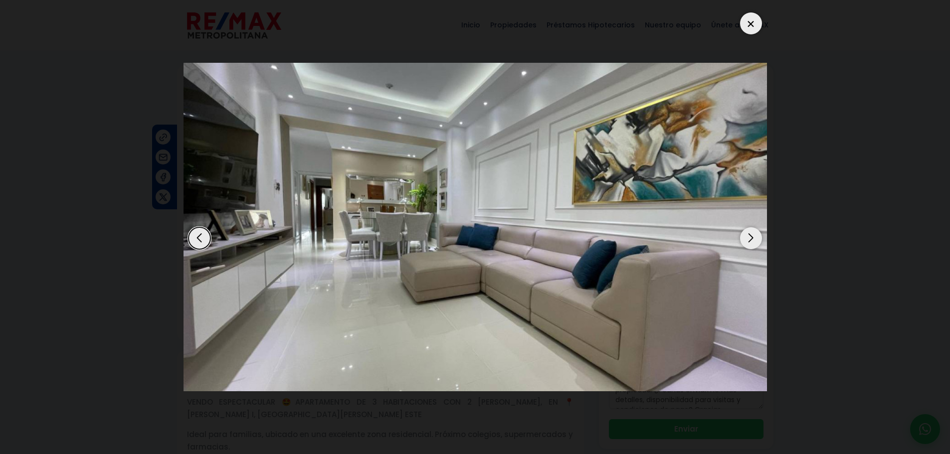
click at [753, 234] on div "Next slide" at bounding box center [751, 238] width 22 height 22
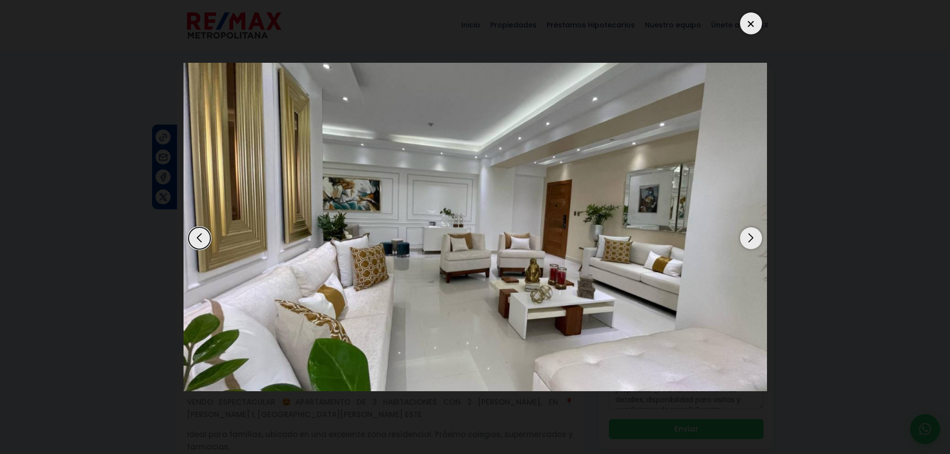
click at [753, 234] on div "Next slide" at bounding box center [751, 238] width 22 height 22
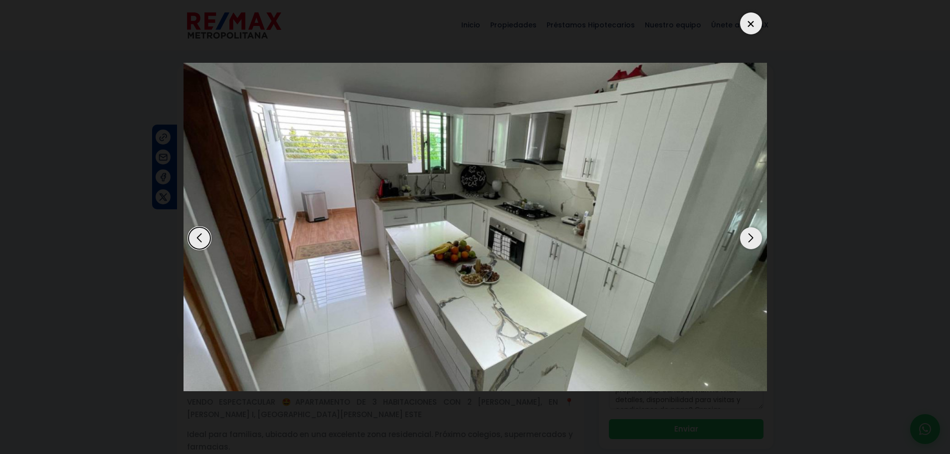
click at [753, 234] on div "Next slide" at bounding box center [751, 238] width 22 height 22
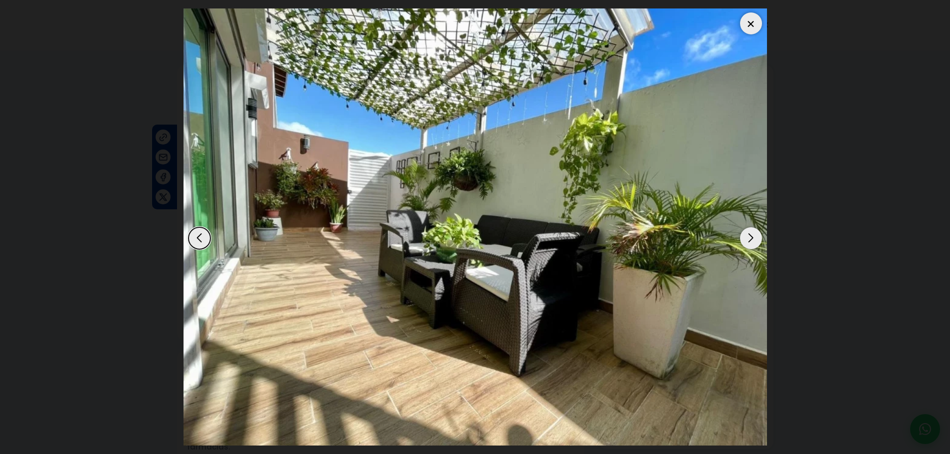
click at [753, 234] on div "Next slide" at bounding box center [751, 238] width 22 height 22
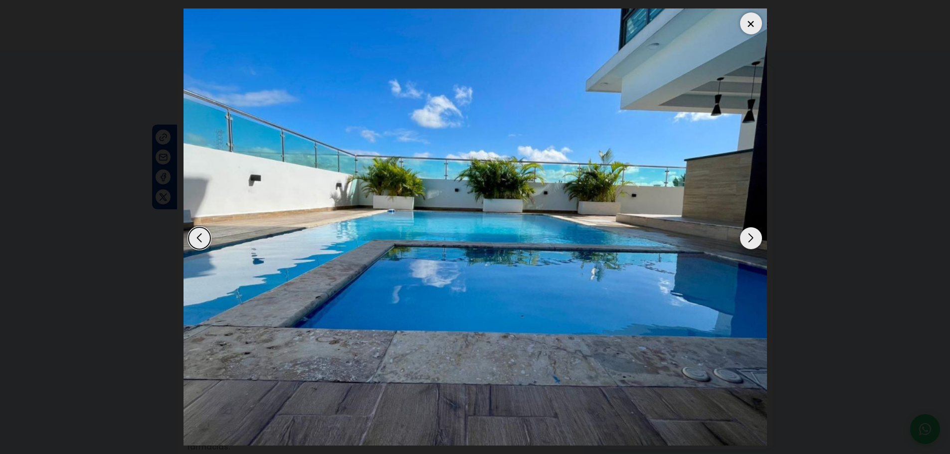
click at [753, 234] on div "Next slide" at bounding box center [751, 238] width 22 height 22
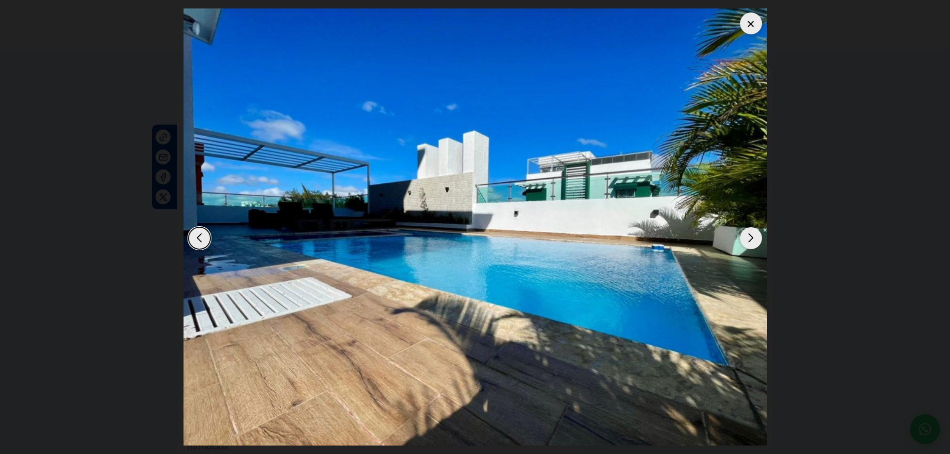
click at [753, 234] on div "Next slide" at bounding box center [751, 238] width 22 height 22
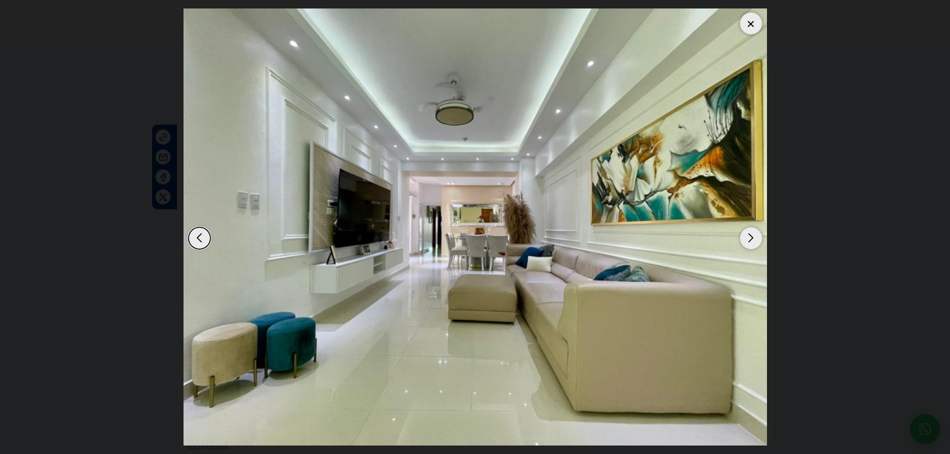
click at [753, 234] on div "Next slide" at bounding box center [751, 238] width 22 height 22
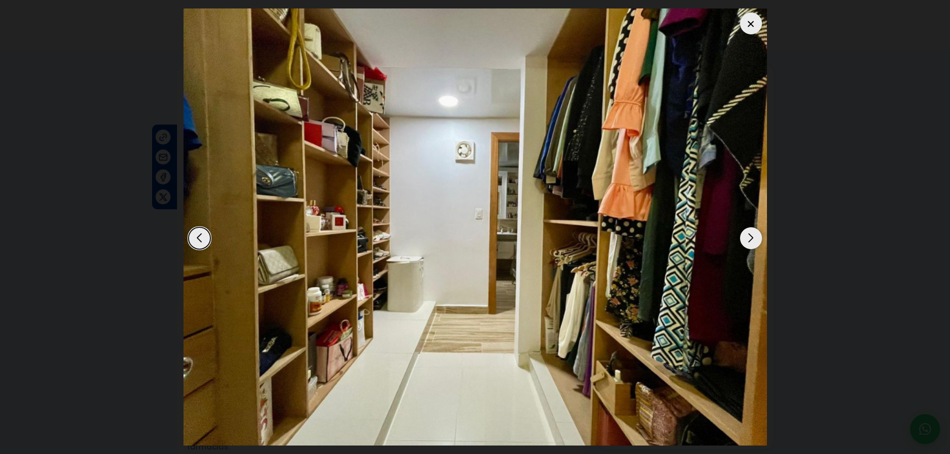
click at [753, 234] on div "Next slide" at bounding box center [751, 238] width 22 height 22
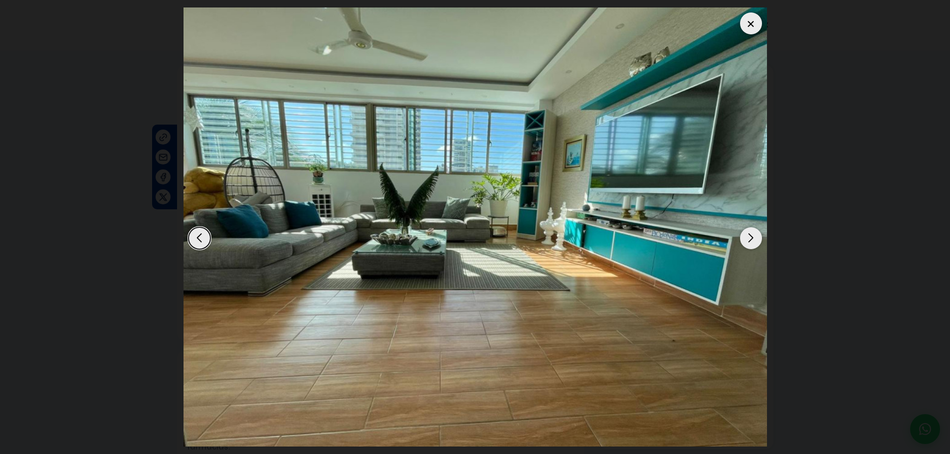
click at [753, 234] on div "Next slide" at bounding box center [751, 238] width 22 height 22
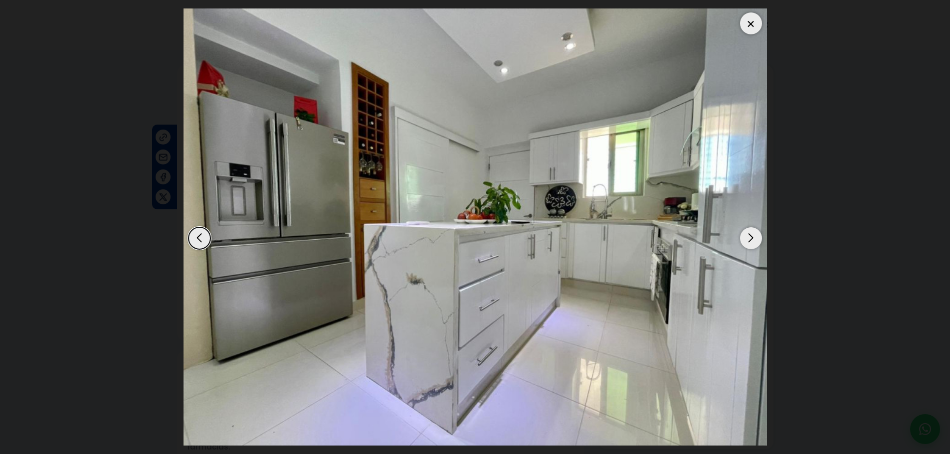
click at [753, 234] on div "Next slide" at bounding box center [751, 238] width 22 height 22
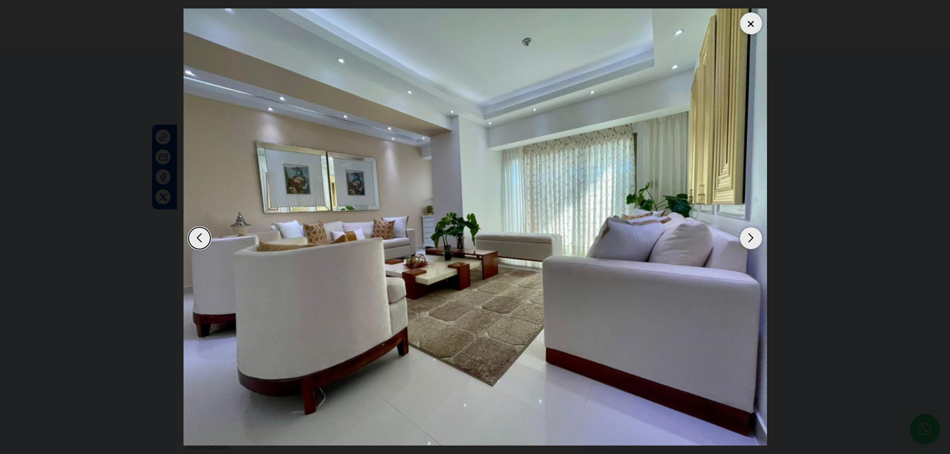
click at [753, 234] on div "Next slide" at bounding box center [751, 238] width 22 height 22
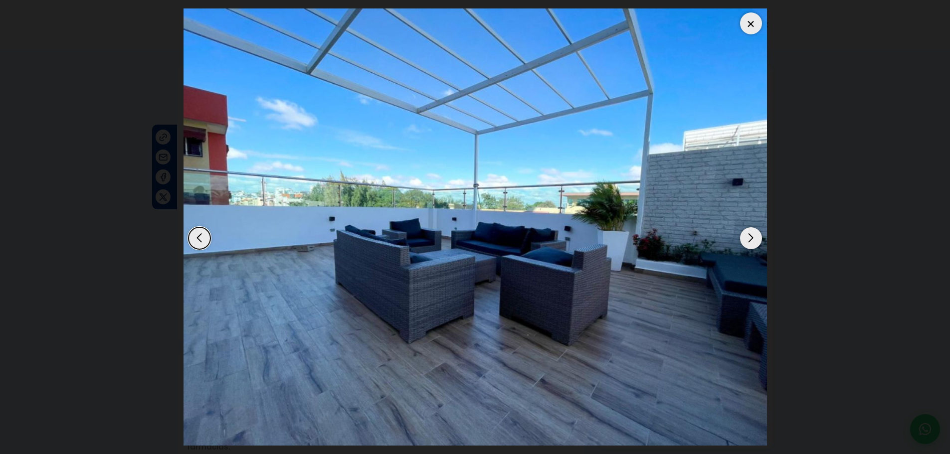
click at [753, 234] on div "Next slide" at bounding box center [751, 238] width 22 height 22
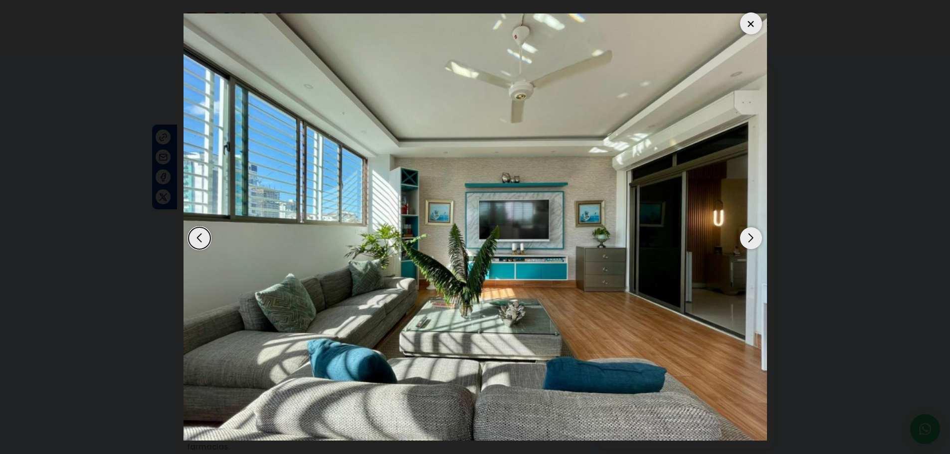
click at [753, 234] on div "Next slide" at bounding box center [751, 238] width 22 height 22
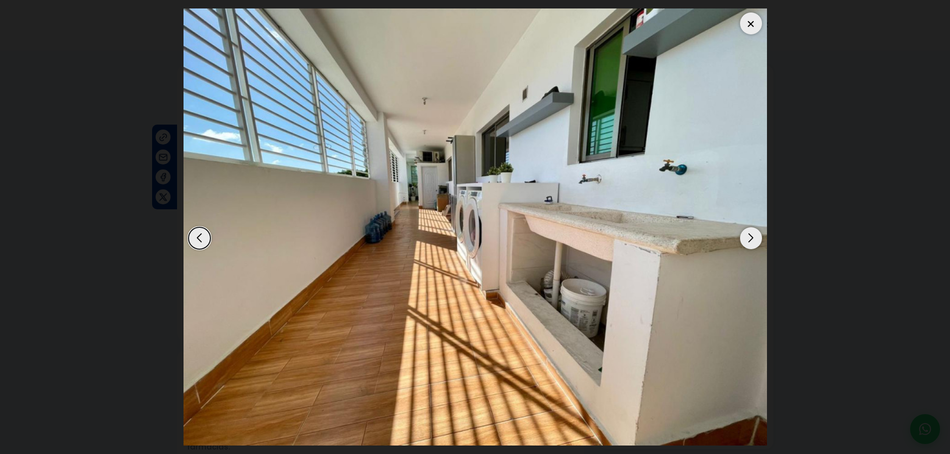
click at [753, 234] on div "Next slide" at bounding box center [751, 238] width 22 height 22
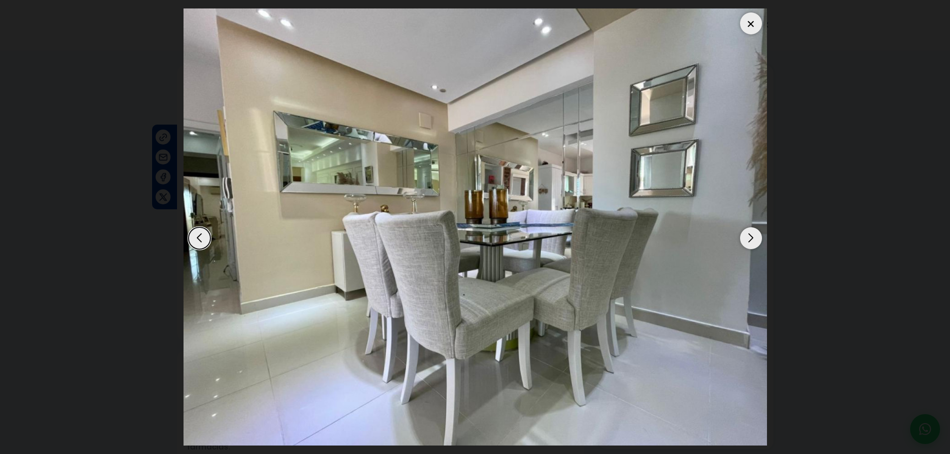
click at [199, 234] on div "Previous slide" at bounding box center [199, 238] width 22 height 22
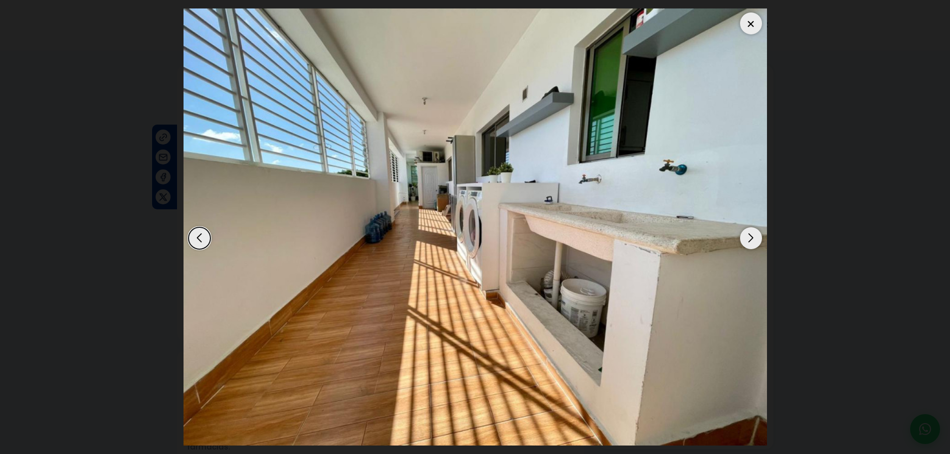
click at [199, 233] on div "Previous slide" at bounding box center [199, 238] width 22 height 22
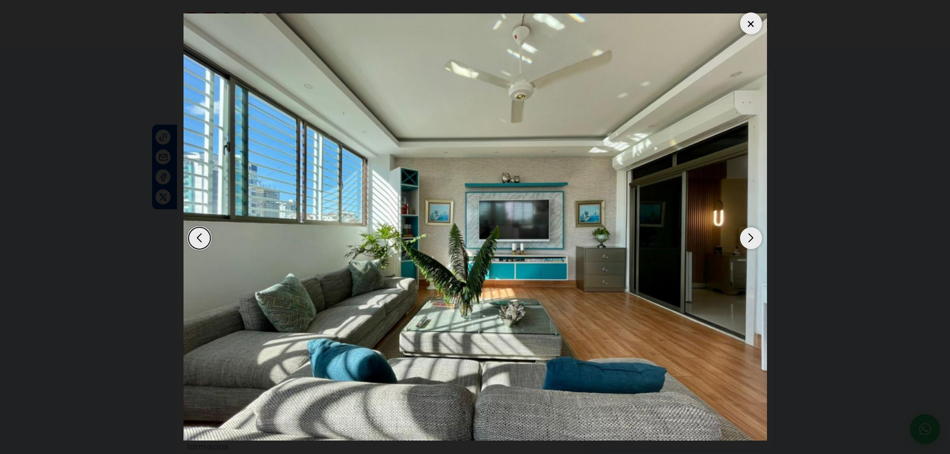
click at [199, 233] on div "Previous slide" at bounding box center [199, 238] width 22 height 22
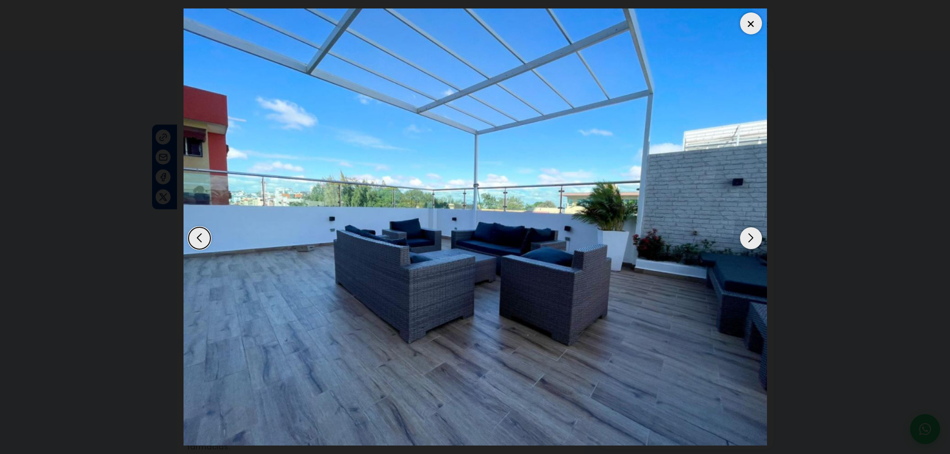
click at [199, 233] on div "Previous slide" at bounding box center [199, 238] width 22 height 22
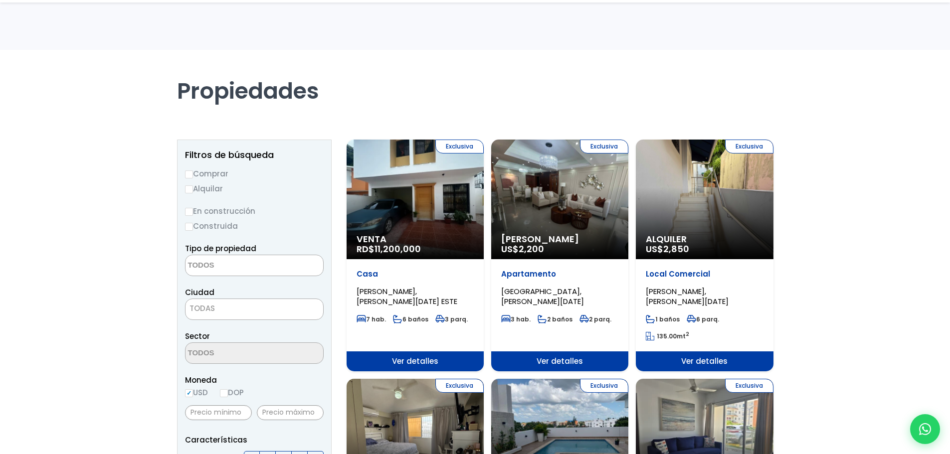
select select
